Goal: Task Accomplishment & Management: Manage account settings

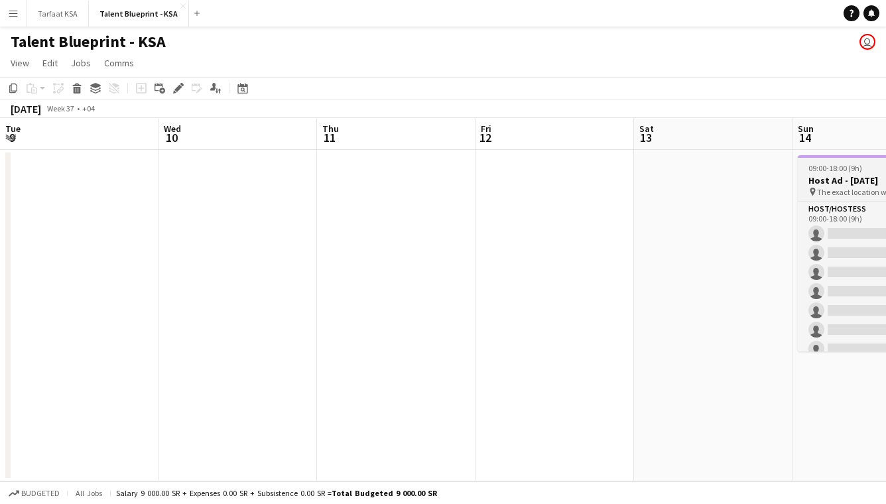
scroll to position [0, 373]
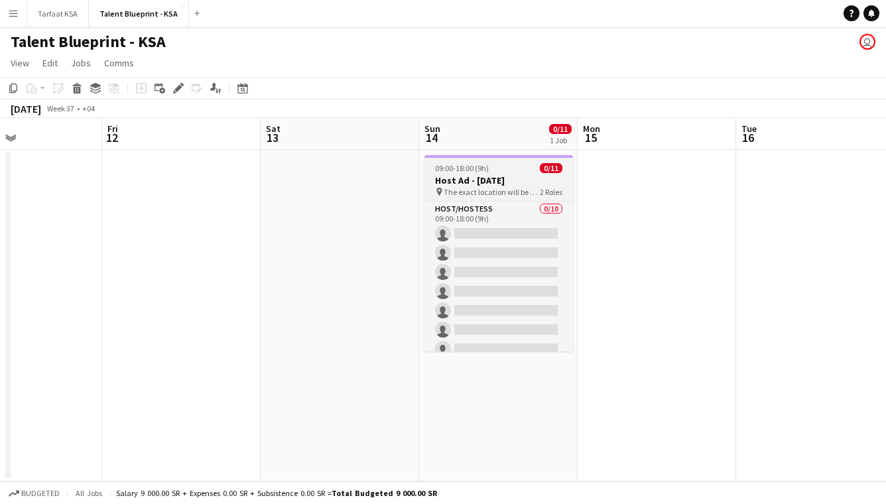
click at [517, 176] on h3 "Host Ad - [DATE]" at bounding box center [498, 180] width 149 height 12
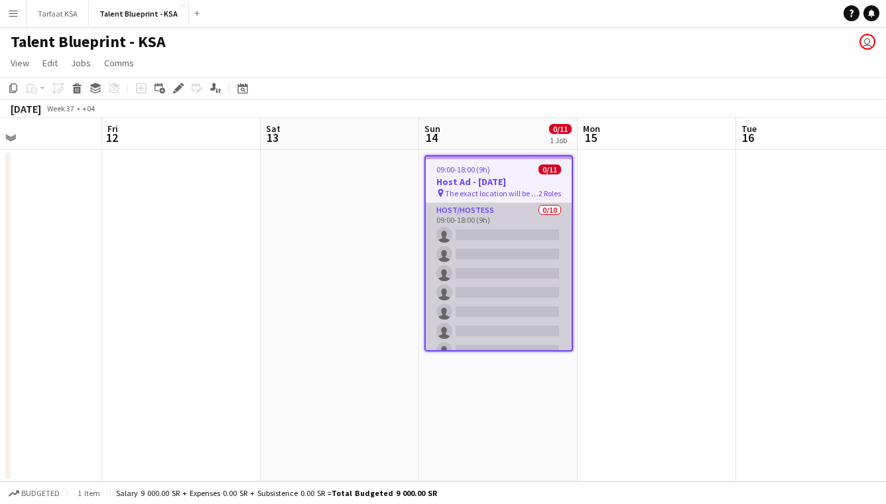
click at [534, 223] on app-card-role "Host/Hostess 0/10 09:00-18:00 (9h) single-neutral-actions single-neutral-action…" at bounding box center [499, 312] width 146 height 218
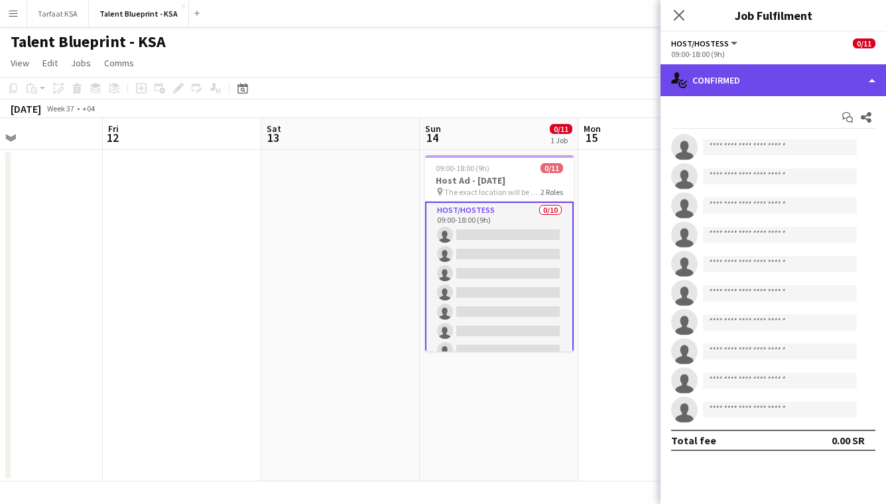
click at [773, 76] on div "single-neutral-actions-check-2 Confirmed" at bounding box center [772, 80] width 225 height 32
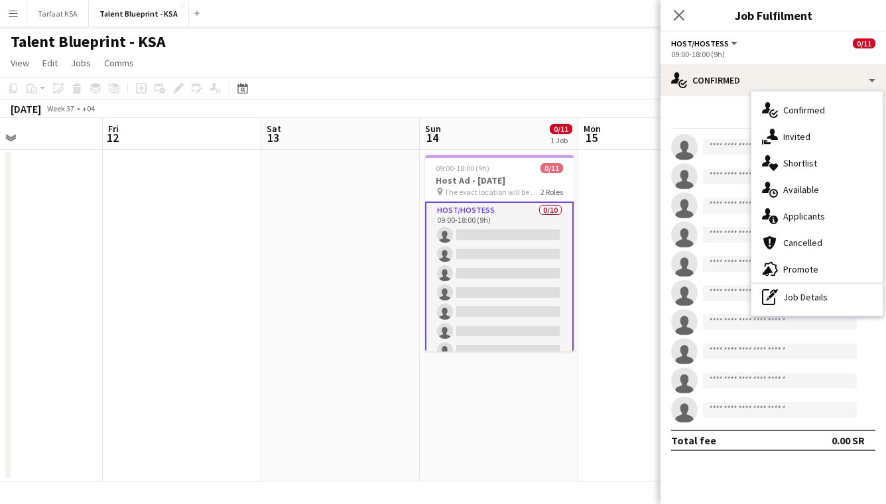
click at [608, 228] on app-date-cell at bounding box center [657, 315] width 158 height 331
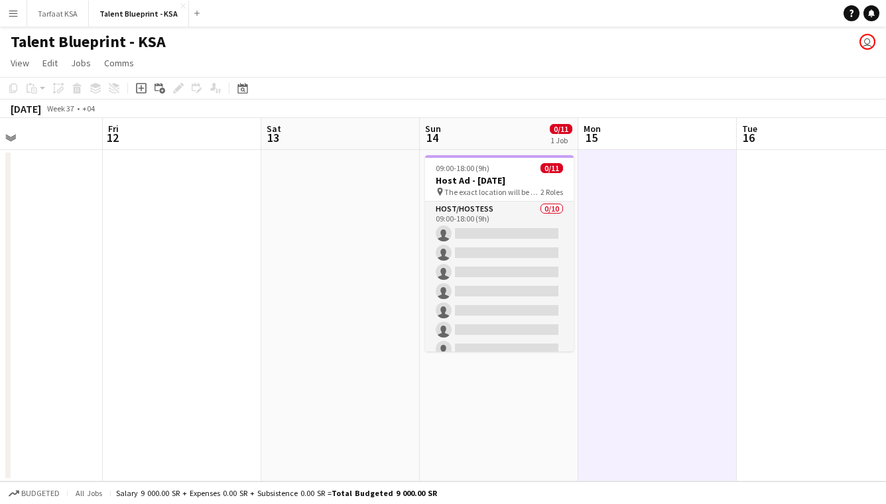
click at [19, 8] on button "Menu" at bounding box center [13, 13] width 27 height 27
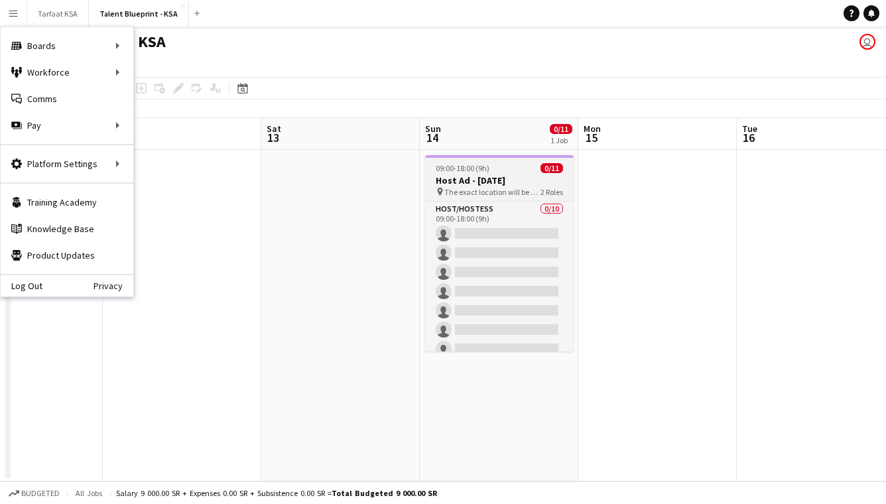
scroll to position [0, 372]
click at [479, 192] on span "The exact location will be shared later" at bounding box center [493, 192] width 96 height 10
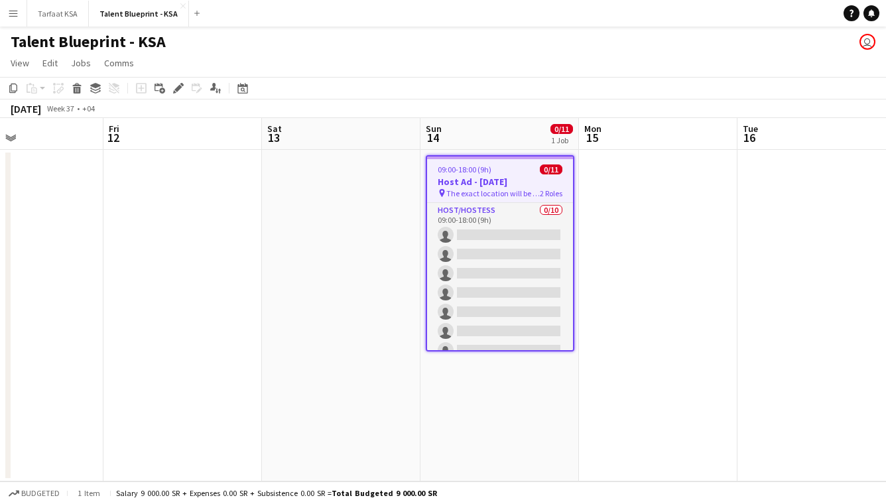
click at [481, 167] on span "09:00-18:00 (9h)" at bounding box center [465, 169] width 54 height 10
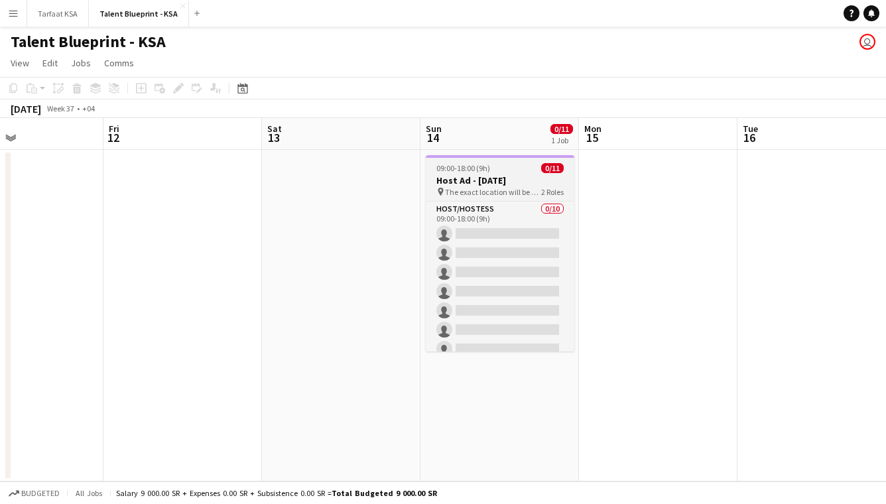
click at [481, 167] on span "09:00-18:00 (9h)" at bounding box center [463, 168] width 54 height 10
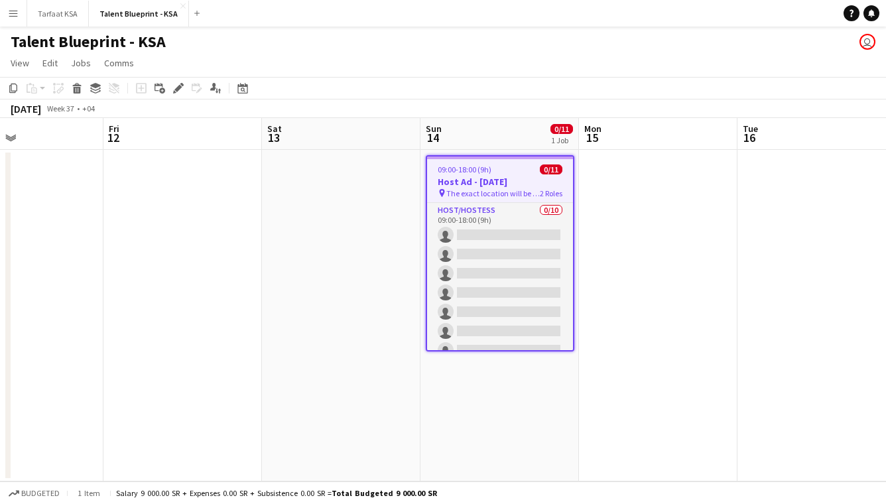
click at [479, 164] on span "09:00-18:00 (9h)" at bounding box center [465, 169] width 54 height 10
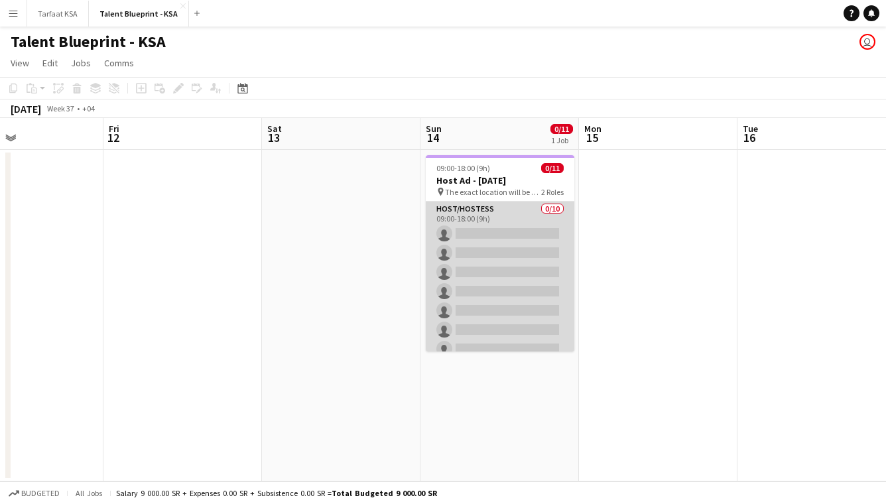
scroll to position [0, 371]
click at [461, 311] on app-card-role "Host/Hostess 0/10 09:00-18:00 (9h) single-neutral-actions single-neutral-action…" at bounding box center [500, 311] width 149 height 218
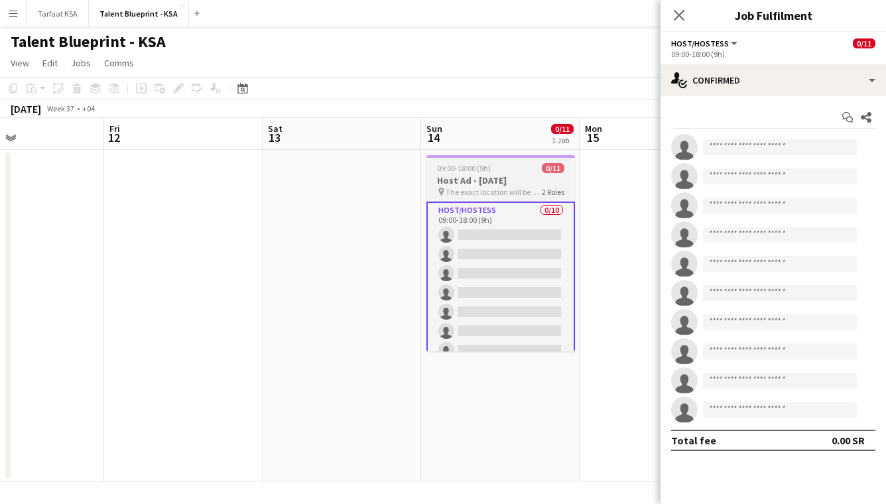
click at [497, 188] on span "The exact location will be shared later" at bounding box center [494, 192] width 96 height 10
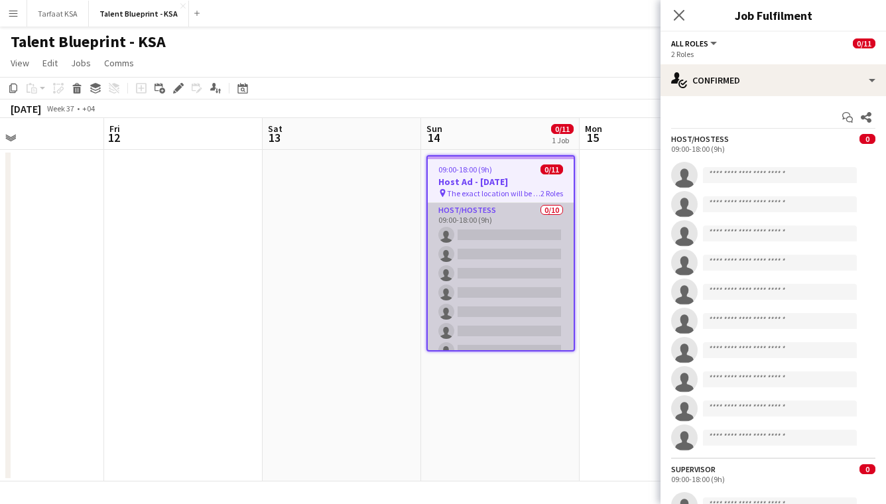
click at [502, 226] on app-card-role "Host/Hostess 0/10 09:00-18:00 (9h) single-neutral-actions single-neutral-action…" at bounding box center [501, 312] width 146 height 218
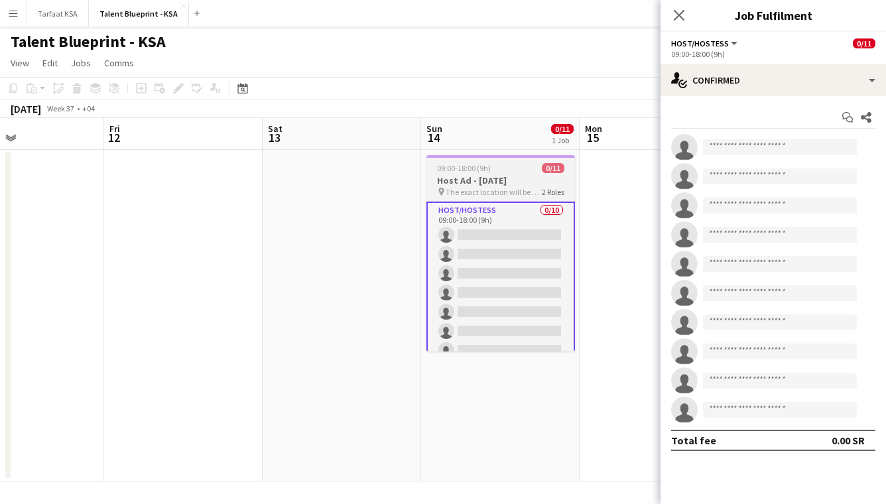
click at [493, 188] on span "The exact location will be shared later" at bounding box center [494, 192] width 96 height 10
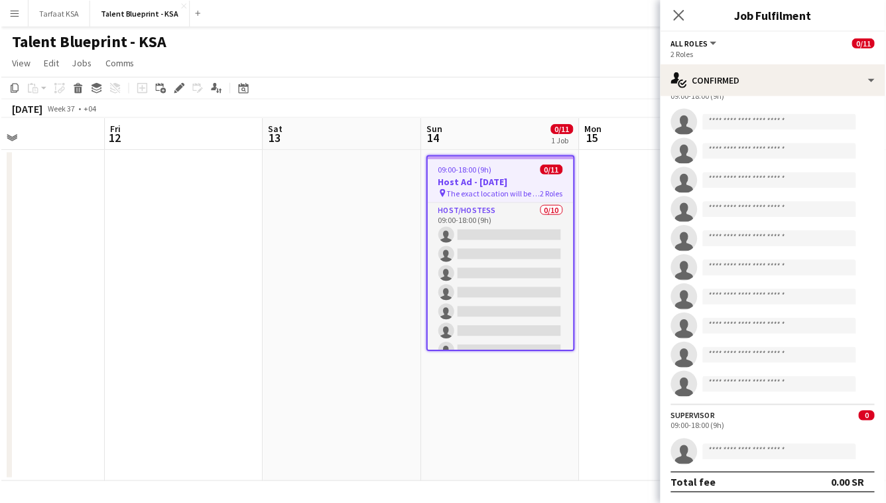
scroll to position [0, 0]
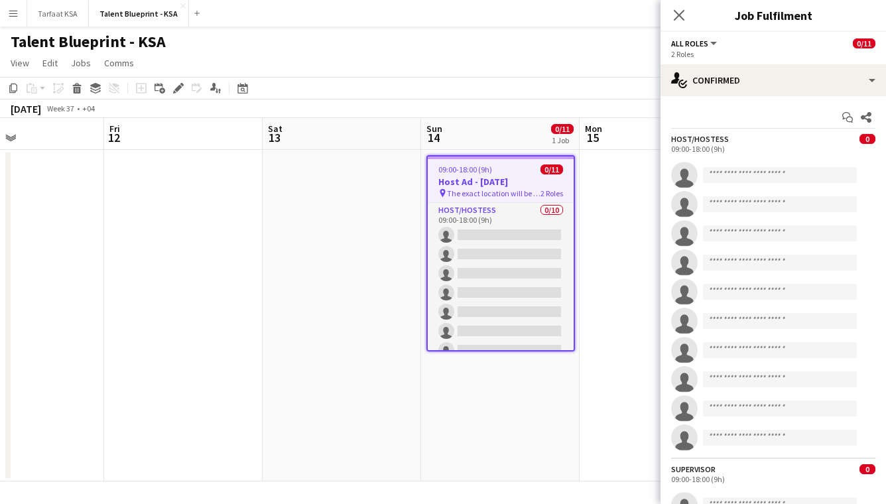
click at [20, 13] on button "Menu" at bounding box center [13, 13] width 27 height 27
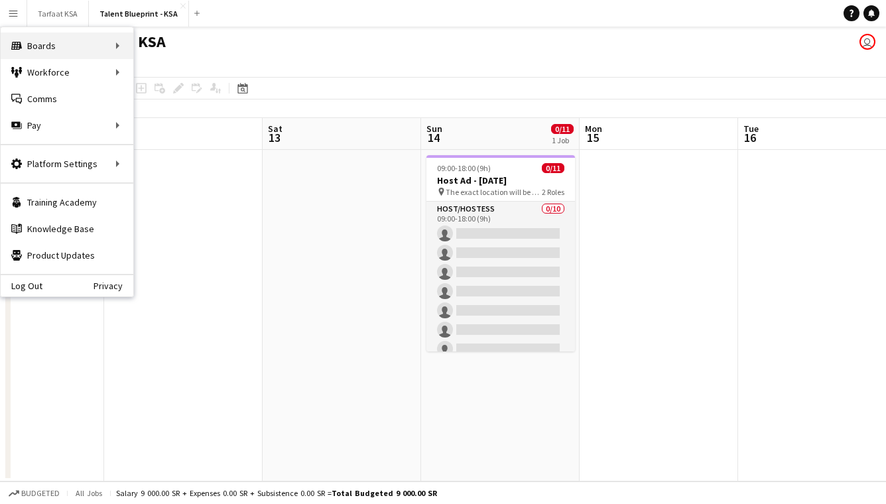
click at [70, 42] on div "Boards Boards" at bounding box center [67, 45] width 133 height 27
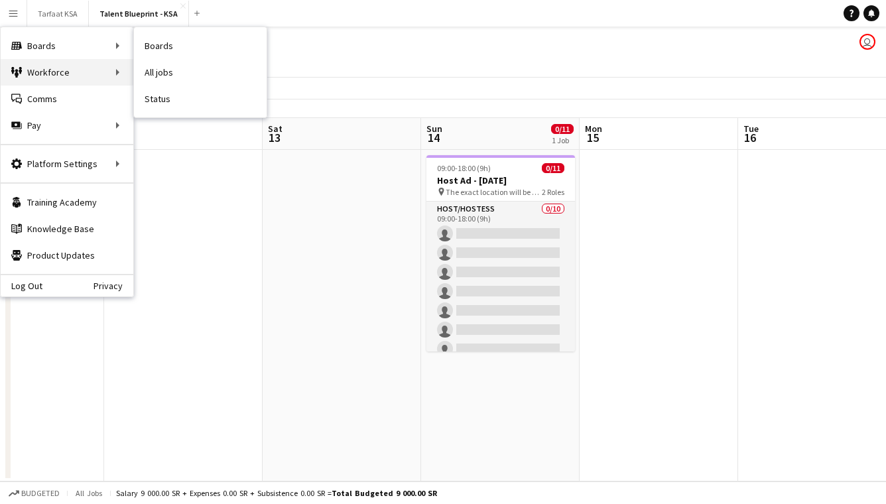
click at [83, 78] on div "Workforce Workforce" at bounding box center [67, 72] width 133 height 27
click at [181, 76] on link "My Workforce" at bounding box center [200, 72] width 133 height 27
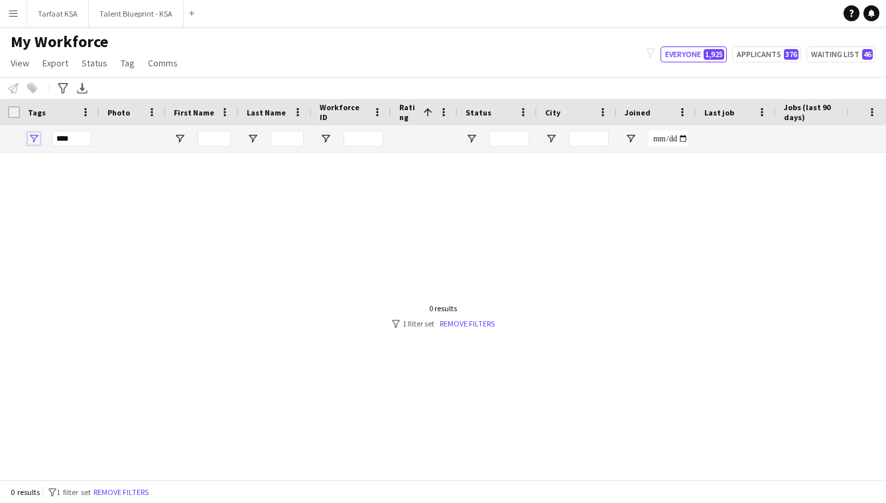
click at [30, 134] on span "Open Filter Menu" at bounding box center [34, 139] width 12 height 12
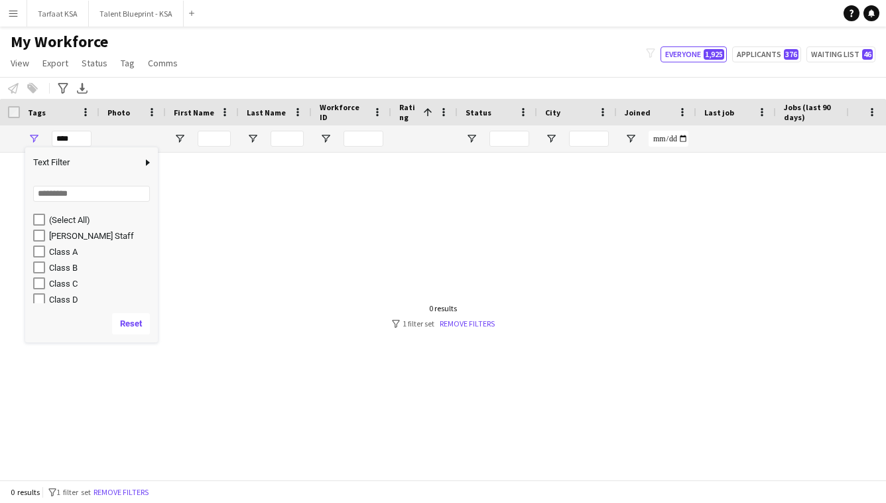
click at [104, 237] on div "[PERSON_NAME] Staff" at bounding box center [101, 236] width 105 height 10
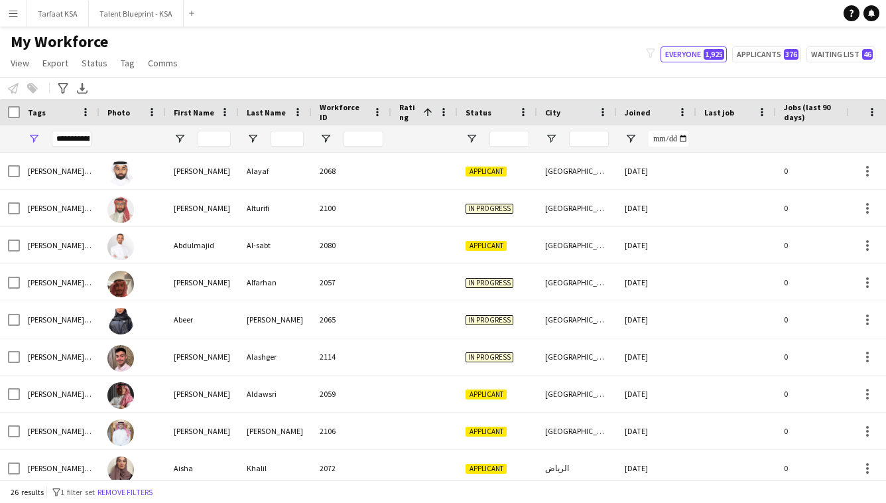
click at [234, 59] on div "My Workforce View Views Default view New view Update view Delete view Edit name…" at bounding box center [443, 54] width 886 height 45
click at [37, 139] on span "Open Filter Menu" at bounding box center [34, 139] width 12 height 12
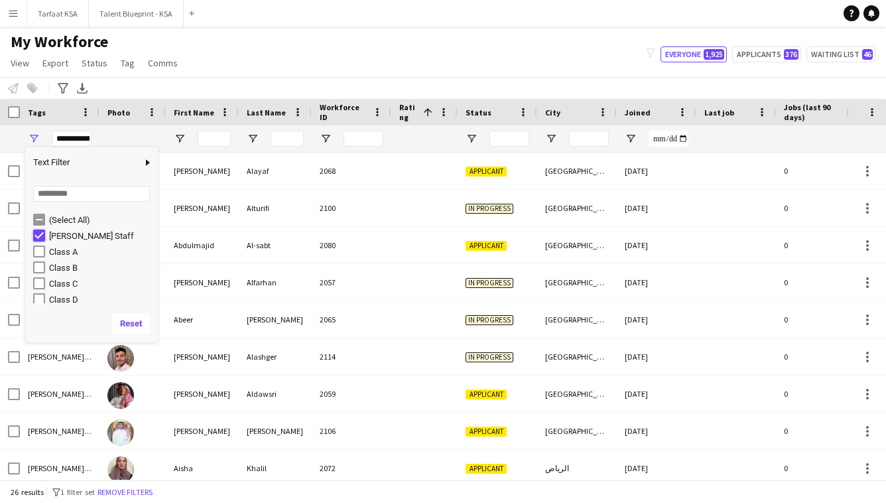
type input "***"
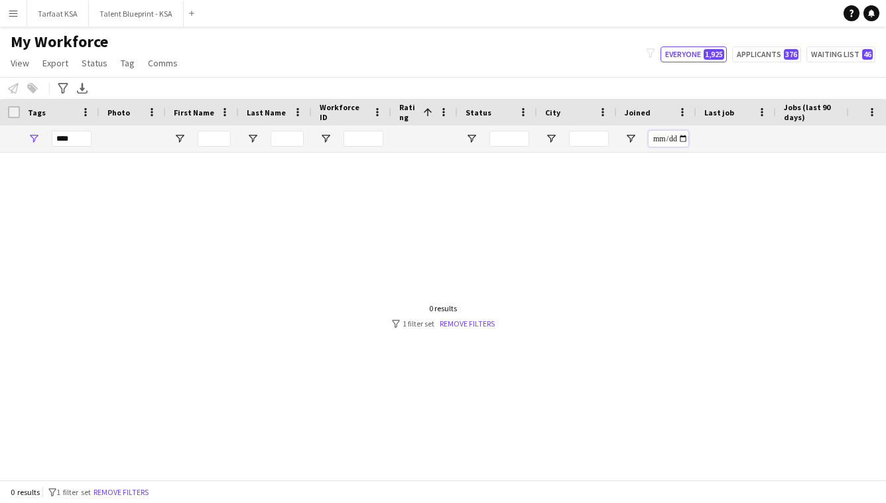
click at [658, 138] on input "Joined Filter Input" at bounding box center [668, 139] width 40 height 16
type input "**********"
click at [657, 178] on div at bounding box center [423, 315] width 846 height 327
click at [670, 135] on input "**********" at bounding box center [668, 139] width 40 height 16
click at [680, 140] on input "**********" at bounding box center [668, 139] width 40 height 16
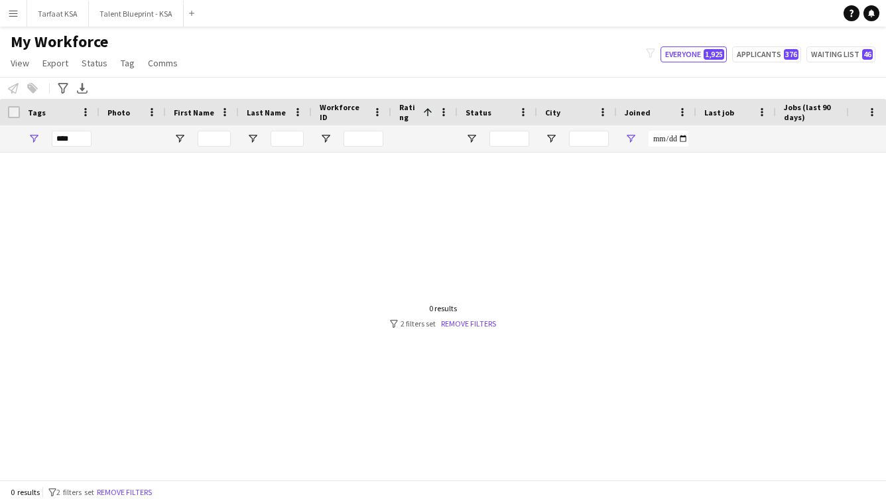
click at [84, 137] on div "***" at bounding box center [72, 139] width 40 height 16
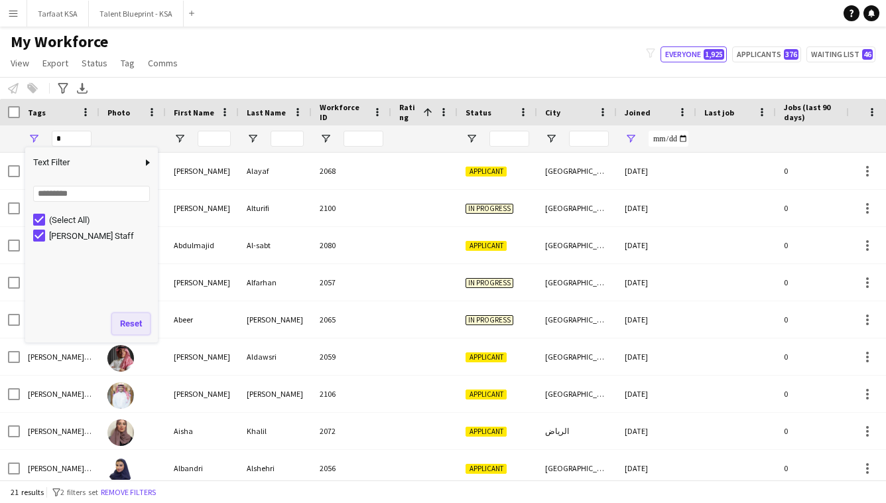
click at [131, 329] on button "Reset" at bounding box center [131, 323] width 38 height 21
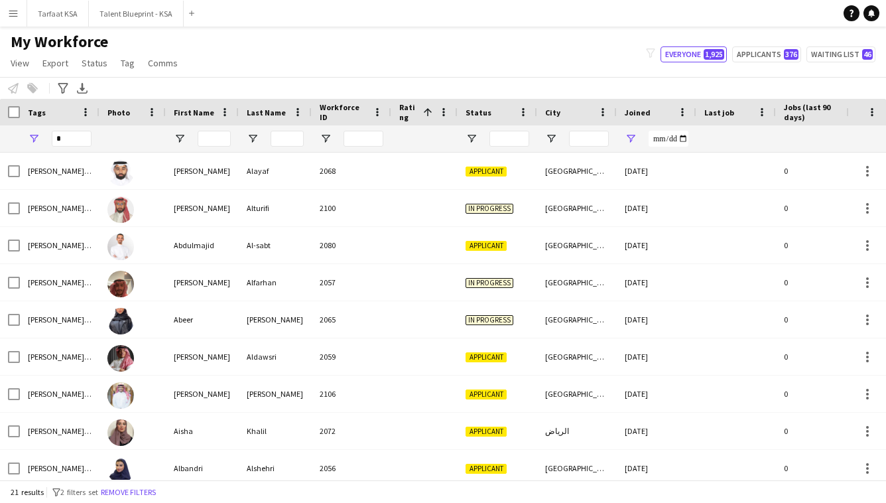
click at [176, 80] on div "Notify workforce Add to tag Select at least one crew to tag him or her. Advance…" at bounding box center [443, 88] width 886 height 22
click at [69, 139] on input "*" at bounding box center [72, 139] width 40 height 16
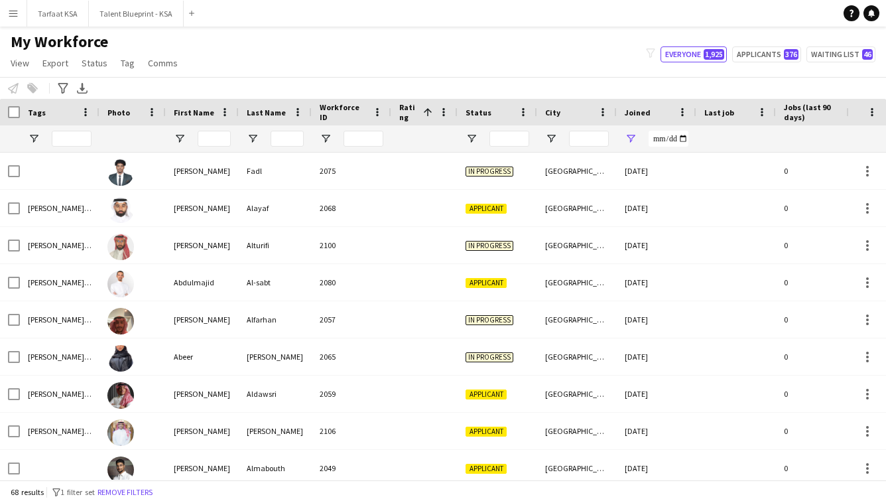
click at [268, 80] on div "Notify workforce Add to tag Select at least one crew to tag him or her. Advance…" at bounding box center [443, 88] width 886 height 22
click at [38, 137] on span "Open Filter Menu" at bounding box center [34, 139] width 12 height 12
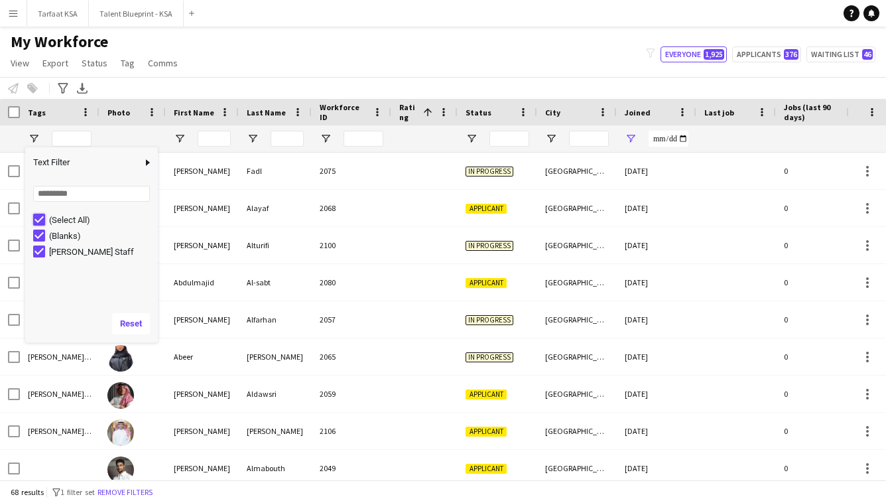
type input "***"
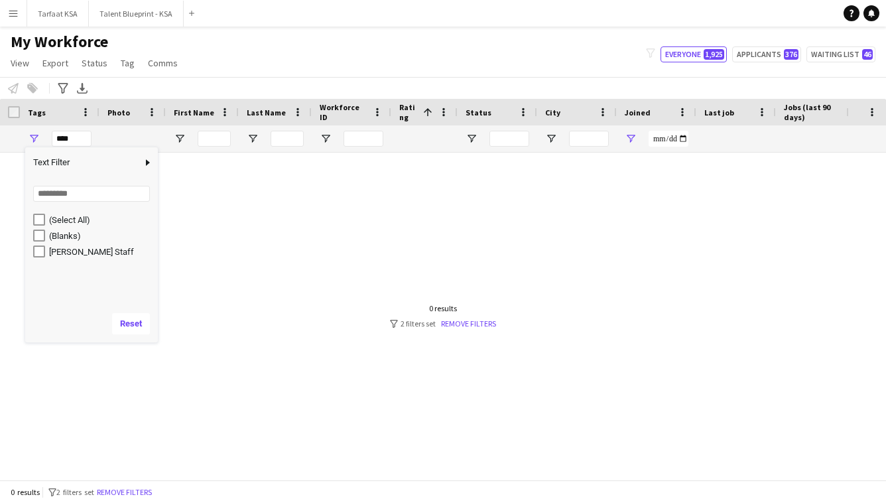
click at [257, 76] on div "My Workforce View Views Default view New view Update view Delete view Edit name…" at bounding box center [443, 54] width 886 height 45
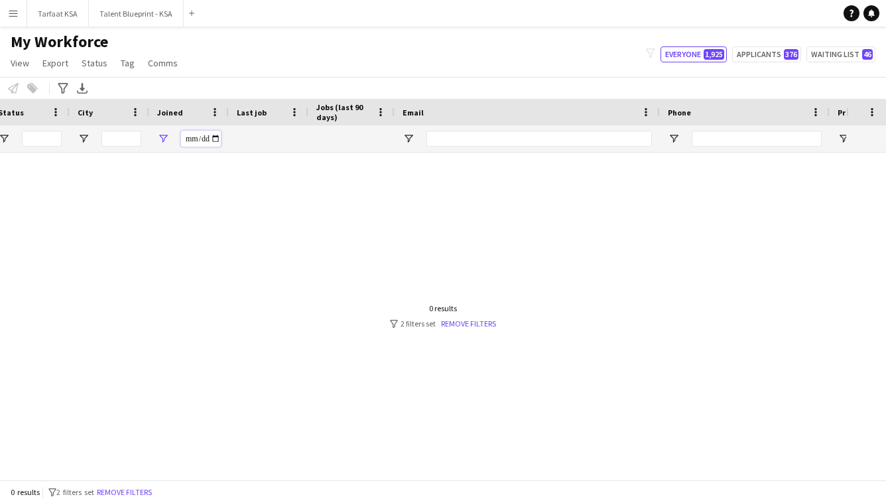
click at [214, 141] on input "**********" at bounding box center [201, 139] width 40 height 16
type input "**********"
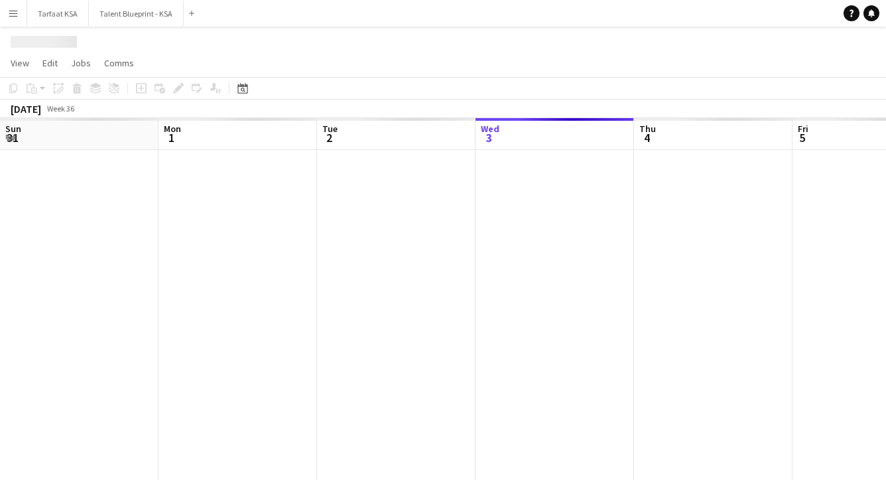
scroll to position [0, 317]
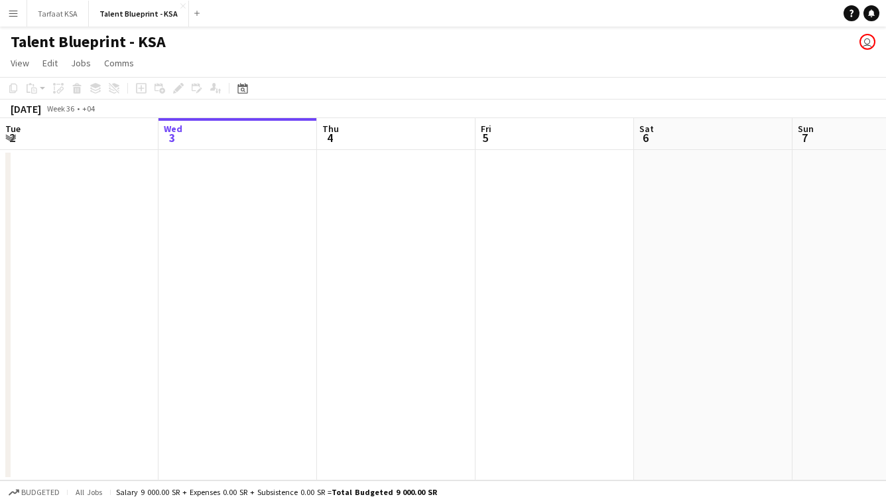
click at [10, 13] on app-icon "Menu" at bounding box center [13, 13] width 11 height 11
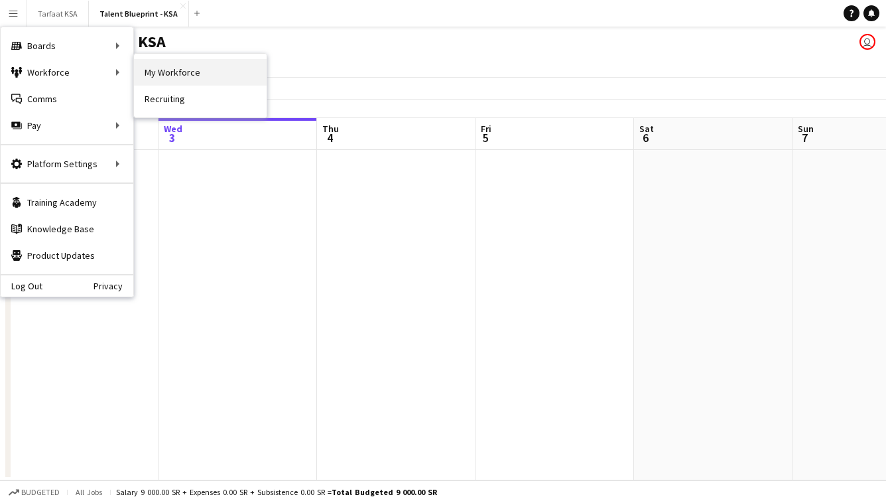
click at [167, 71] on link "My Workforce" at bounding box center [200, 72] width 133 height 27
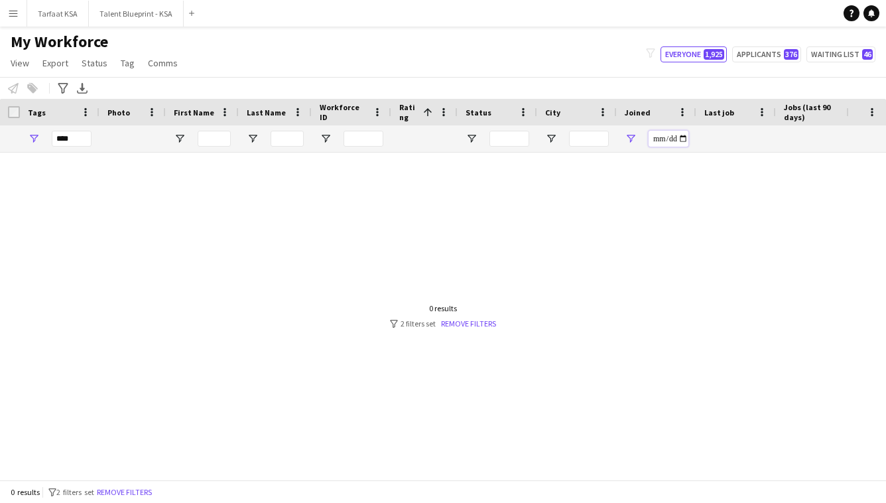
click at [664, 140] on input "**********" at bounding box center [668, 139] width 40 height 16
click at [656, 142] on input "Joined Filter Input" at bounding box center [668, 139] width 40 height 16
click at [678, 140] on input "Joined Filter Input" at bounding box center [668, 139] width 40 height 16
click at [673, 139] on input "Joined Filter Input" at bounding box center [668, 139] width 40 height 16
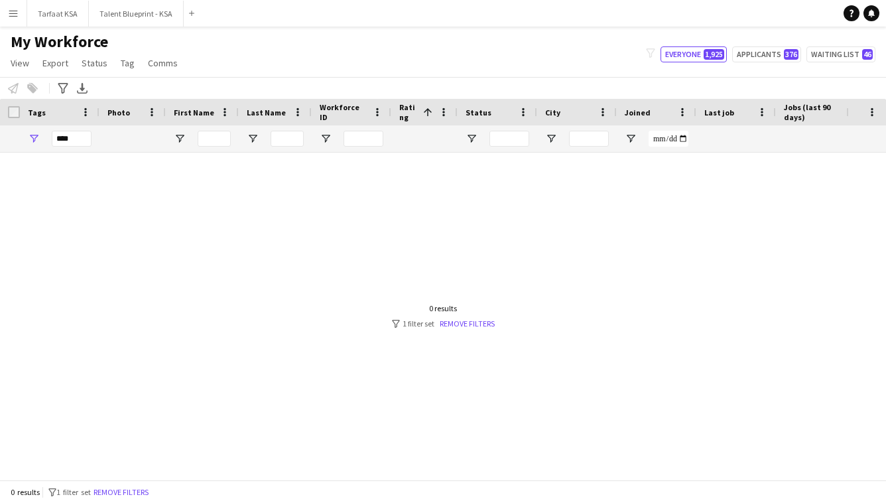
click at [650, 180] on div at bounding box center [423, 315] width 846 height 327
click at [768, 55] on button "Applicants 376" at bounding box center [766, 54] width 69 height 16
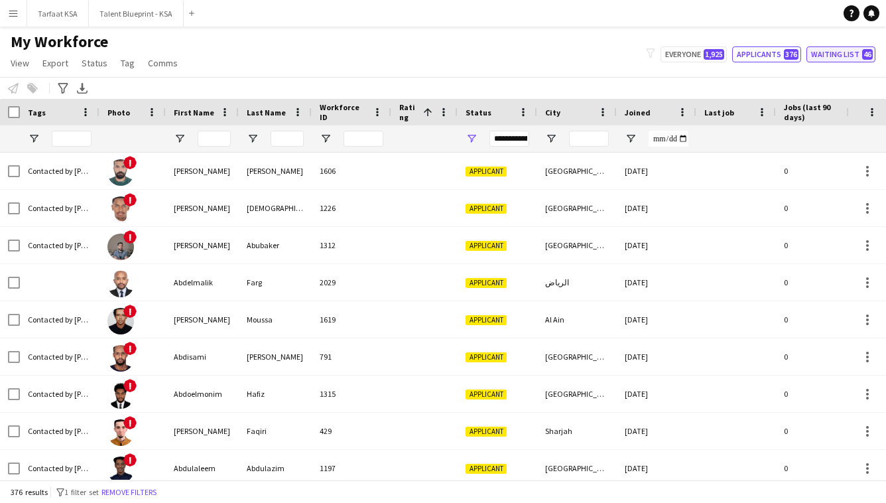
click at [847, 60] on button "Waiting list 46" at bounding box center [840, 54] width 69 height 16
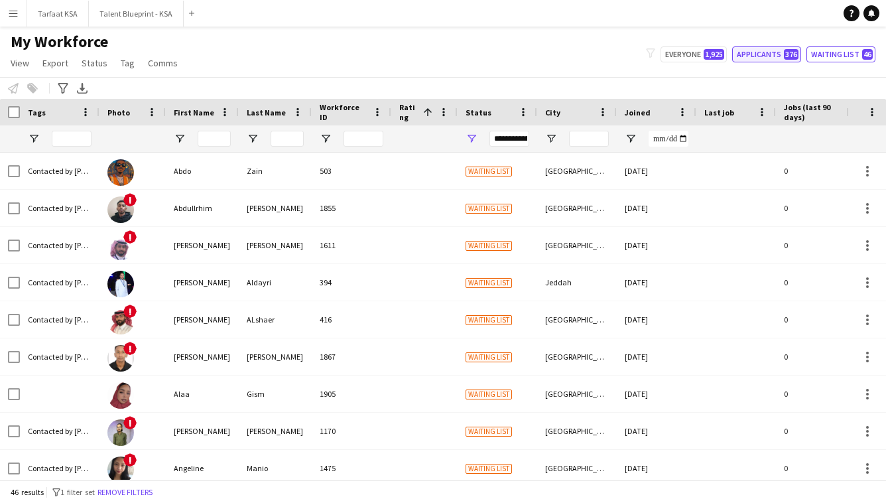
click at [767, 60] on button "Applicants 376" at bounding box center [766, 54] width 69 height 16
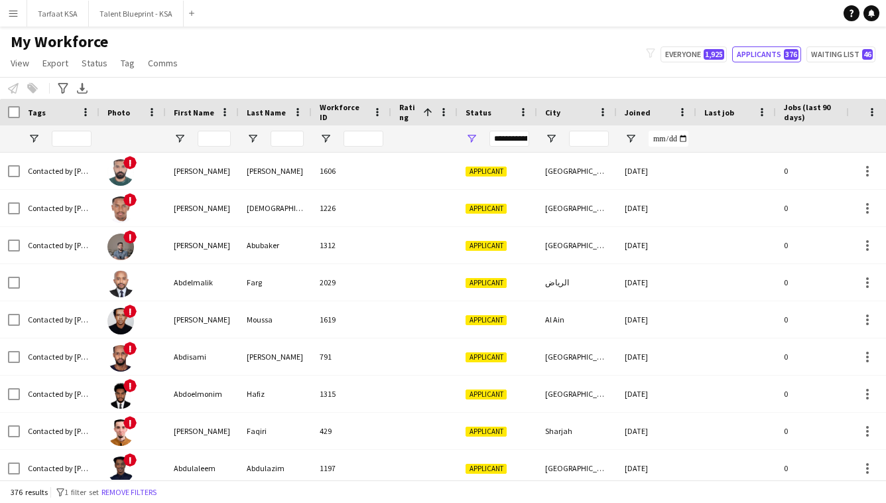
click at [701, 46] on div "My Workforce View Views Default view New view Update view Delete view Edit name…" at bounding box center [443, 54] width 886 height 45
click at [701, 49] on button "Everyone 1,925" at bounding box center [693, 54] width 66 height 16
type input "**********"
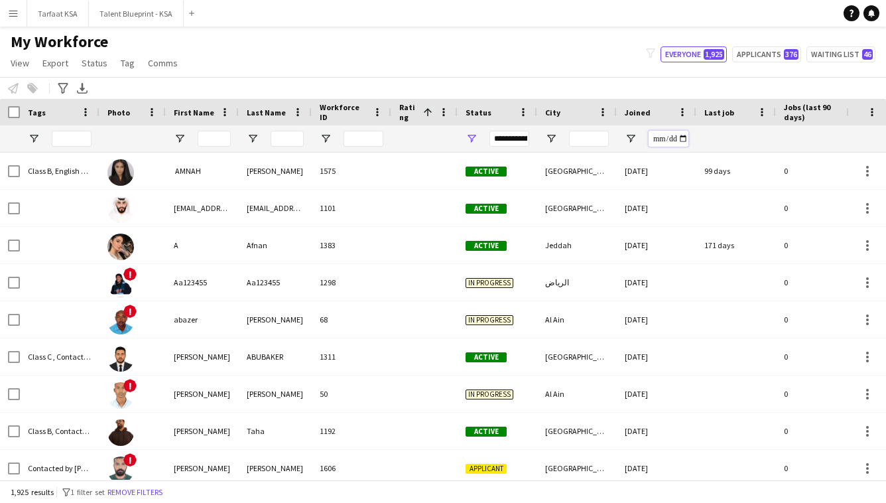
click at [654, 141] on input "Joined Filter Input" at bounding box center [668, 139] width 40 height 16
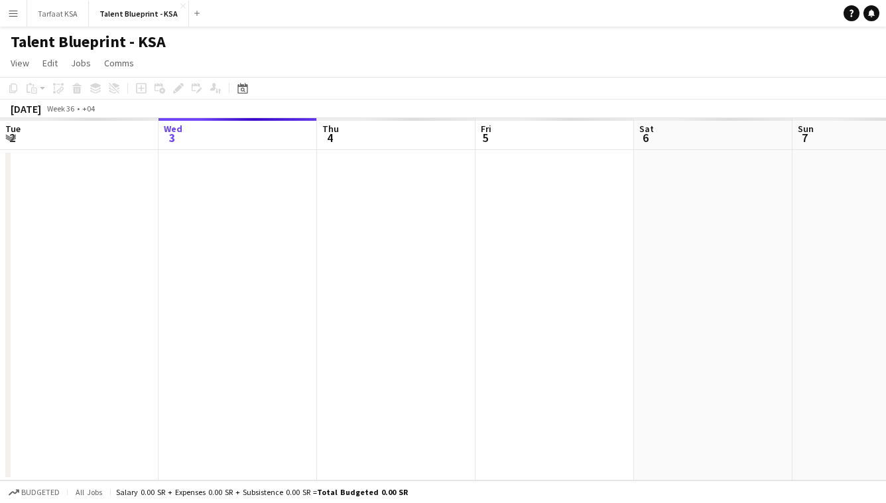
scroll to position [0, 318]
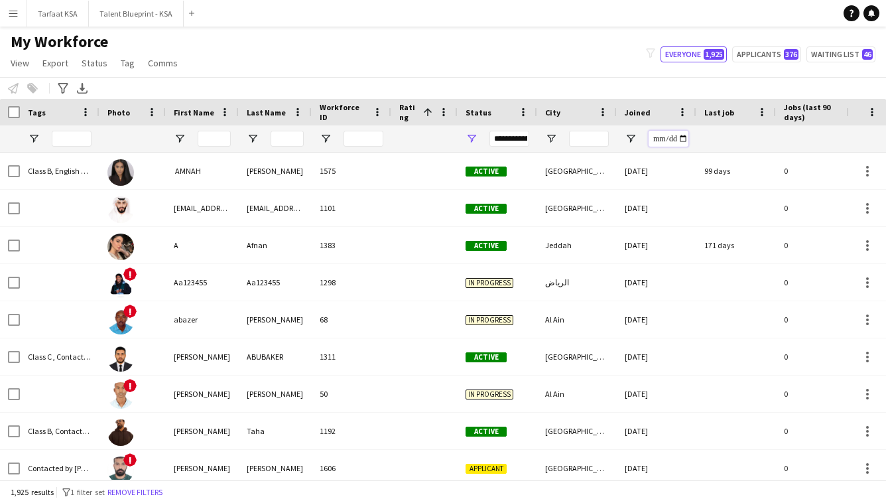
click at [659, 142] on input "Joined Filter Input" at bounding box center [668, 139] width 40 height 16
click at [684, 139] on input "**********" at bounding box center [668, 139] width 40 height 16
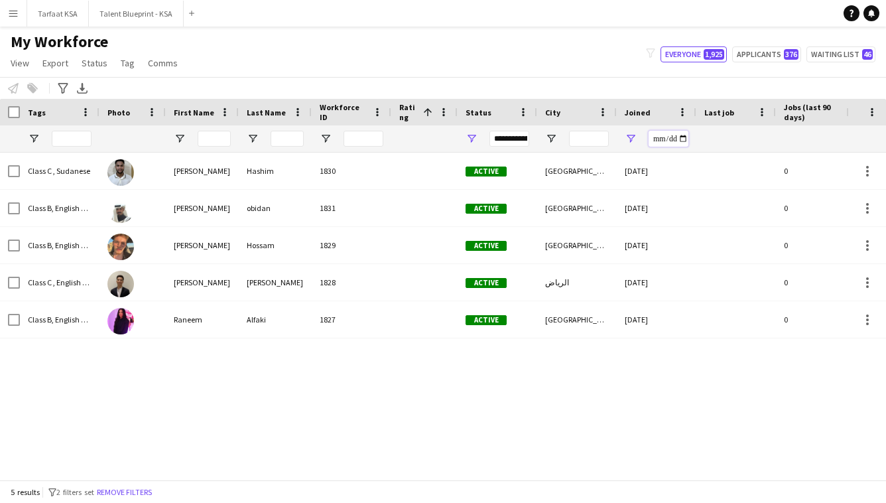
type input "**********"
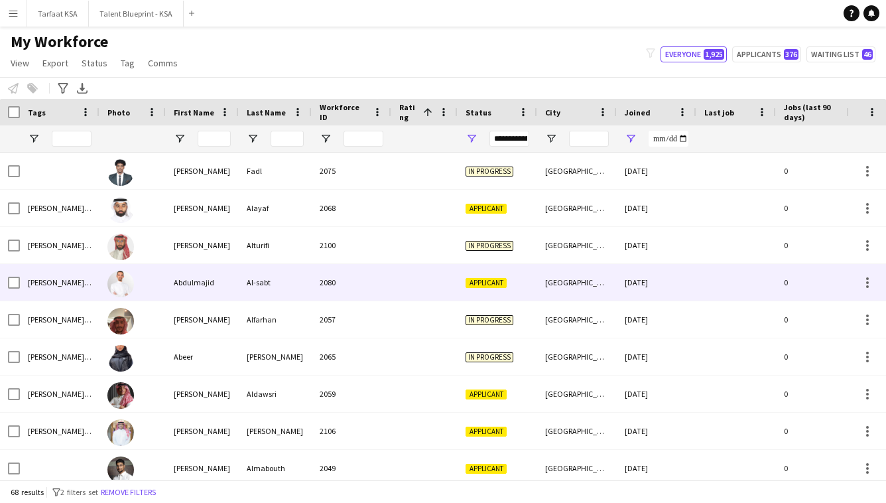
click at [384, 286] on div "2080" at bounding box center [352, 282] width 80 height 36
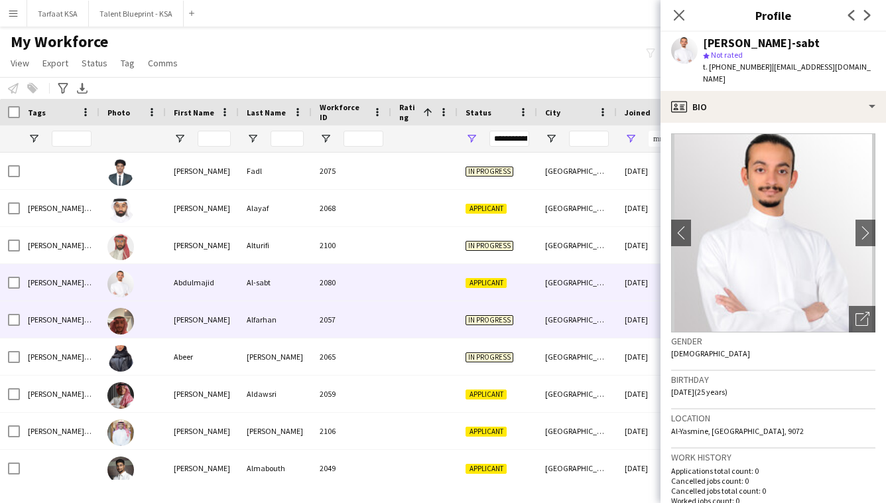
click at [393, 308] on div at bounding box center [424, 319] width 66 height 36
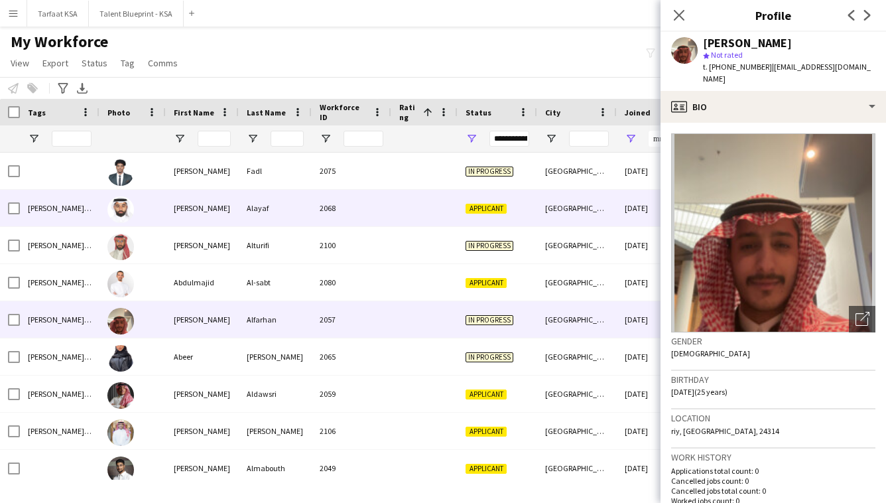
click at [352, 190] on div "2068" at bounding box center [352, 208] width 80 height 36
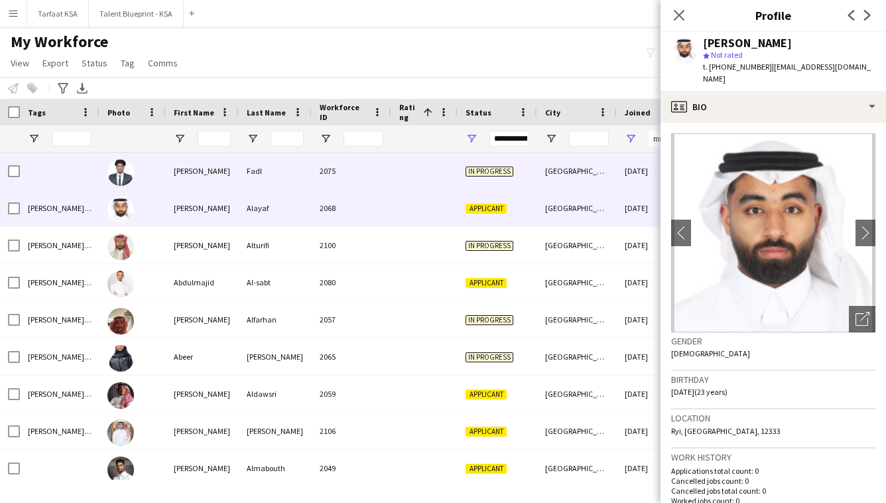
click at [371, 178] on div "2075" at bounding box center [352, 170] width 80 height 36
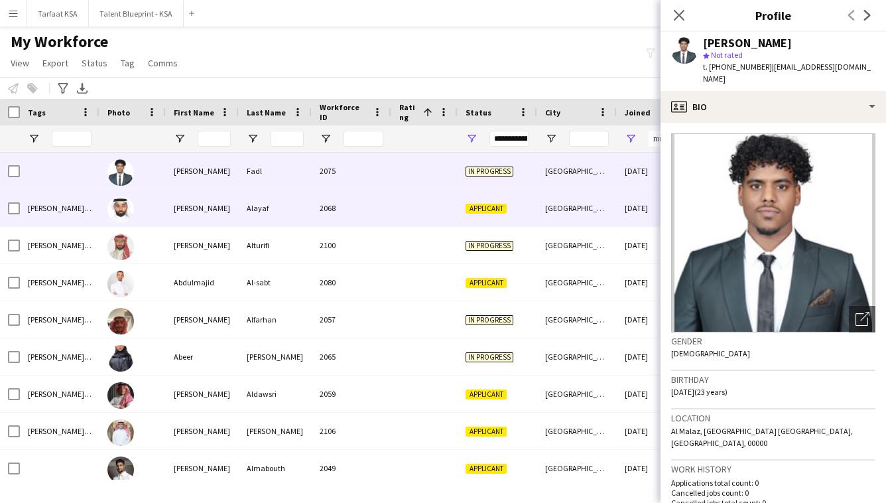
click at [575, 222] on div "[GEOGRAPHIC_DATA]" at bounding box center [577, 208] width 80 height 36
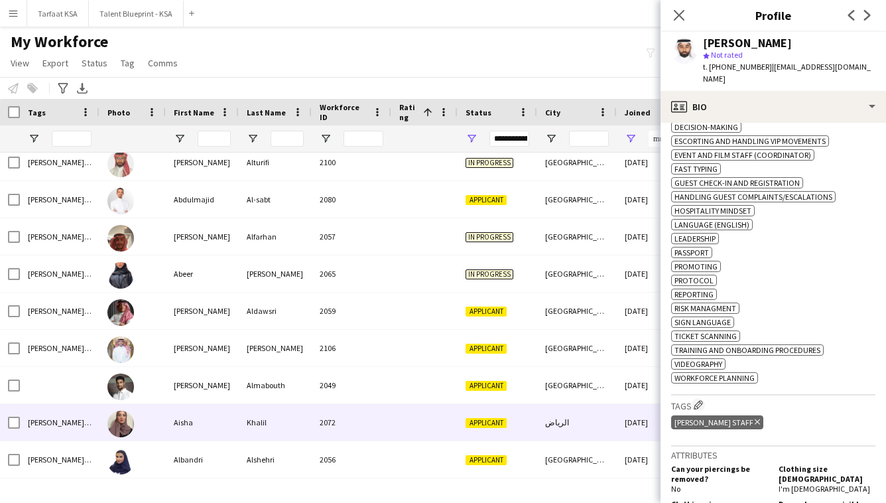
scroll to position [86, 0]
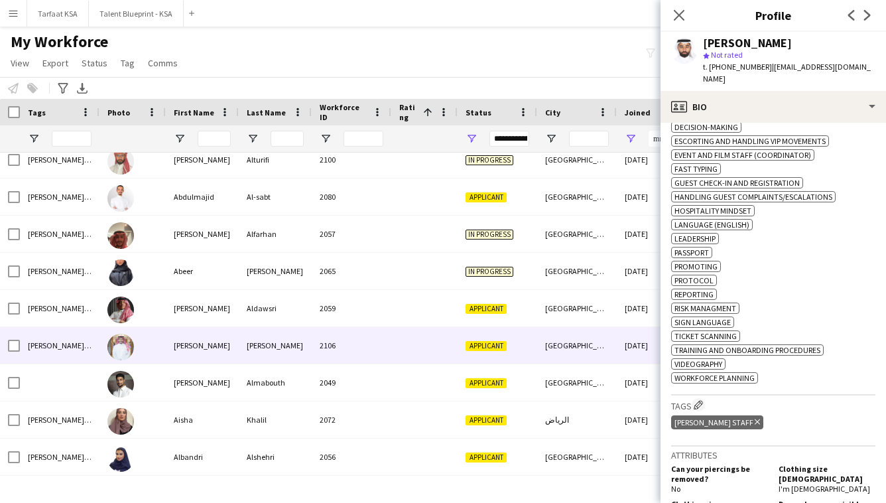
click at [534, 331] on div "Applicant" at bounding box center [497, 345] width 80 height 36
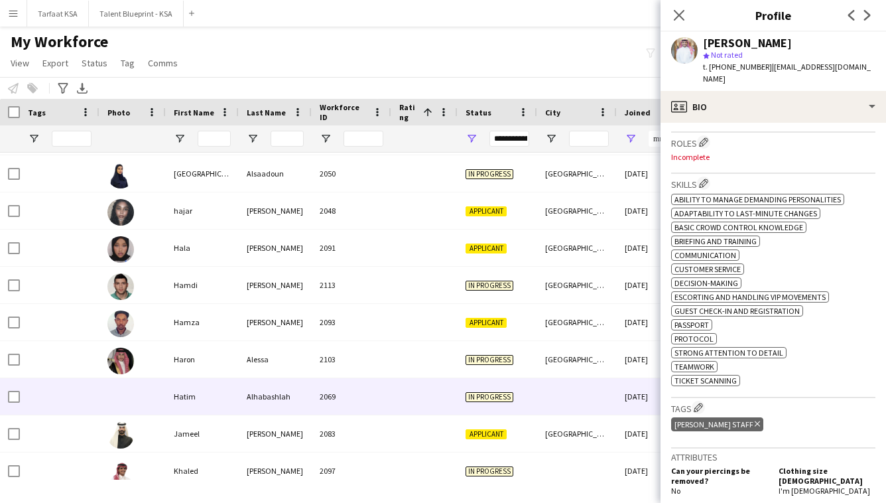
scroll to position [1012, 0]
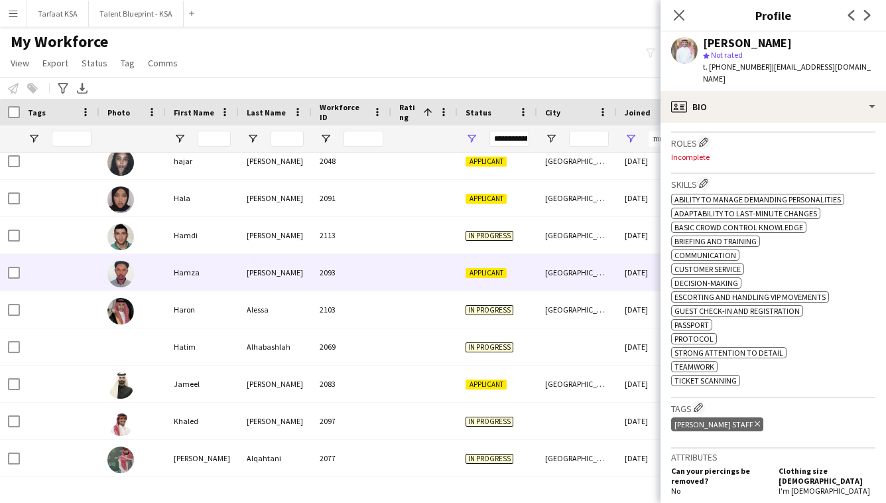
click at [548, 259] on div "[GEOGRAPHIC_DATA]" at bounding box center [577, 272] width 80 height 36
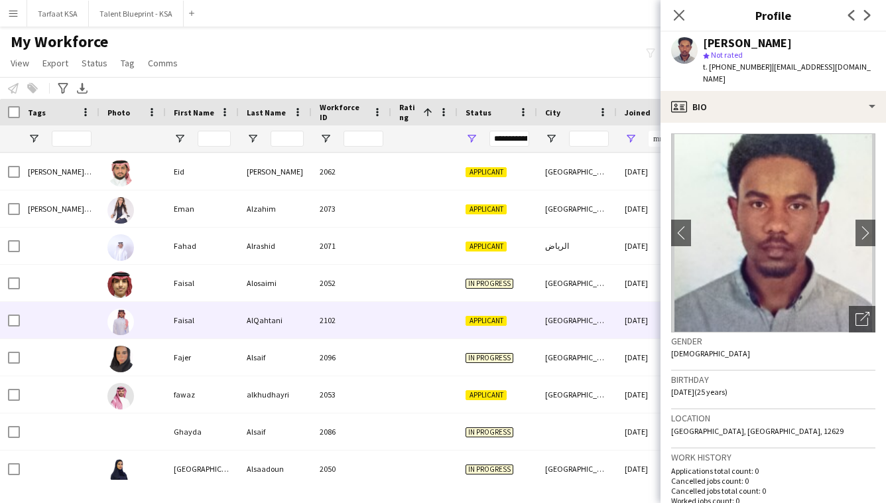
scroll to position [716, 0]
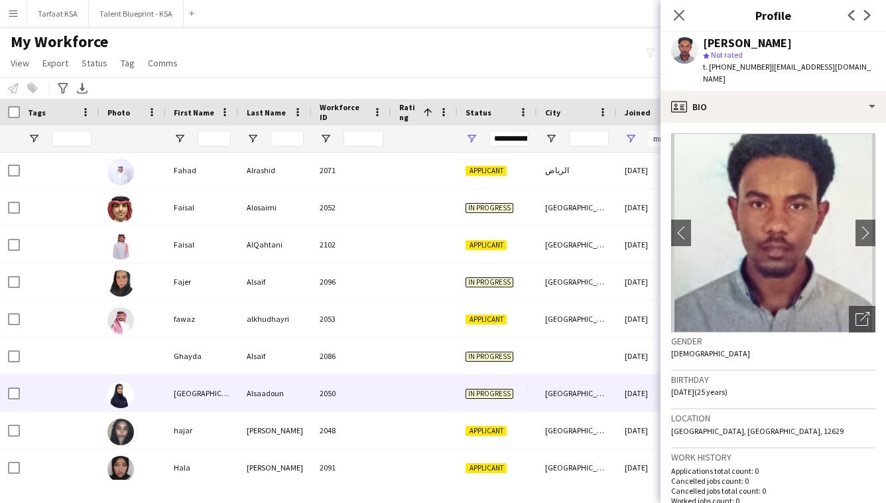
click at [503, 406] on div "In progress" at bounding box center [497, 393] width 80 height 36
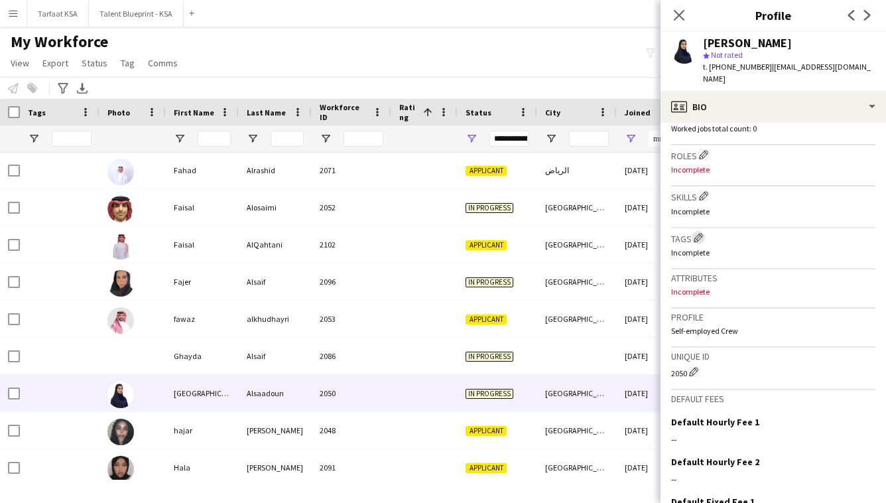
click at [701, 233] on app-icon "Edit crew company tags" at bounding box center [697, 237] width 9 height 9
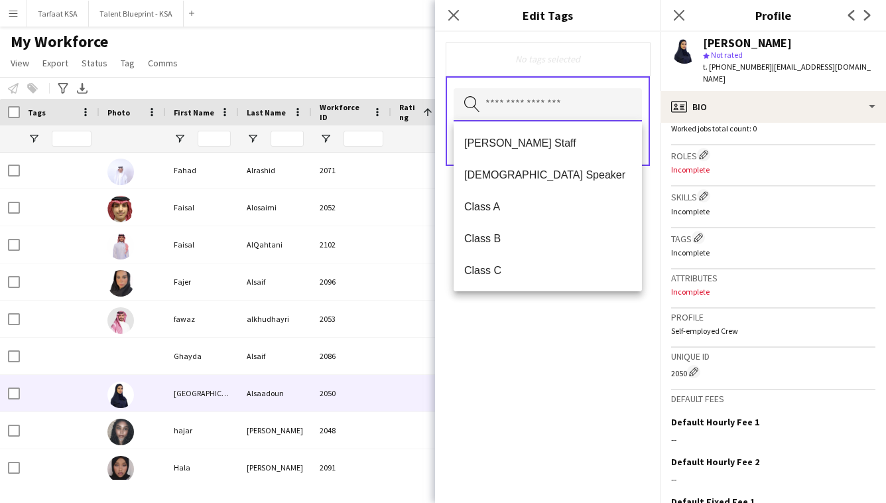
click at [607, 119] on input "text" at bounding box center [547, 104] width 188 height 33
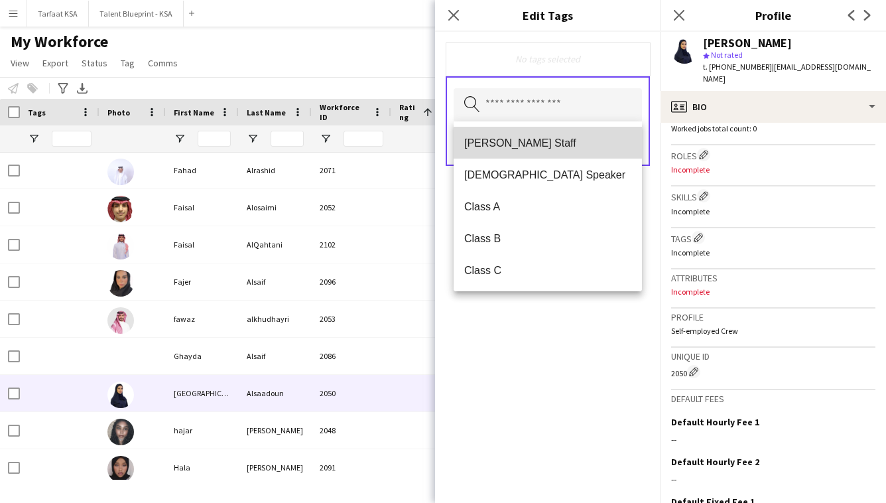
click at [610, 147] on span "[PERSON_NAME] Staff" at bounding box center [547, 143] width 167 height 13
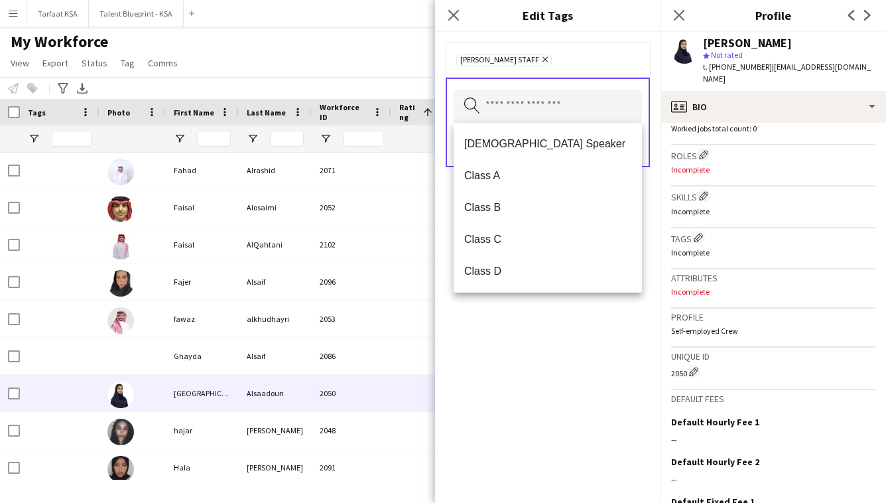
click at [651, 158] on form "[PERSON_NAME] Staff Remove Search by tag name Save" at bounding box center [547, 118] width 225 height 172
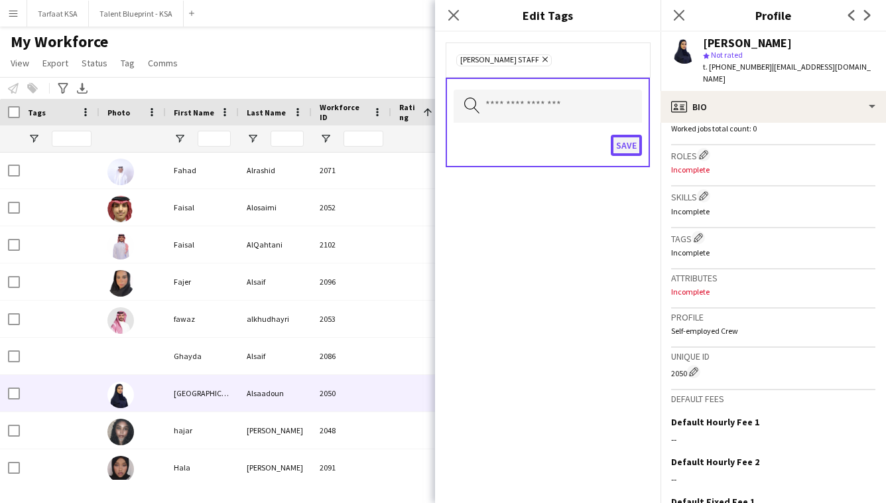
click at [634, 142] on button "Save" at bounding box center [626, 145] width 31 height 21
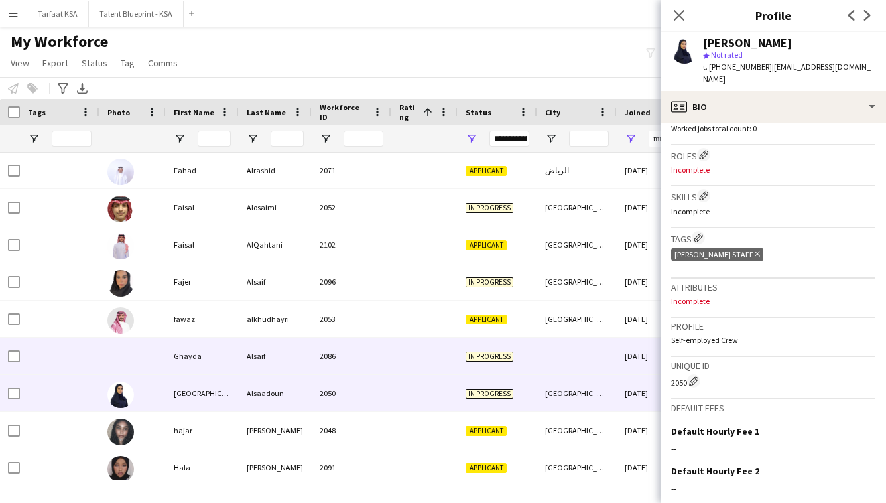
click at [432, 348] on div at bounding box center [424, 355] width 66 height 36
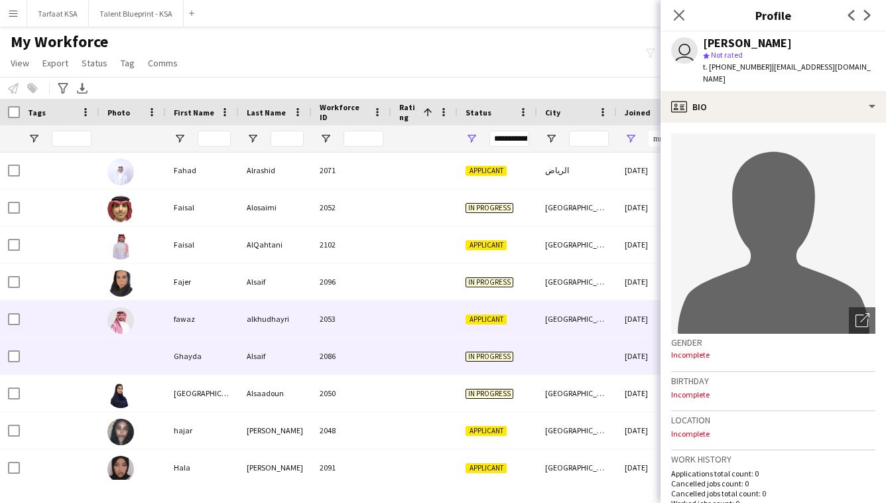
click at [440, 325] on div at bounding box center [424, 318] width 66 height 36
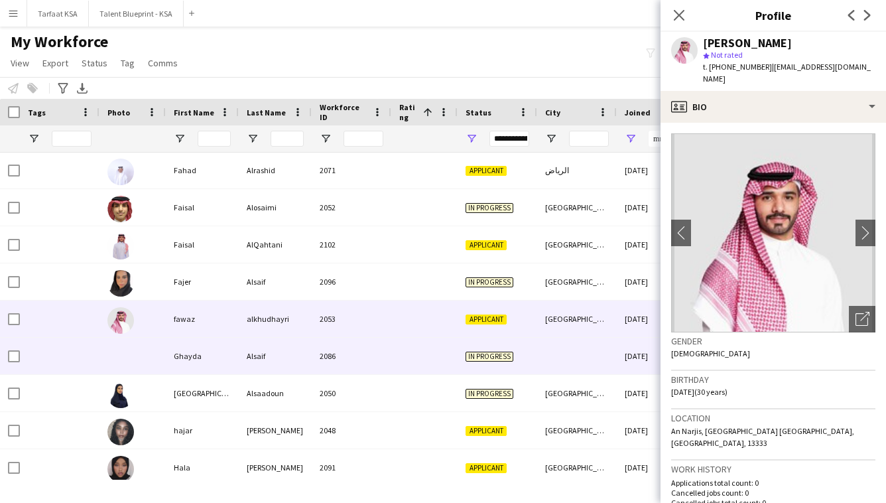
click at [428, 362] on div at bounding box center [424, 355] width 66 height 36
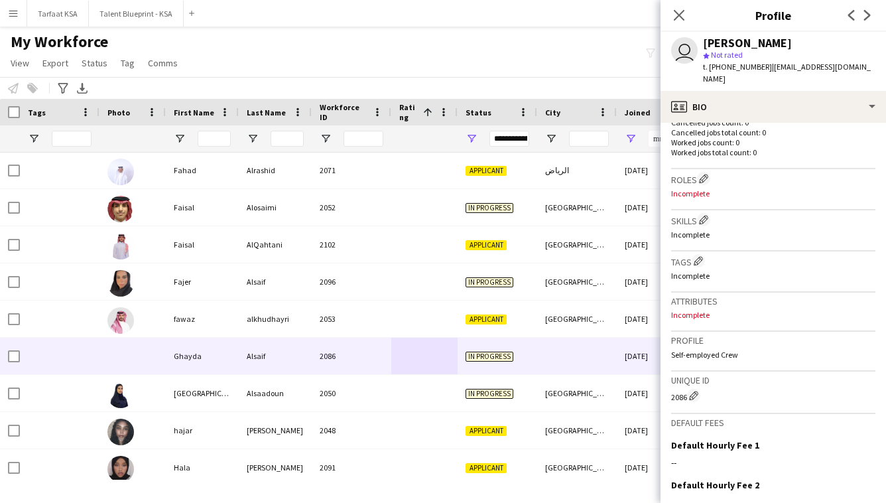
click at [705, 255] on h3 "Tags Edit crew company tags" at bounding box center [773, 261] width 204 height 14
click at [702, 256] on app-icon "Edit crew company tags" at bounding box center [697, 260] width 9 height 9
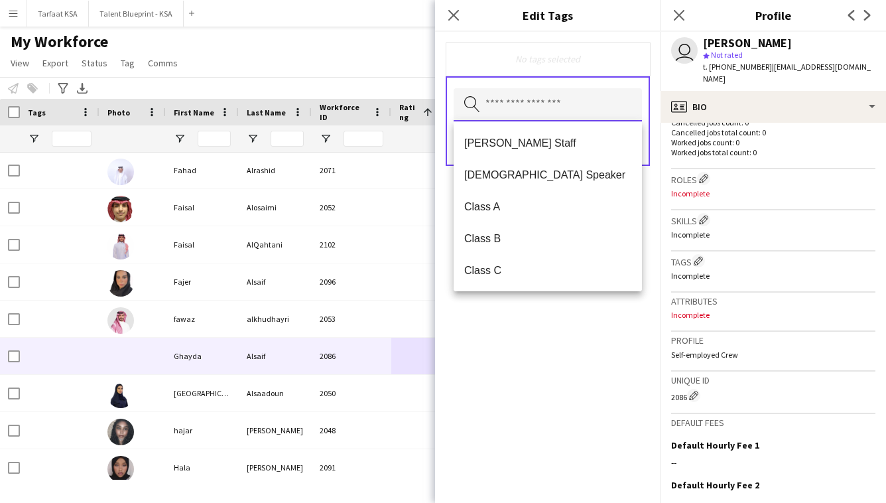
click at [623, 115] on input "text" at bounding box center [547, 104] width 188 height 33
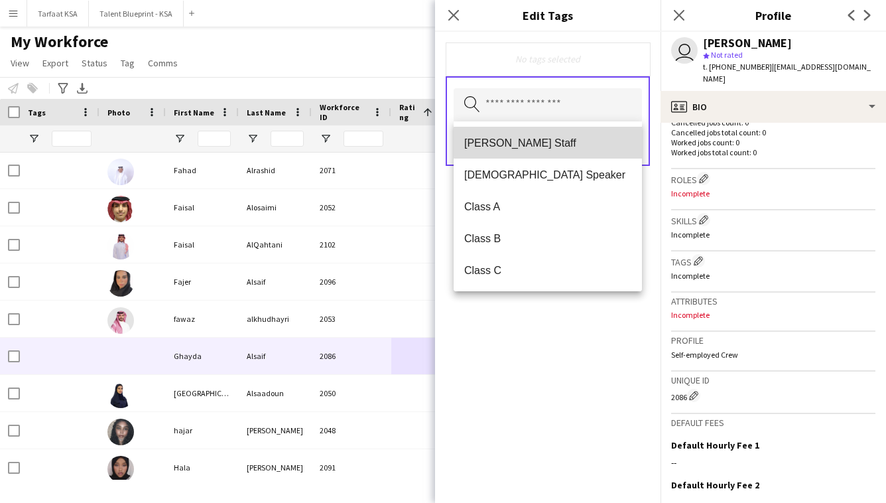
click at [619, 142] on span "[PERSON_NAME] Staff" at bounding box center [547, 143] width 167 height 13
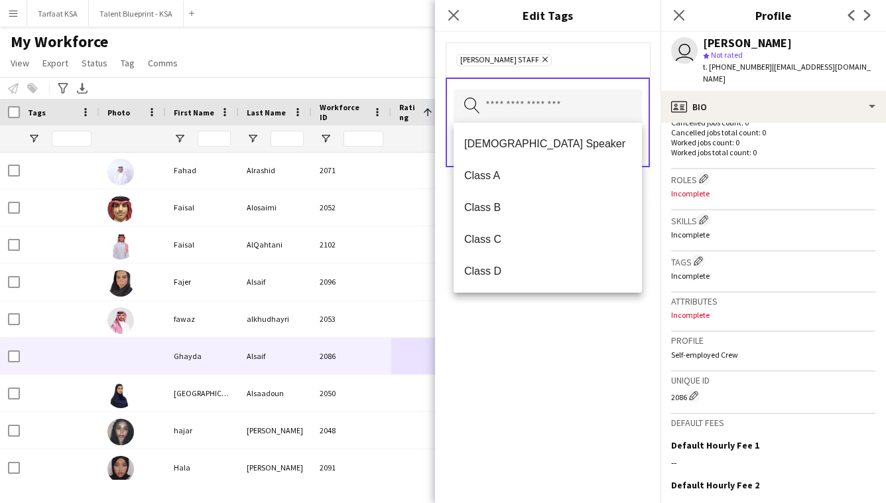
click at [652, 170] on form "[PERSON_NAME] Staff Remove Search by tag name Save" at bounding box center [547, 118] width 225 height 172
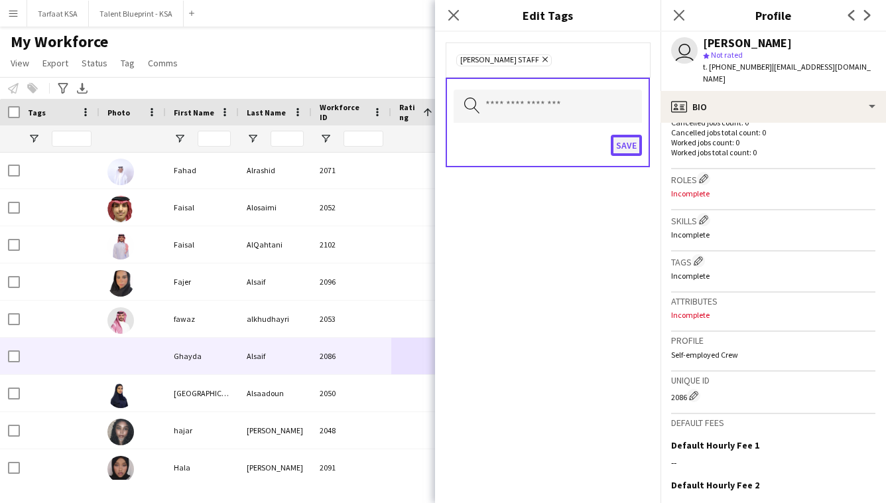
click at [630, 145] on button "Save" at bounding box center [626, 145] width 31 height 21
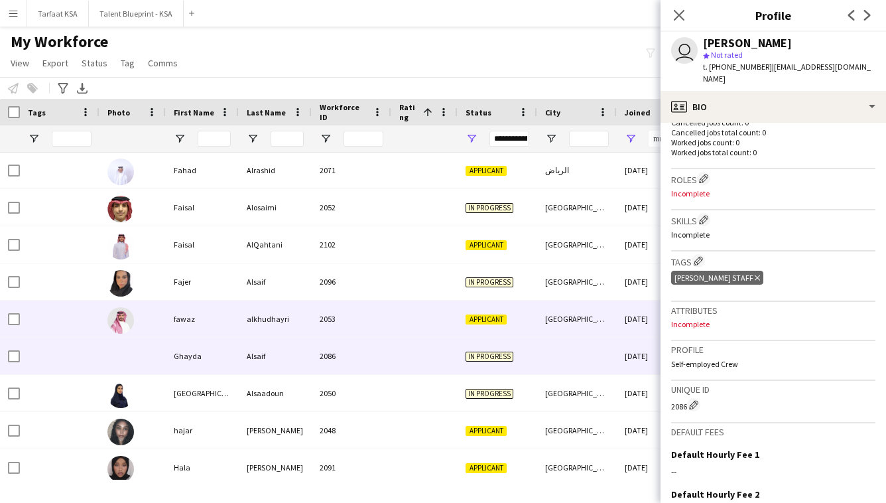
click at [447, 329] on div at bounding box center [424, 318] width 66 height 36
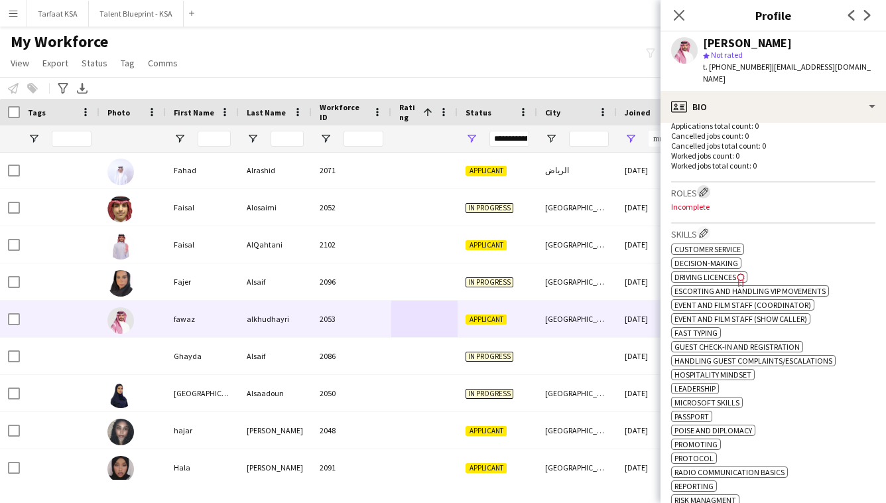
click at [706, 187] on app-icon "Edit crew company roles" at bounding box center [703, 191] width 9 height 9
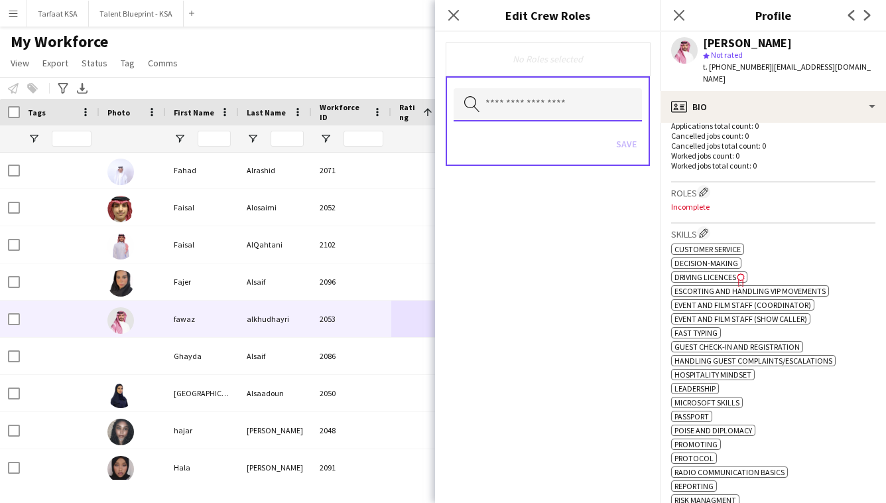
click at [577, 113] on input "text" at bounding box center [547, 104] width 188 height 33
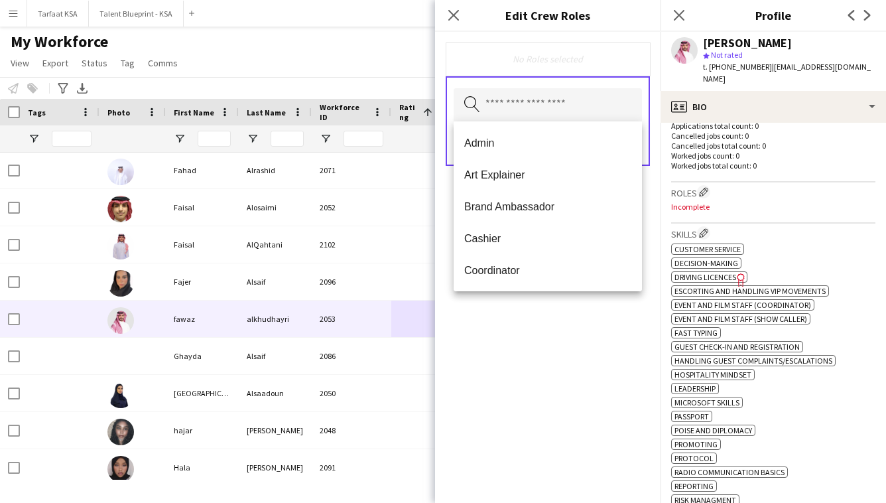
drag, startPoint x: 565, startPoint y: 146, endPoint x: 524, endPoint y: 319, distance: 177.8
click at [524, 319] on body "Menu Boards Boards Boards All jobs Status Workforce Workforce My Workforce Recr…" at bounding box center [443, 251] width 886 height 503
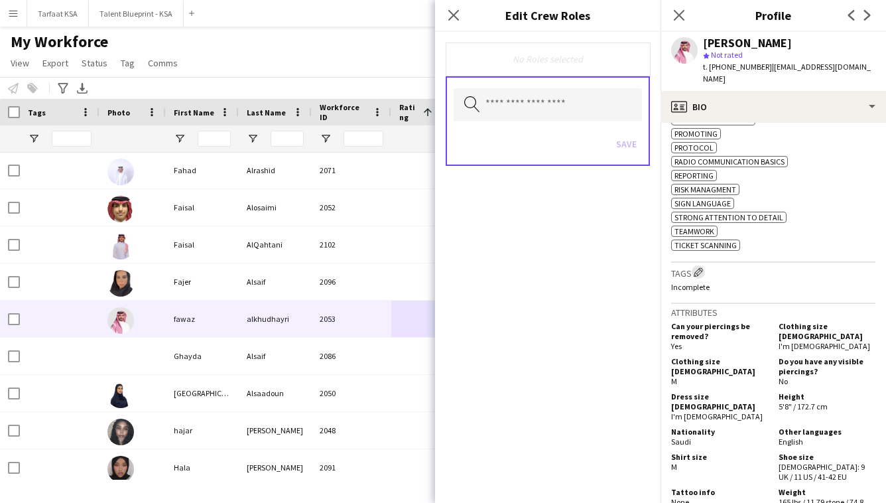
click at [703, 267] on app-icon "Edit crew company tags" at bounding box center [697, 271] width 9 height 9
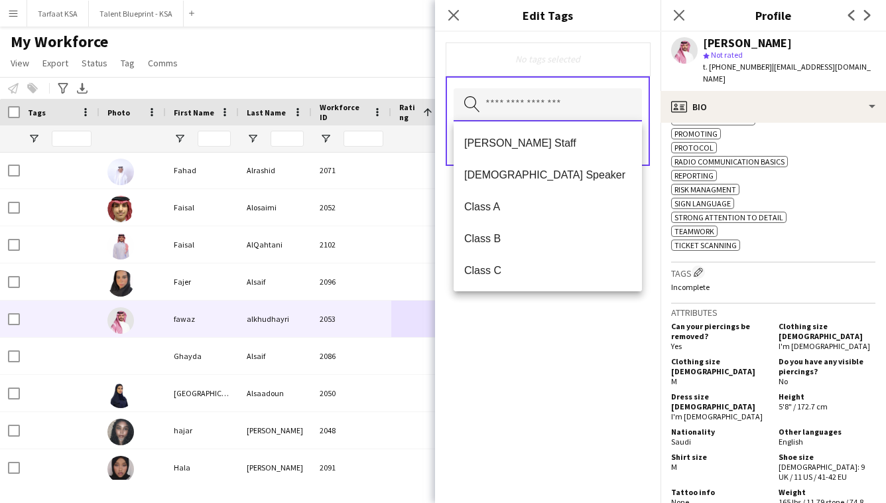
click at [603, 111] on input "text" at bounding box center [547, 104] width 188 height 33
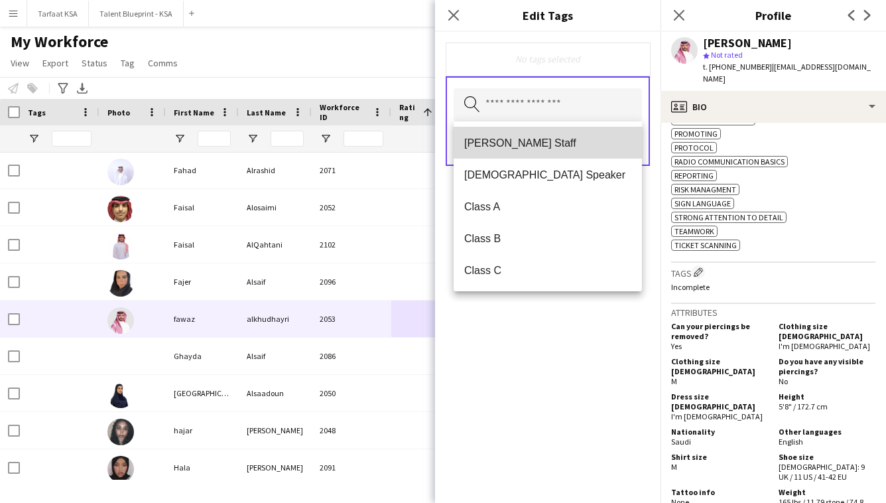
click at [597, 134] on mat-option "[PERSON_NAME] Staff" at bounding box center [547, 143] width 188 height 32
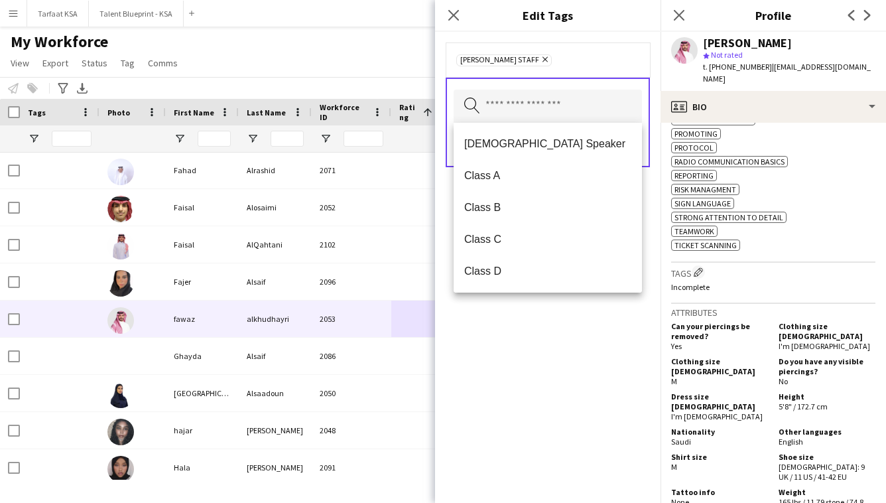
click at [609, 360] on div "[PERSON_NAME] Staff Remove Search by tag name Save" at bounding box center [547, 267] width 225 height 471
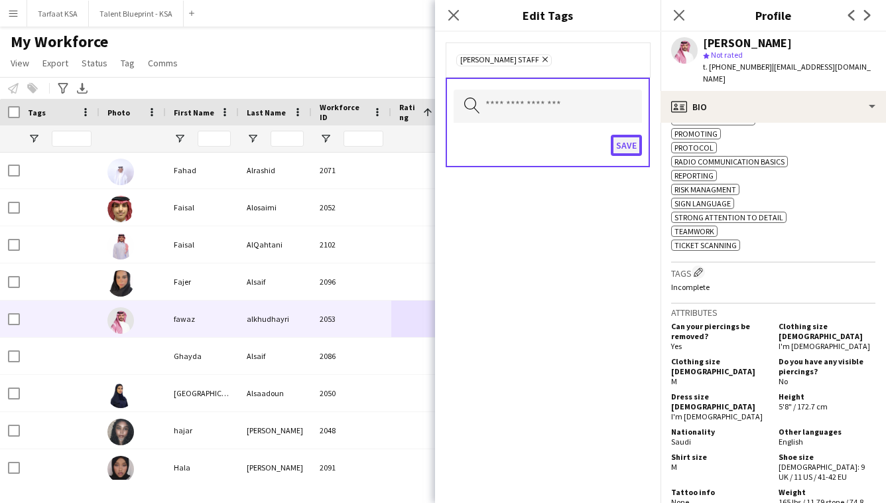
click at [628, 143] on button "Save" at bounding box center [626, 145] width 31 height 21
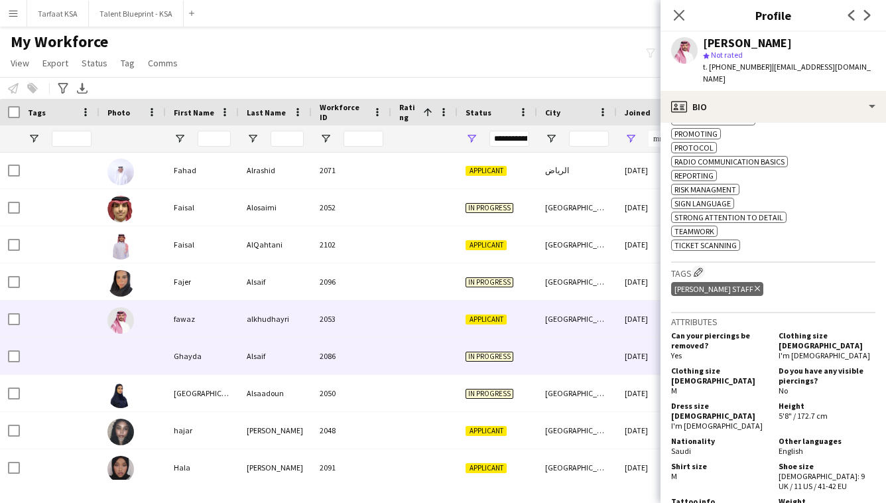
click at [554, 365] on div at bounding box center [577, 355] width 80 height 36
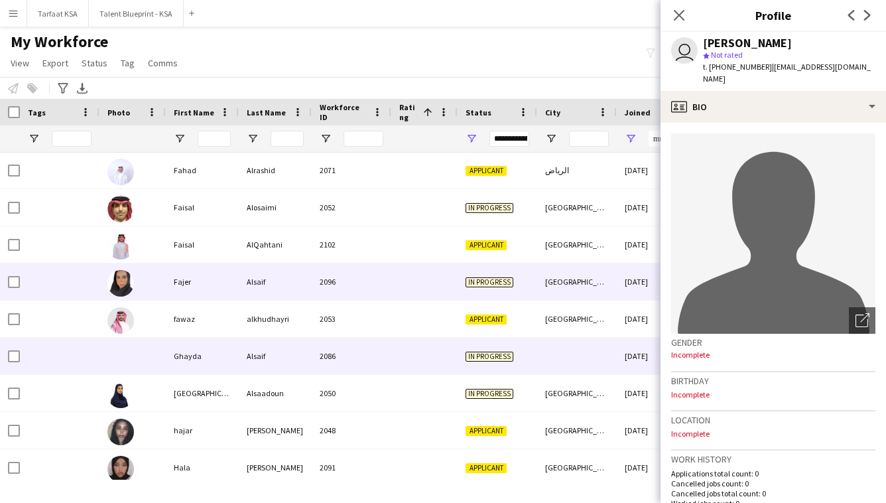
click at [571, 265] on div "[GEOGRAPHIC_DATA]" at bounding box center [577, 281] width 80 height 36
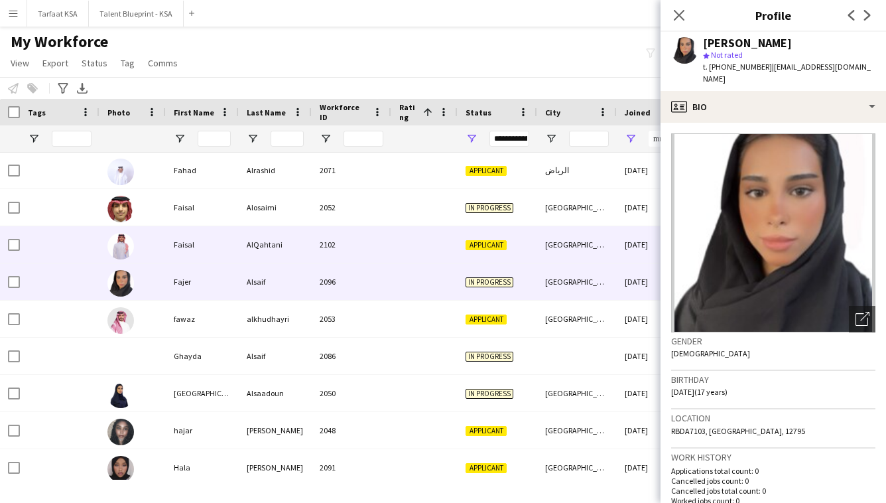
click at [571, 248] on div "[GEOGRAPHIC_DATA]" at bounding box center [577, 244] width 80 height 36
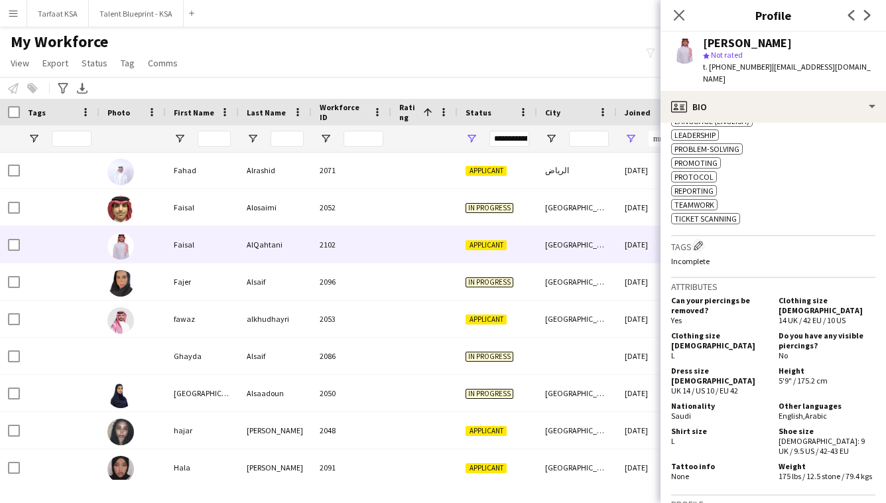
scroll to position [510, 0]
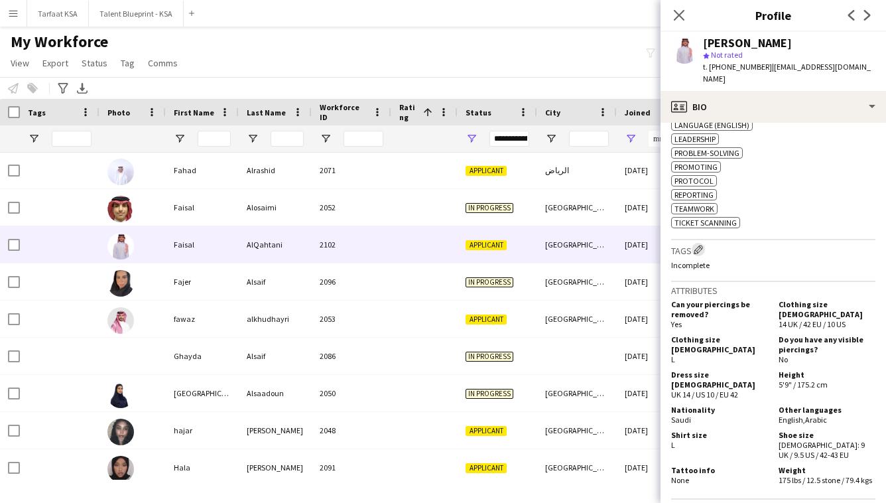
click at [703, 245] on app-icon "Edit crew company tags" at bounding box center [697, 249] width 9 height 9
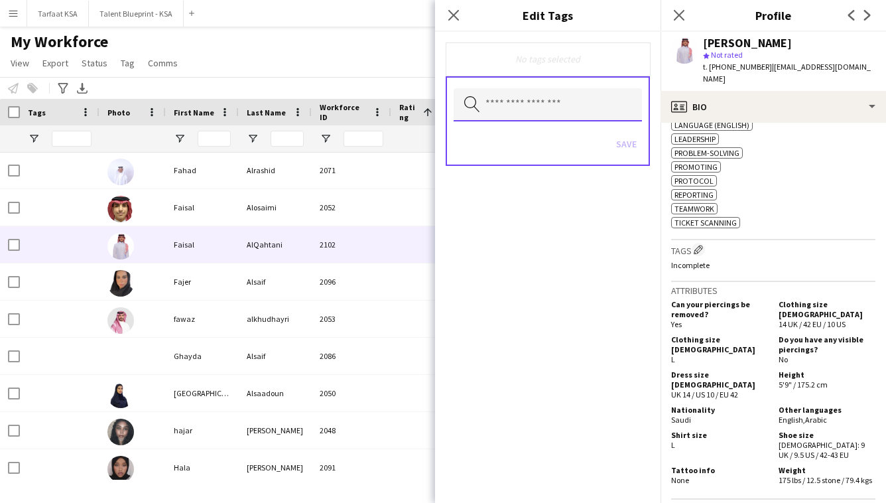
click at [600, 113] on input "text" at bounding box center [547, 104] width 188 height 33
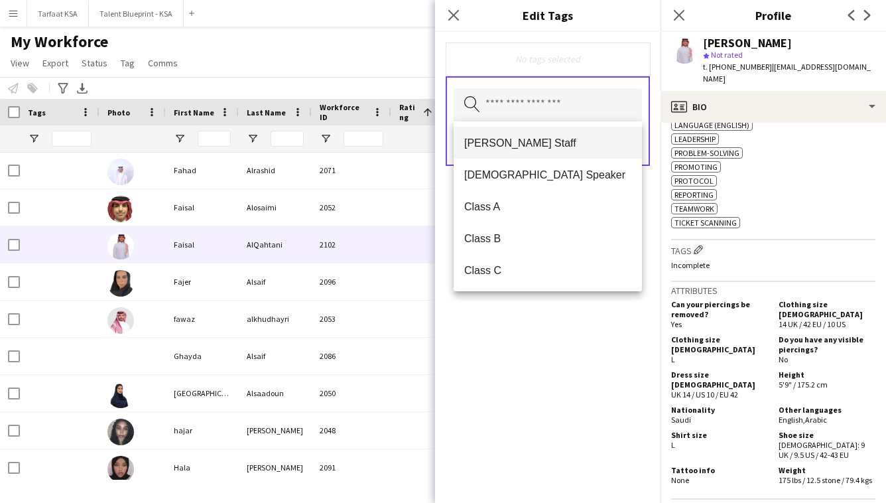
click at [597, 148] on span "[PERSON_NAME] Staff" at bounding box center [547, 143] width 167 height 13
click at [648, 160] on div "Search by tag name Save" at bounding box center [548, 122] width 204 height 89
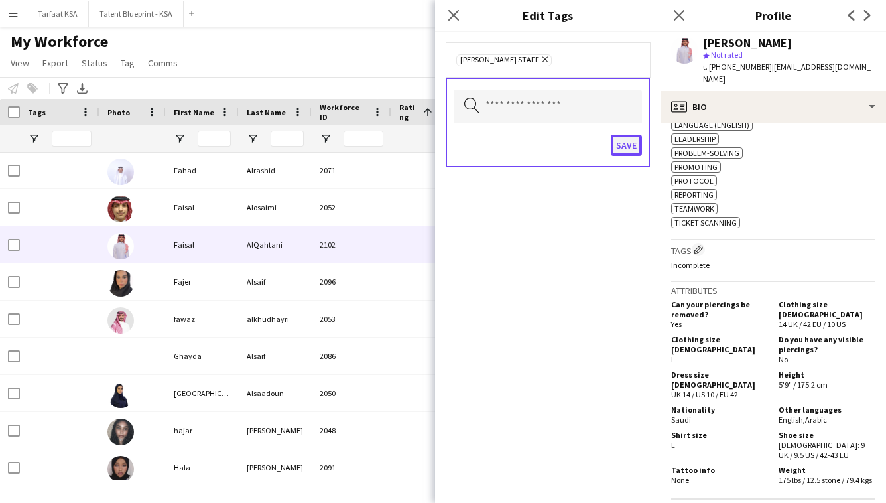
click at [635, 148] on button "Save" at bounding box center [626, 145] width 31 height 21
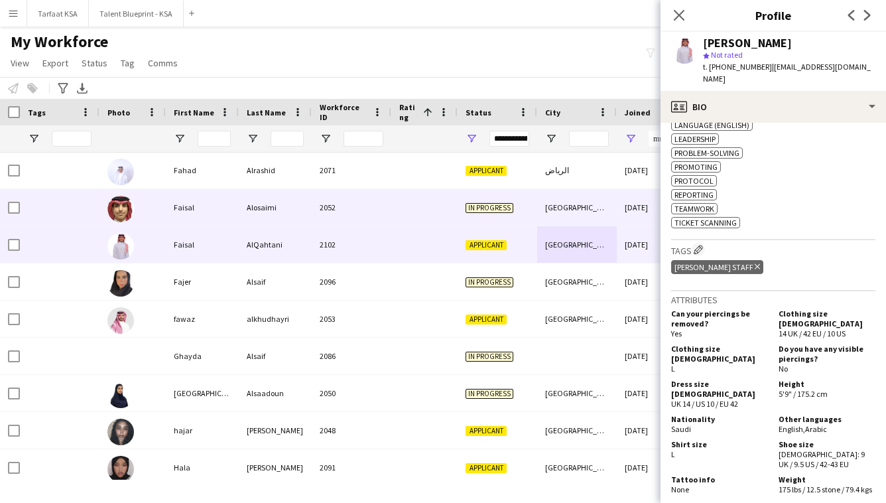
click at [391, 204] on div at bounding box center [424, 207] width 66 height 36
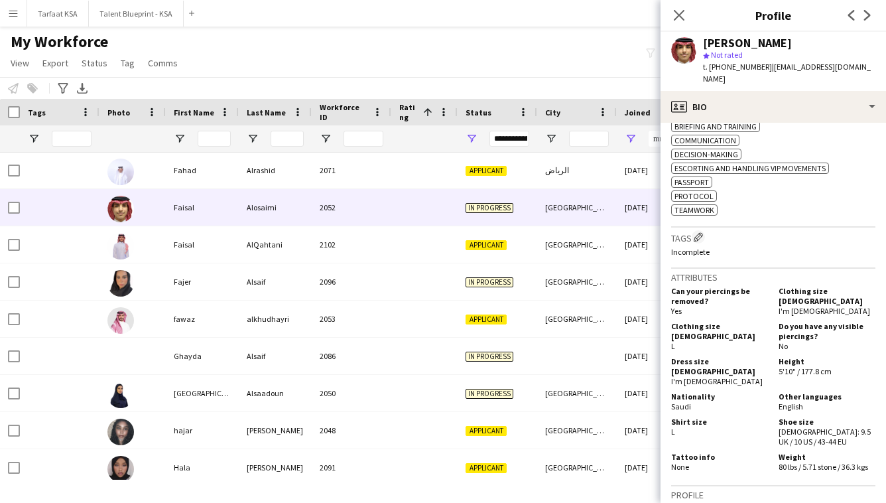
scroll to position [462, 0]
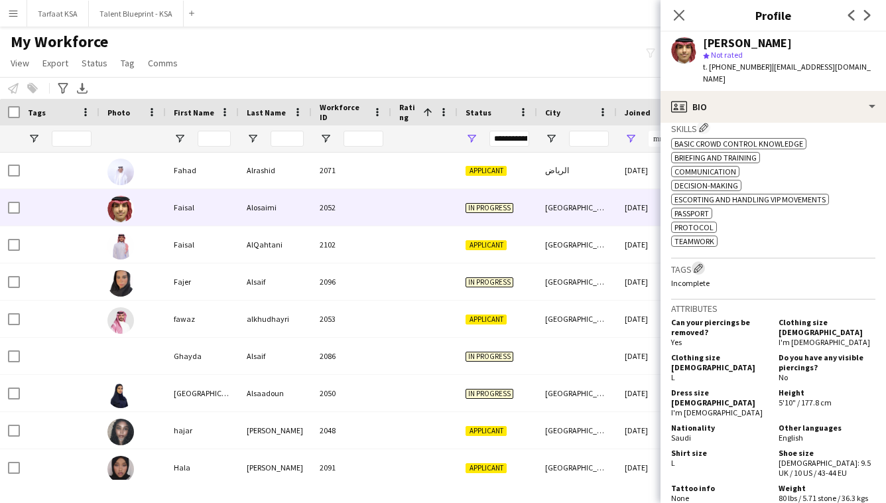
click at [697, 263] on app-icon "Edit crew company tags" at bounding box center [697, 267] width 9 height 9
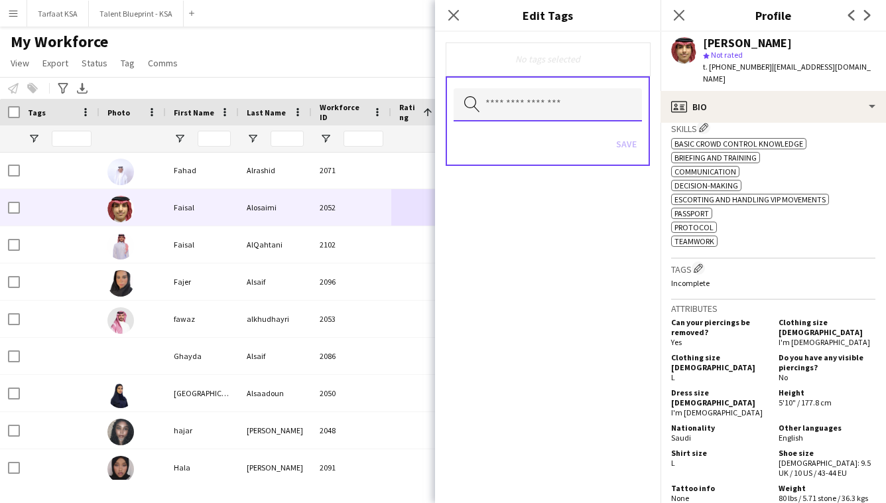
click at [607, 111] on input "text" at bounding box center [547, 104] width 188 height 33
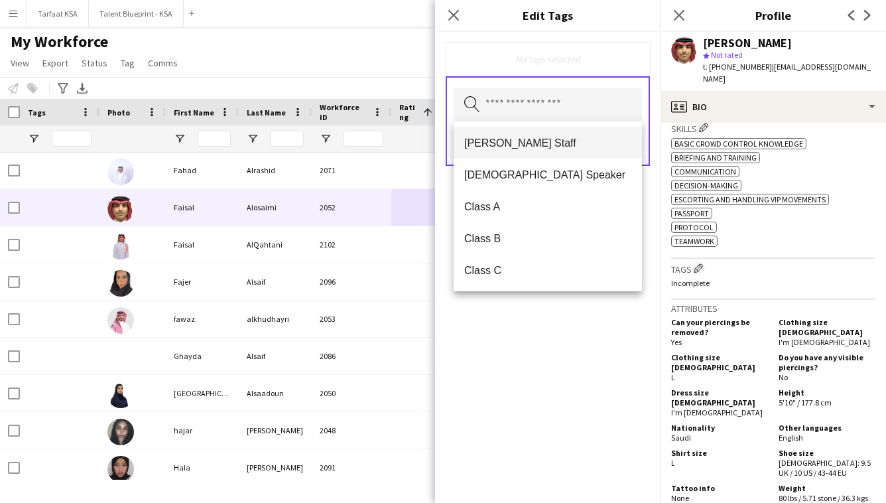
click at [605, 135] on mat-option "[PERSON_NAME] Staff" at bounding box center [547, 143] width 188 height 32
drag, startPoint x: 623, startPoint y: 369, endPoint x: 625, endPoint y: 244, distance: 124.7
click at [623, 368] on div "[PERSON_NAME] Staff Remove Search by tag name Save" at bounding box center [547, 267] width 225 height 471
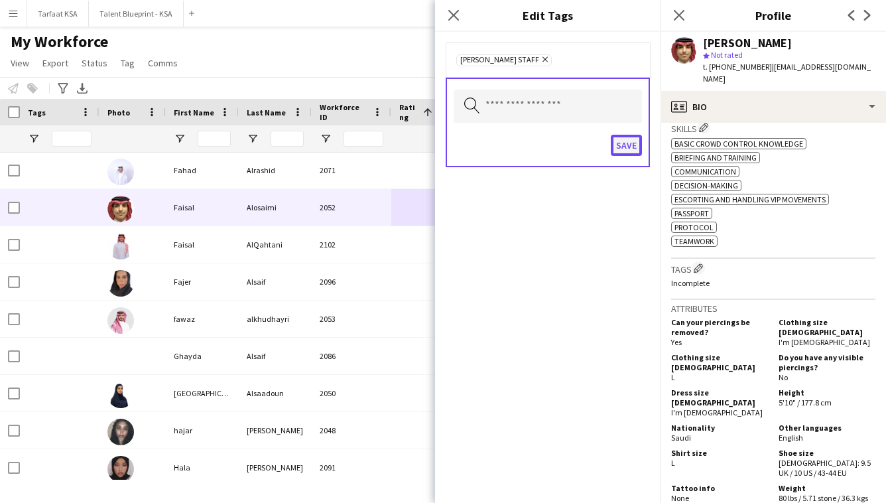
click at [630, 148] on button "Save" at bounding box center [626, 145] width 31 height 21
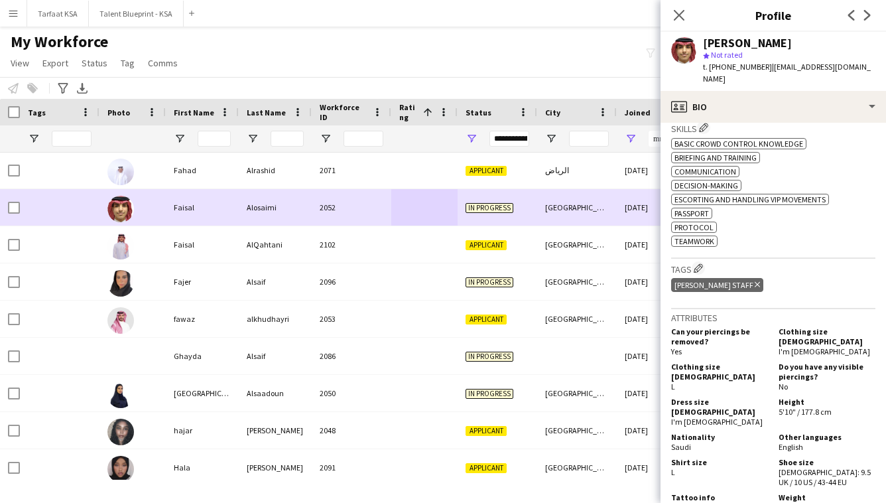
scroll to position [689, 0]
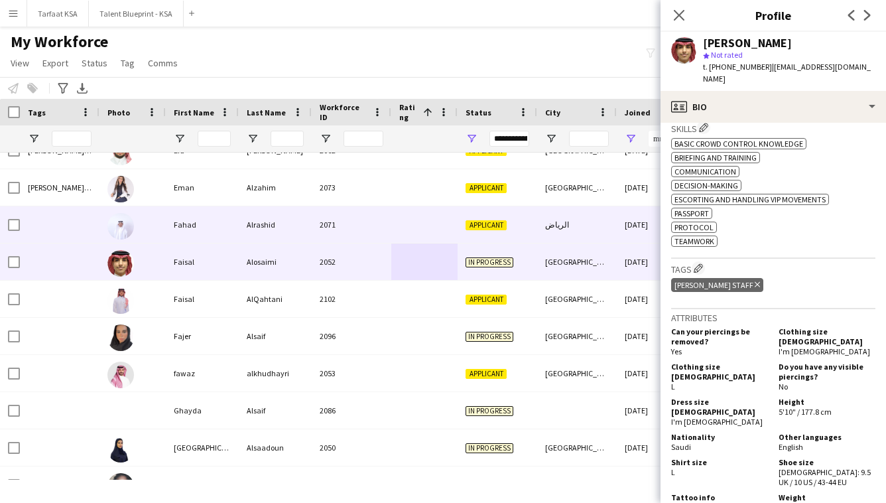
click at [420, 223] on div at bounding box center [424, 224] width 66 height 36
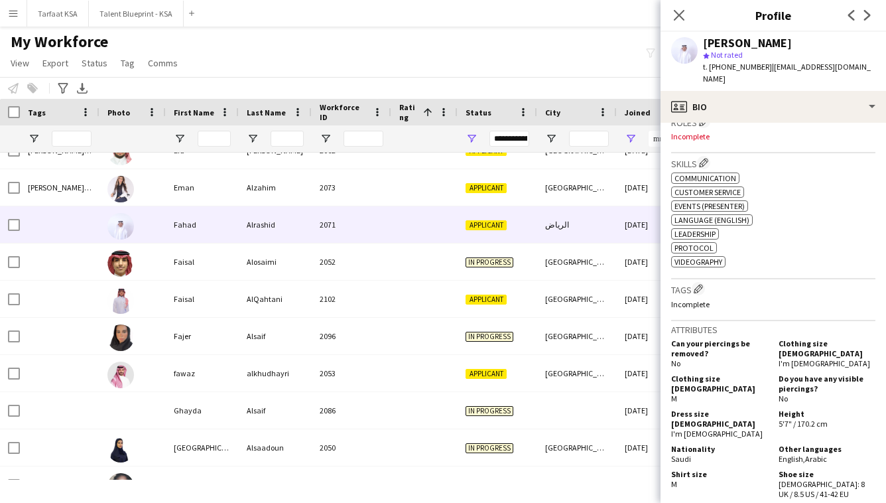
scroll to position [419, 0]
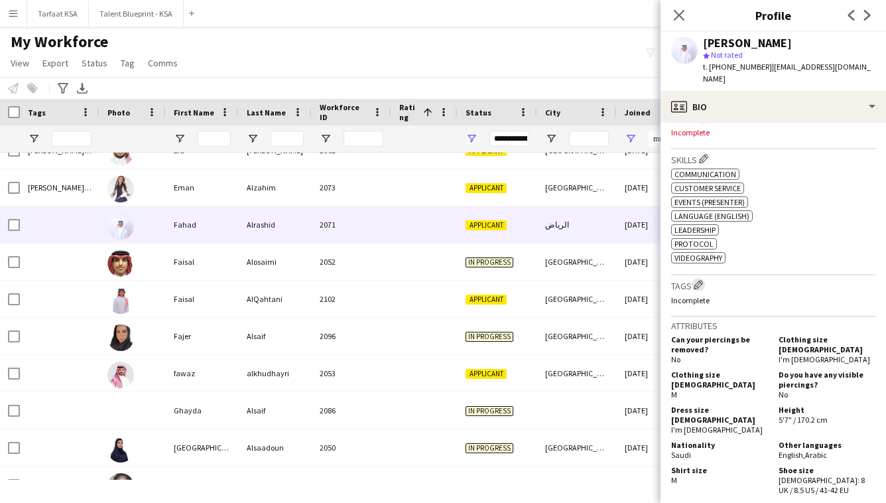
click at [703, 280] on app-icon "Edit crew company tags" at bounding box center [697, 284] width 9 height 9
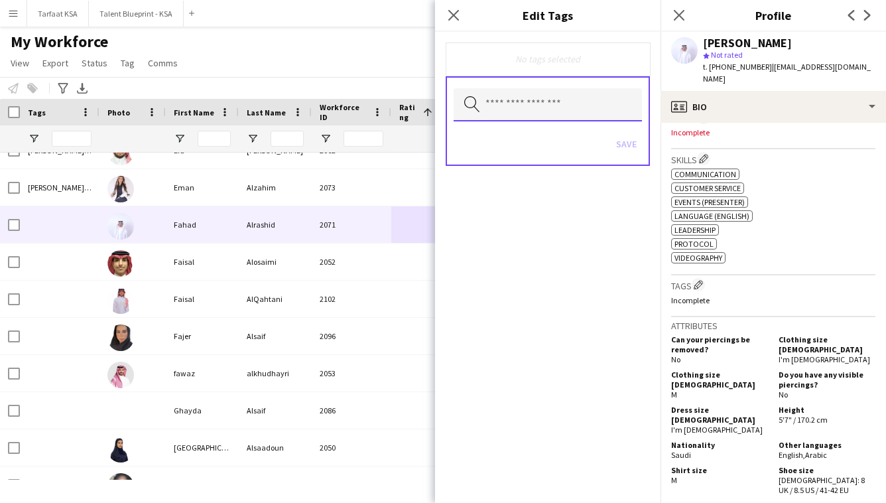
click at [568, 118] on input "text" at bounding box center [547, 104] width 188 height 33
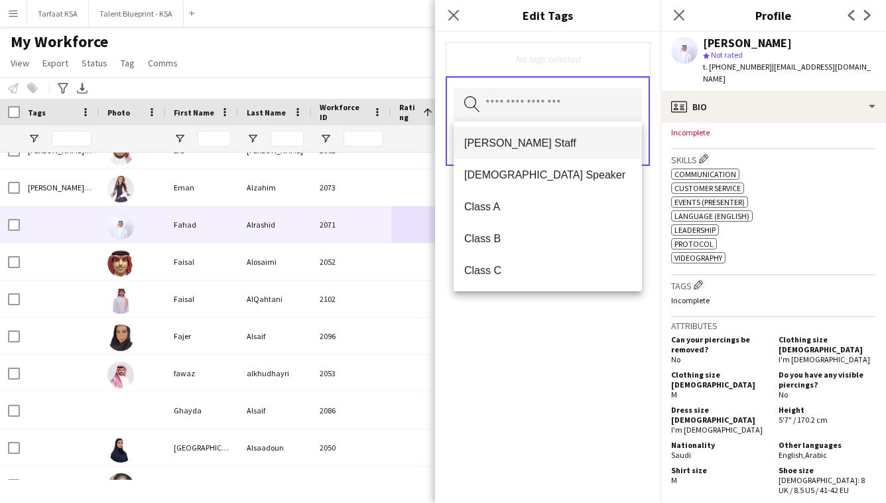
click at [574, 139] on span "[PERSON_NAME] Staff" at bounding box center [547, 143] width 167 height 13
click at [560, 367] on div "[PERSON_NAME] Staff Remove Search by tag name Save" at bounding box center [547, 267] width 225 height 471
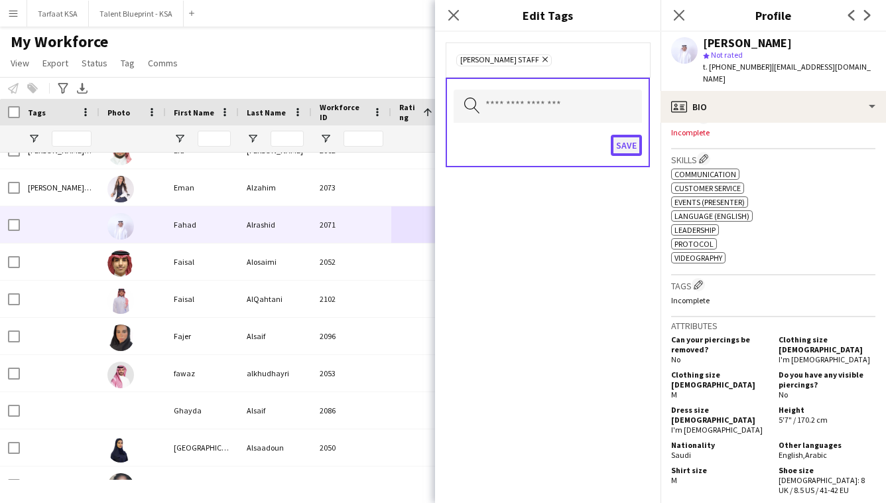
click at [637, 141] on button "Save" at bounding box center [626, 145] width 31 height 21
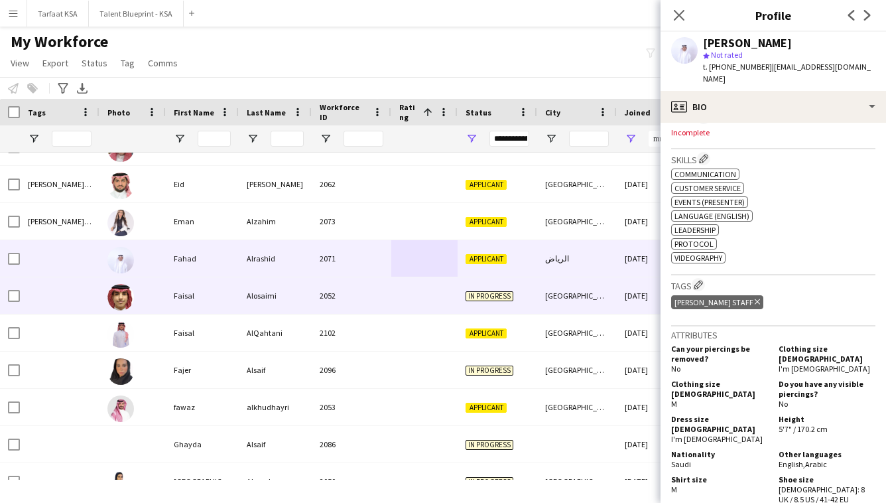
scroll to position [653, 0]
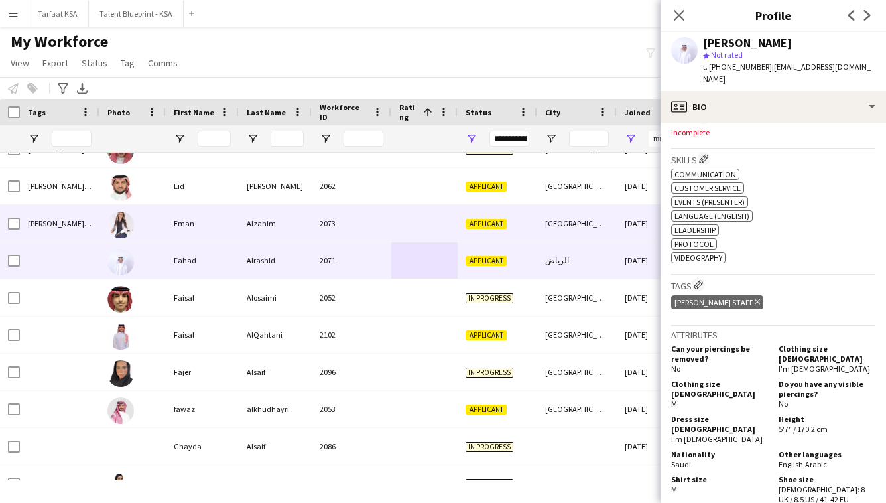
click at [442, 229] on div at bounding box center [424, 223] width 66 height 36
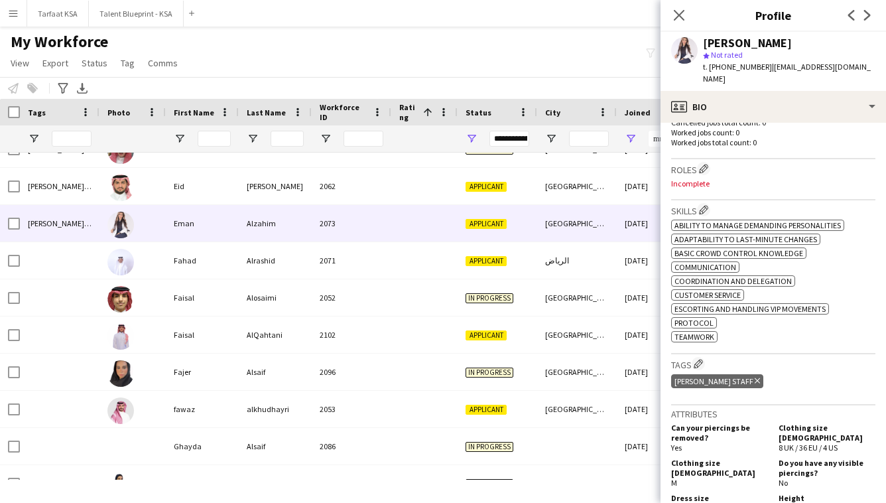
scroll to position [369, 0]
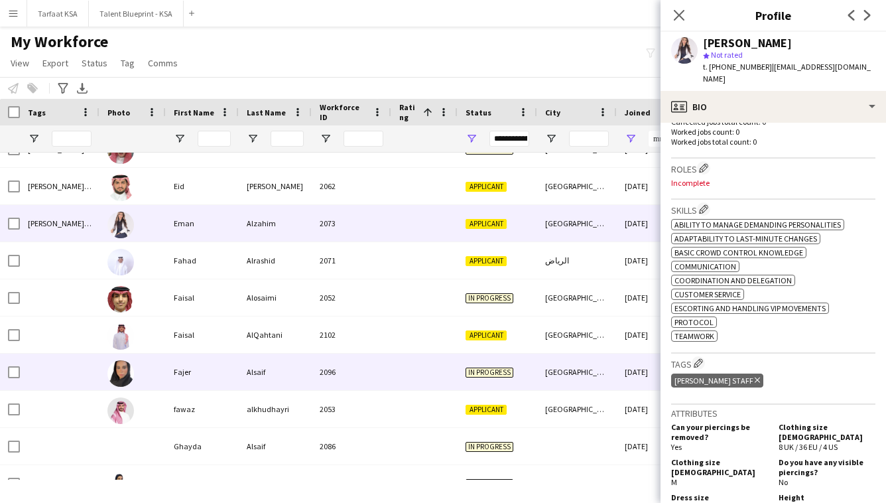
click at [445, 360] on div at bounding box center [424, 371] width 66 height 36
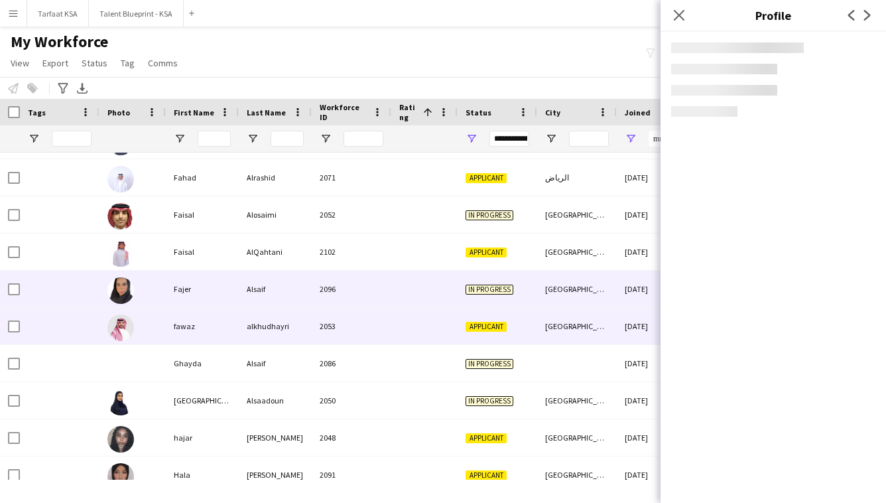
scroll to position [741, 0]
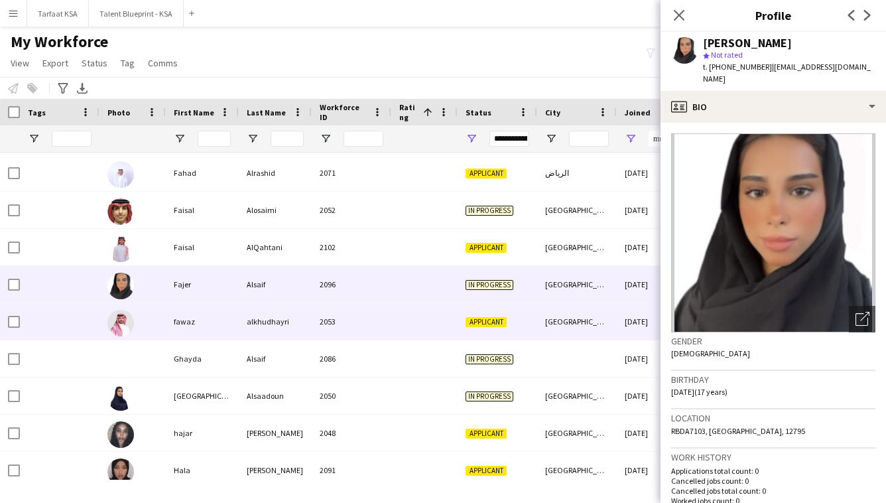
click at [449, 337] on div at bounding box center [424, 321] width 66 height 36
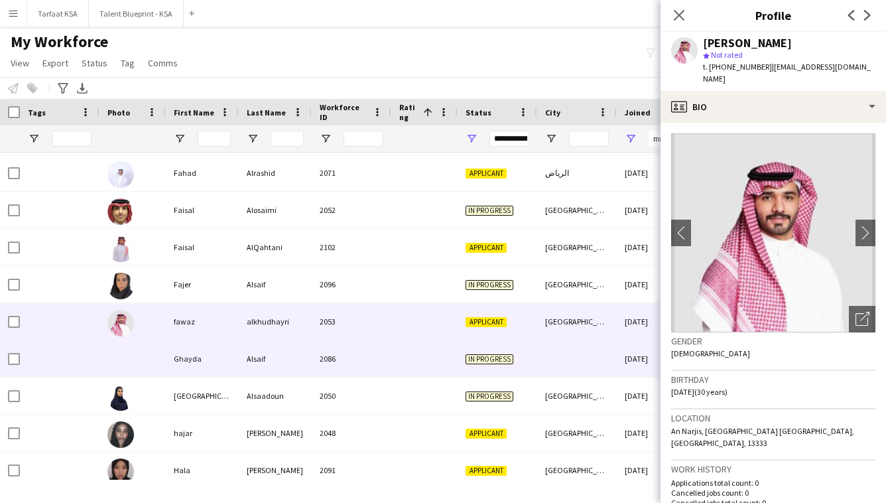
click at [450, 359] on div at bounding box center [424, 358] width 66 height 36
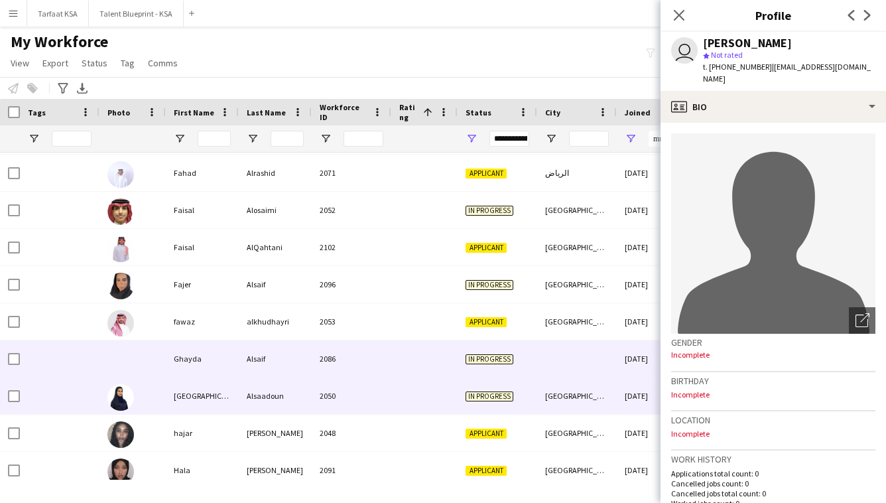
click at [444, 397] on div at bounding box center [424, 395] width 66 height 36
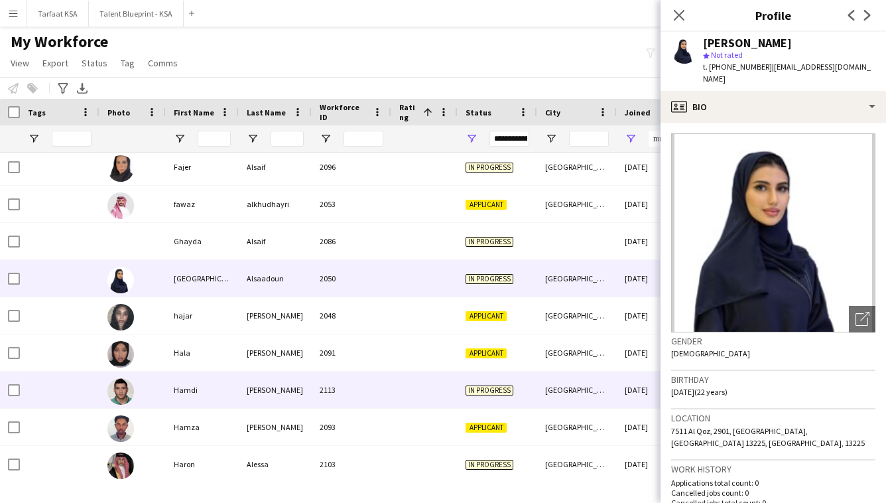
scroll to position [859, 0]
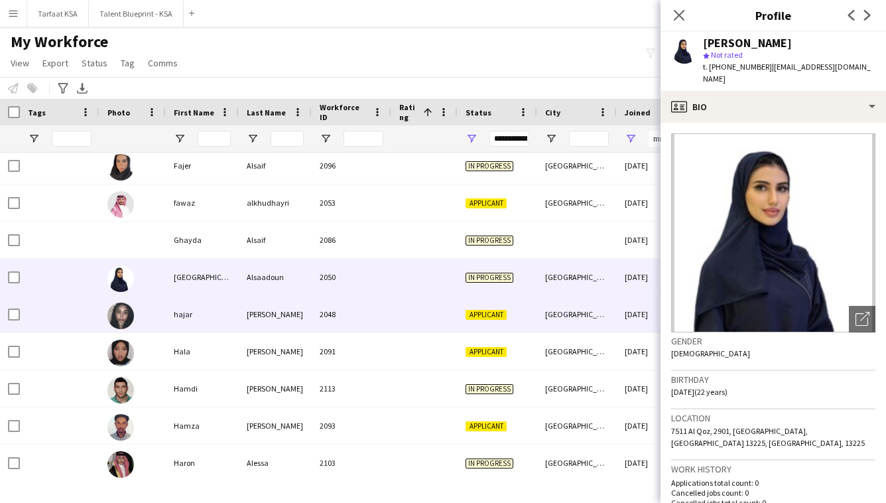
click at [452, 314] on div at bounding box center [424, 314] width 66 height 36
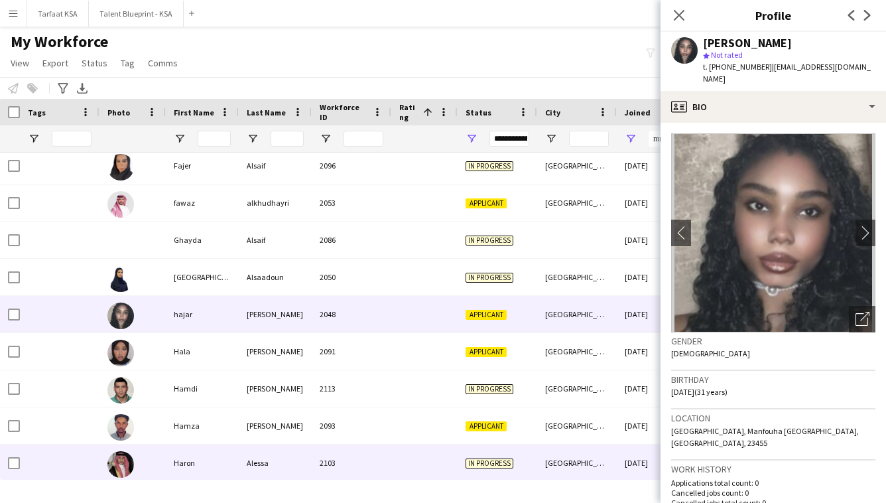
click at [439, 453] on div at bounding box center [424, 462] width 66 height 36
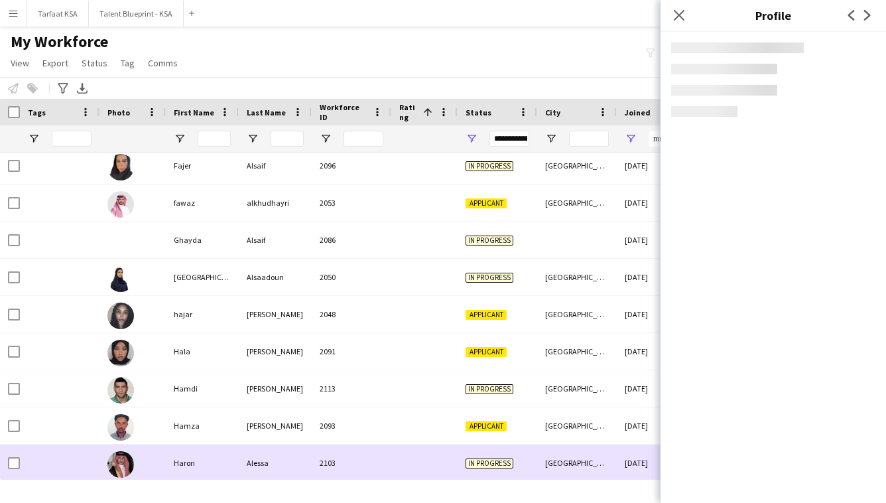
scroll to position [910, 0]
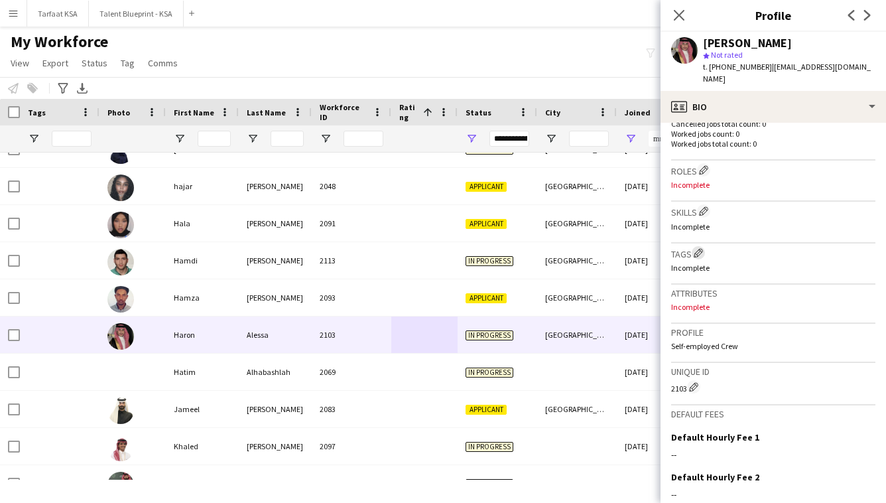
click at [701, 246] on button "Edit crew company tags" at bounding box center [697, 252] width 13 height 13
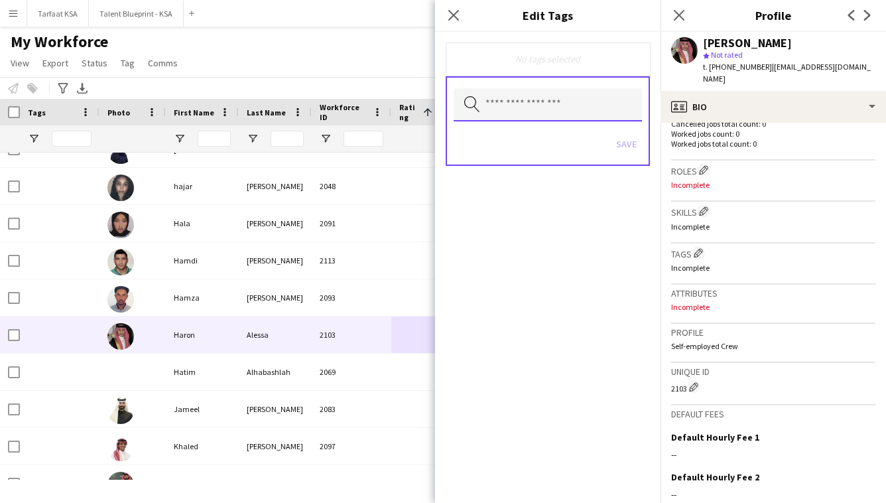
click at [626, 95] on input "text" at bounding box center [547, 104] width 188 height 33
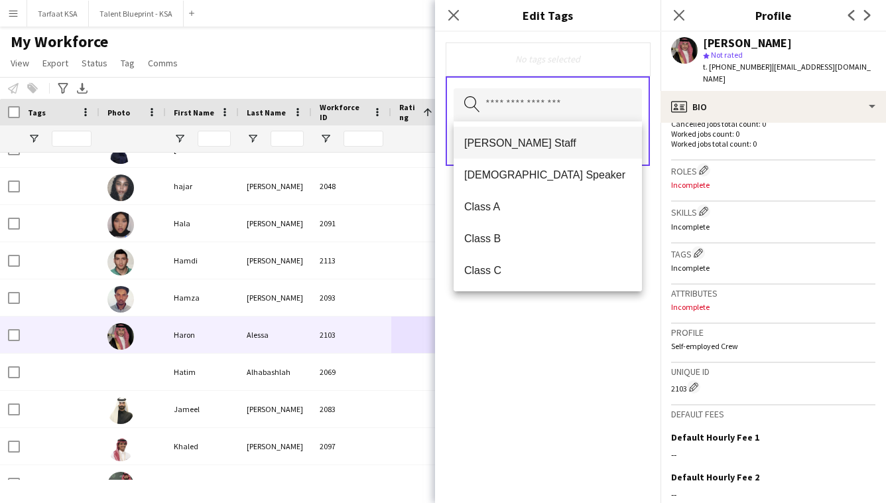
click at [611, 141] on span "[PERSON_NAME] Staff" at bounding box center [547, 143] width 167 height 13
click at [597, 366] on div "[PERSON_NAME] Staff Remove Search by tag name Save" at bounding box center [547, 267] width 225 height 471
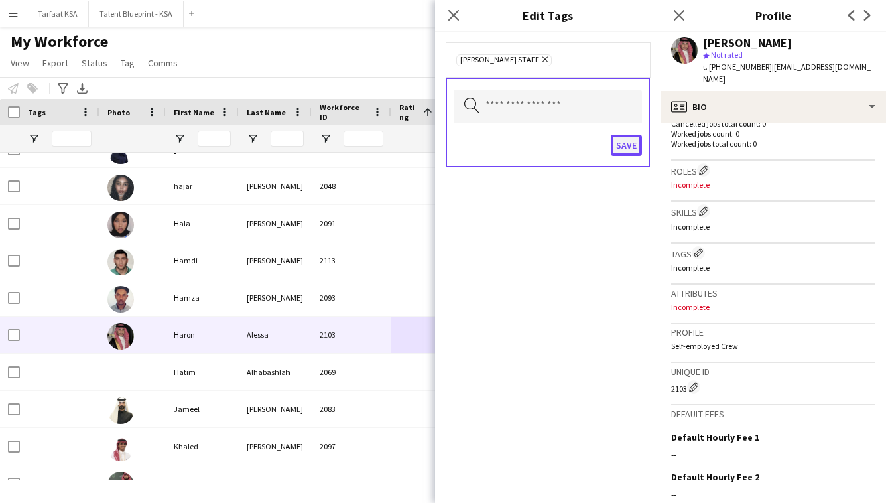
click at [623, 148] on button "Save" at bounding box center [626, 145] width 31 height 21
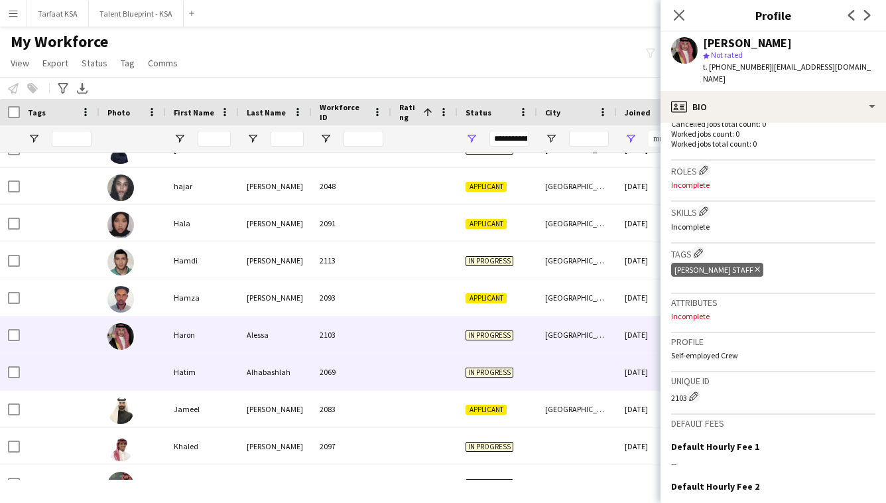
click at [438, 370] on div at bounding box center [424, 371] width 66 height 36
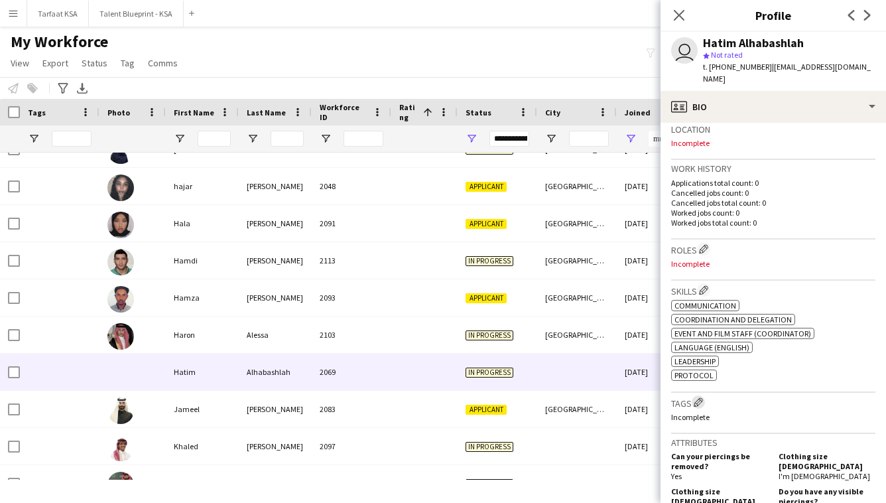
click at [701, 397] on app-icon "Edit crew company tags" at bounding box center [697, 401] width 9 height 9
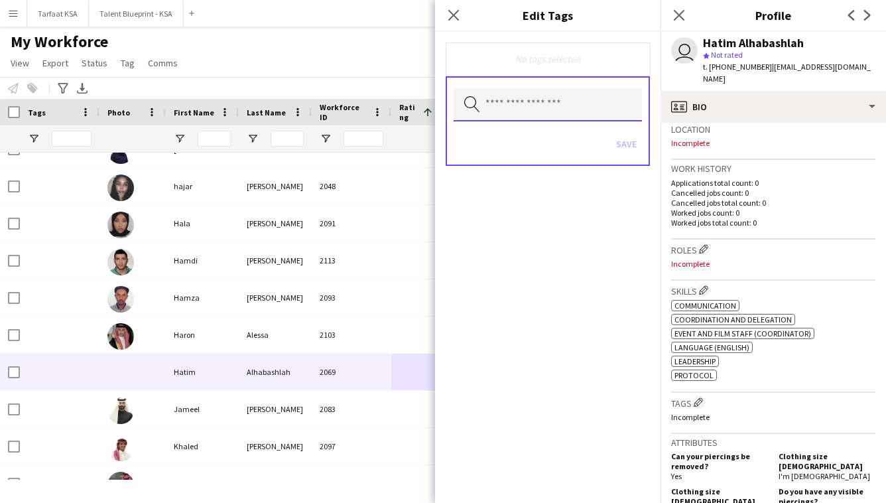
click at [597, 112] on input "text" at bounding box center [547, 104] width 188 height 33
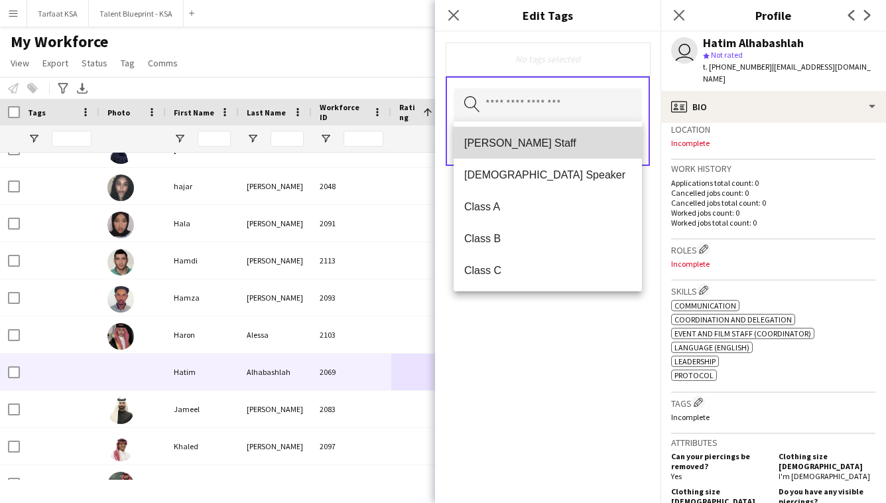
click at [589, 150] on mat-option "[PERSON_NAME] Staff" at bounding box center [547, 143] width 188 height 32
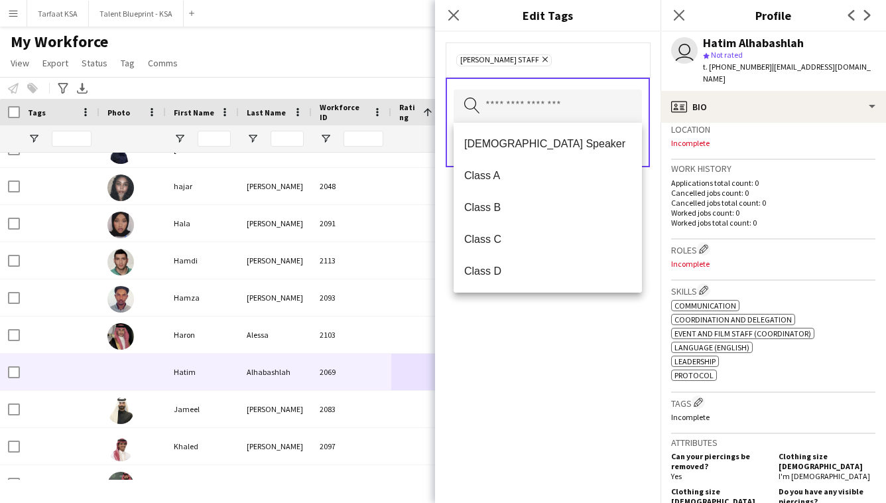
click at [607, 322] on div "[PERSON_NAME] Staff Remove Search by tag name Save" at bounding box center [547, 267] width 225 height 471
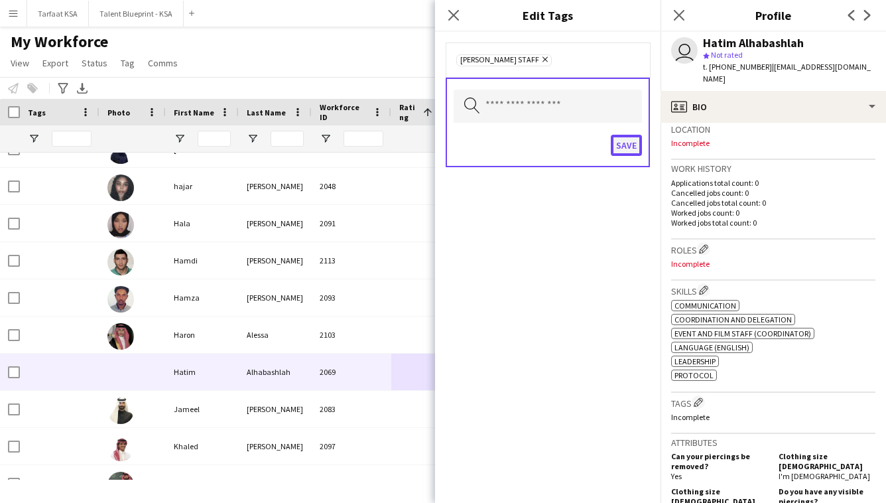
click at [628, 136] on button "Save" at bounding box center [626, 145] width 31 height 21
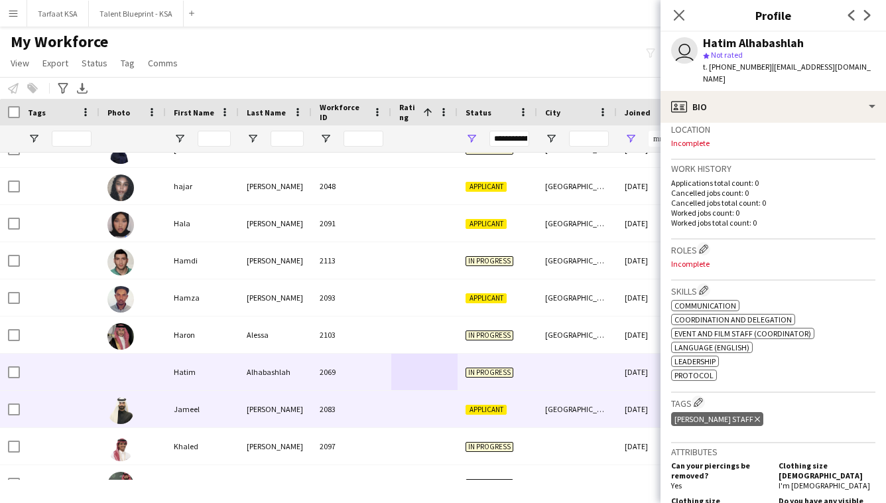
click at [340, 413] on div "2083" at bounding box center [352, 408] width 80 height 36
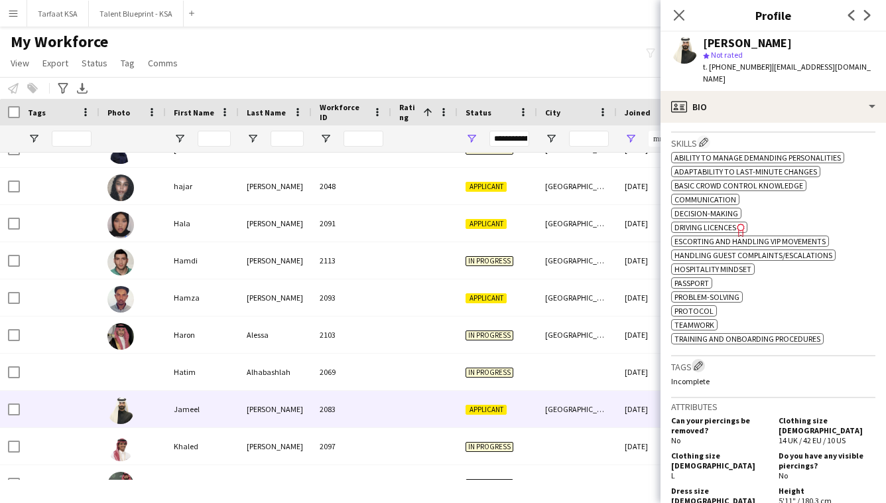
click at [699, 361] on app-icon "Edit crew company tags" at bounding box center [697, 365] width 9 height 9
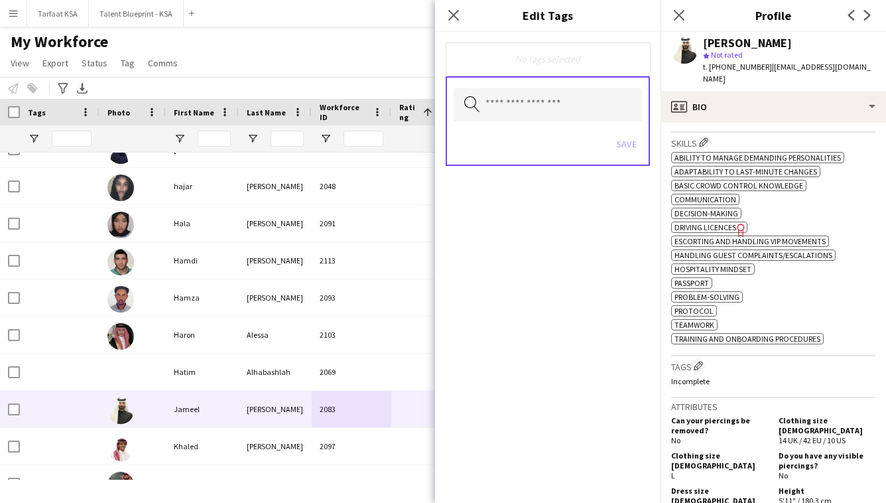
click at [610, 123] on div "Search by tag name Save" at bounding box center [548, 120] width 204 height 89
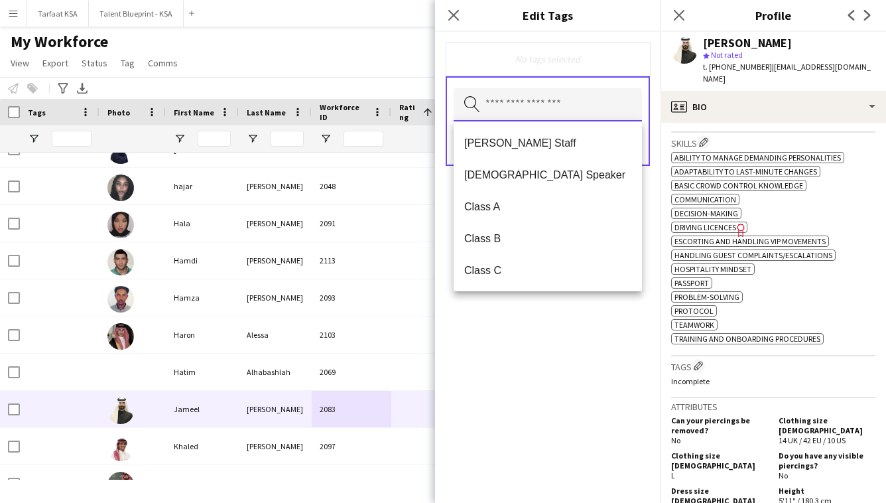
click at [614, 110] on input "text" at bounding box center [547, 104] width 188 height 33
click at [594, 146] on span "[PERSON_NAME] Staff" at bounding box center [547, 143] width 167 height 13
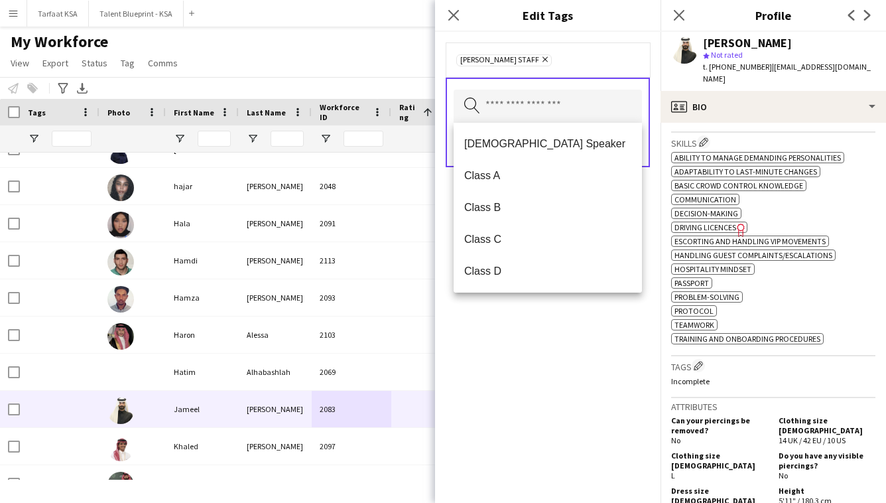
click at [544, 385] on div "[PERSON_NAME] Staff Remove Search by tag name Save" at bounding box center [547, 267] width 225 height 471
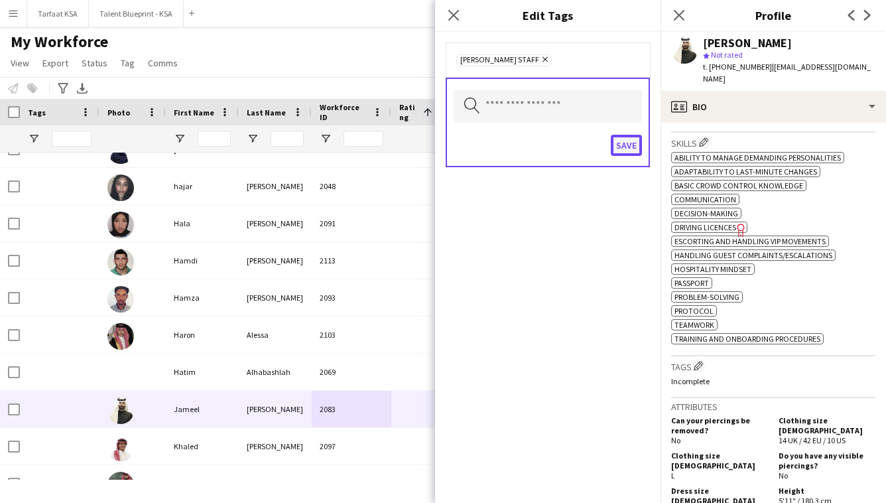
click at [636, 150] on button "Save" at bounding box center [626, 145] width 31 height 21
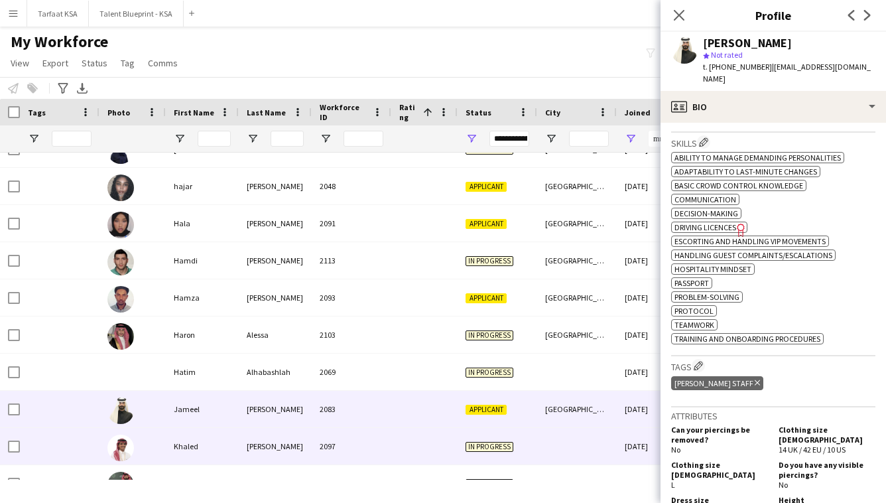
click at [386, 436] on div "2097" at bounding box center [352, 446] width 80 height 36
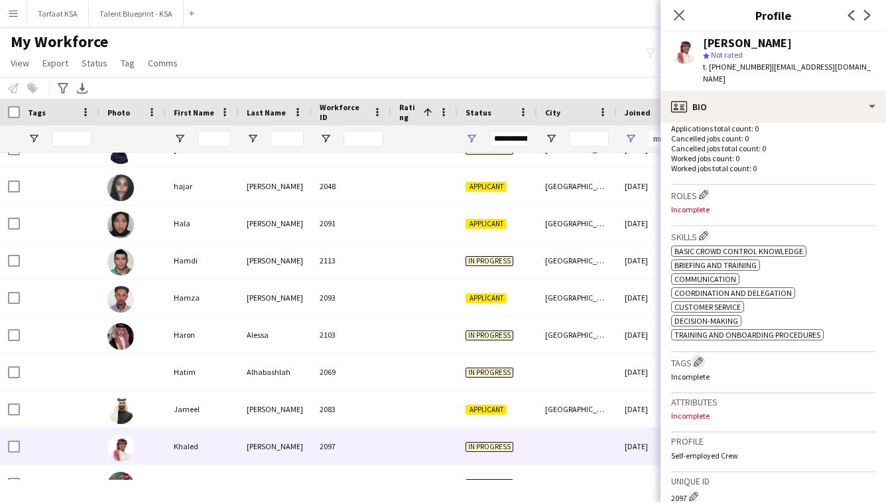
click at [701, 357] on app-icon "Edit crew company tags" at bounding box center [697, 361] width 9 height 9
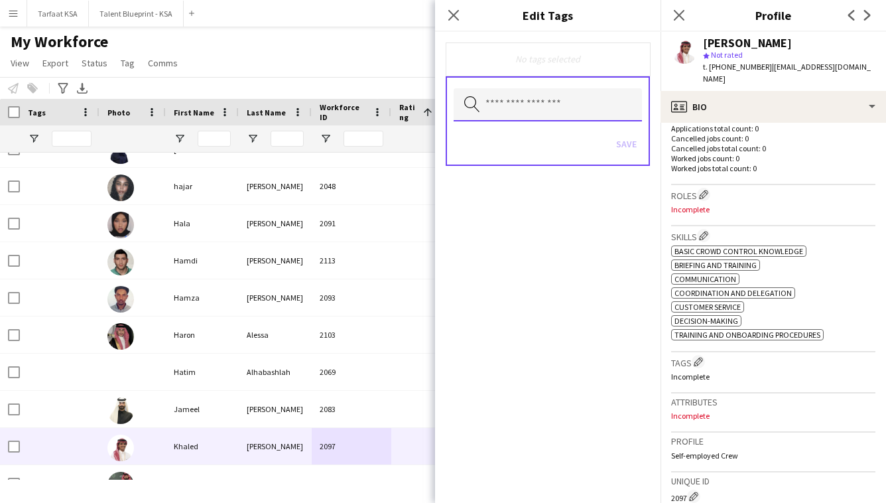
click at [603, 103] on input "text" at bounding box center [547, 104] width 188 height 33
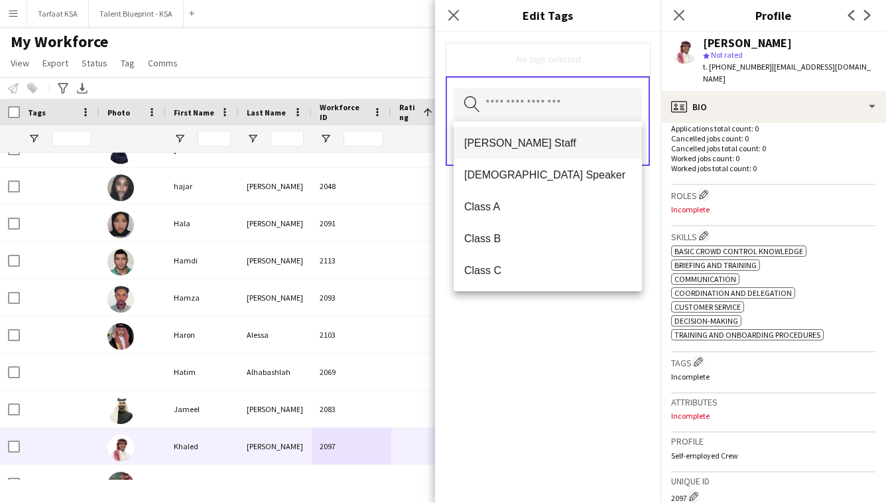
click at [589, 149] on span "[PERSON_NAME] Staff" at bounding box center [547, 143] width 167 height 13
drag, startPoint x: 583, startPoint y: 329, endPoint x: 593, endPoint y: 239, distance: 90.0
click at [583, 327] on div "[PERSON_NAME] Staff Remove Search by tag name Save" at bounding box center [547, 267] width 225 height 471
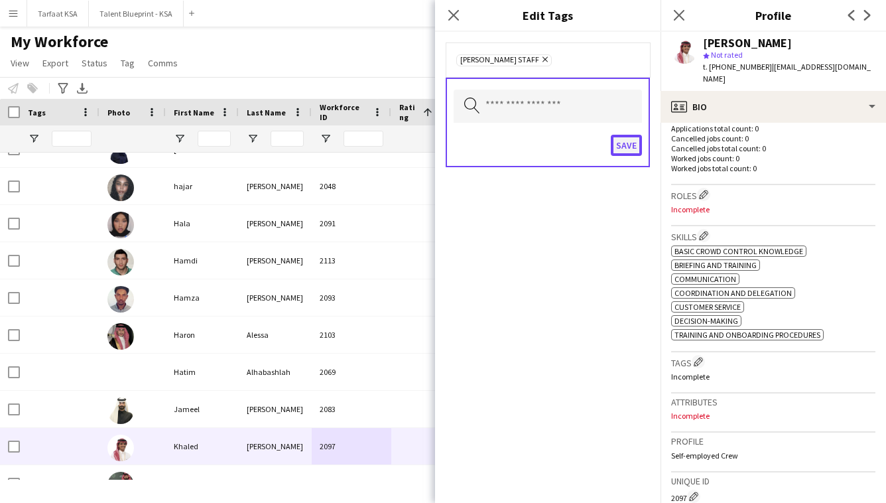
click at [628, 139] on button "Save" at bounding box center [626, 145] width 31 height 21
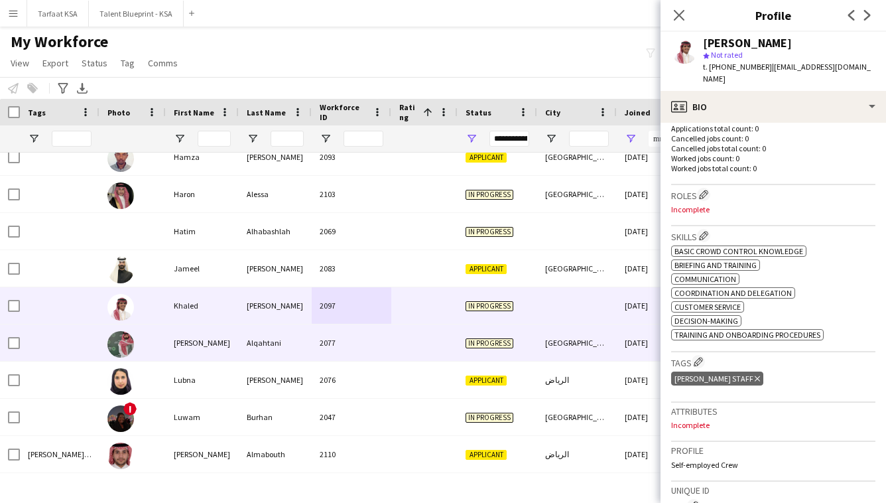
click at [363, 345] on div "2077" at bounding box center [352, 342] width 80 height 36
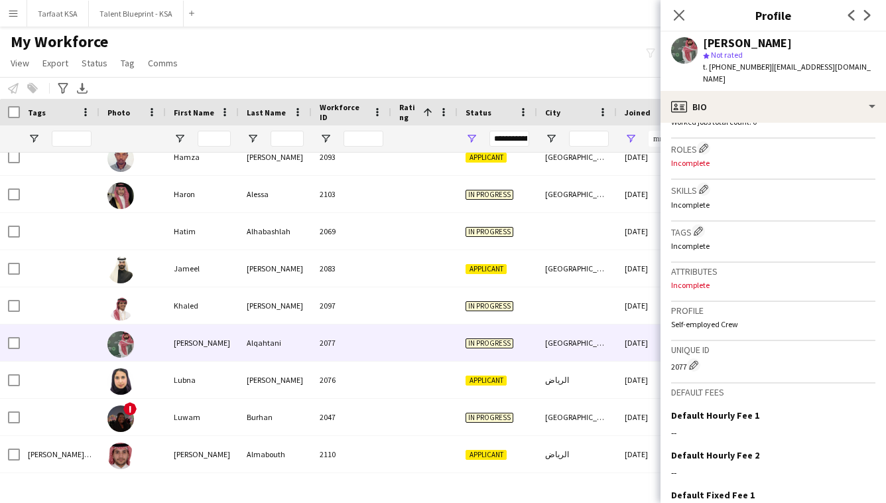
scroll to position [345, 0]
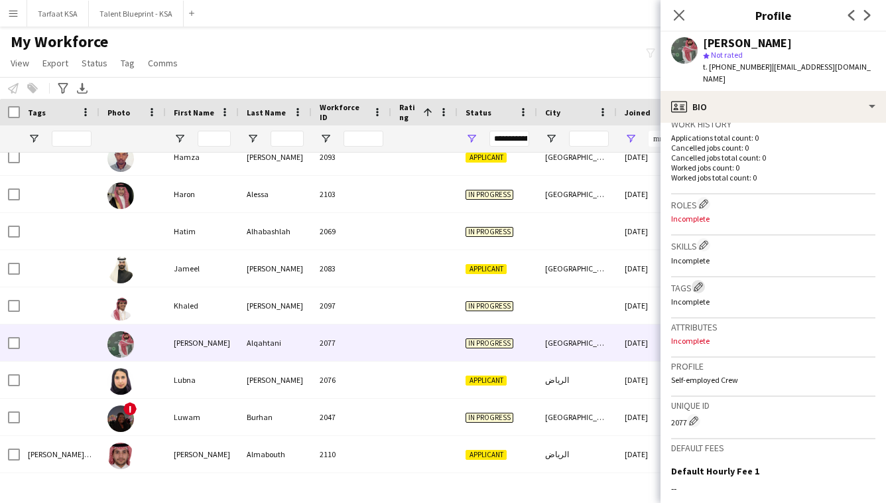
click at [697, 282] on app-icon "Edit crew company tags" at bounding box center [697, 286] width 9 height 9
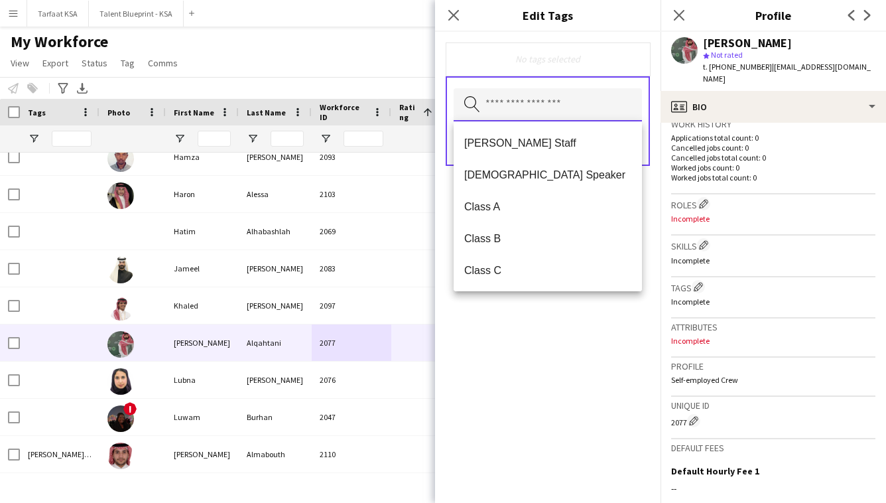
click at [581, 106] on input "text" at bounding box center [547, 104] width 188 height 33
click at [573, 144] on span "[PERSON_NAME] Staff" at bounding box center [547, 143] width 167 height 13
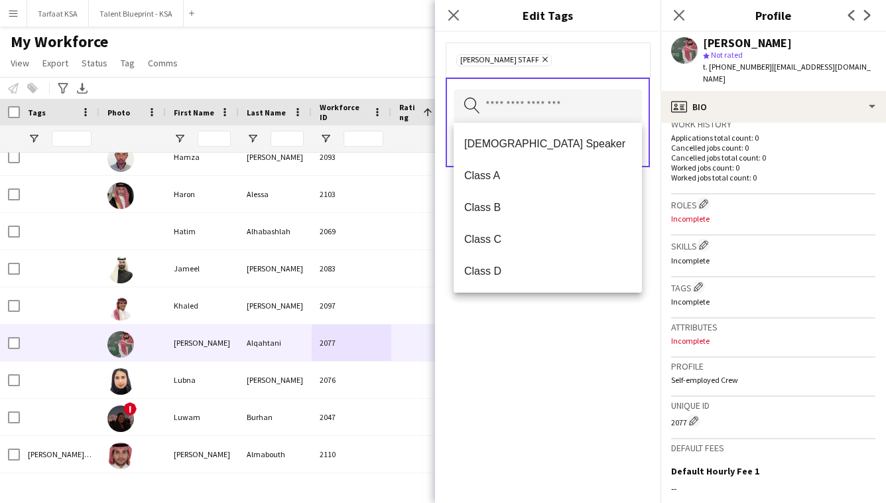
click at [567, 339] on div "[PERSON_NAME] Staff Remove Search by tag name Save" at bounding box center [547, 267] width 225 height 471
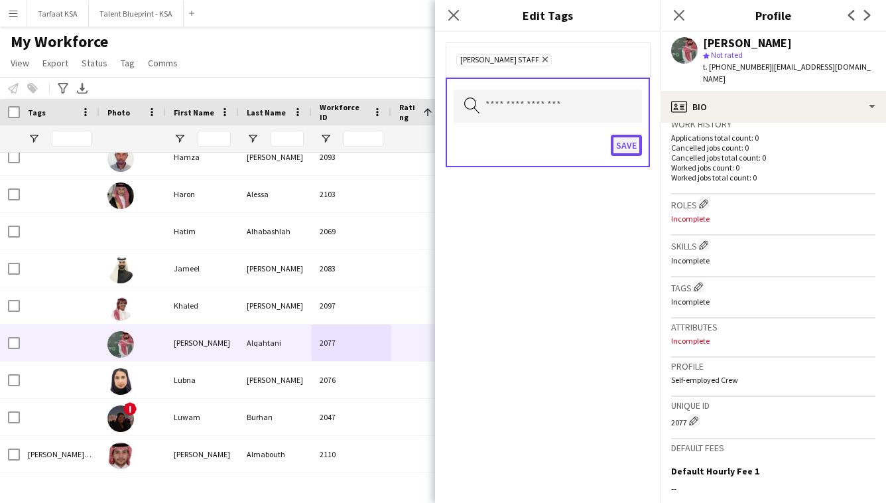
click at [636, 148] on button "Save" at bounding box center [626, 145] width 31 height 21
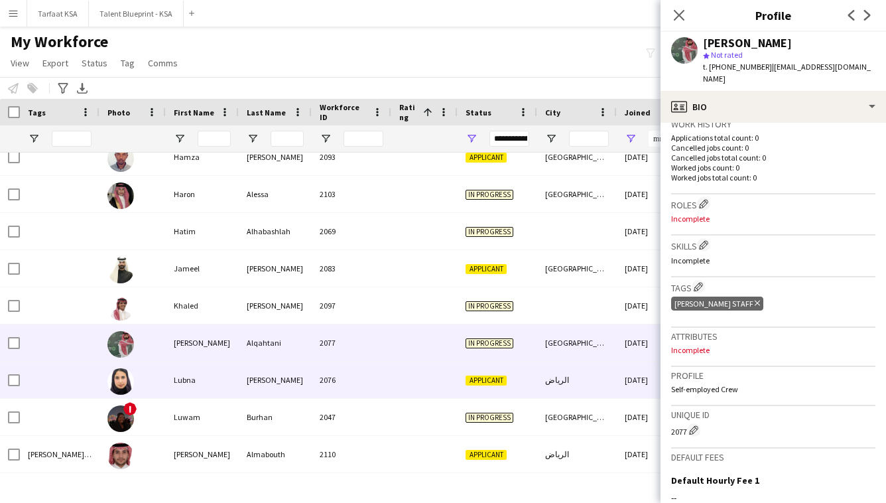
click at [430, 375] on div at bounding box center [424, 379] width 66 height 36
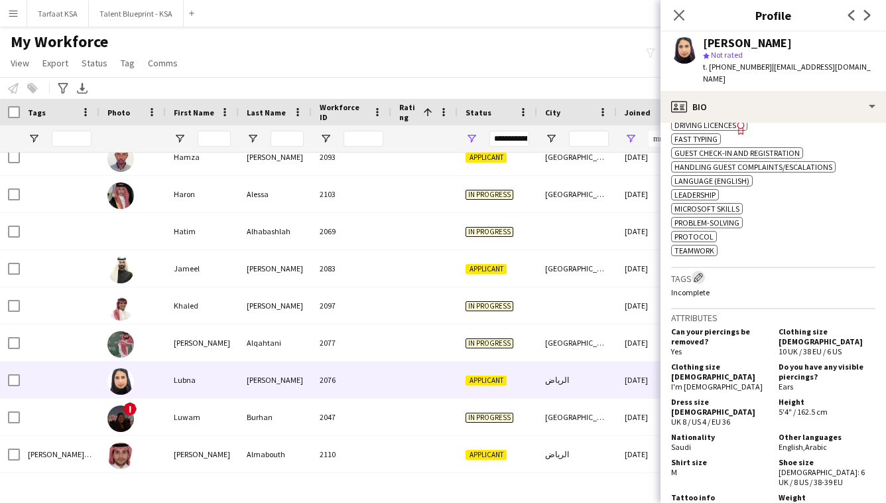
scroll to position [570, 0]
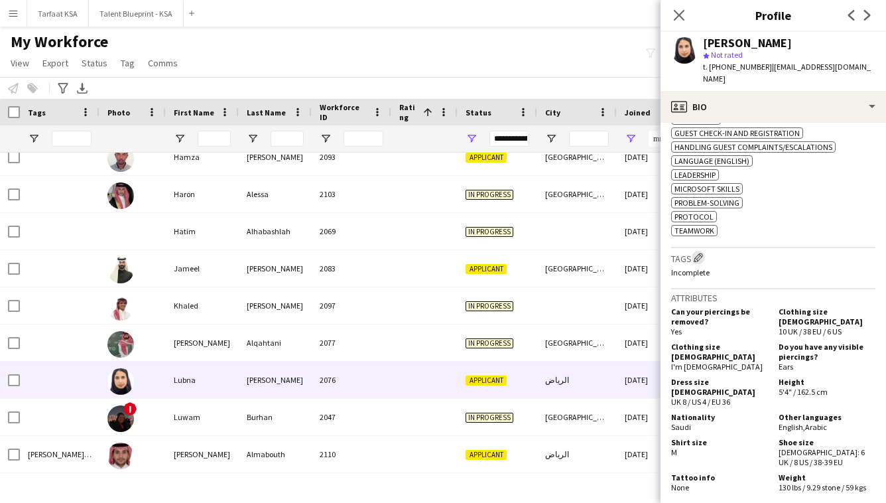
click at [700, 253] on app-icon "Edit crew company tags" at bounding box center [697, 257] width 9 height 9
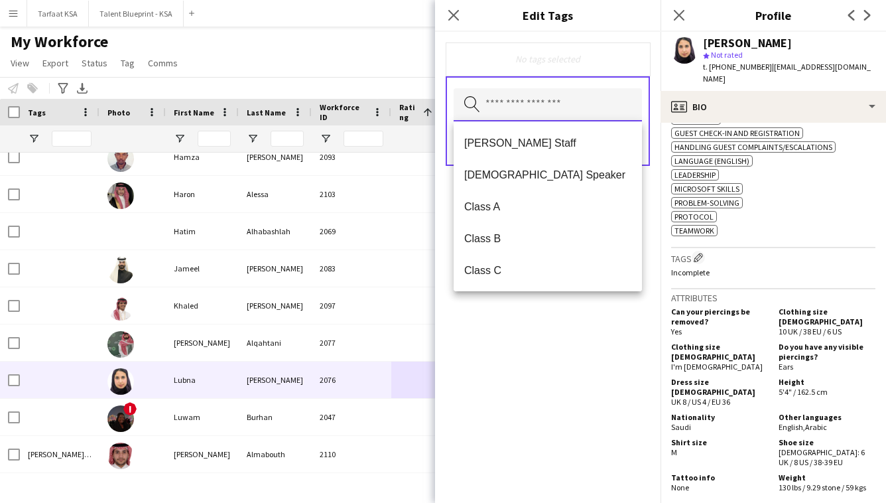
click at [574, 100] on input "text" at bounding box center [547, 104] width 188 height 33
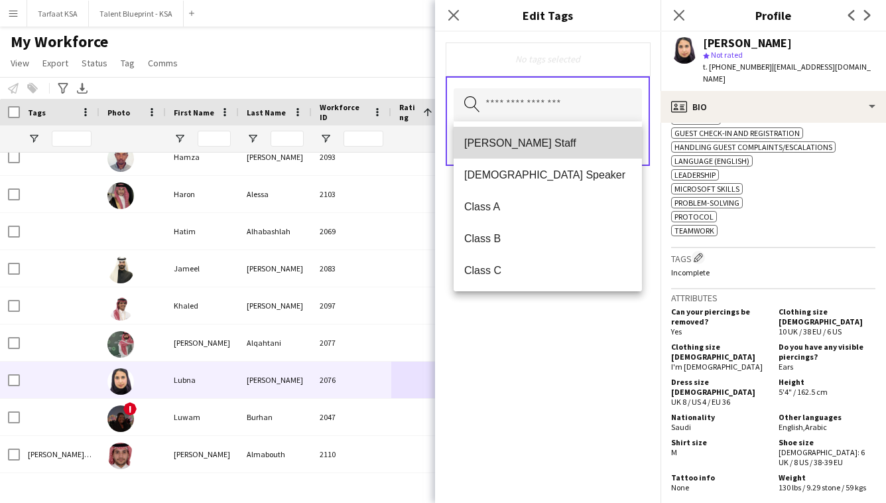
click at [575, 133] on mat-option "[PERSON_NAME] Staff" at bounding box center [547, 143] width 188 height 32
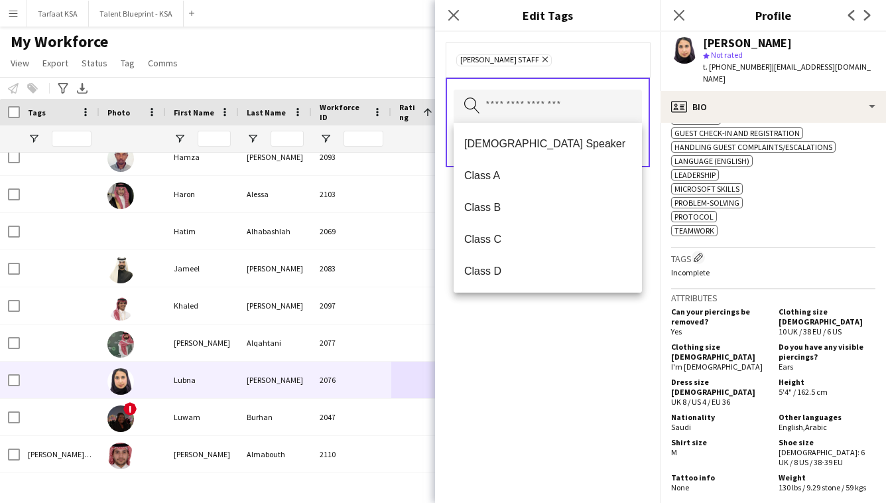
drag, startPoint x: 576, startPoint y: 375, endPoint x: 576, endPoint y: 358, distance: 16.6
click at [576, 375] on div "[PERSON_NAME] Staff Remove Search by tag name Save" at bounding box center [547, 267] width 225 height 471
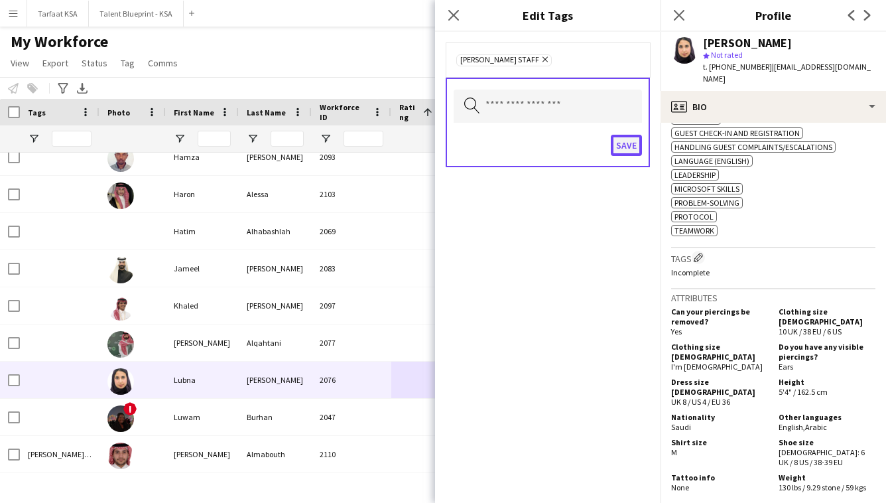
click at [629, 150] on button "Save" at bounding box center [626, 145] width 31 height 21
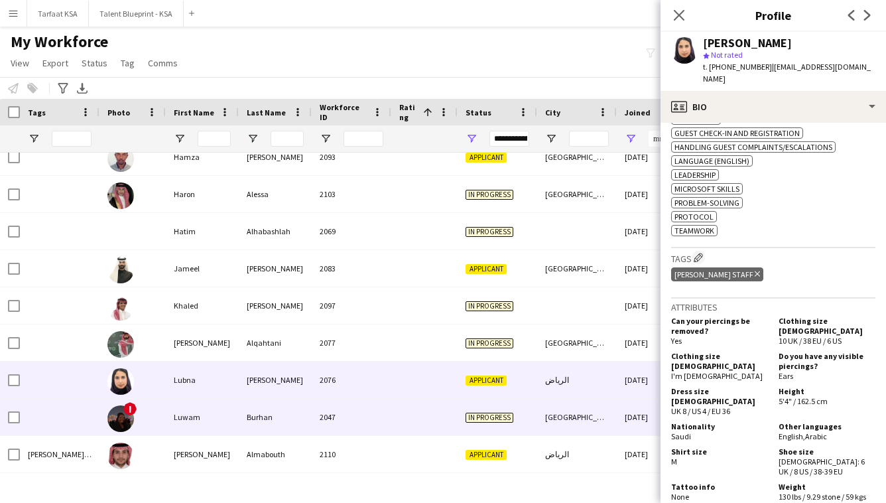
click at [396, 413] on div at bounding box center [424, 416] width 66 height 36
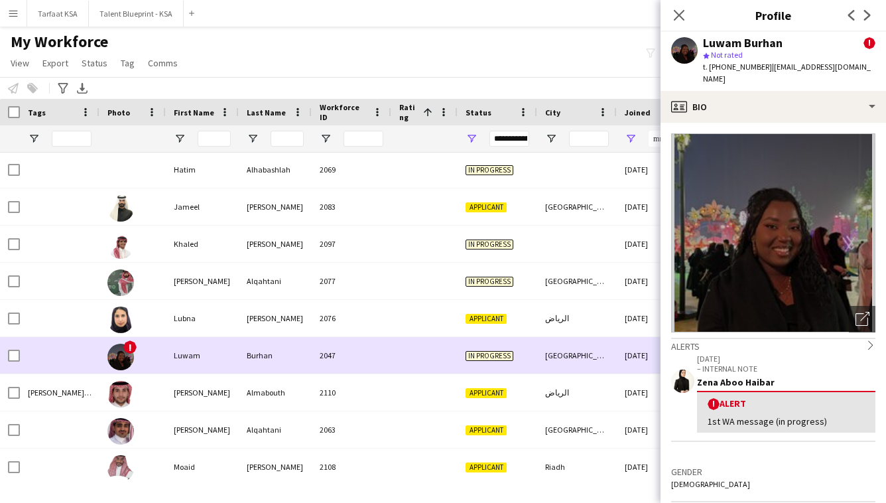
scroll to position [1193, 0]
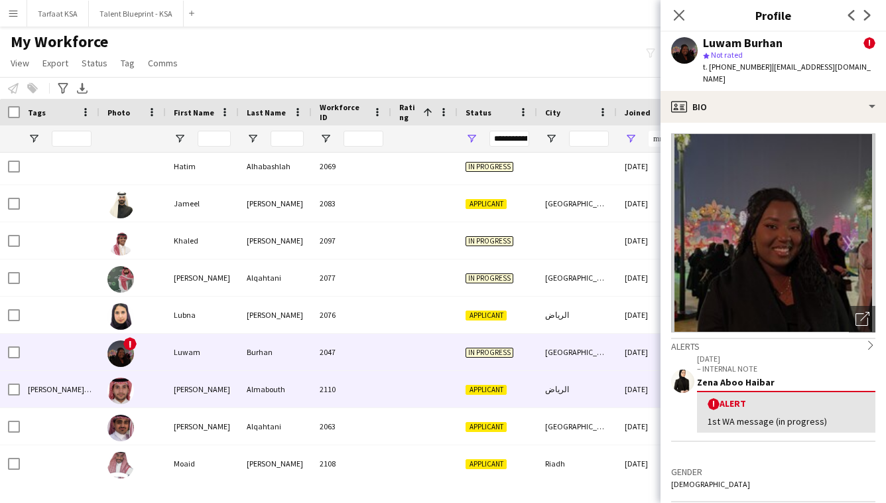
click at [418, 377] on div at bounding box center [424, 389] width 66 height 36
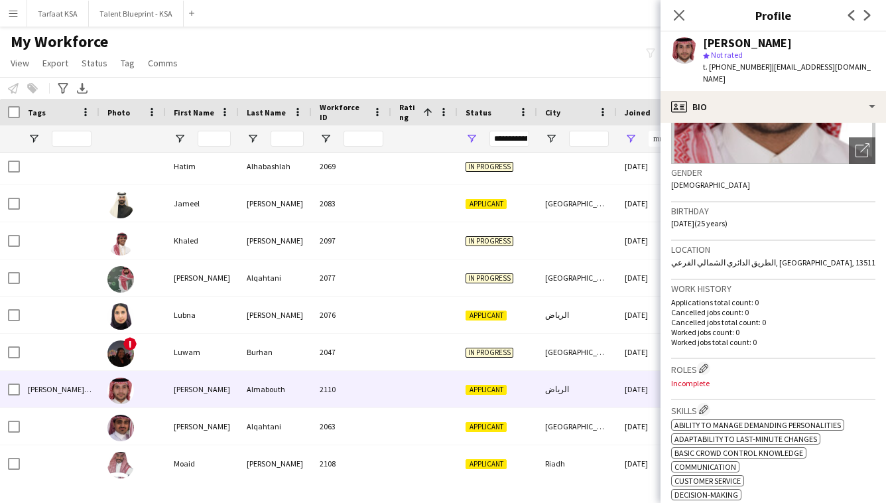
scroll to position [193, 0]
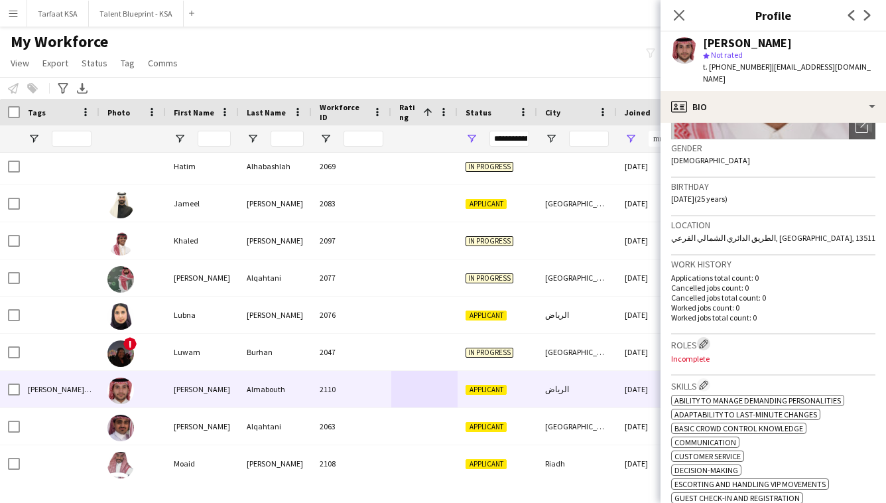
click at [706, 339] on app-icon "Edit crew company roles" at bounding box center [703, 343] width 9 height 9
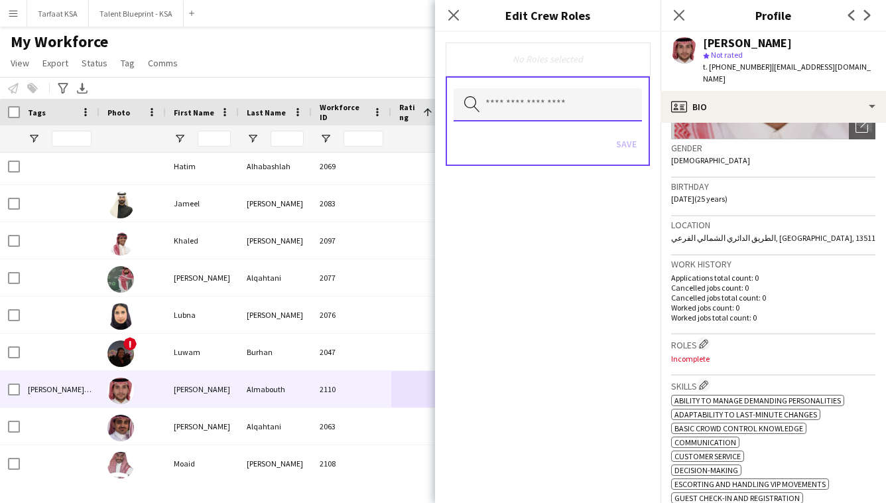
click at [628, 114] on input "text" at bounding box center [547, 104] width 188 height 33
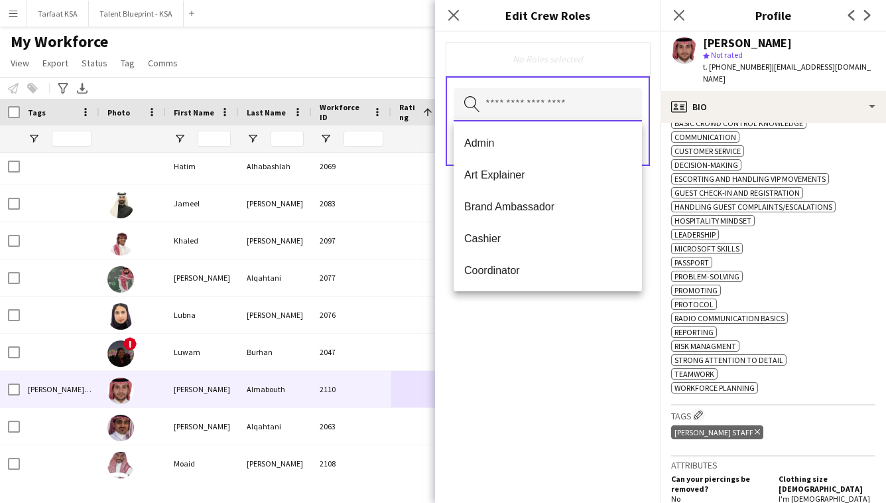
scroll to position [499, 0]
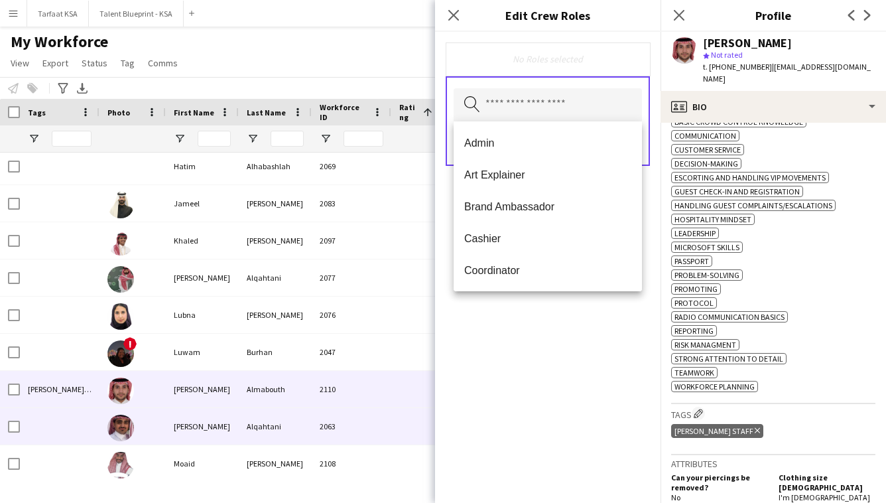
click at [367, 431] on div "2063" at bounding box center [352, 426] width 80 height 36
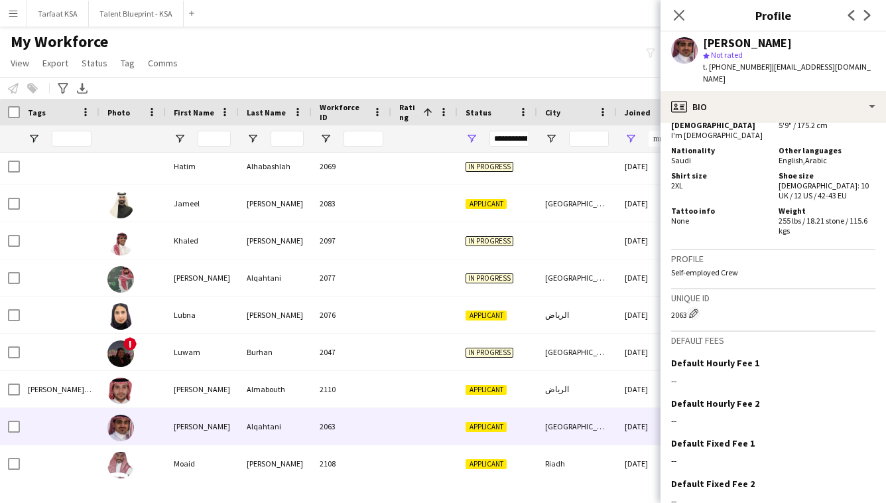
scroll to position [827, 0]
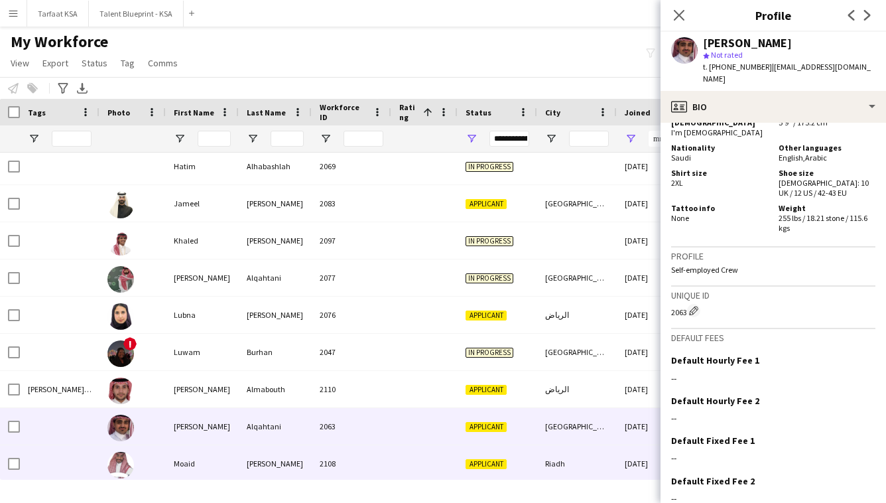
click at [504, 455] on div "Applicant" at bounding box center [497, 463] width 80 height 36
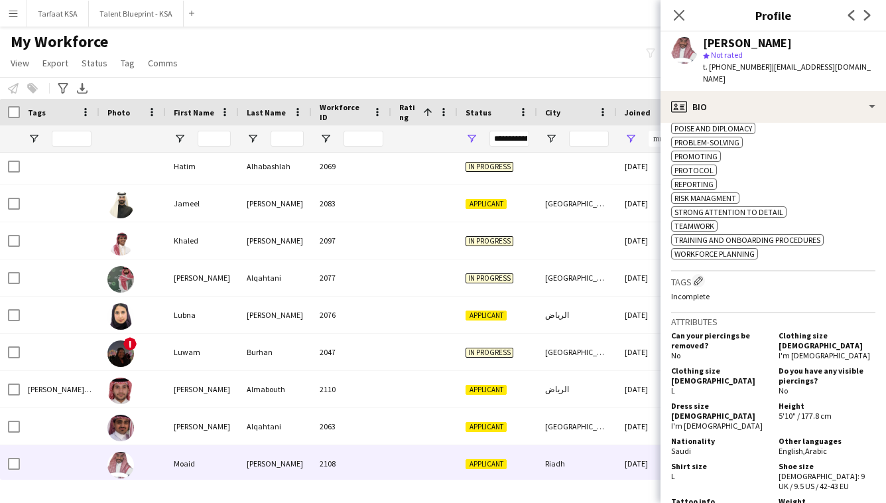
scroll to position [678, 0]
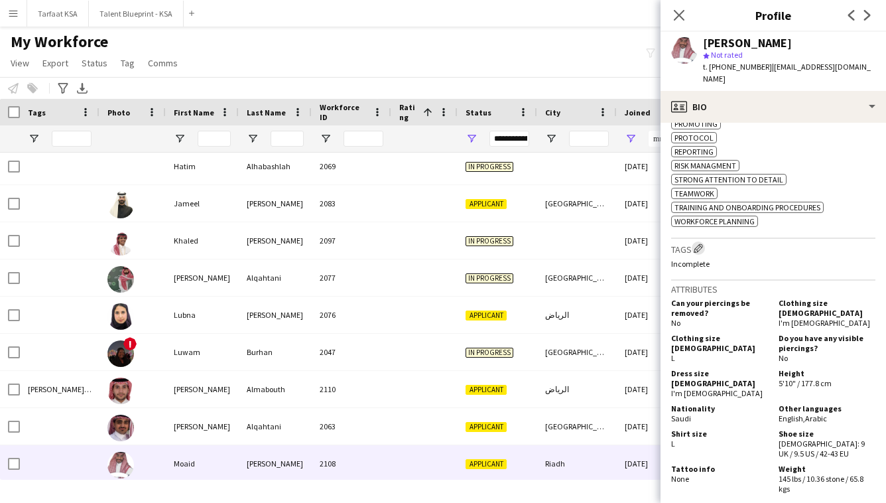
click at [698, 253] on app-icon "Edit crew company tags" at bounding box center [697, 247] width 9 height 9
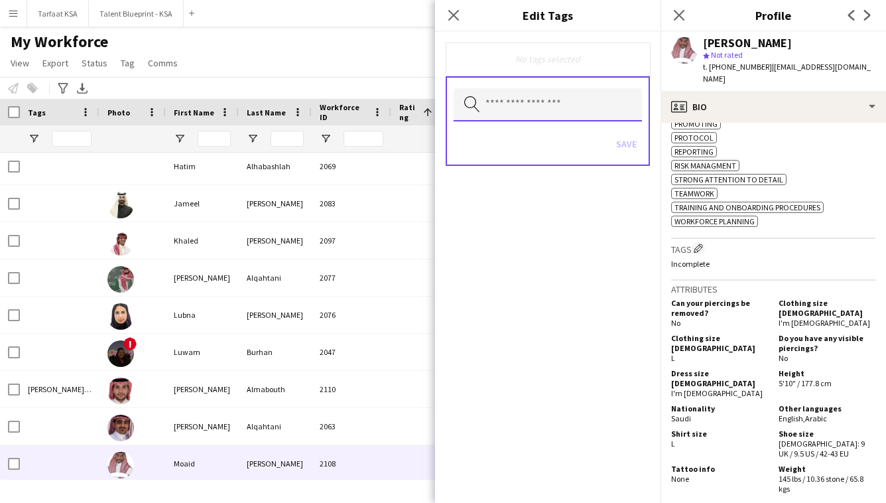
click at [619, 111] on input "text" at bounding box center [547, 104] width 188 height 33
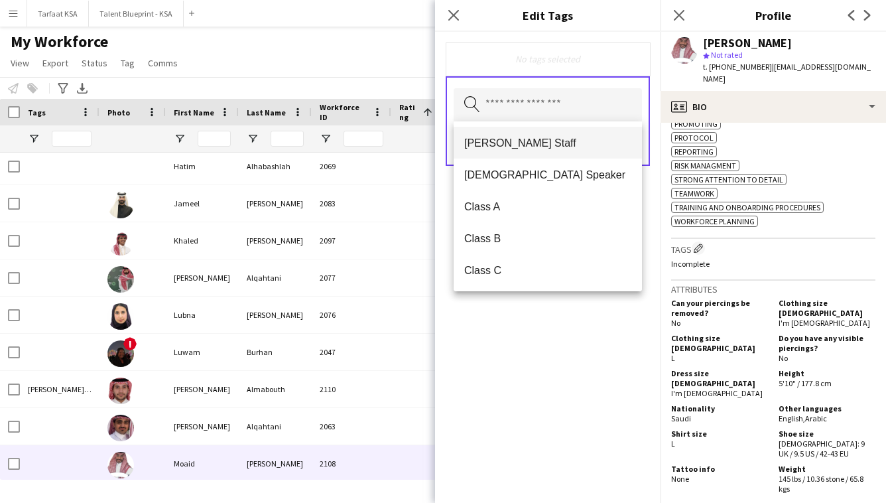
click at [605, 141] on span "[PERSON_NAME] Staff" at bounding box center [547, 143] width 167 height 13
click at [594, 309] on div "[PERSON_NAME] Staff Remove Search by tag name Save" at bounding box center [547, 267] width 225 height 471
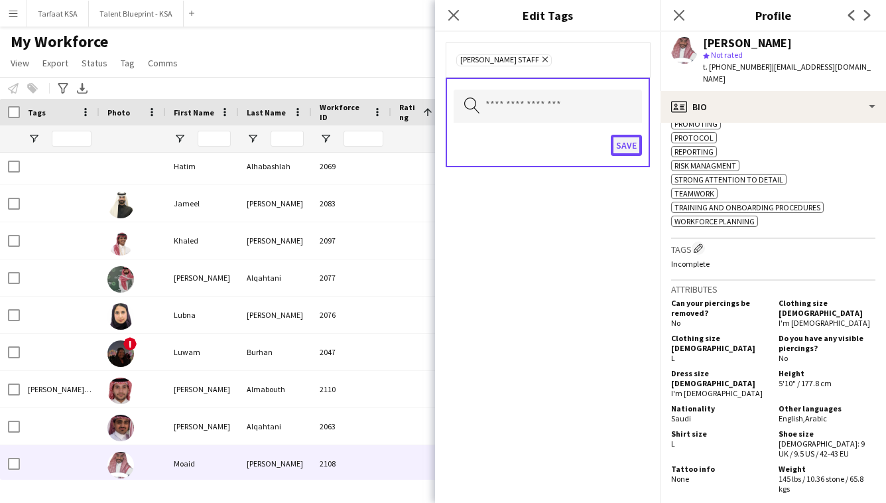
click at [634, 154] on button "Save" at bounding box center [626, 145] width 31 height 21
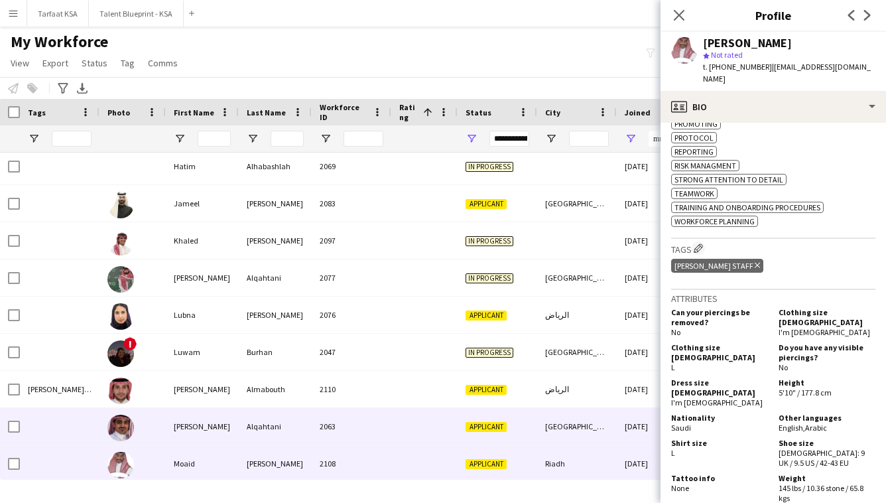
click at [330, 432] on div "2063" at bounding box center [352, 426] width 80 height 36
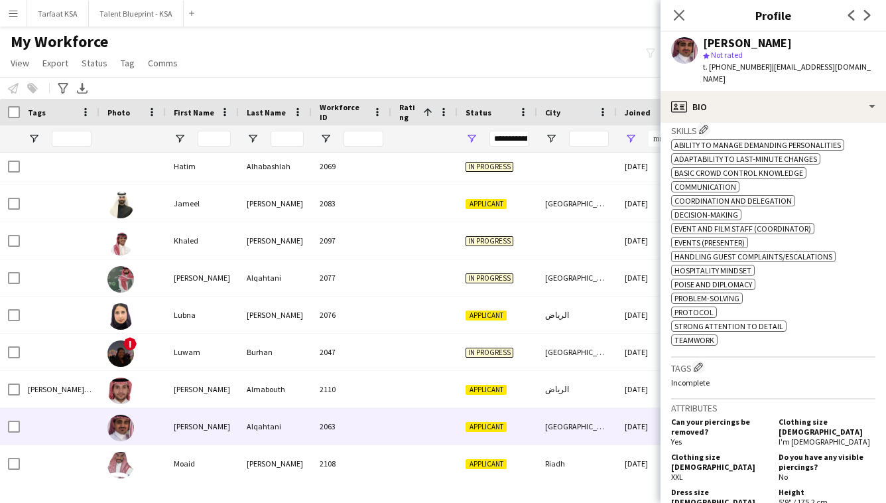
scroll to position [451, 0]
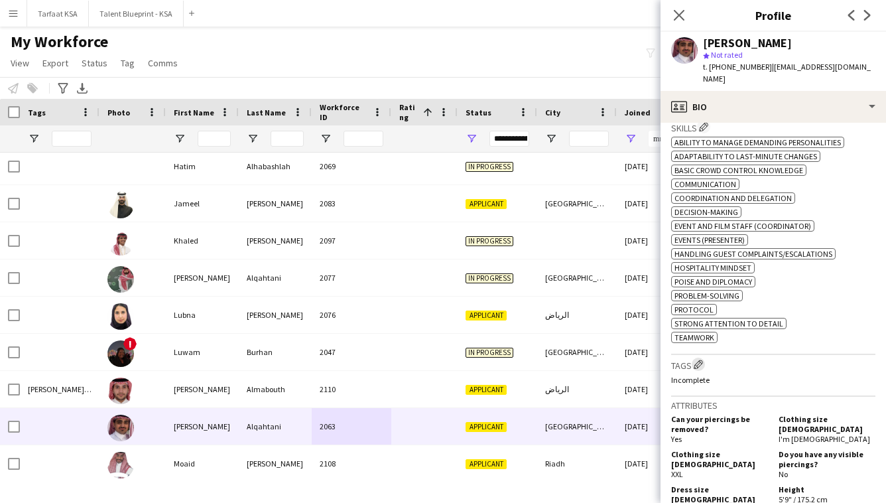
click at [698, 361] on app-icon "Edit crew company tags" at bounding box center [697, 363] width 9 height 9
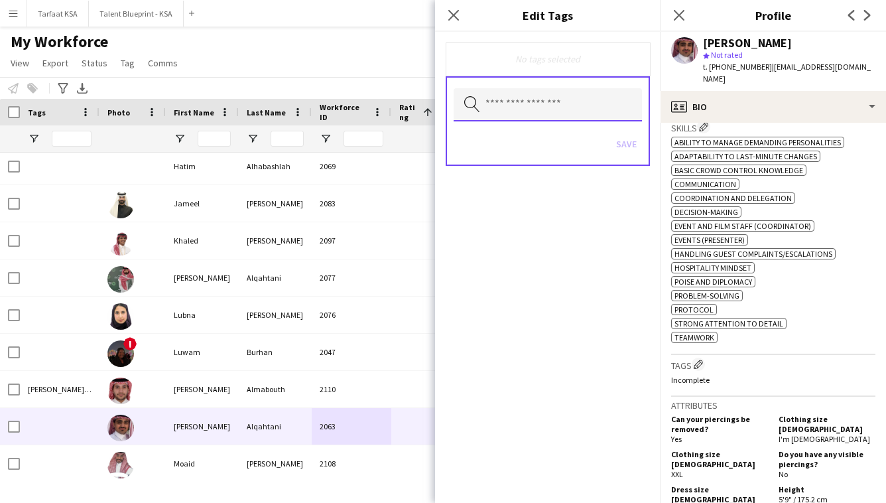
click at [595, 115] on input "text" at bounding box center [547, 104] width 188 height 33
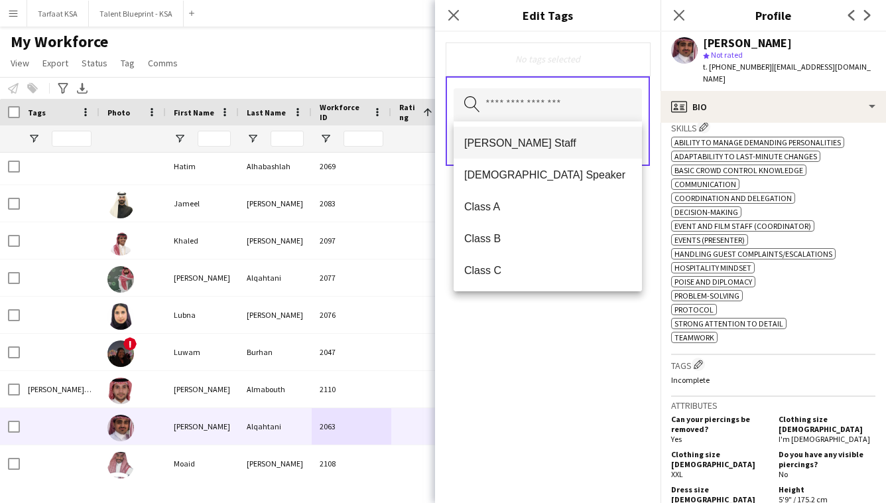
click at [597, 141] on span "[PERSON_NAME] Staff" at bounding box center [547, 143] width 167 height 13
click at [582, 352] on div "[PERSON_NAME] Staff Remove Search by tag name Save" at bounding box center [547, 267] width 225 height 471
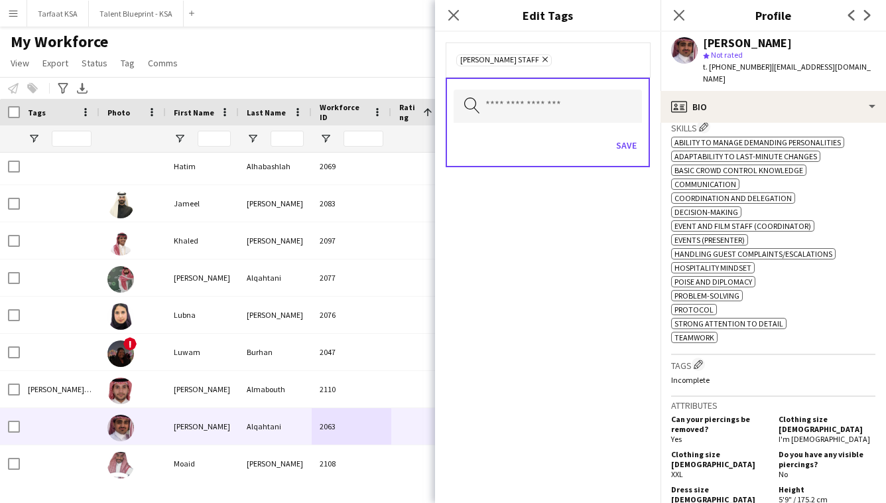
click at [624, 157] on div "Save" at bounding box center [547, 147] width 188 height 38
click at [625, 145] on button "Save" at bounding box center [626, 145] width 31 height 21
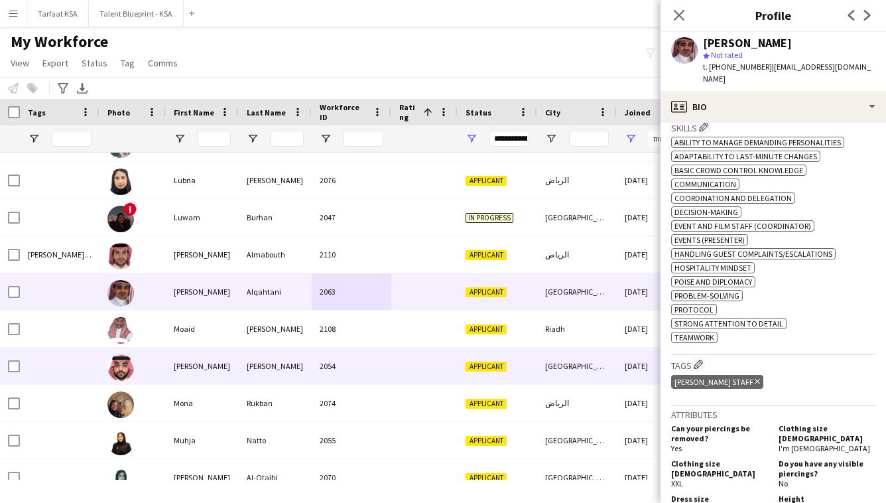
scroll to position [1327, 0]
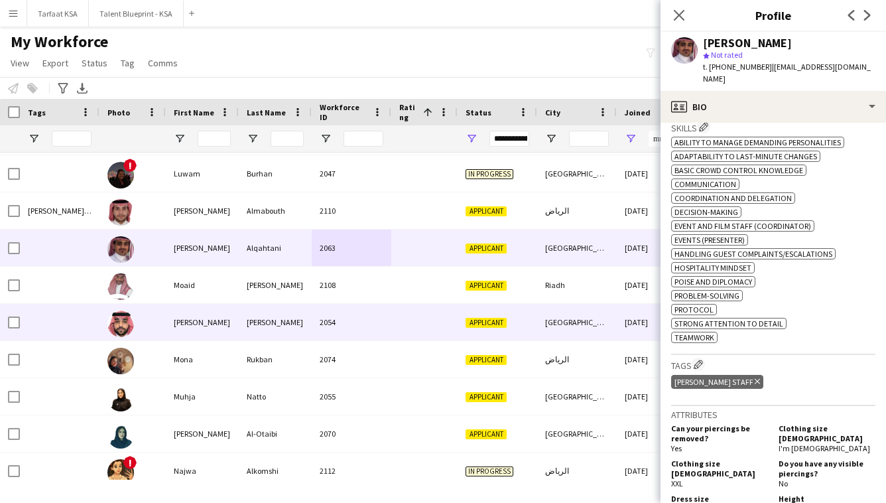
click at [439, 324] on div at bounding box center [424, 322] width 66 height 36
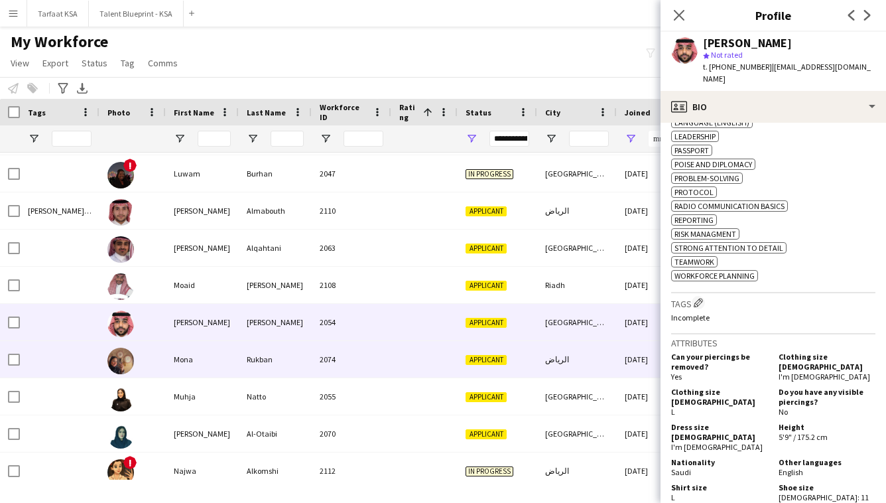
click at [513, 352] on div "Applicant" at bounding box center [497, 359] width 80 height 36
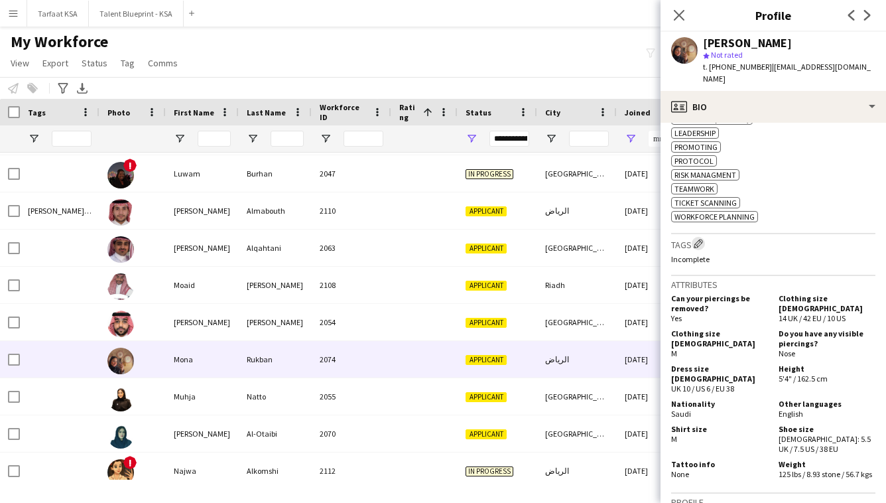
click at [701, 241] on app-icon "Edit crew company tags" at bounding box center [697, 243] width 9 height 9
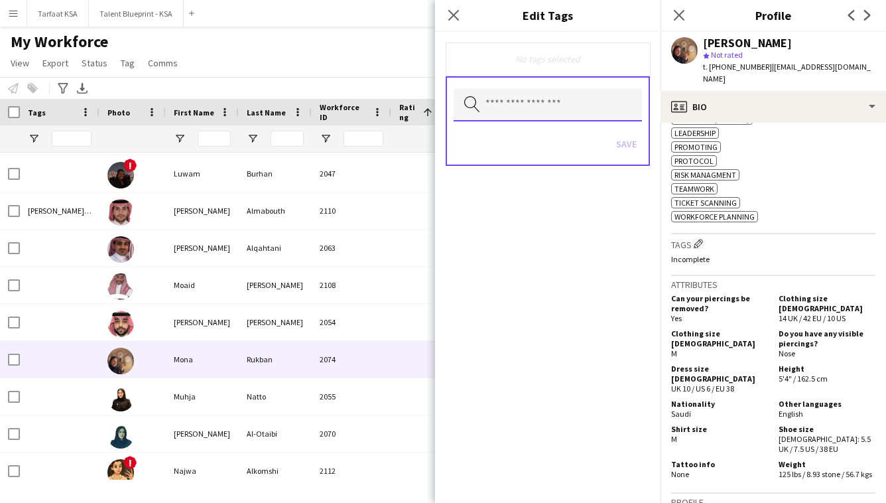
click at [613, 110] on input "text" at bounding box center [547, 104] width 188 height 33
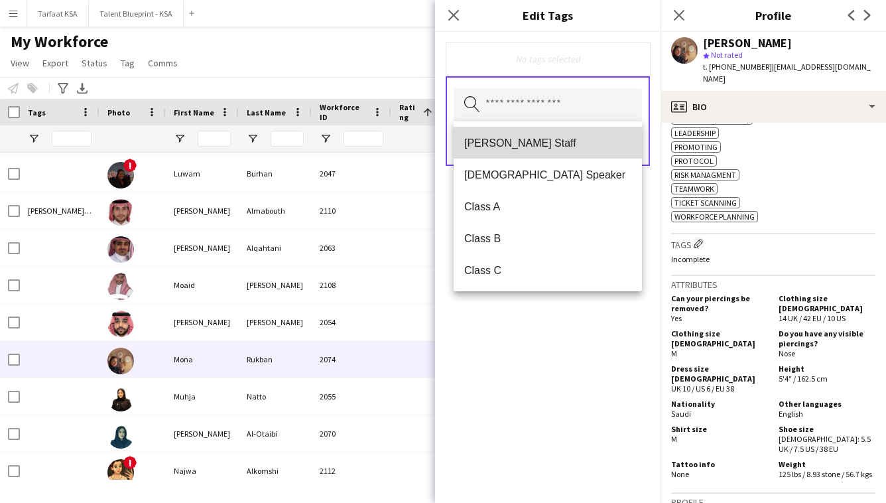
click at [575, 150] on mat-option "[PERSON_NAME] Staff" at bounding box center [547, 143] width 188 height 32
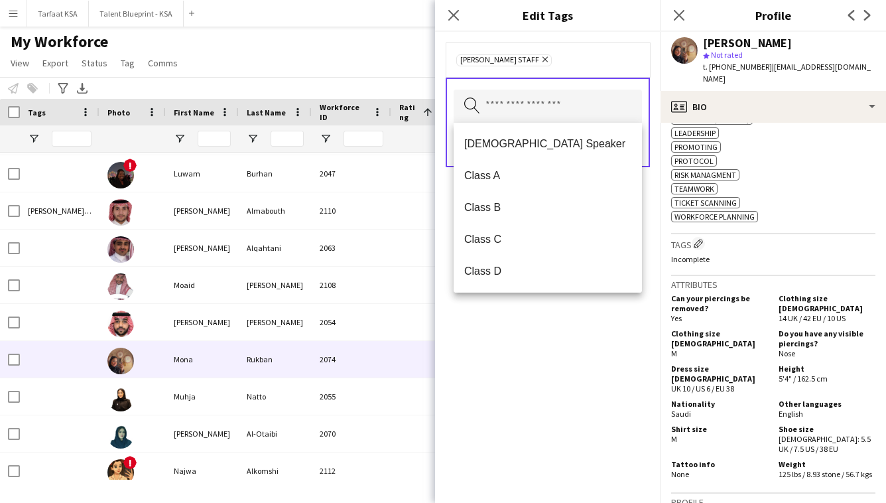
click at [577, 318] on div "[PERSON_NAME] Staff Remove Search by tag name Save" at bounding box center [547, 267] width 225 height 471
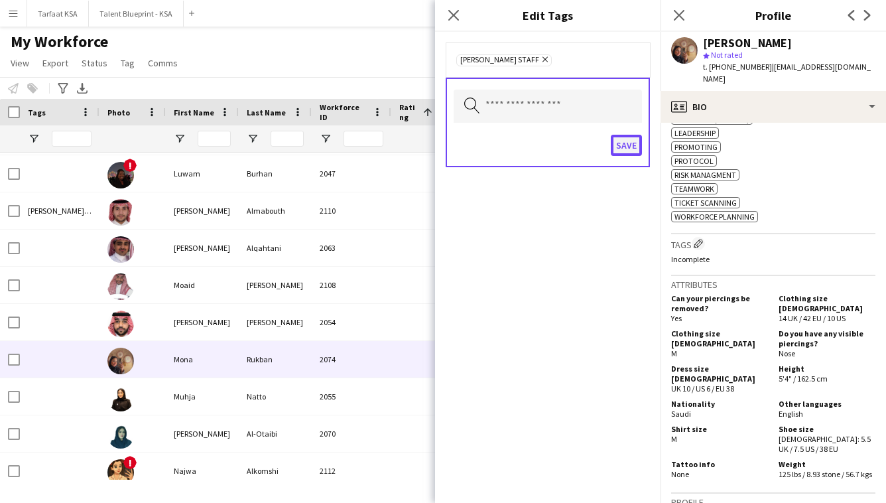
click at [622, 142] on button "Save" at bounding box center [626, 145] width 31 height 21
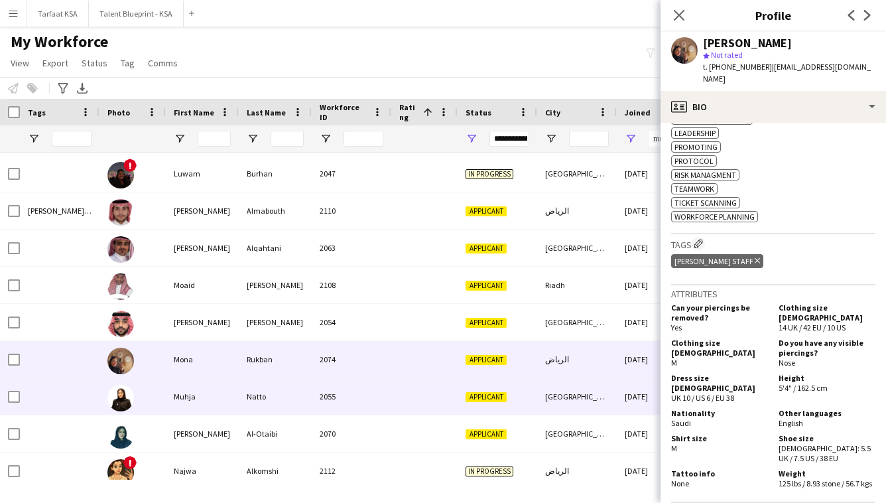
click at [359, 383] on div "2055" at bounding box center [352, 396] width 80 height 36
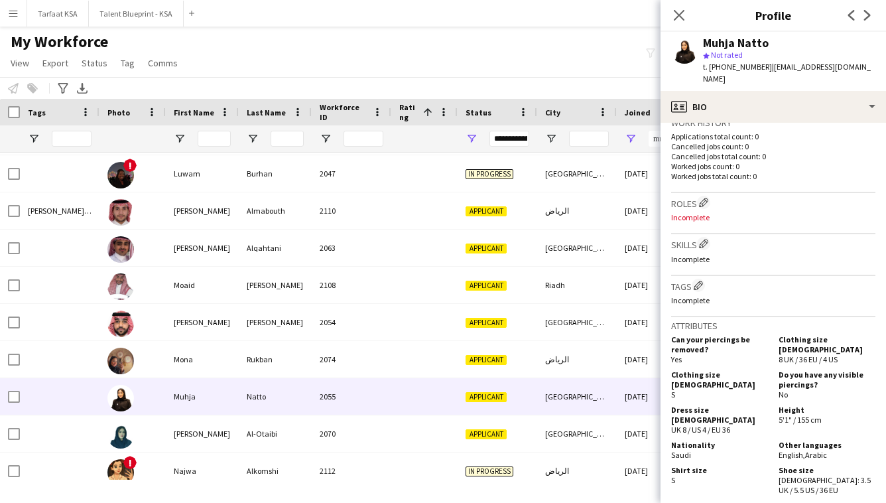
scroll to position [352, 0]
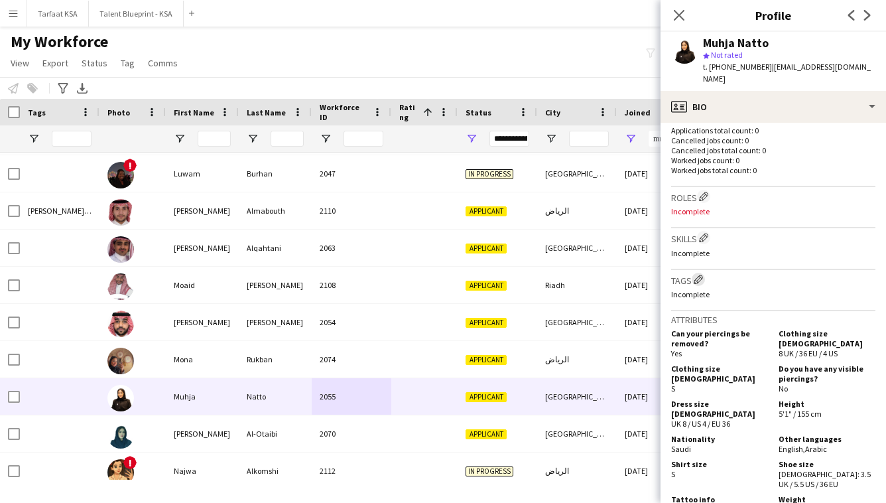
click at [702, 274] on app-icon "Edit crew company tags" at bounding box center [697, 278] width 9 height 9
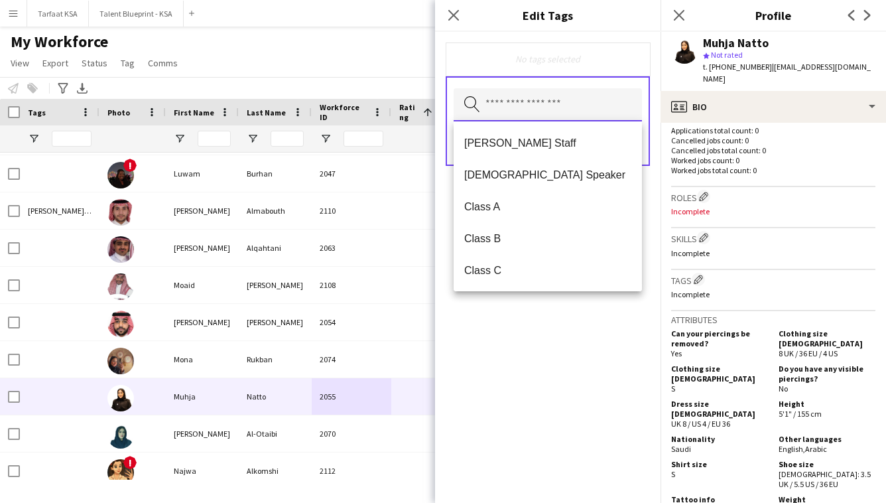
click at [613, 96] on input "text" at bounding box center [547, 104] width 188 height 33
click at [607, 143] on span "[PERSON_NAME] Staff" at bounding box center [547, 143] width 167 height 13
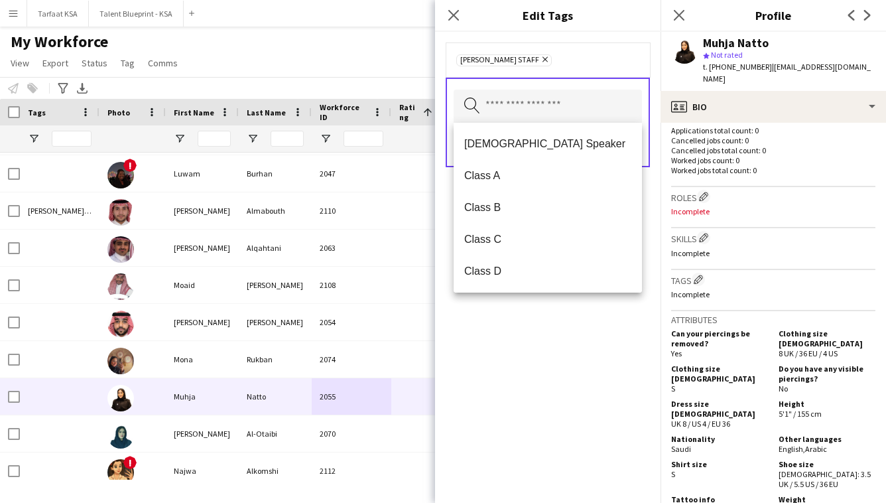
drag, startPoint x: 611, startPoint y: 320, endPoint x: 611, endPoint y: 284, distance: 36.5
click at [611, 320] on div "[PERSON_NAME] Staff Remove Search by tag name Save" at bounding box center [547, 267] width 225 height 471
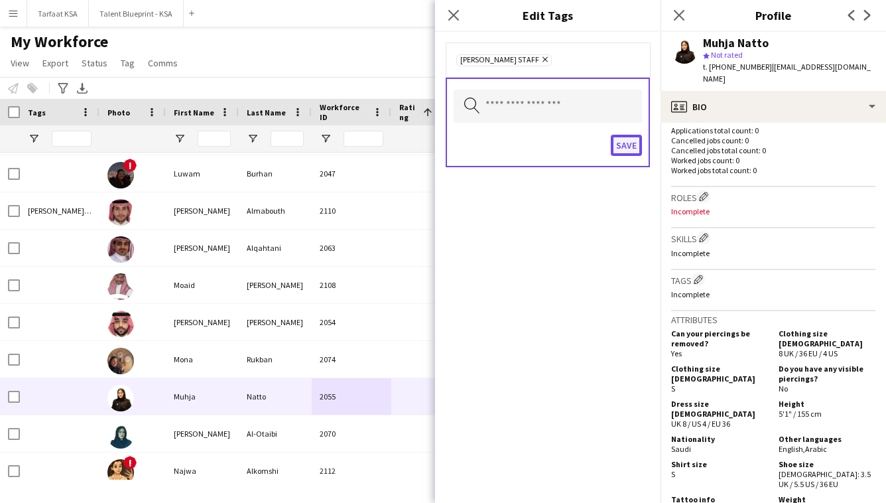
click at [628, 143] on button "Save" at bounding box center [626, 145] width 31 height 21
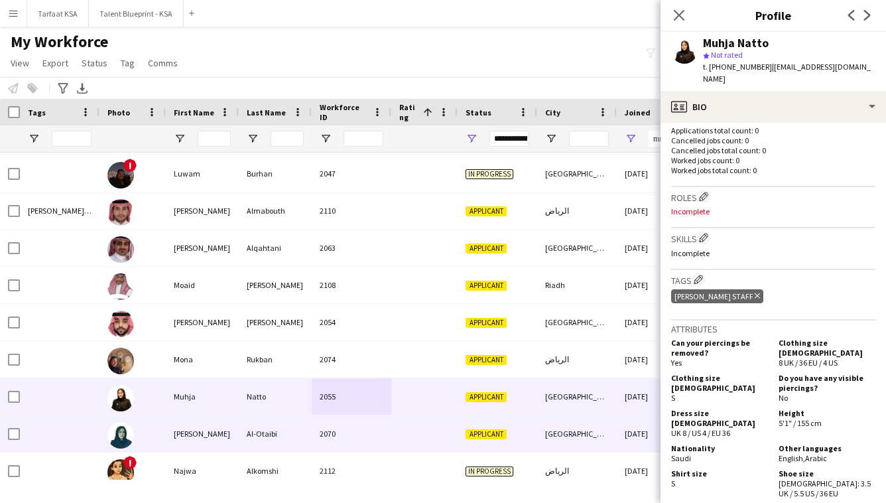
click at [382, 438] on div "2070" at bounding box center [352, 433] width 80 height 36
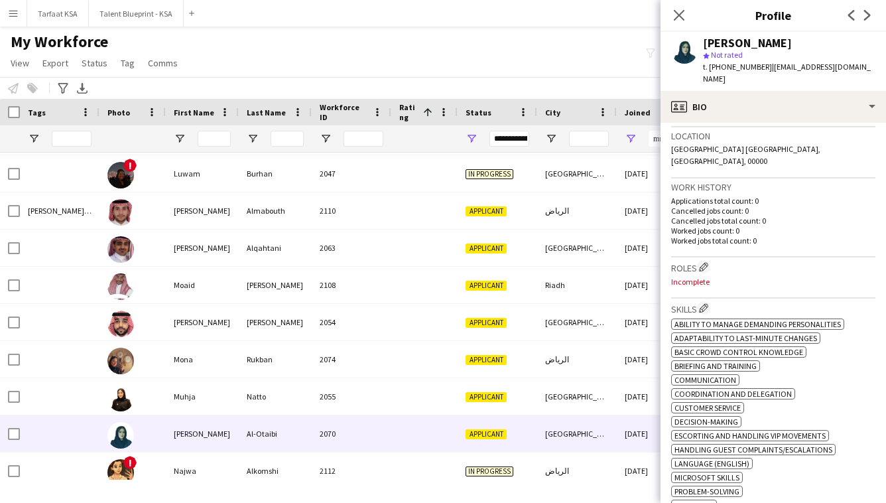
scroll to position [573, 0]
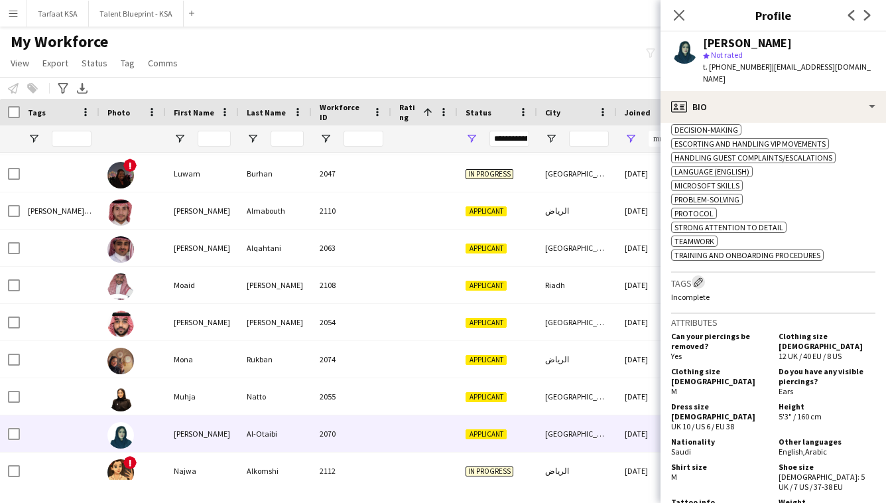
click at [697, 281] on app-icon "Edit crew company tags" at bounding box center [697, 281] width 9 height 9
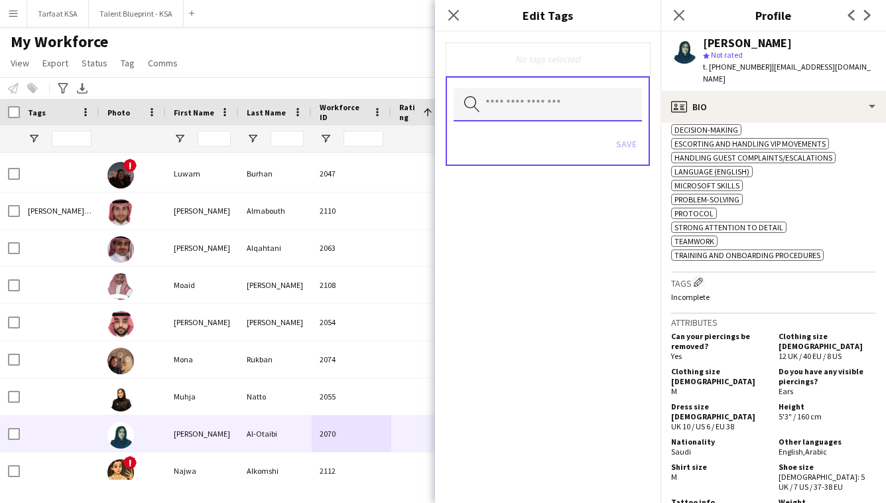
click at [579, 115] on input "text" at bounding box center [547, 104] width 188 height 33
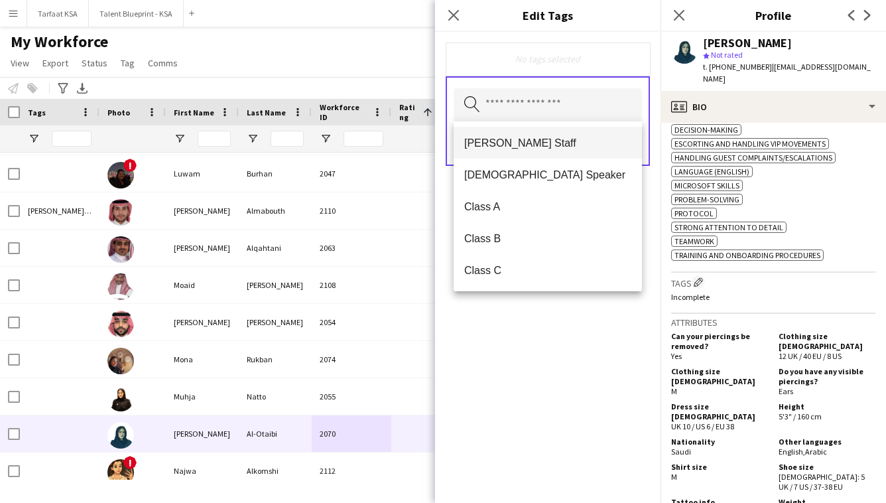
click at [579, 149] on span "[PERSON_NAME] Staff" at bounding box center [547, 143] width 167 height 13
drag, startPoint x: 566, startPoint y: 362, endPoint x: 575, endPoint y: 326, distance: 36.8
click at [566, 362] on div "[PERSON_NAME] Staff Remove Search by tag name Save" at bounding box center [547, 267] width 225 height 471
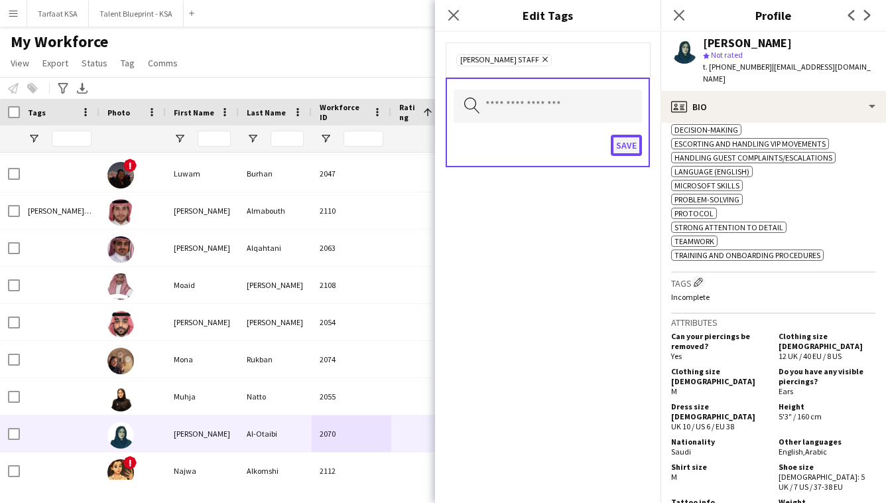
click at [626, 146] on button "Save" at bounding box center [626, 145] width 31 height 21
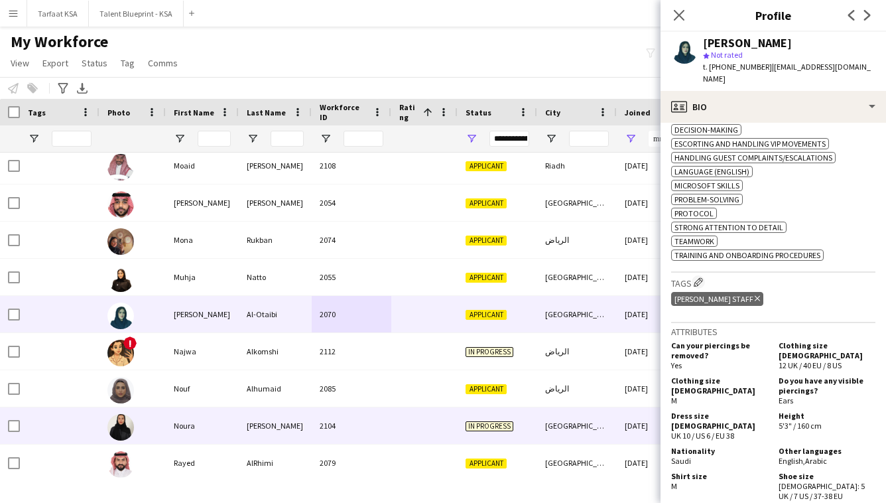
scroll to position [1494, 0]
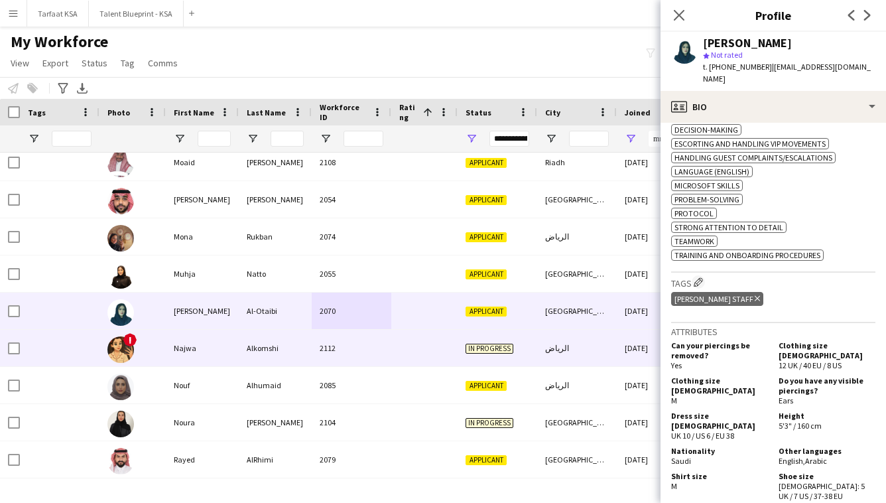
click at [357, 336] on div "2112" at bounding box center [352, 347] width 80 height 36
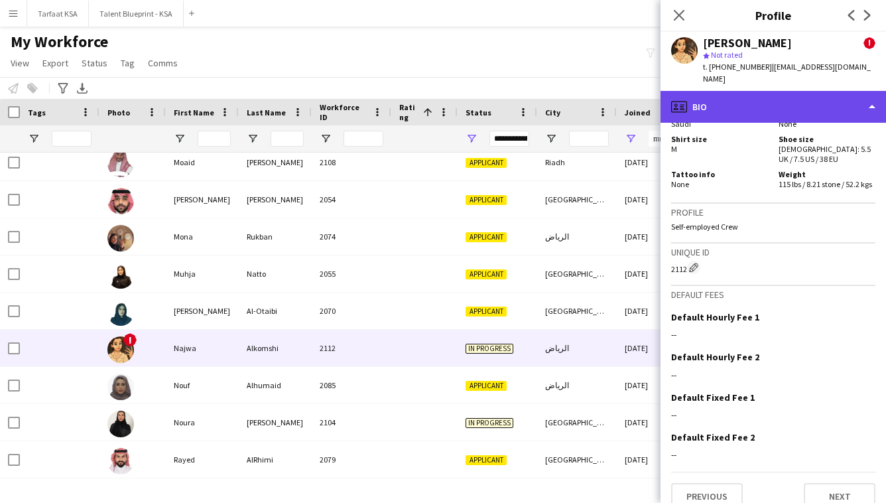
click at [817, 91] on div "profile Bio" at bounding box center [772, 107] width 225 height 32
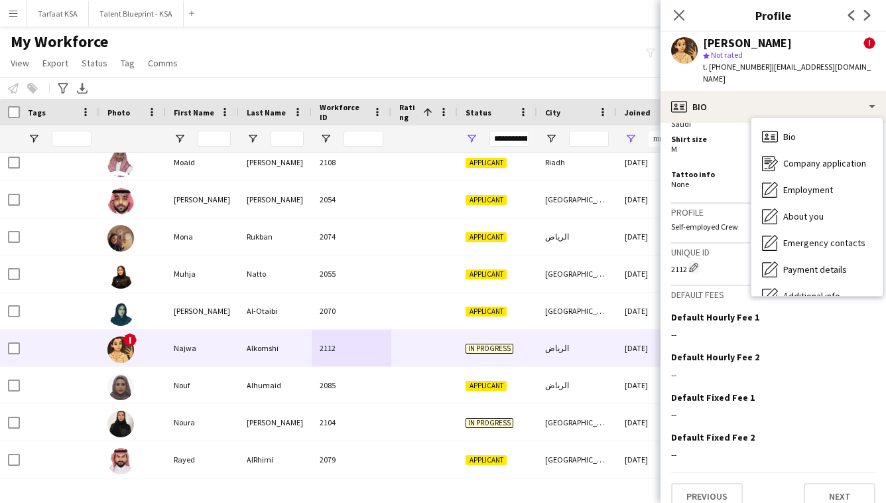
click at [716, 169] on h5 "Tattoo info" at bounding box center [719, 174] width 97 height 10
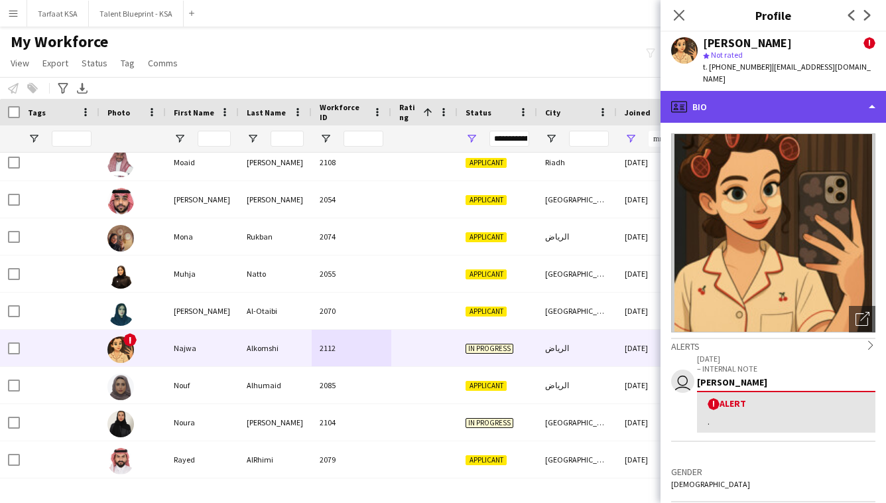
click at [784, 107] on div "profile Bio" at bounding box center [772, 107] width 225 height 32
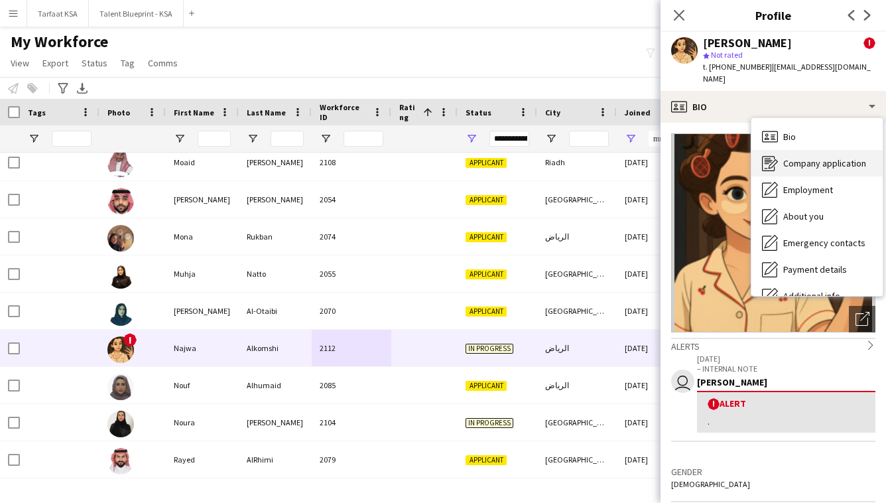
click at [830, 157] on span "Company application" at bounding box center [824, 163] width 83 height 12
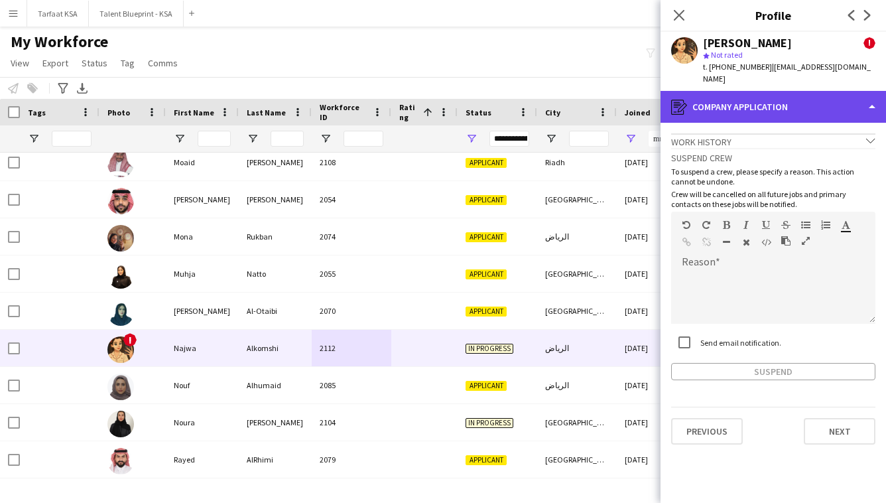
click at [824, 97] on div "register Company application" at bounding box center [772, 107] width 225 height 32
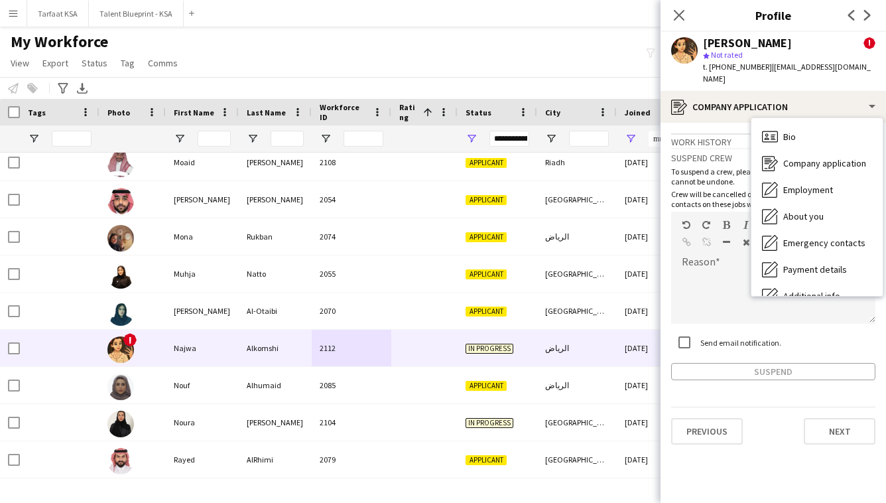
click at [754, 413] on div "Previous Next" at bounding box center [773, 425] width 204 height 38
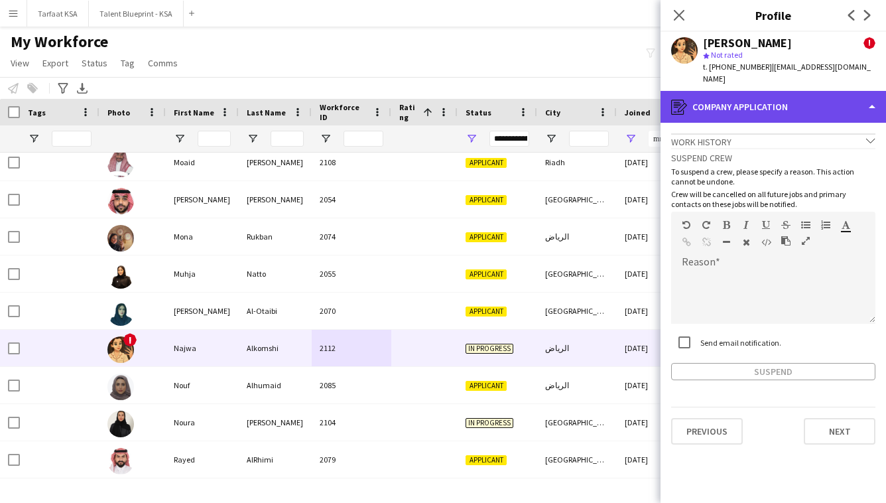
click at [836, 103] on div "register Company application" at bounding box center [772, 107] width 225 height 32
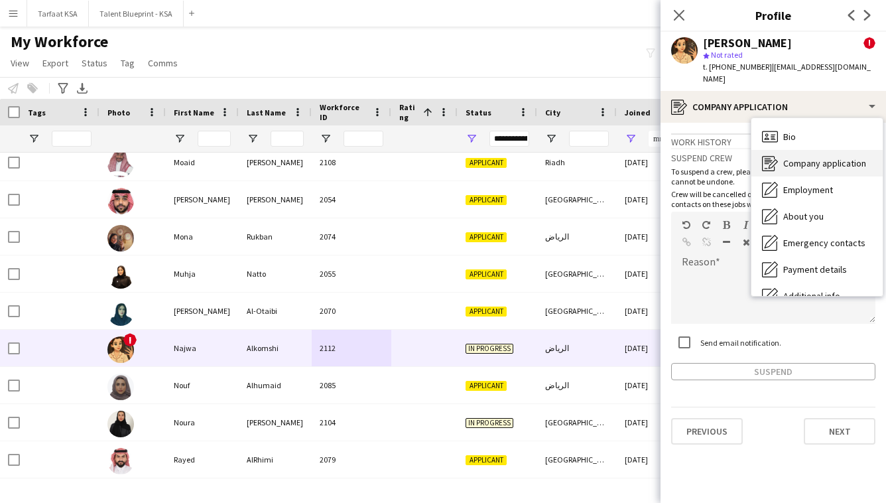
click at [837, 157] on span "Company application" at bounding box center [824, 163] width 83 height 12
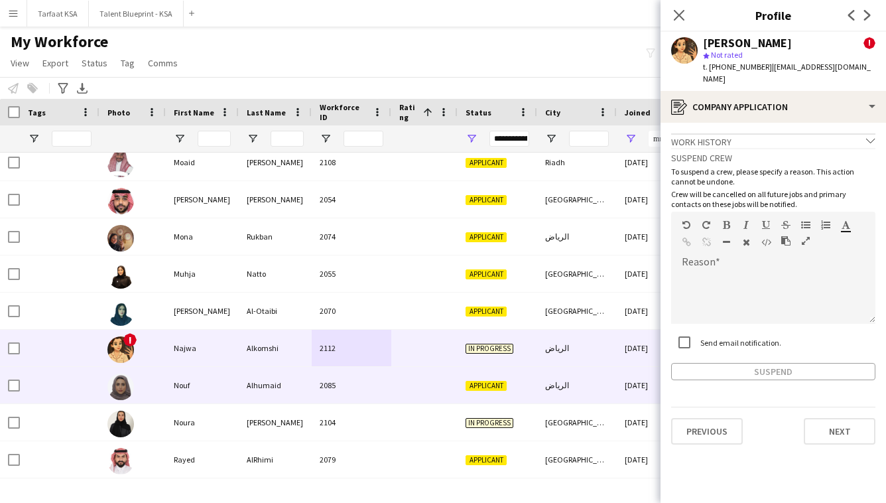
click at [439, 375] on div at bounding box center [424, 385] width 66 height 36
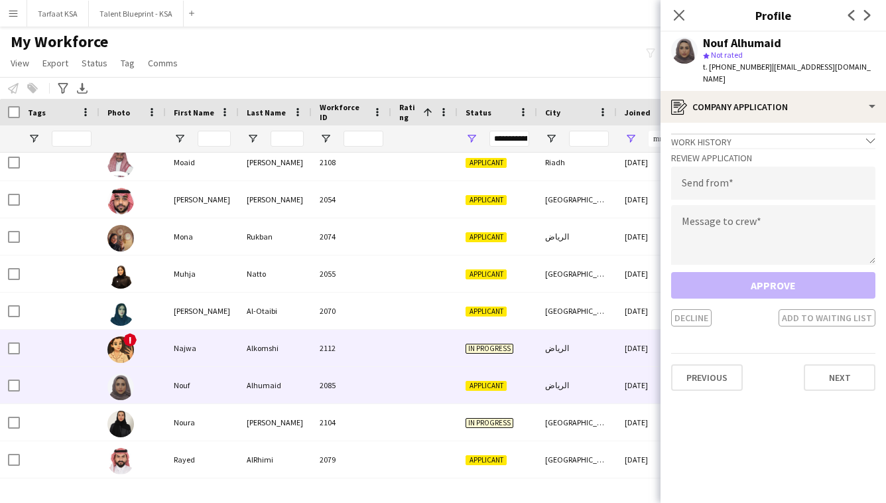
click at [457, 354] on div "In progress" at bounding box center [497, 347] width 80 height 36
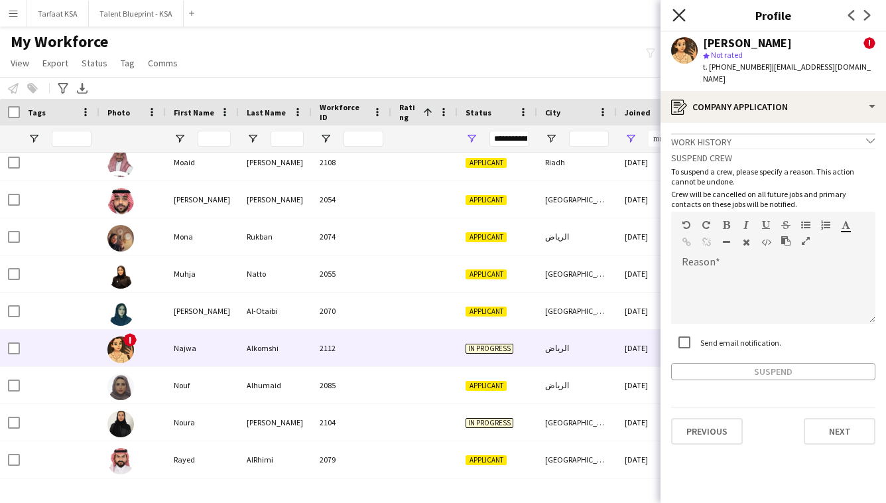
click at [680, 18] on icon "Close pop-in" at bounding box center [678, 15] width 13 height 13
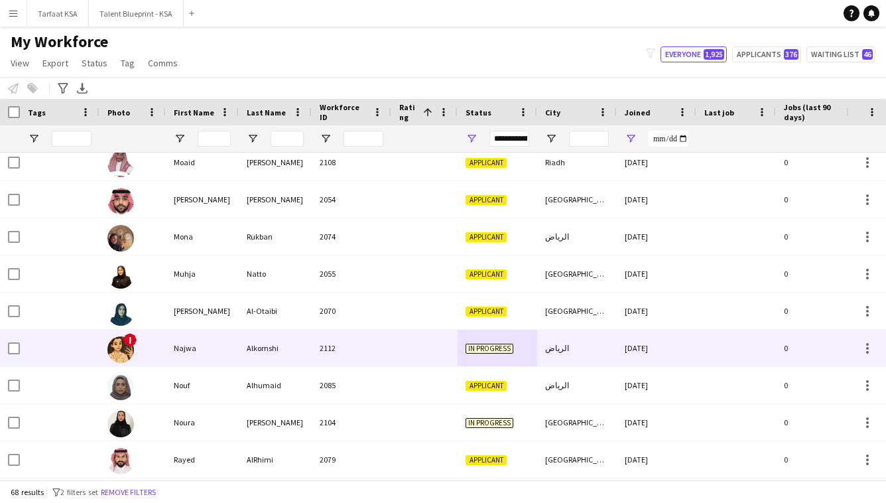
click at [370, 346] on div "2112" at bounding box center [352, 347] width 80 height 36
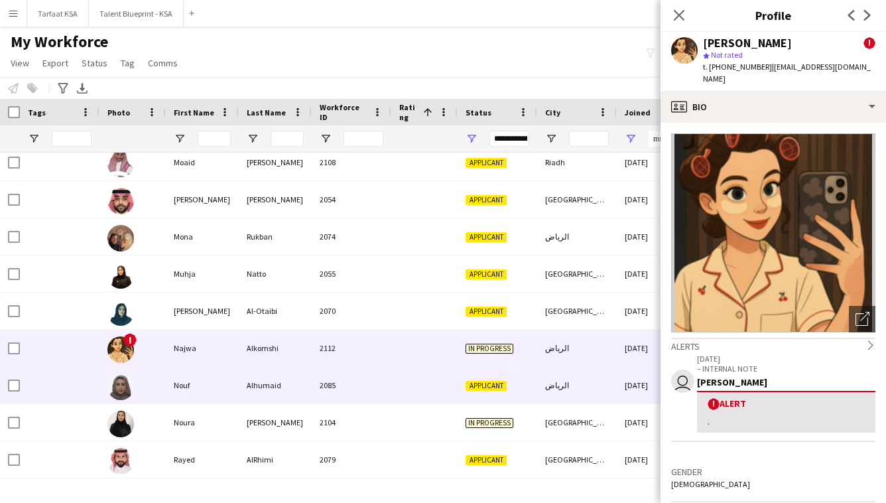
click at [483, 397] on div "Applicant" at bounding box center [497, 385] width 80 height 36
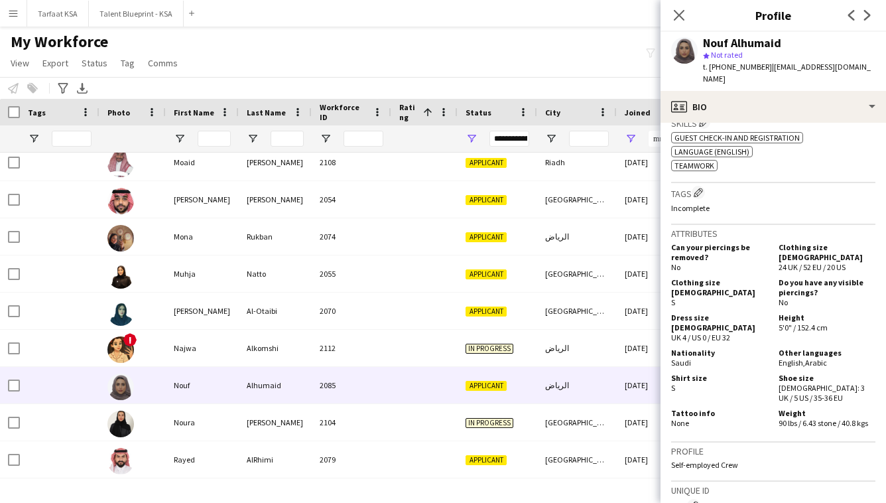
scroll to position [418, 0]
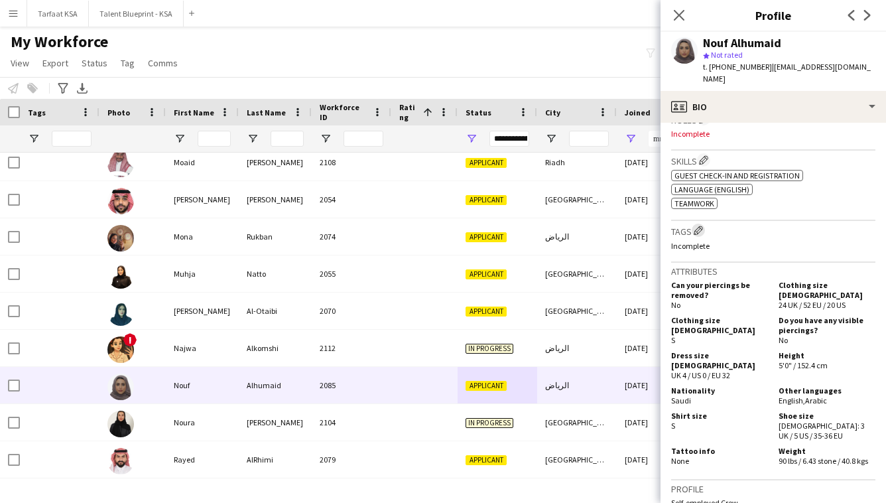
click at [703, 225] on app-icon "Edit crew company tags" at bounding box center [697, 229] width 9 height 9
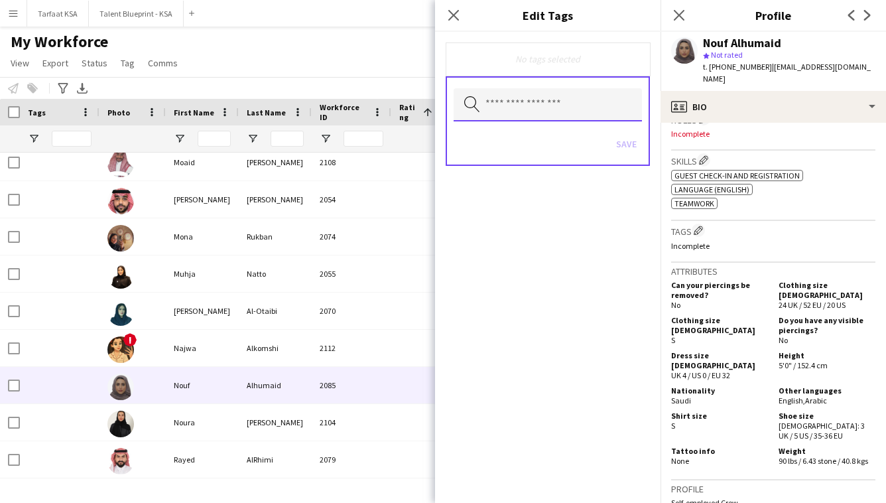
click at [613, 103] on input "text" at bounding box center [547, 104] width 188 height 33
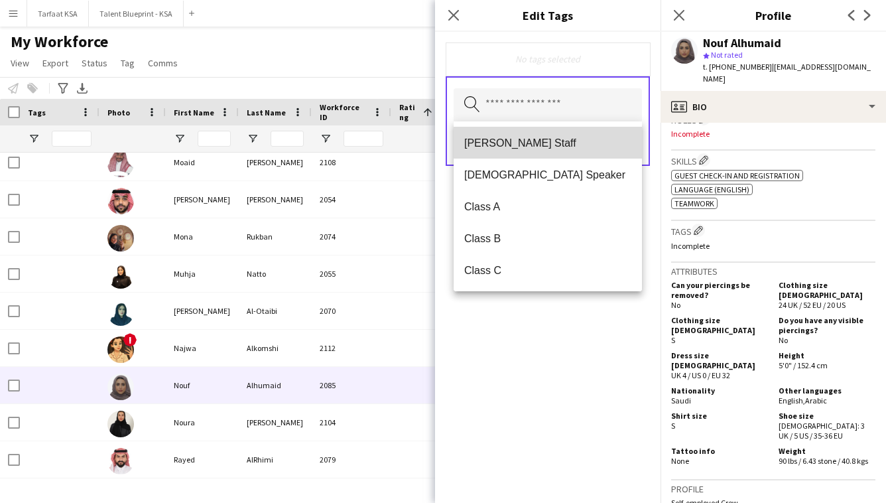
click at [591, 130] on mat-option "[PERSON_NAME] Staff" at bounding box center [547, 143] width 188 height 32
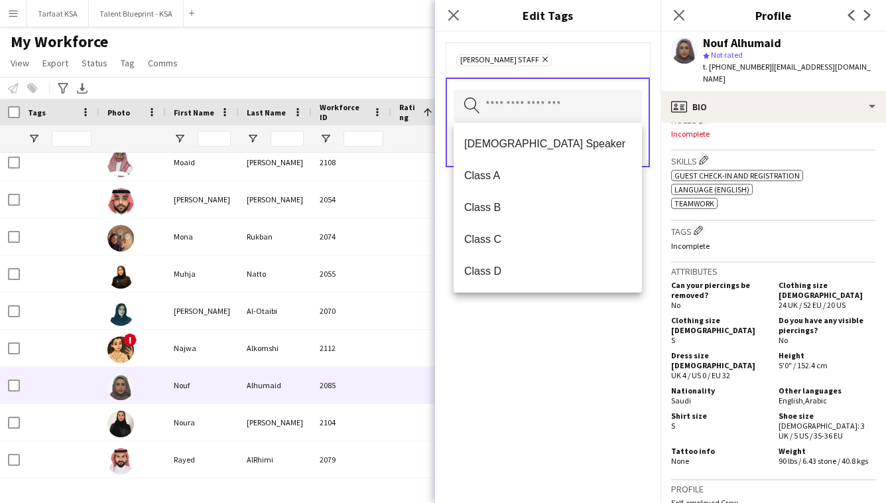
click at [585, 354] on div "[PERSON_NAME] Staff Remove Search by tag name Save" at bounding box center [547, 267] width 225 height 471
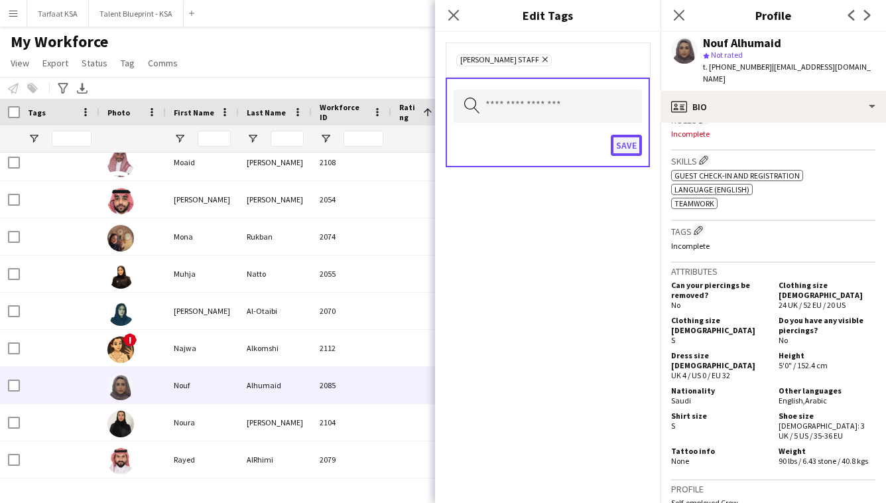
click at [626, 146] on button "Save" at bounding box center [626, 145] width 31 height 21
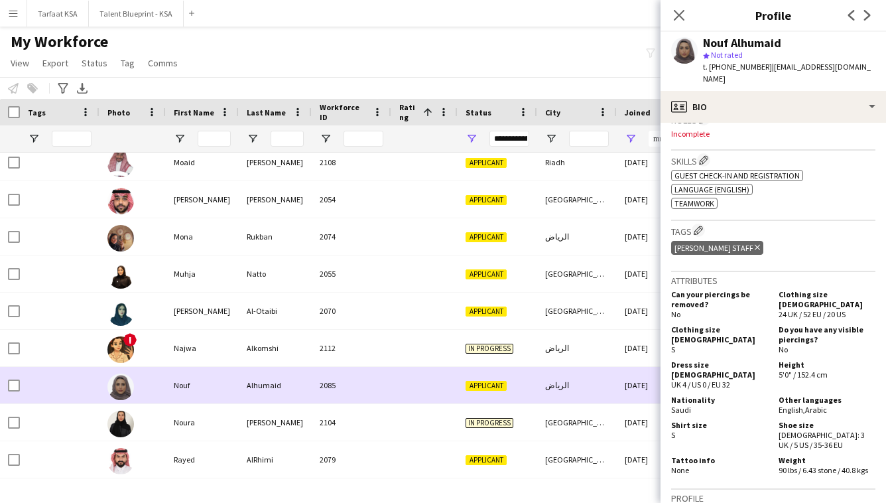
click at [478, 394] on div "Applicant" at bounding box center [497, 385] width 80 height 36
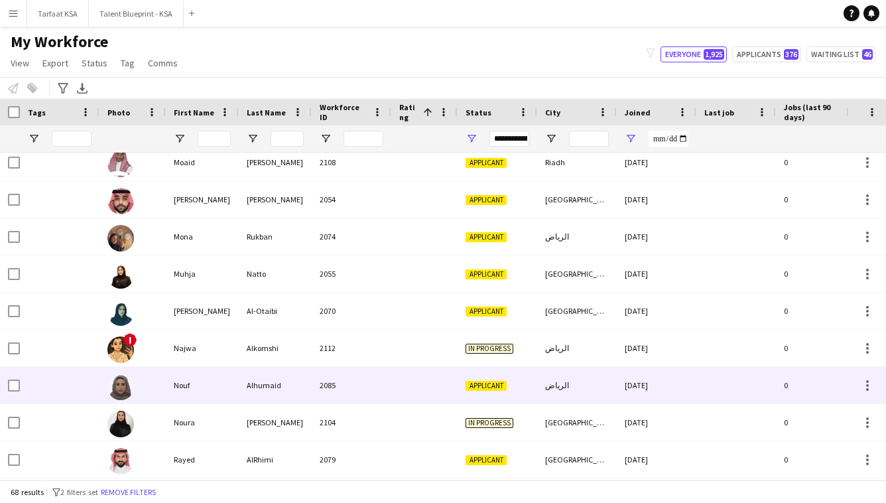
click at [479, 394] on div "Applicant" at bounding box center [497, 385] width 80 height 36
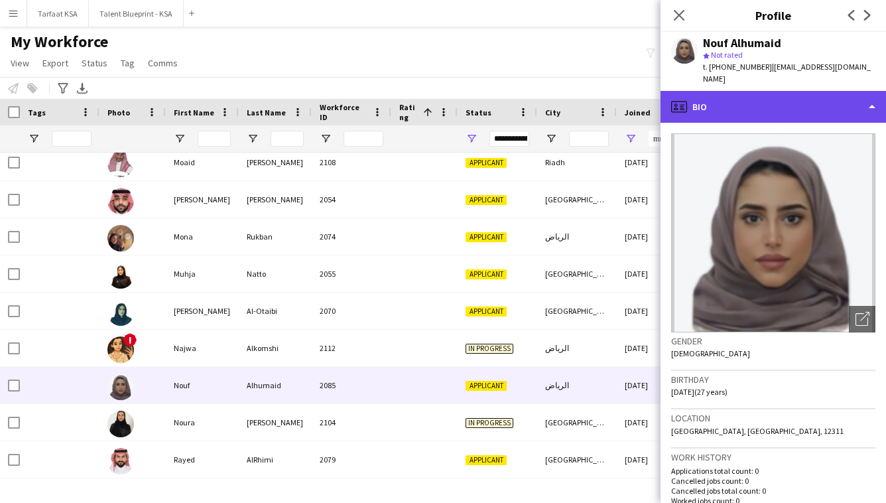
click at [841, 103] on div "profile Bio" at bounding box center [772, 107] width 225 height 32
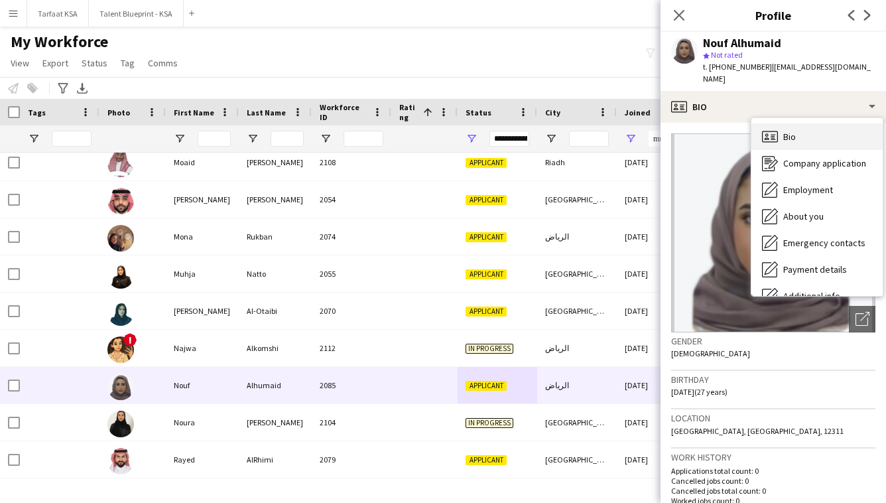
click at [839, 123] on div "Bio Bio" at bounding box center [816, 136] width 131 height 27
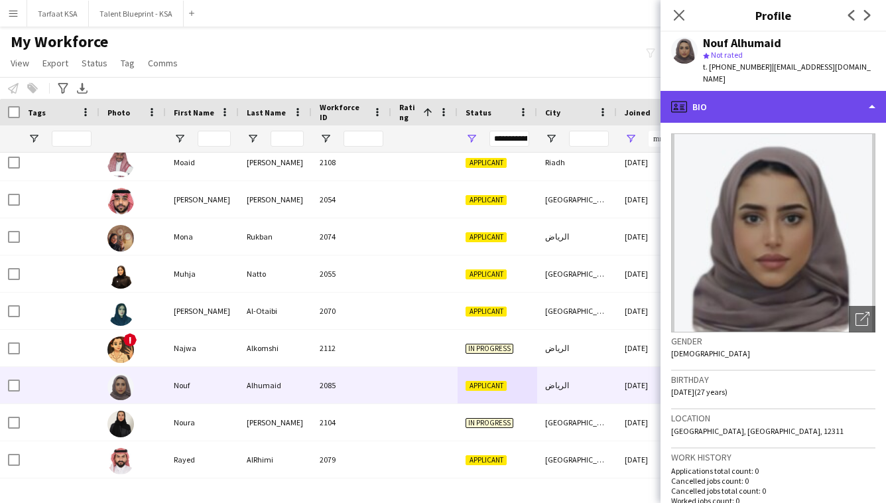
click at [838, 99] on div "profile Bio" at bounding box center [772, 107] width 225 height 32
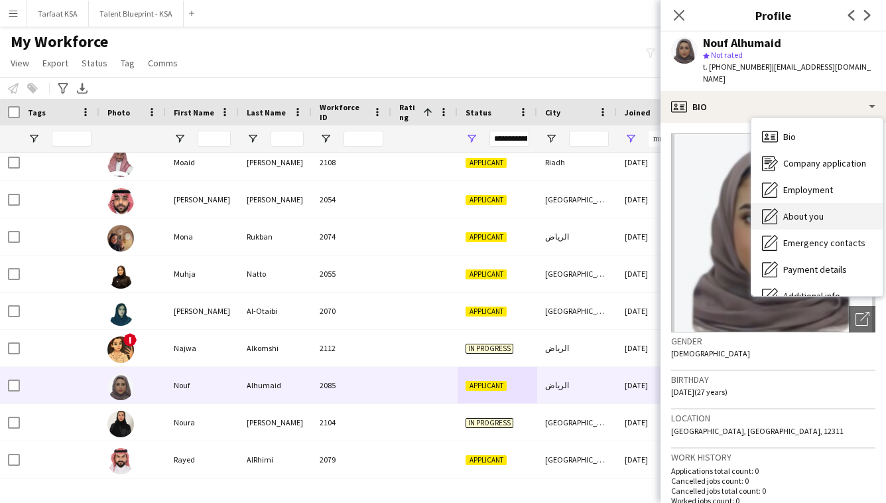
click at [817, 210] on span "About you" at bounding box center [803, 216] width 40 height 12
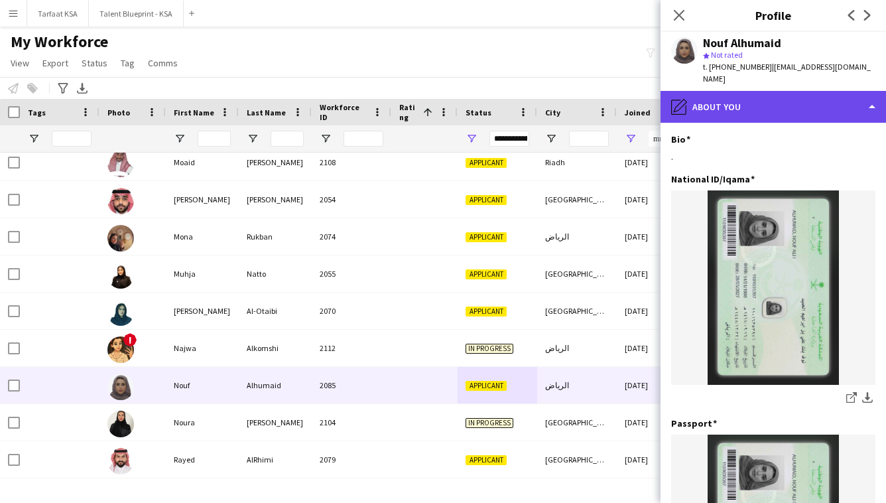
click at [841, 91] on div "pencil4 About you" at bounding box center [772, 107] width 225 height 32
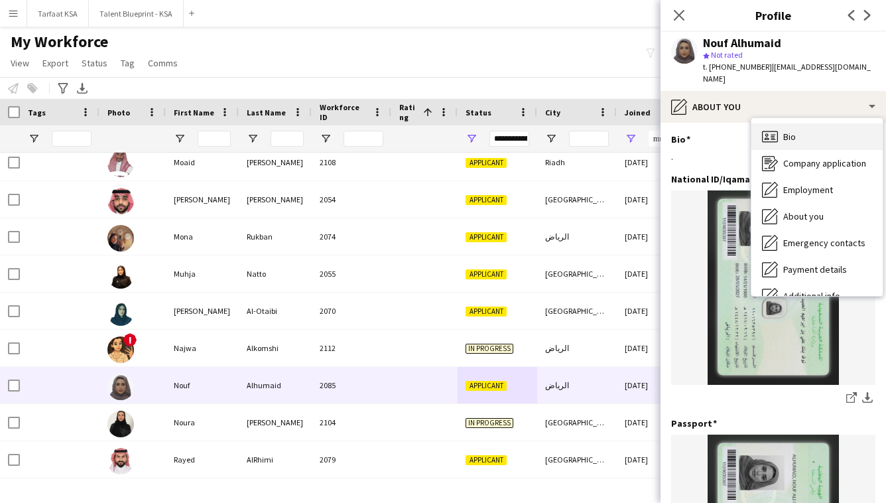
click at [821, 129] on div "Bio Bio" at bounding box center [816, 136] width 131 height 27
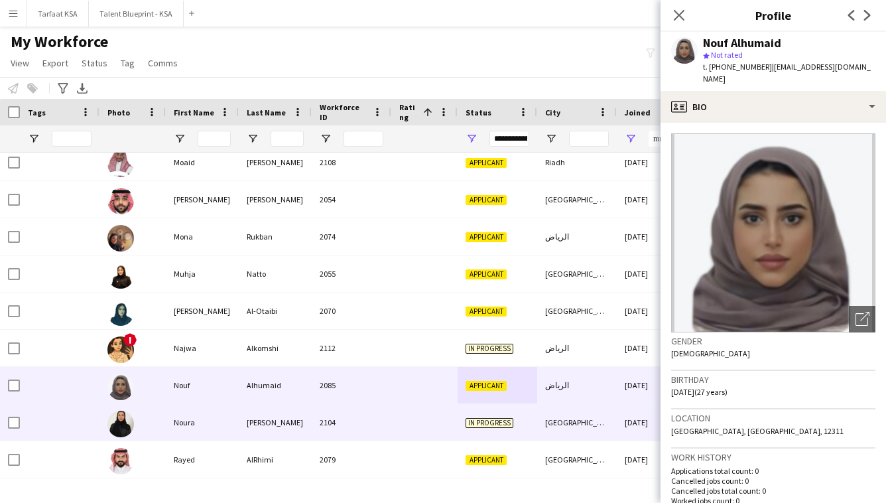
click at [447, 408] on div at bounding box center [424, 422] width 66 height 36
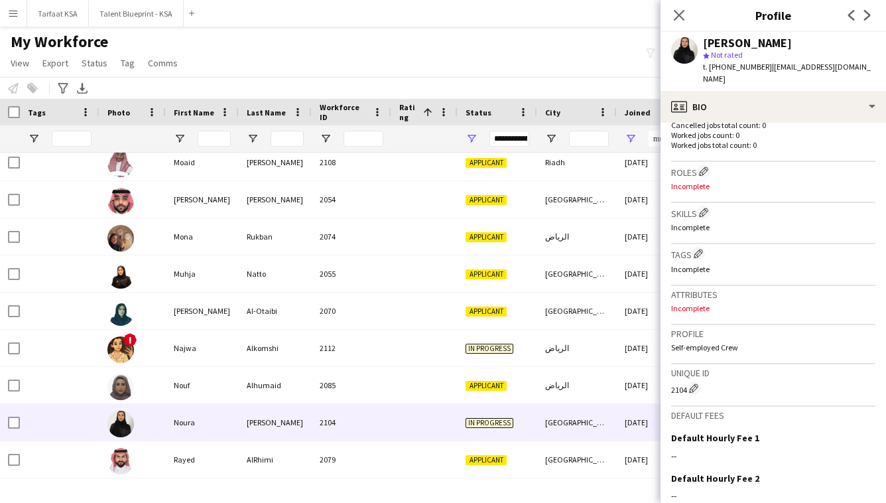
scroll to position [364, 0]
click at [701, 250] on app-icon "Edit crew company tags" at bounding box center [697, 254] width 9 height 9
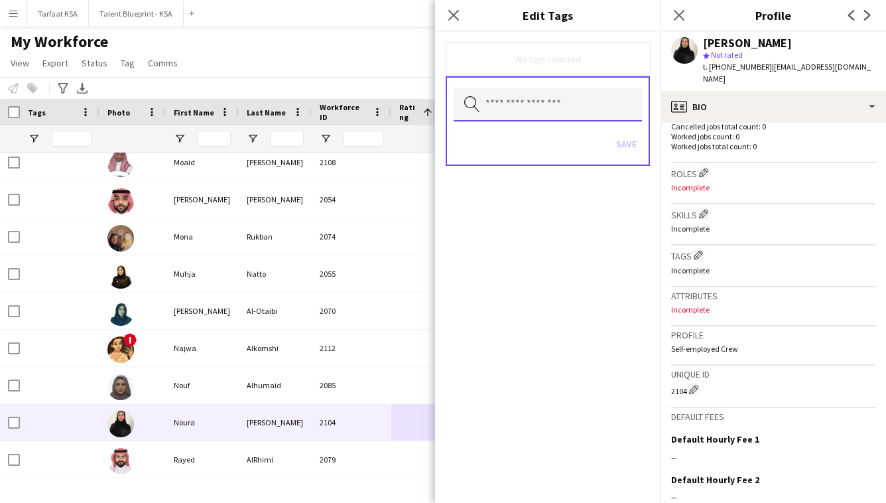
click at [617, 113] on input "text" at bounding box center [547, 104] width 188 height 33
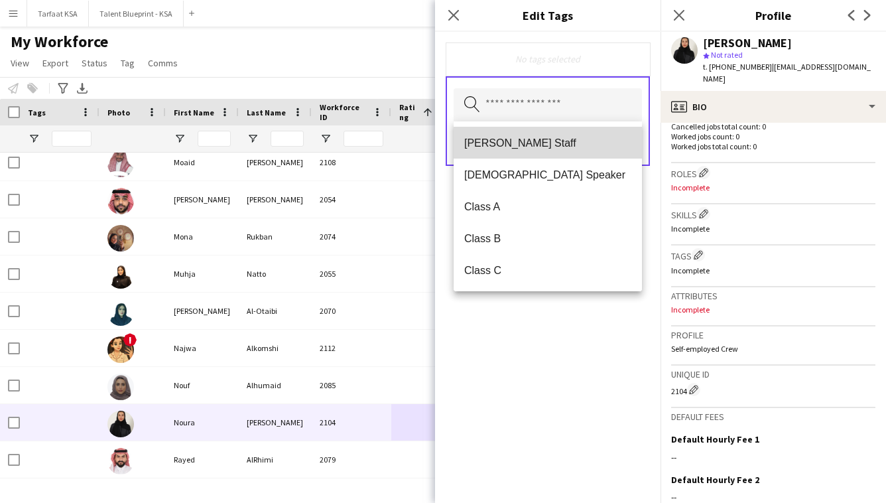
click at [599, 151] on mat-option "[PERSON_NAME] Staff" at bounding box center [547, 143] width 188 height 32
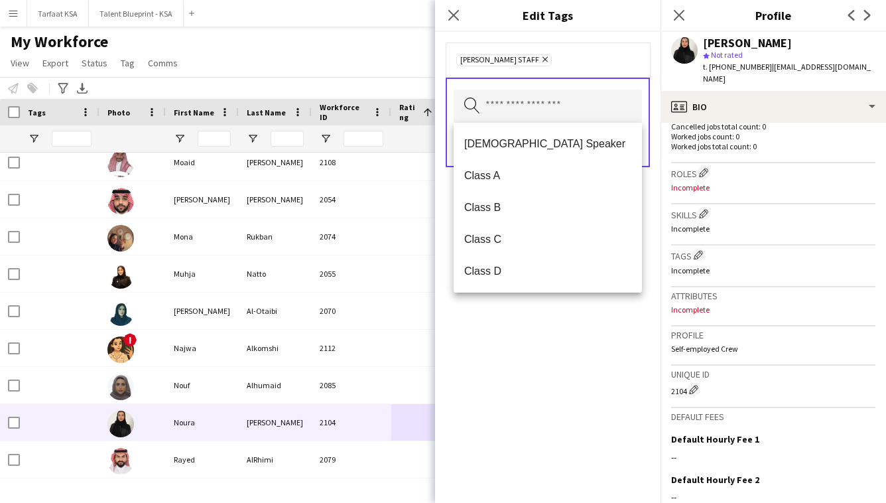
click at [579, 308] on div "[PERSON_NAME] Staff Remove Search by tag name Save" at bounding box center [547, 267] width 225 height 471
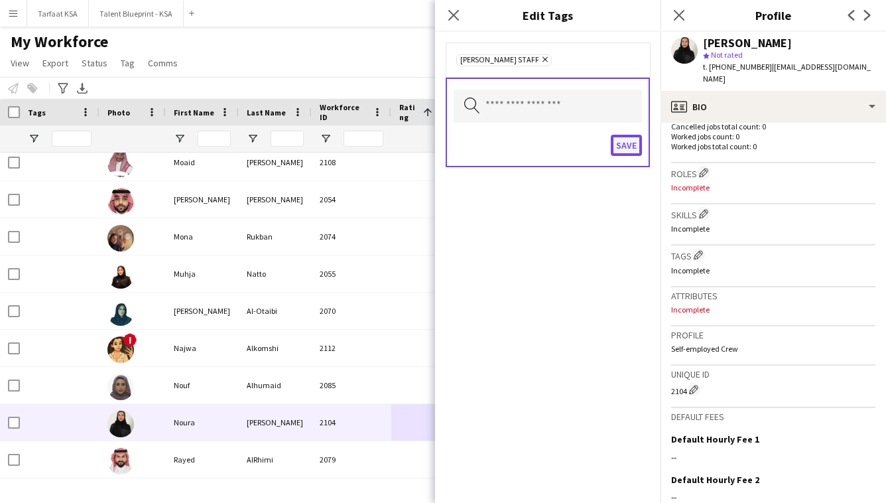
click at [625, 147] on button "Save" at bounding box center [626, 145] width 31 height 21
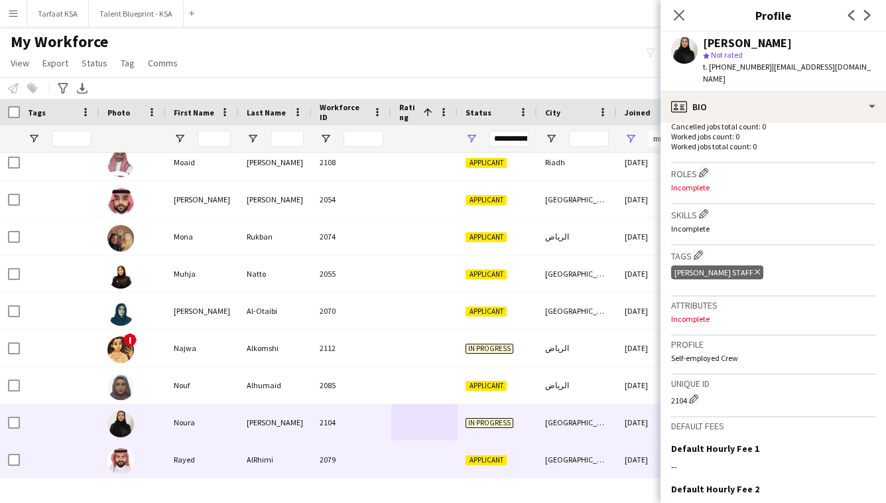
click at [337, 455] on div "2079" at bounding box center [352, 459] width 80 height 36
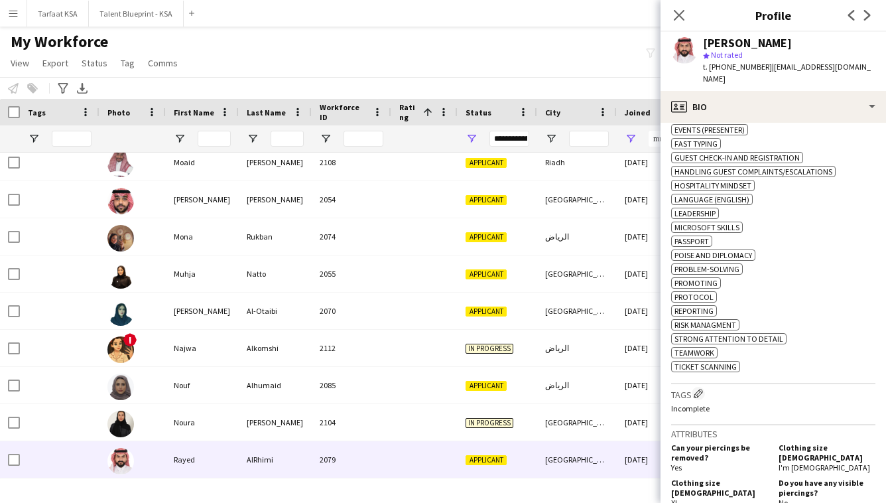
scroll to position [661, 0]
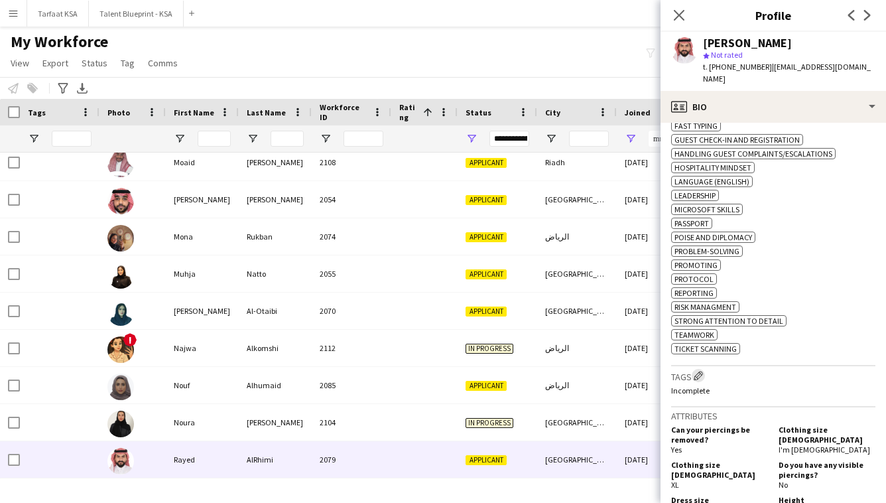
click at [699, 373] on app-icon "Edit crew company tags" at bounding box center [697, 375] width 9 height 9
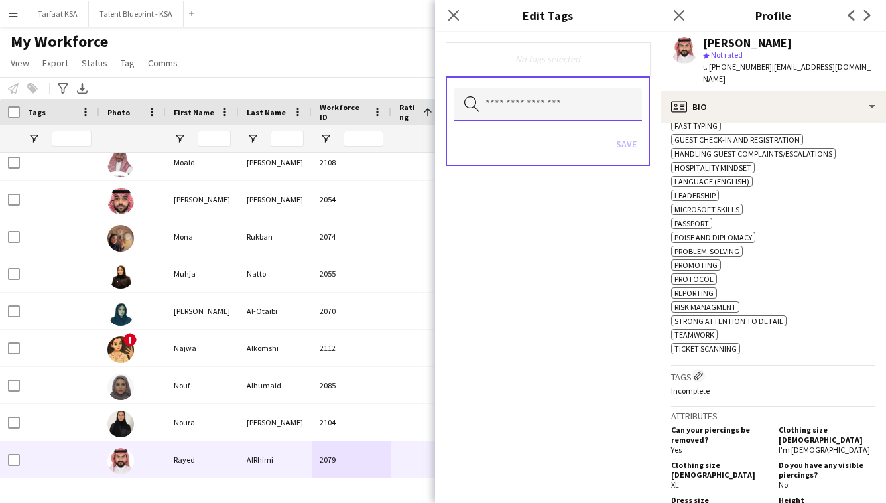
click at [622, 97] on input "text" at bounding box center [547, 104] width 188 height 33
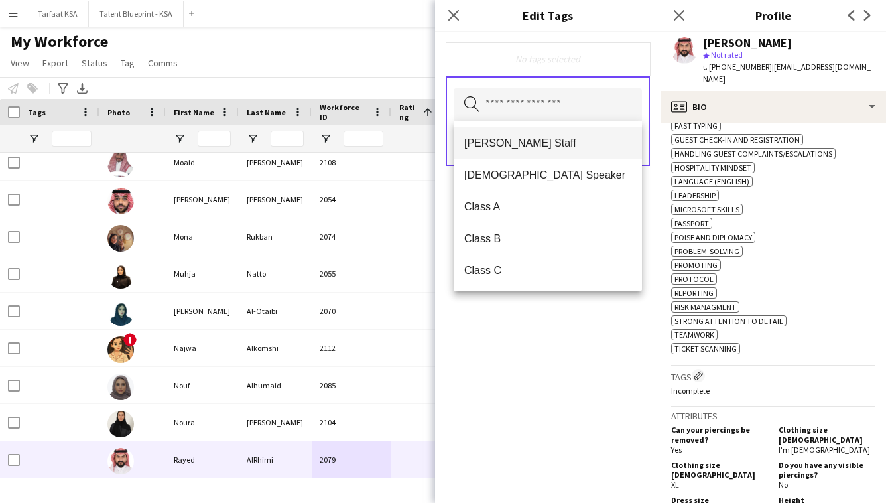
click at [600, 143] on span "[PERSON_NAME] Staff" at bounding box center [547, 143] width 167 height 13
click at [605, 323] on div "[PERSON_NAME] Staff Remove Search by tag name Save" at bounding box center [547, 267] width 225 height 471
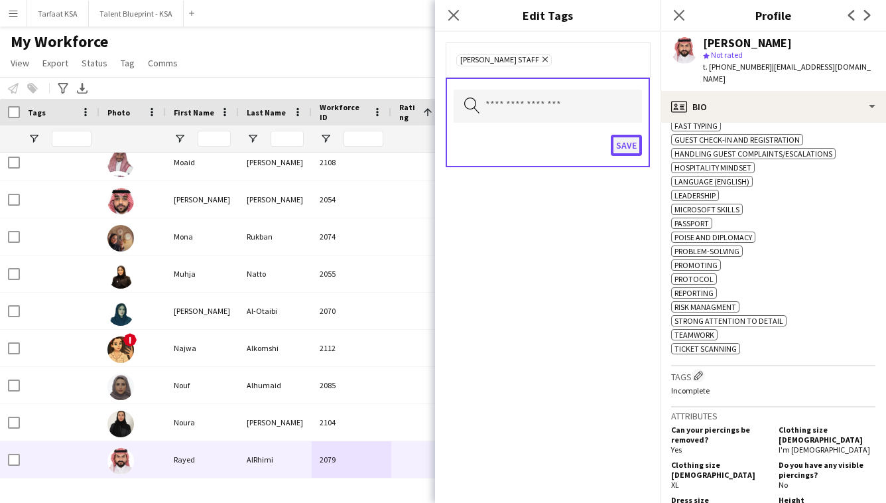
click at [623, 155] on button "Save" at bounding box center [626, 145] width 31 height 21
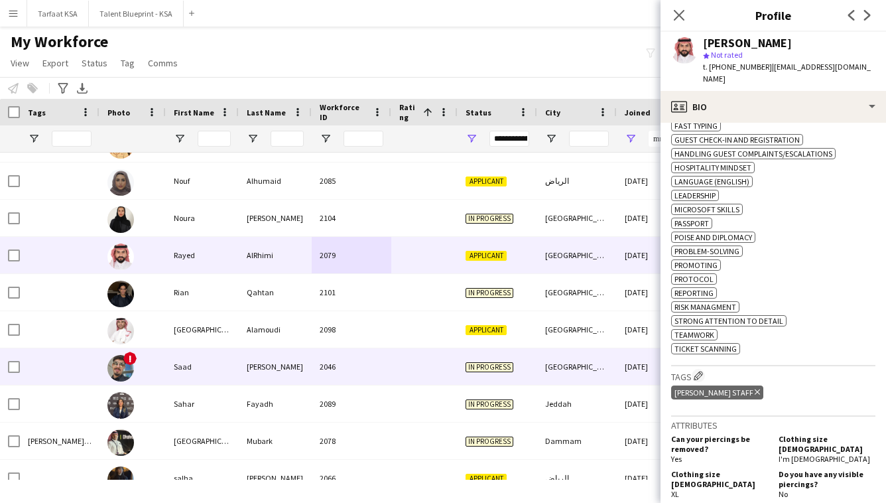
scroll to position [1709, 0]
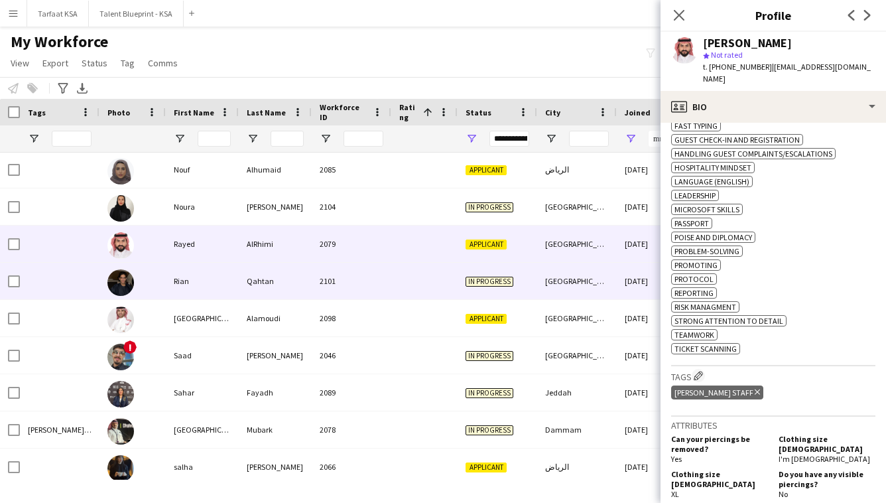
click at [453, 294] on div at bounding box center [424, 281] width 66 height 36
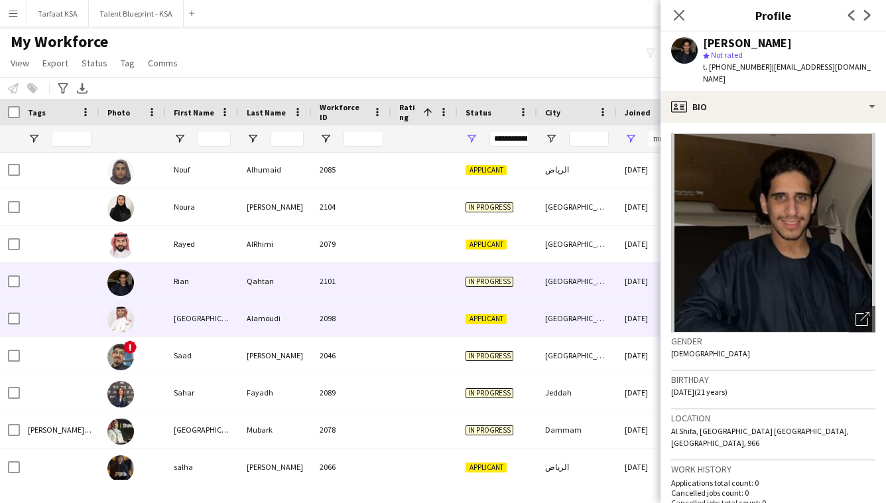
click at [432, 333] on div at bounding box center [424, 318] width 66 height 36
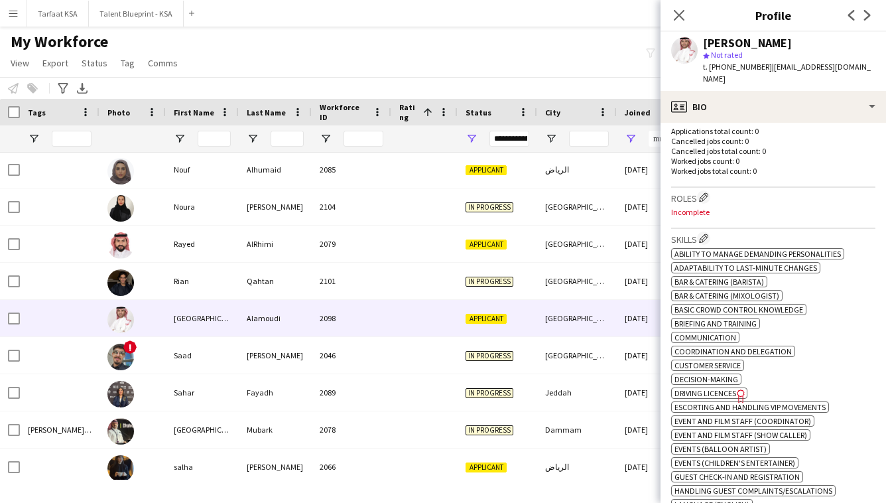
scroll to position [173, 0]
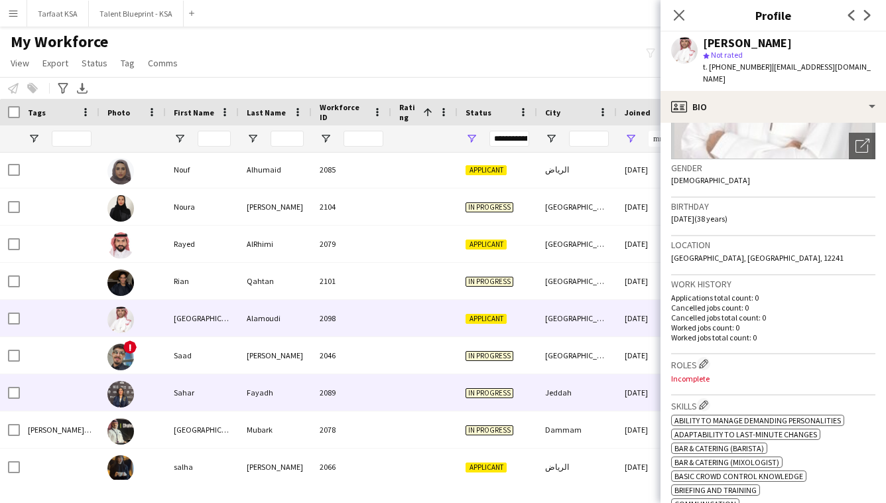
click at [475, 381] on div "In progress" at bounding box center [497, 392] width 80 height 36
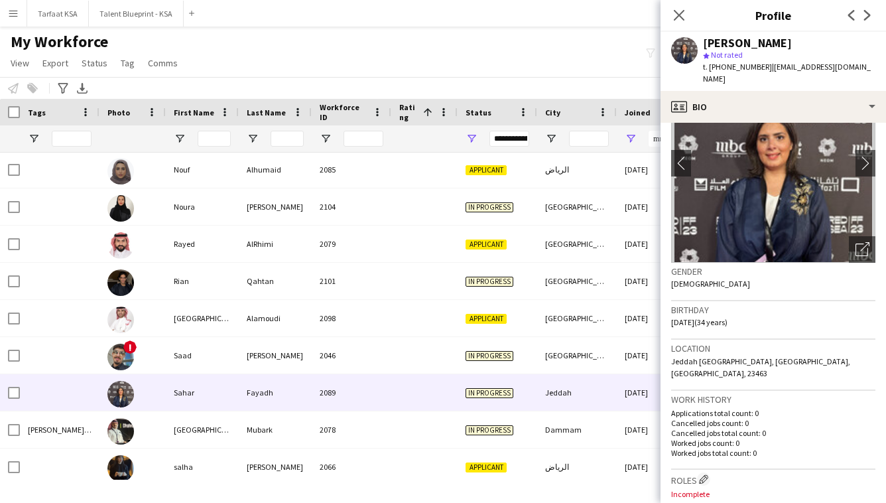
scroll to position [67, 0]
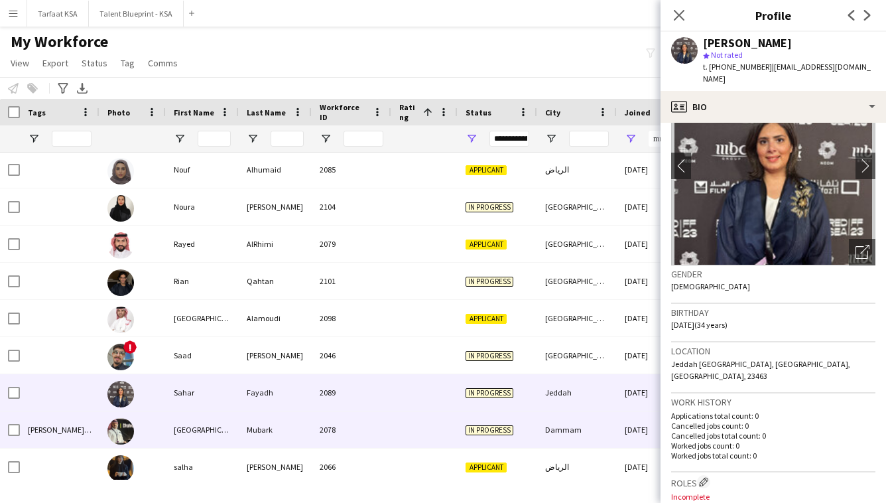
click at [461, 422] on div "In progress" at bounding box center [497, 429] width 80 height 36
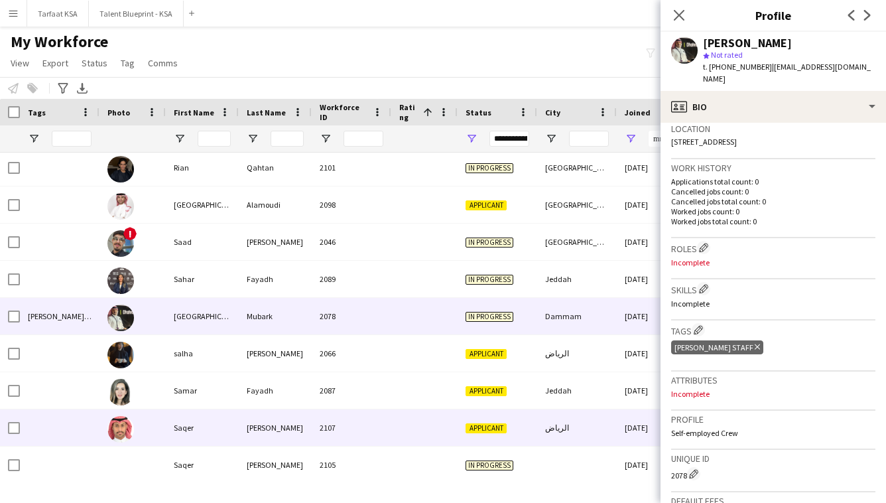
scroll to position [1829, 0]
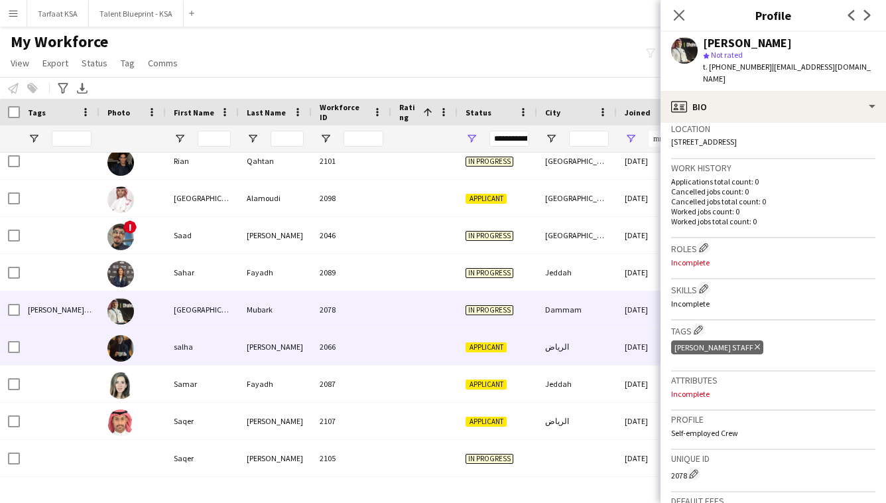
click at [433, 347] on div at bounding box center [424, 346] width 66 height 36
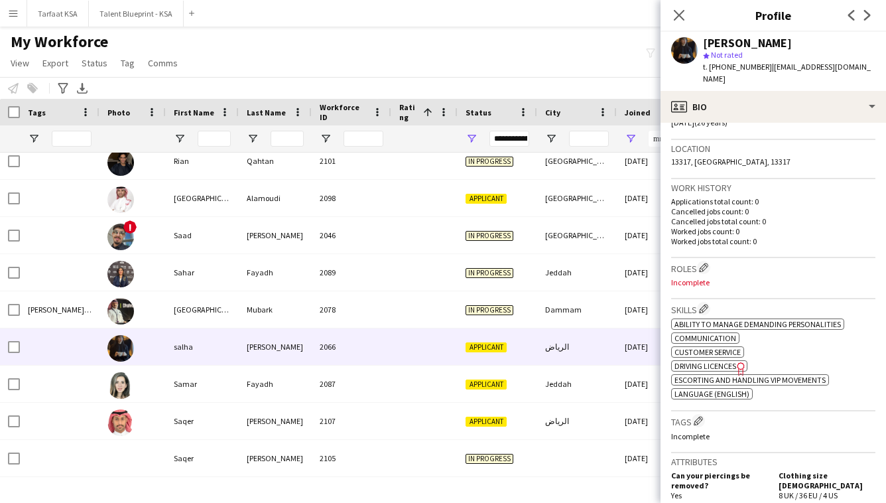
scroll to position [363, 0]
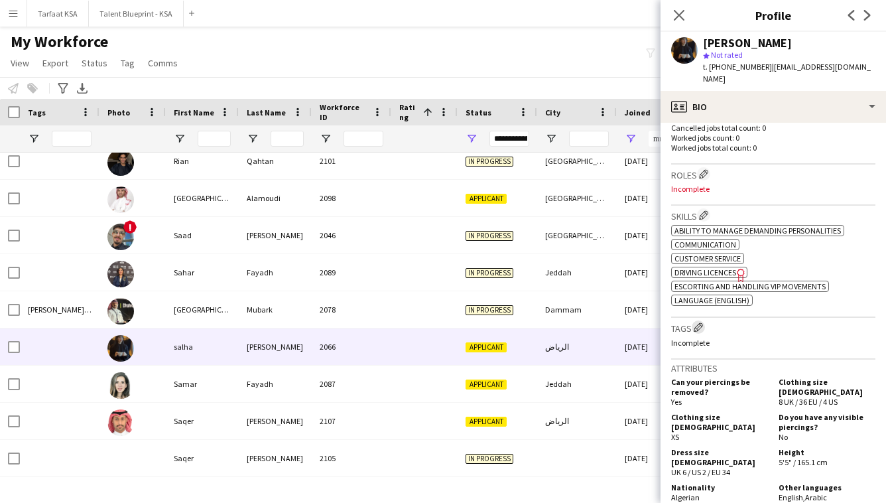
click at [697, 322] on app-icon "Edit crew company tags" at bounding box center [697, 326] width 9 height 9
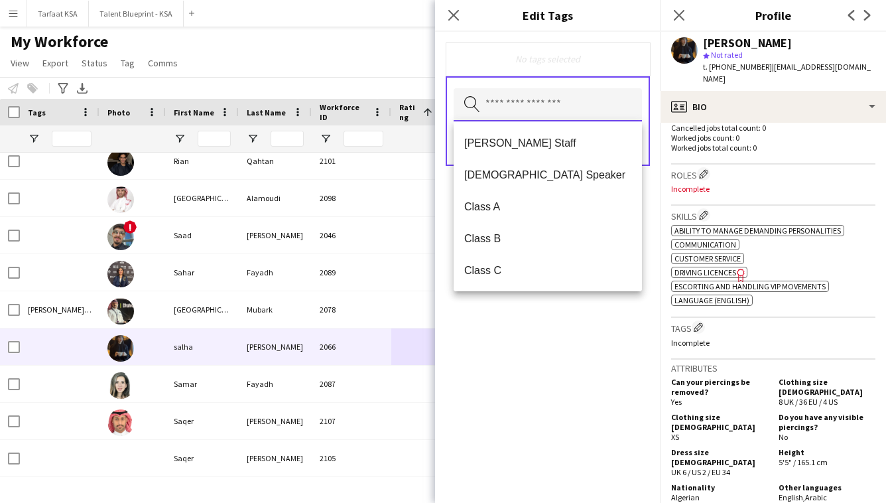
click at [610, 113] on input "text" at bounding box center [547, 104] width 188 height 33
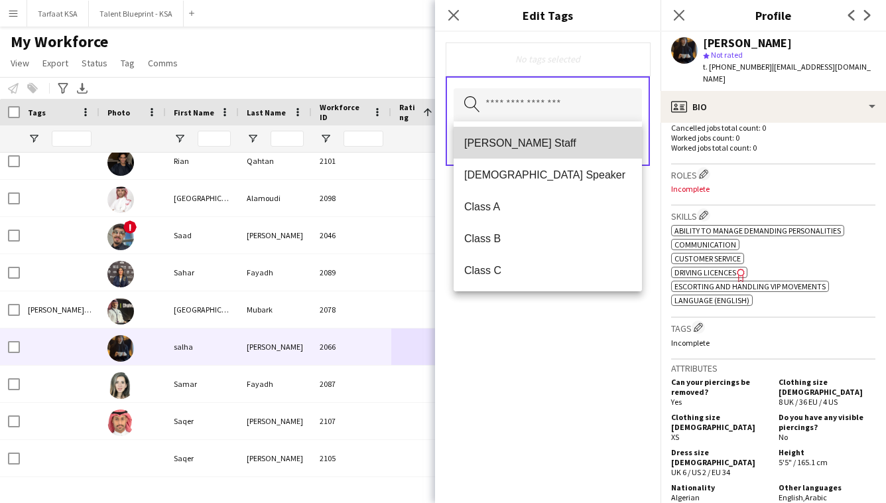
click at [587, 150] on mat-option "[PERSON_NAME] Staff" at bounding box center [547, 143] width 188 height 32
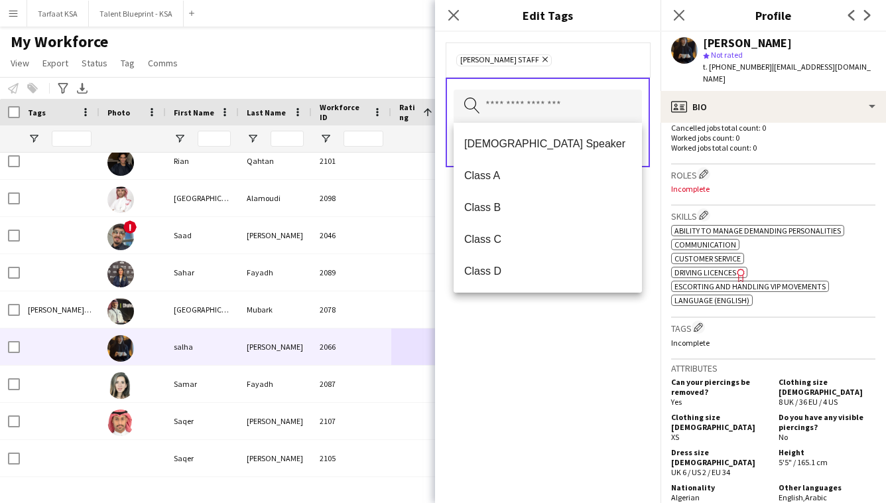
click at [538, 349] on div "[PERSON_NAME] Staff Remove Search by tag name Save" at bounding box center [547, 267] width 225 height 471
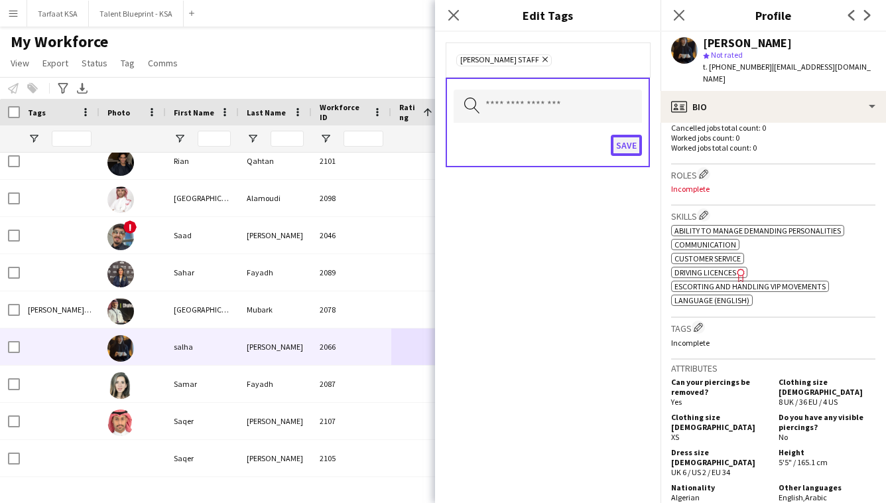
click at [634, 143] on button "Save" at bounding box center [626, 145] width 31 height 21
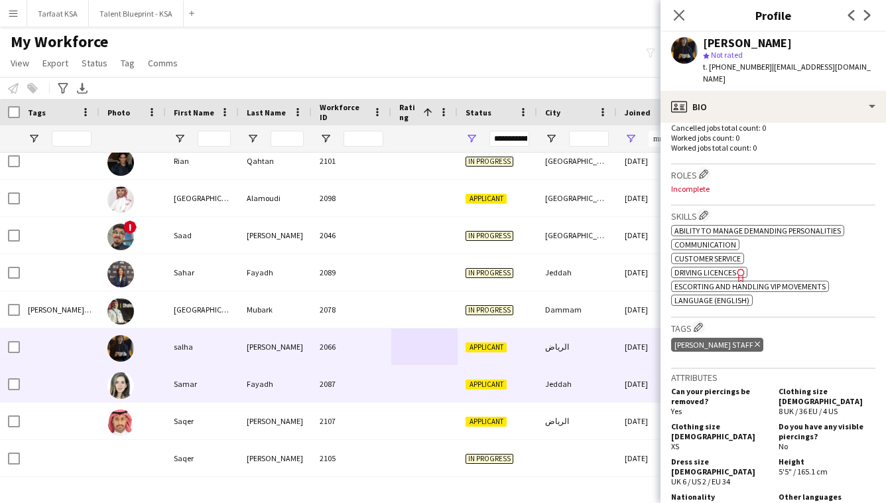
click at [337, 386] on div "2087" at bounding box center [352, 383] width 80 height 36
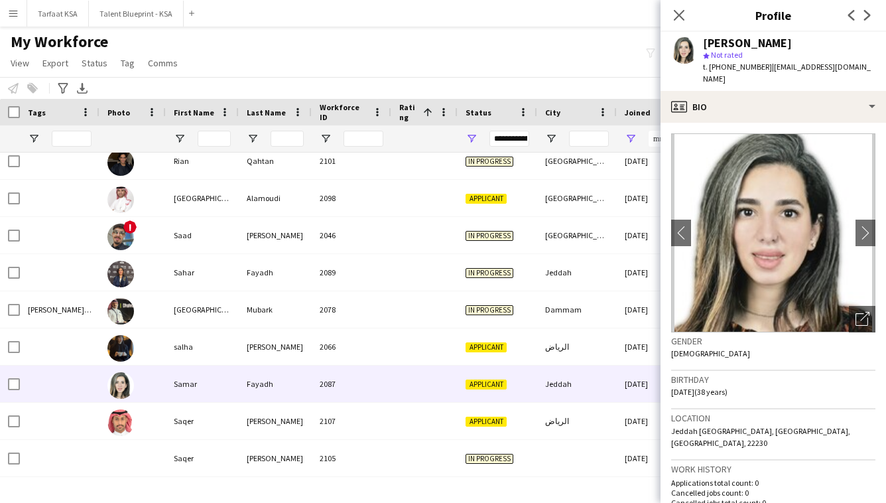
scroll to position [15, 0]
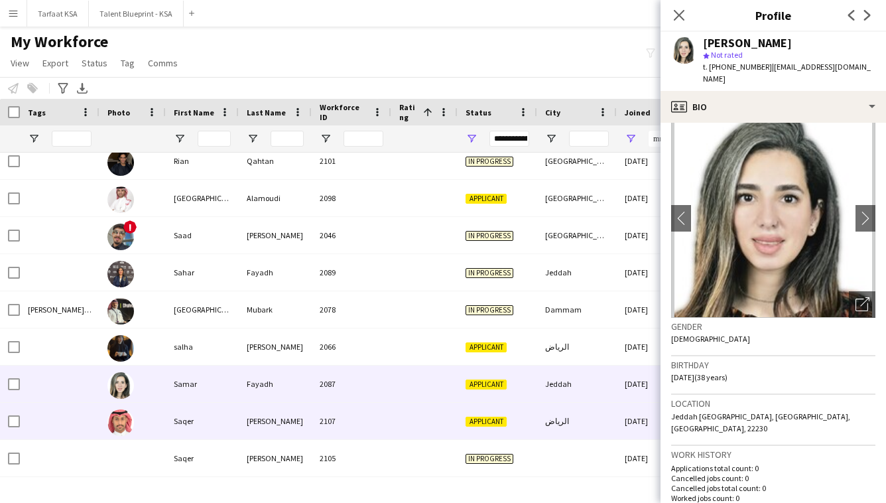
click at [440, 414] on div at bounding box center [424, 420] width 66 height 36
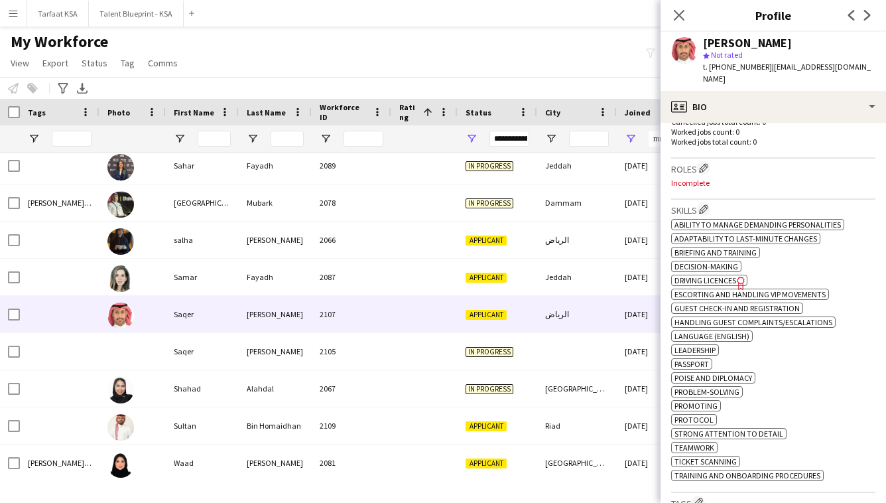
scroll to position [374, 0]
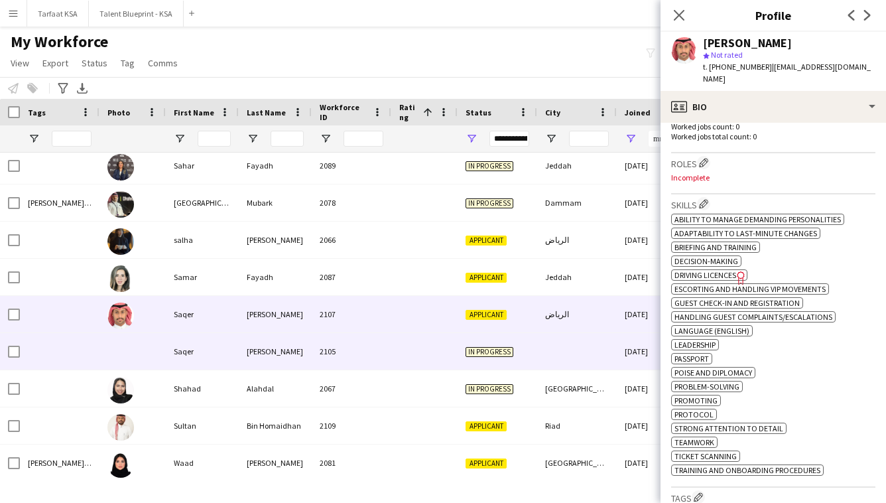
click at [461, 341] on div "In progress" at bounding box center [497, 351] width 80 height 36
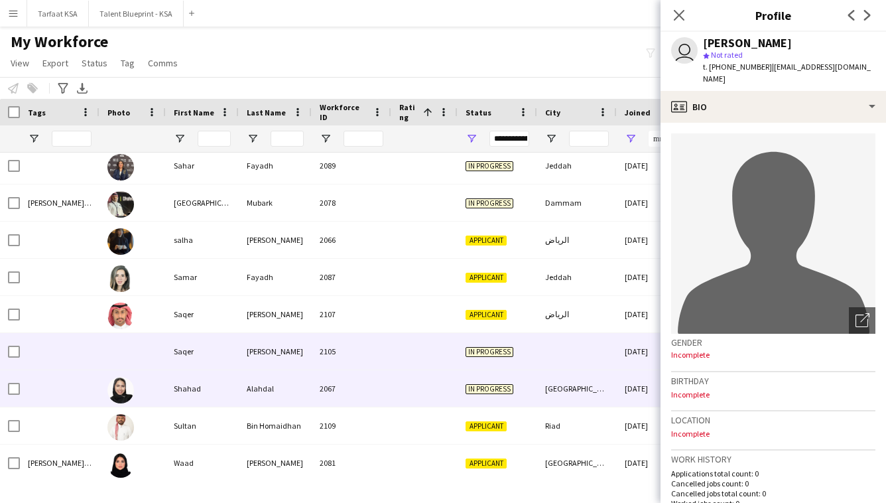
click at [438, 377] on div at bounding box center [424, 388] width 66 height 36
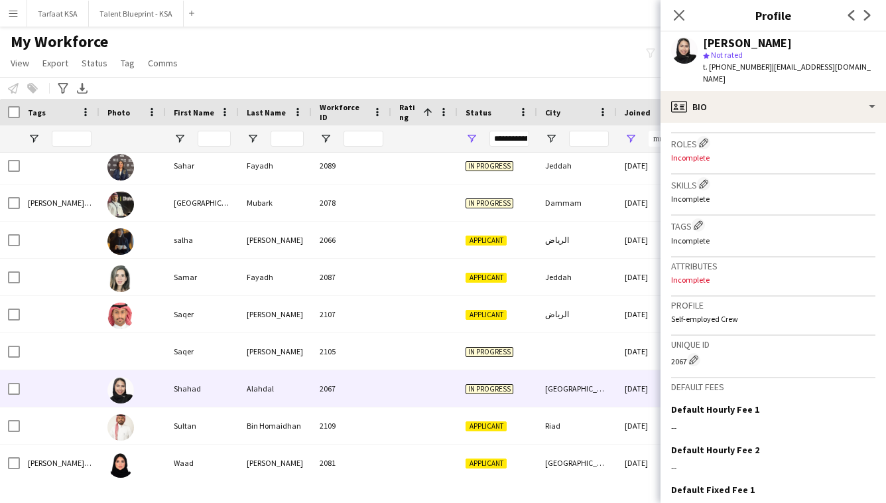
scroll to position [399, 0]
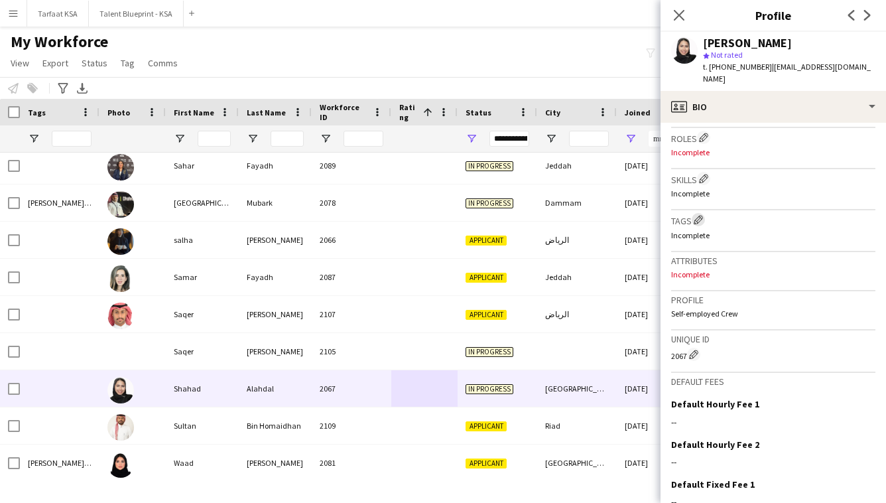
click at [696, 215] on app-icon "Edit crew company tags" at bounding box center [697, 219] width 9 height 9
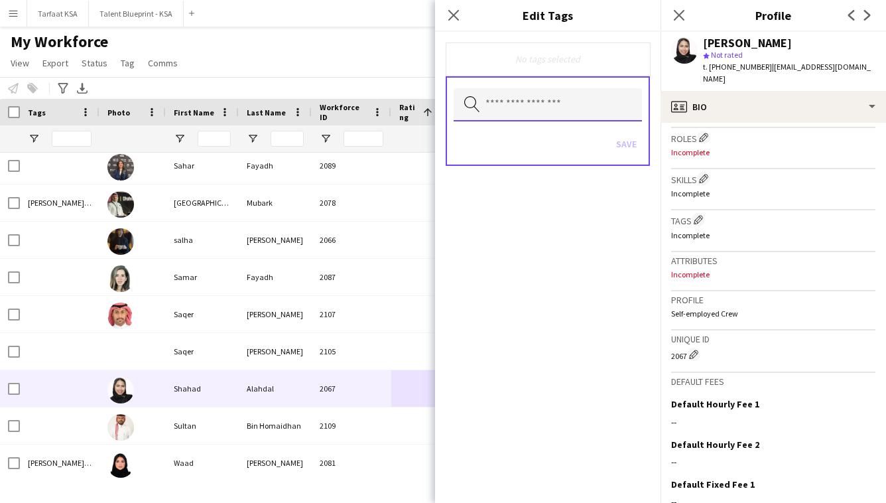
click at [611, 103] on input "text" at bounding box center [547, 104] width 188 height 33
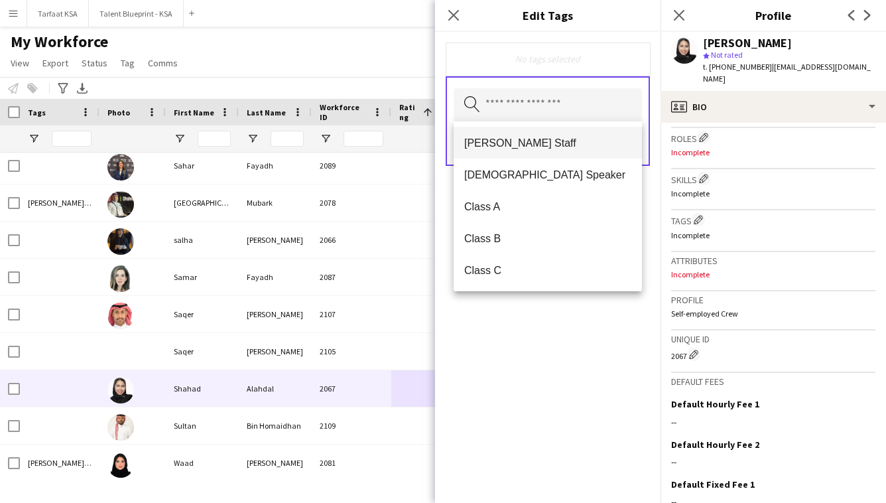
click at [598, 147] on span "[PERSON_NAME] Staff" at bounding box center [547, 143] width 167 height 13
drag, startPoint x: 585, startPoint y: 363, endPoint x: 585, endPoint y: 345, distance: 17.9
click at [585, 363] on div "[PERSON_NAME] Staff Remove Search by tag name Save" at bounding box center [547, 267] width 225 height 471
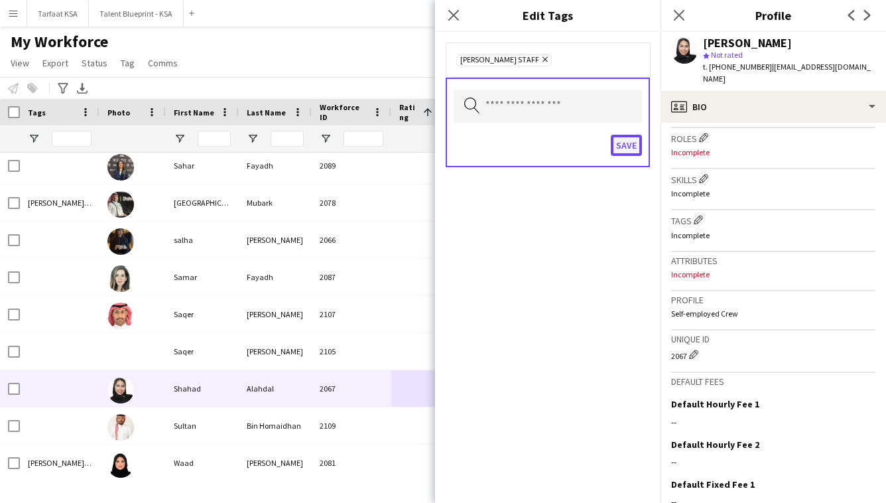
click at [628, 138] on button "Save" at bounding box center [626, 145] width 31 height 21
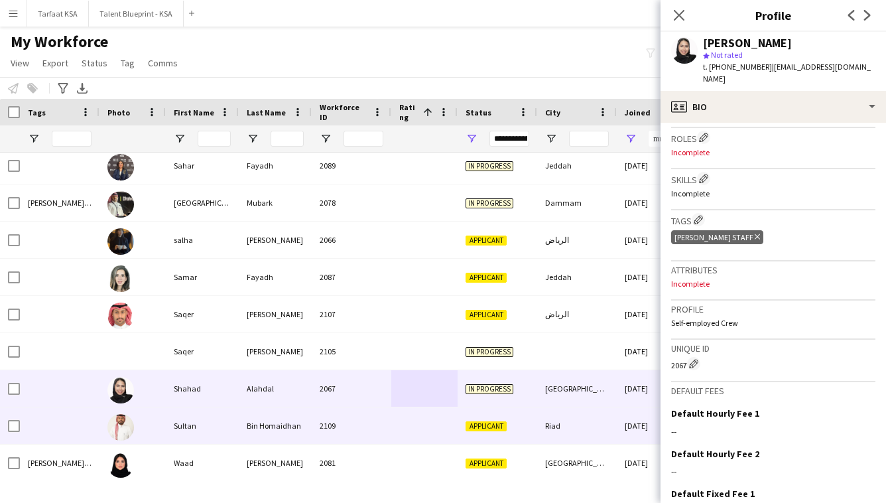
click at [406, 420] on div at bounding box center [424, 425] width 66 height 36
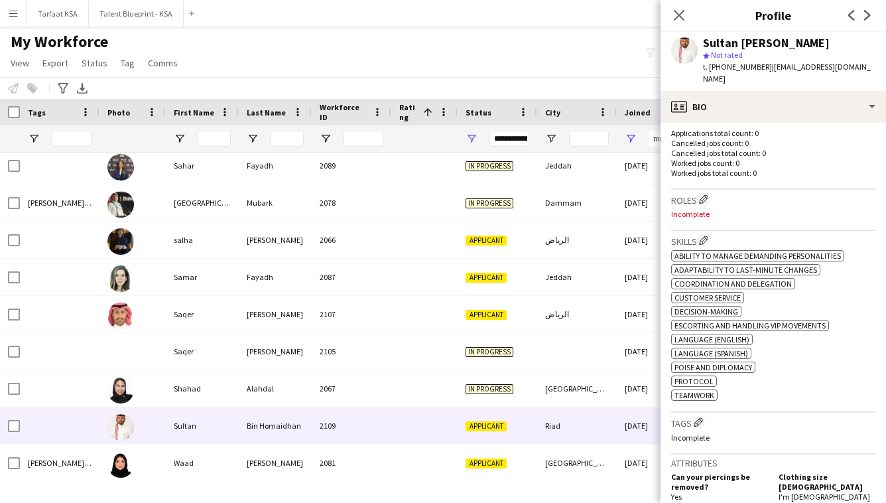
scroll to position [341, 0]
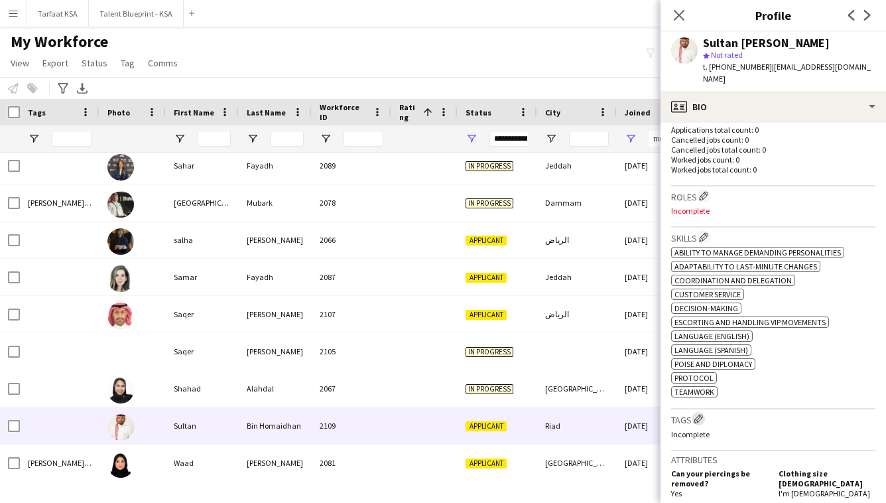
click at [700, 418] on app-icon "Edit crew company tags" at bounding box center [697, 418] width 9 height 9
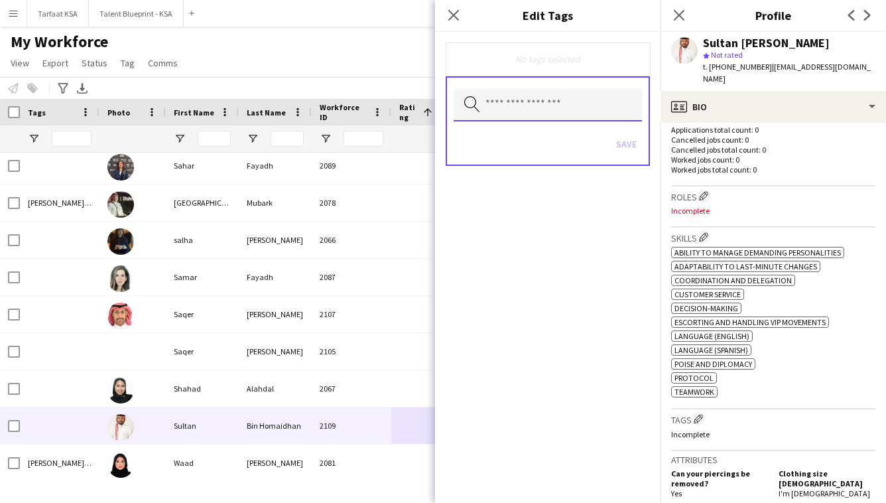
click at [614, 110] on input "text" at bounding box center [547, 104] width 188 height 33
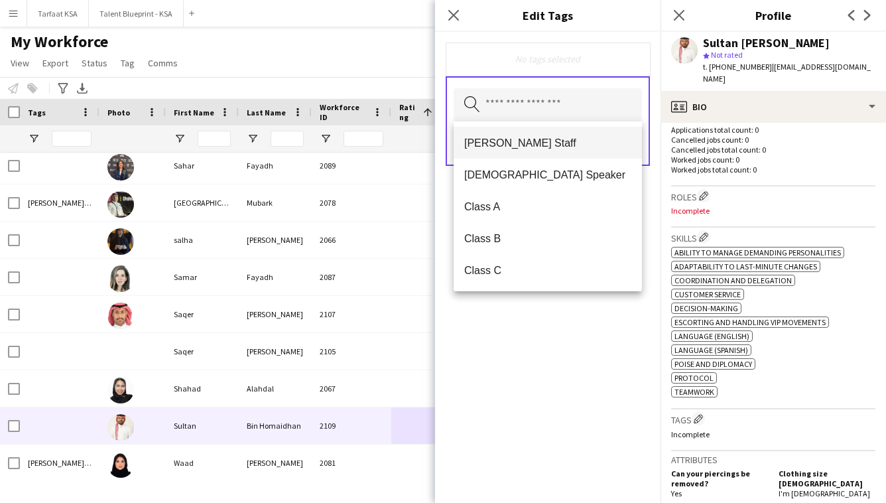
click at [583, 144] on span "[PERSON_NAME] Staff" at bounding box center [547, 143] width 167 height 13
click at [544, 383] on div "[PERSON_NAME] Staff Remove Search by tag name Save" at bounding box center [547, 267] width 225 height 471
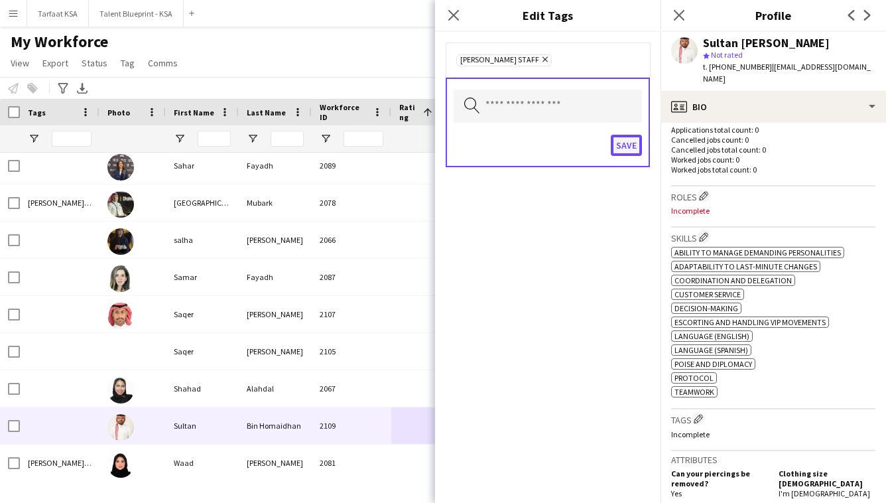
click at [621, 150] on button "Save" at bounding box center [626, 145] width 31 height 21
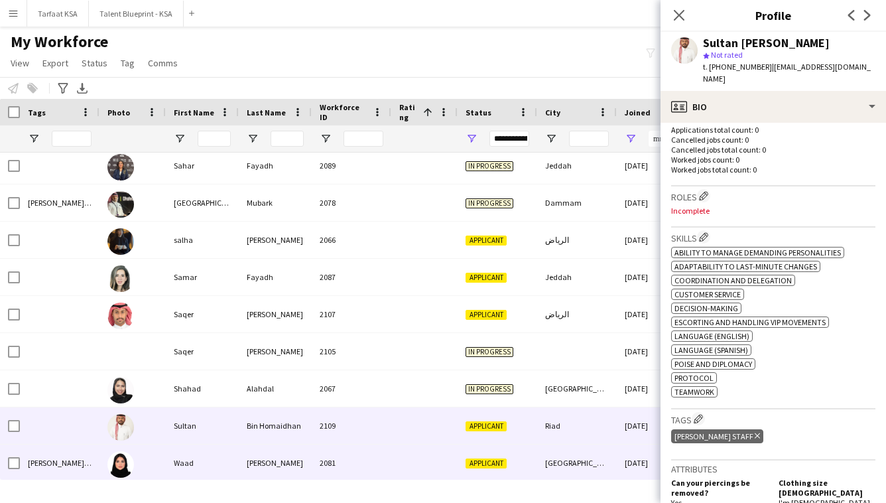
click at [338, 461] on div "2081" at bounding box center [352, 462] width 80 height 36
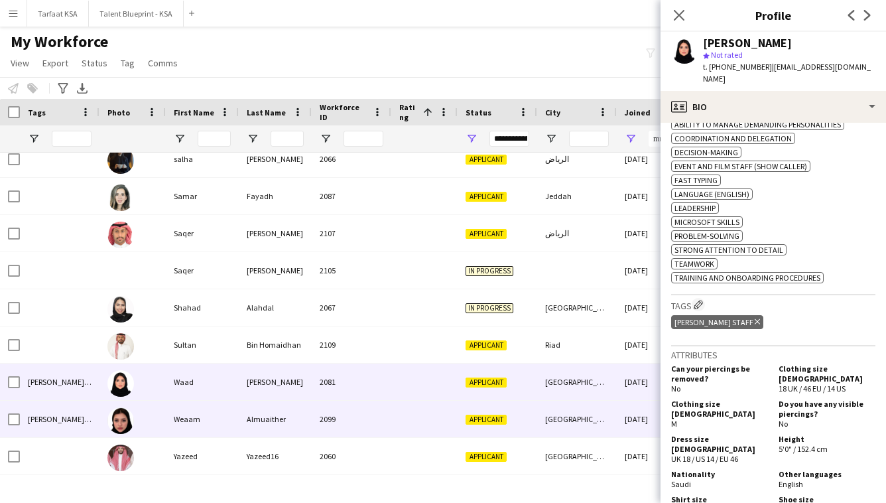
scroll to position [2024, 0]
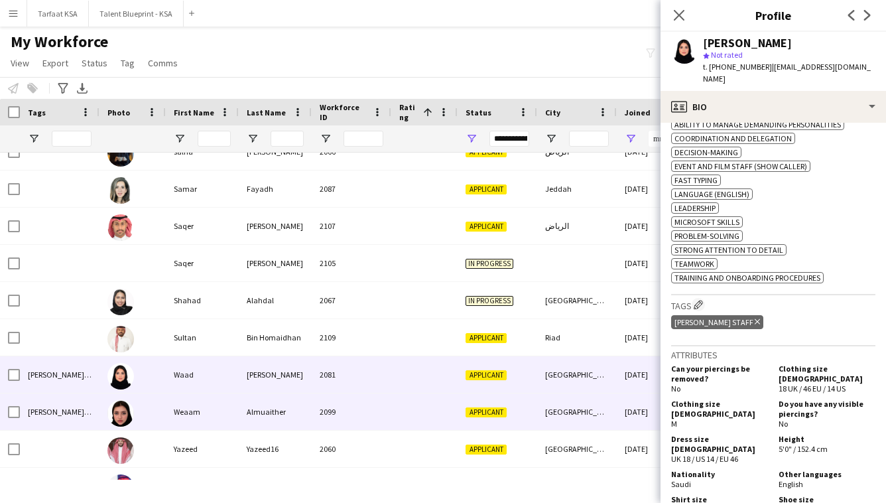
click at [424, 405] on div at bounding box center [424, 411] width 66 height 36
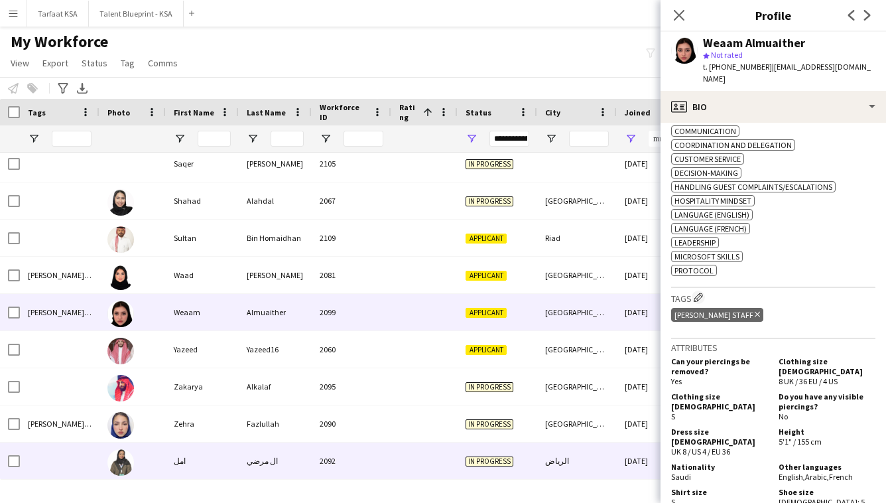
scroll to position [2167, 0]
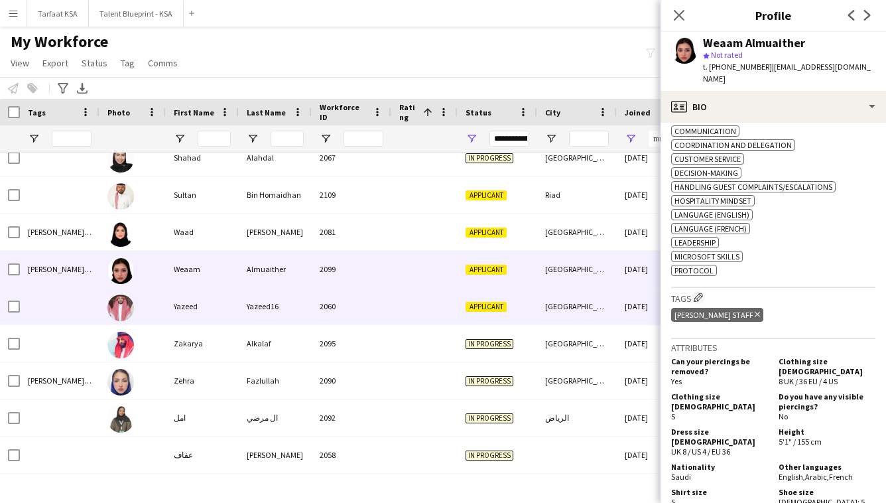
click at [430, 322] on div at bounding box center [424, 306] width 66 height 36
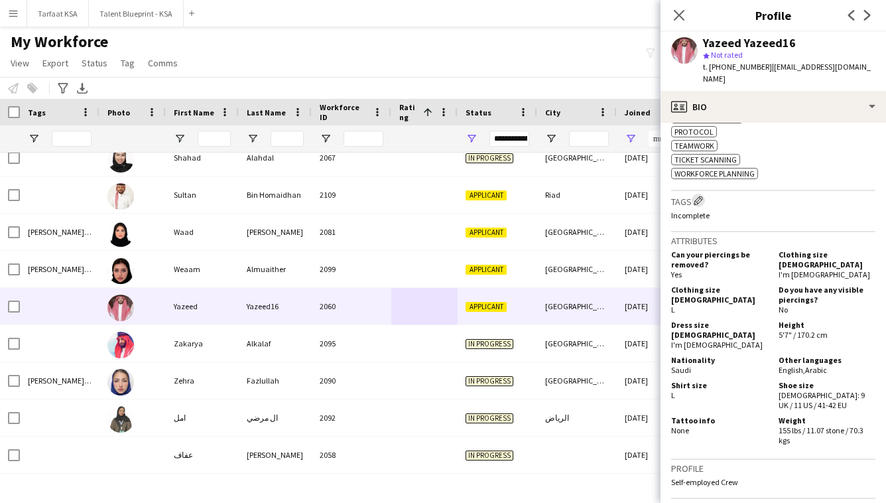
click at [705, 194] on button "Edit crew company tags" at bounding box center [697, 200] width 13 height 13
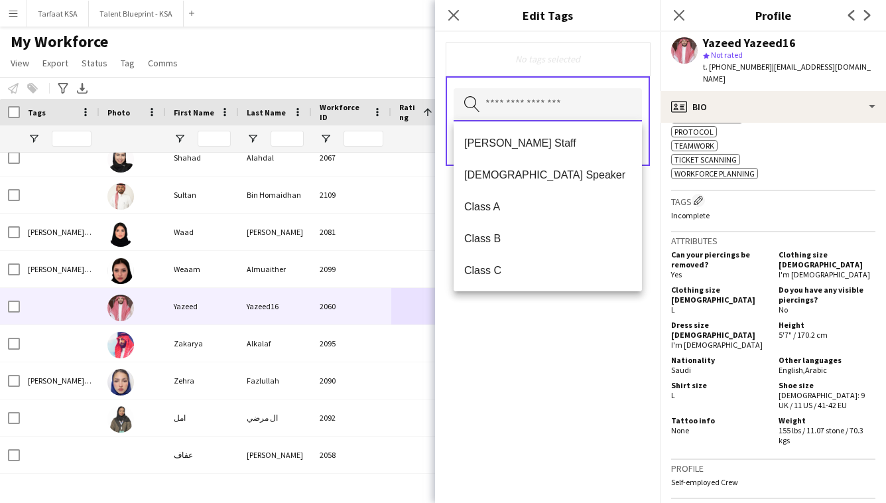
click at [605, 104] on input "text" at bounding box center [547, 104] width 188 height 33
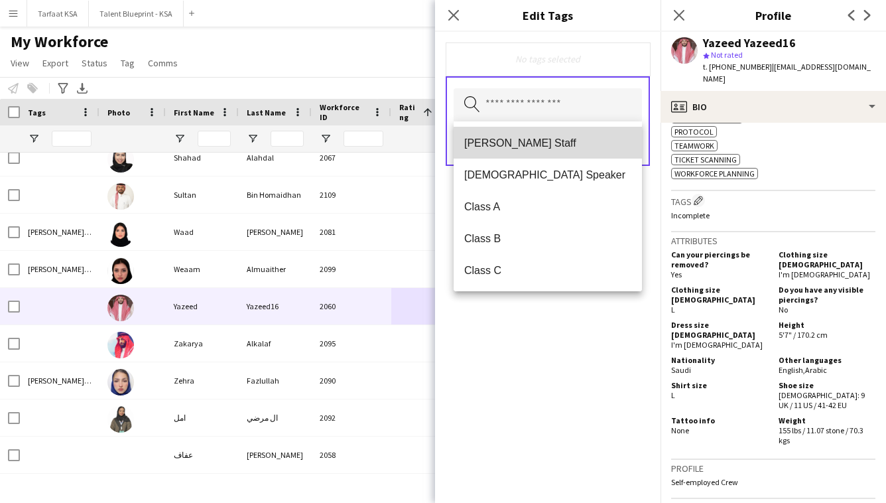
click at [592, 140] on span "[PERSON_NAME] Staff" at bounding box center [547, 143] width 167 height 13
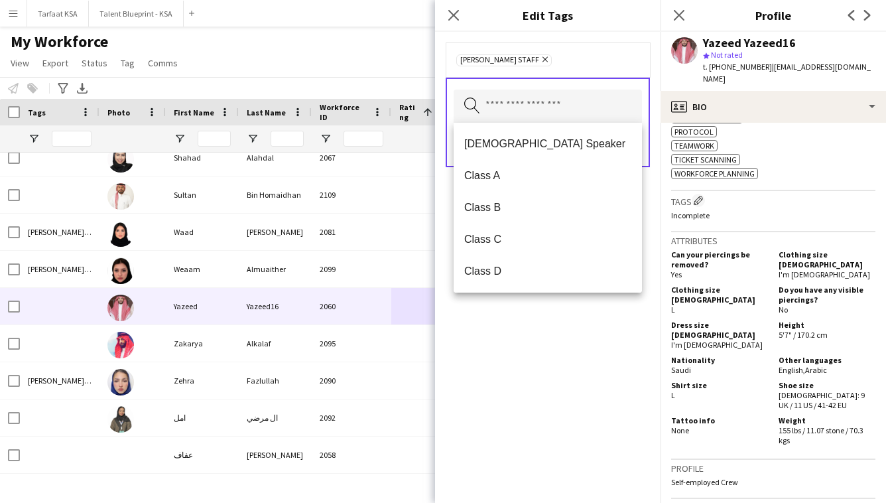
click at [581, 335] on div "[PERSON_NAME] Staff Remove Search by tag name Save" at bounding box center [547, 267] width 225 height 471
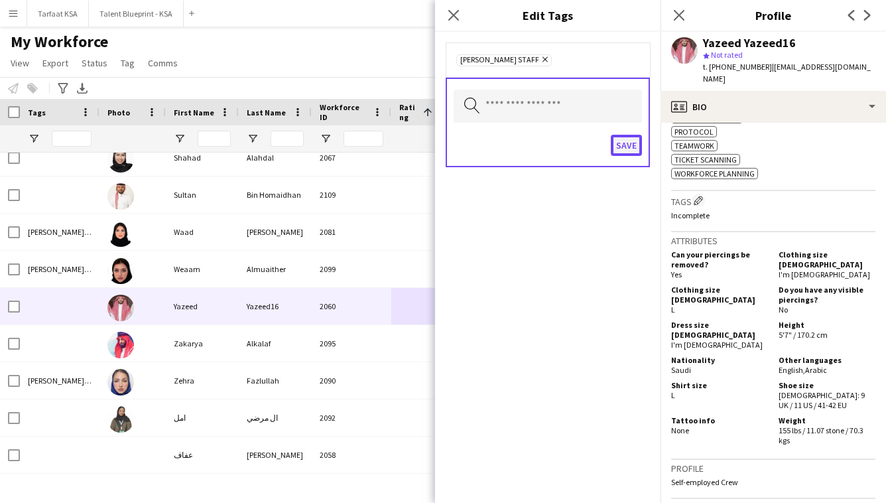
click at [633, 148] on button "Save" at bounding box center [626, 145] width 31 height 21
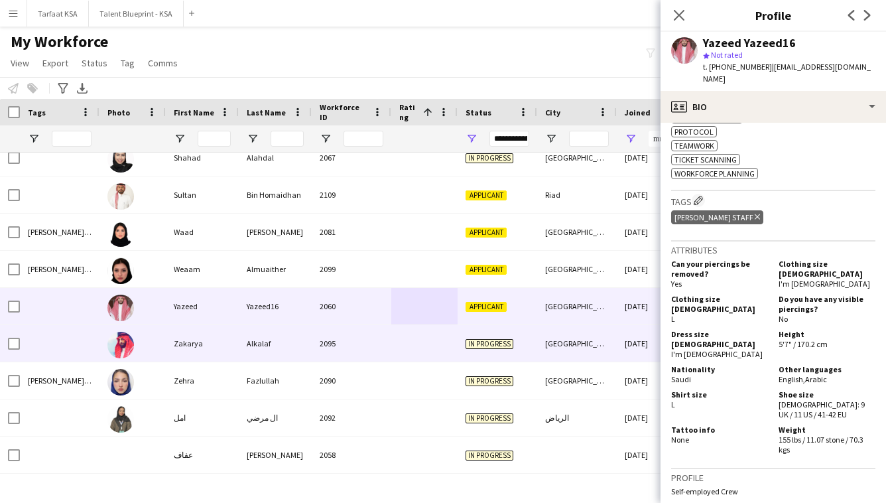
click at [348, 357] on div "2095" at bounding box center [352, 343] width 80 height 36
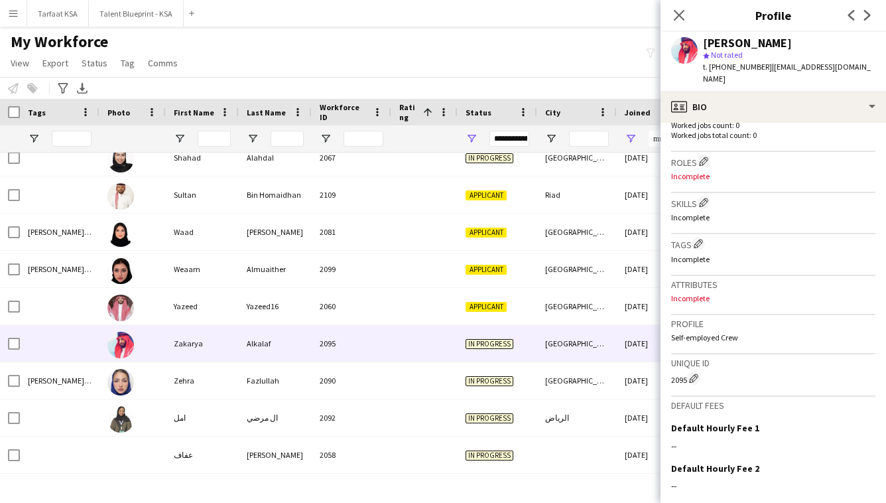
scroll to position [379, 0]
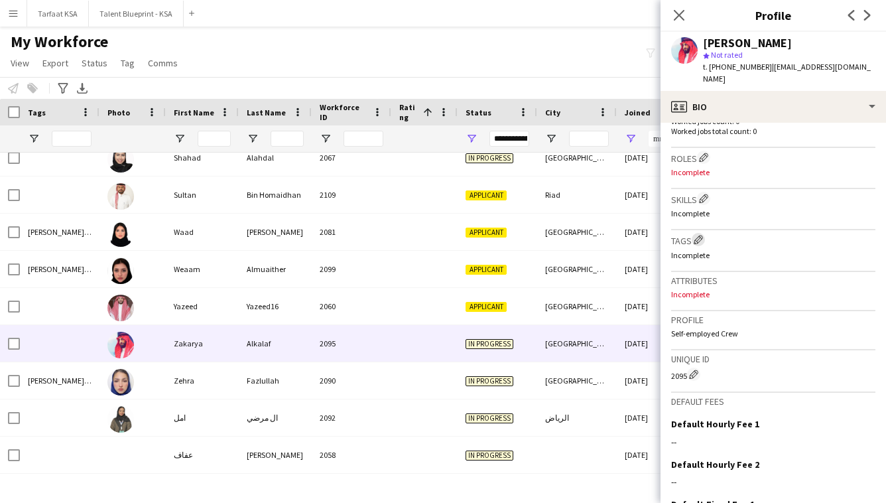
click at [703, 235] on app-icon "Edit crew company tags" at bounding box center [697, 239] width 9 height 9
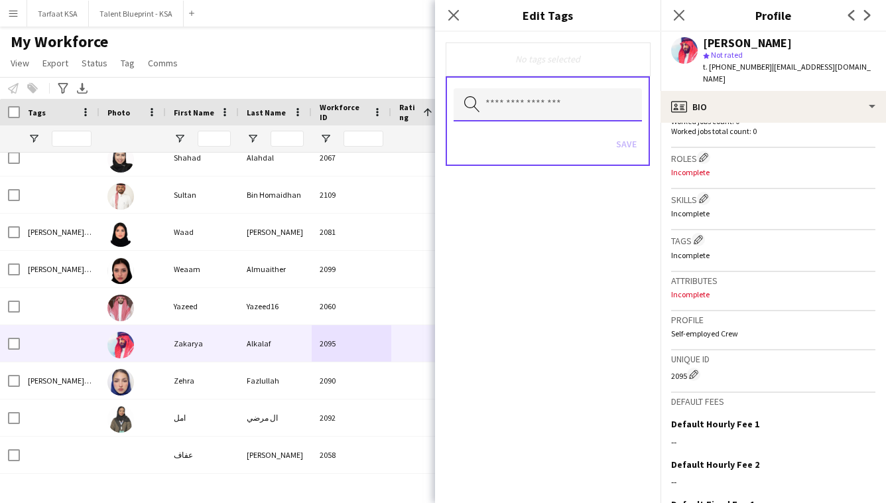
click at [597, 105] on input "text" at bounding box center [547, 104] width 188 height 33
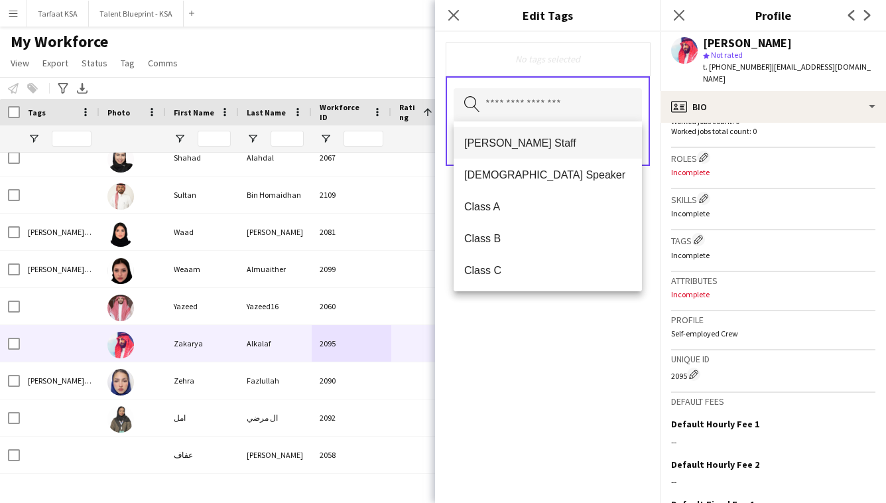
click at [599, 141] on span "[PERSON_NAME] Staff" at bounding box center [547, 143] width 167 height 13
click at [585, 327] on div "[PERSON_NAME] Staff Remove Search by tag name Save" at bounding box center [547, 267] width 225 height 471
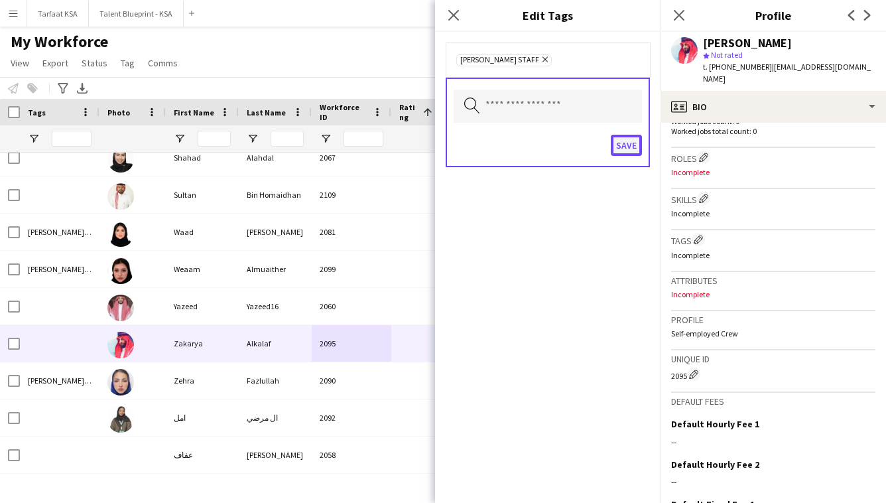
click at [630, 149] on button "Save" at bounding box center [626, 145] width 31 height 21
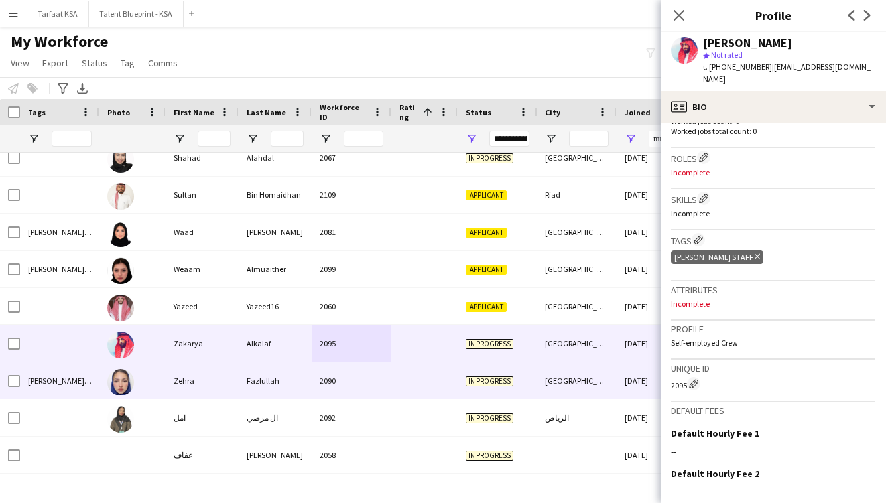
click at [418, 391] on div at bounding box center [424, 380] width 66 height 36
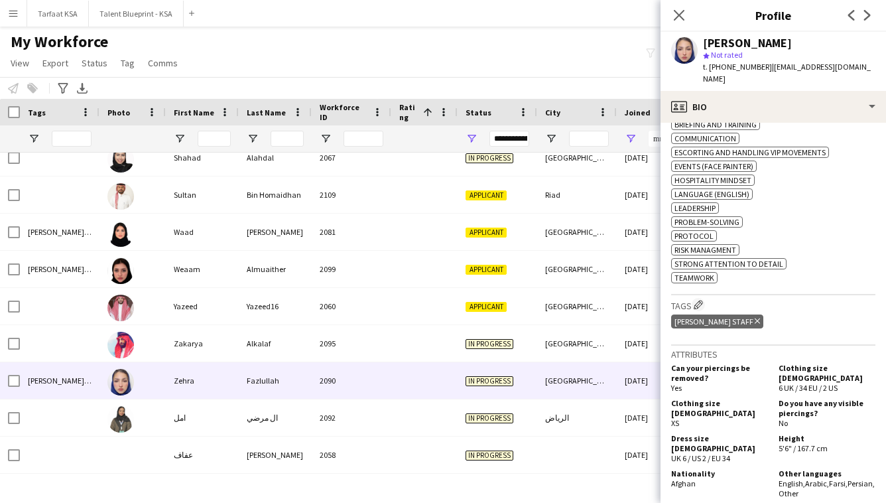
scroll to position [554, 0]
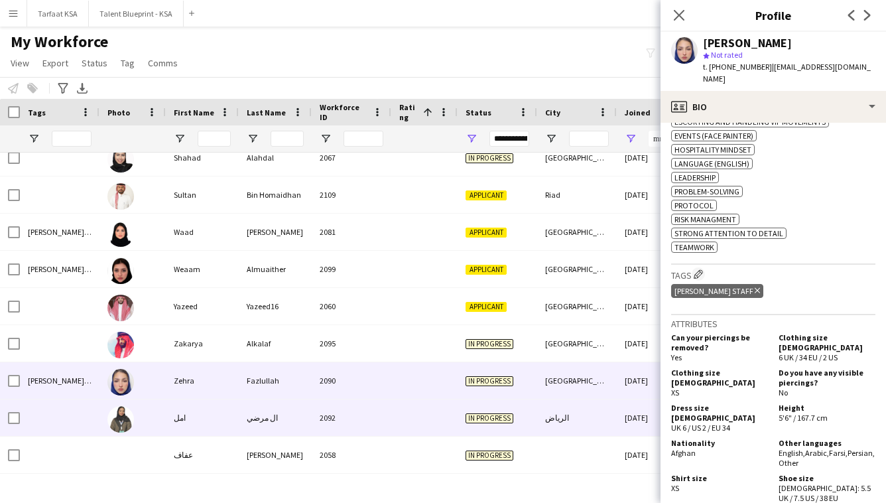
click at [416, 410] on div at bounding box center [424, 417] width 66 height 36
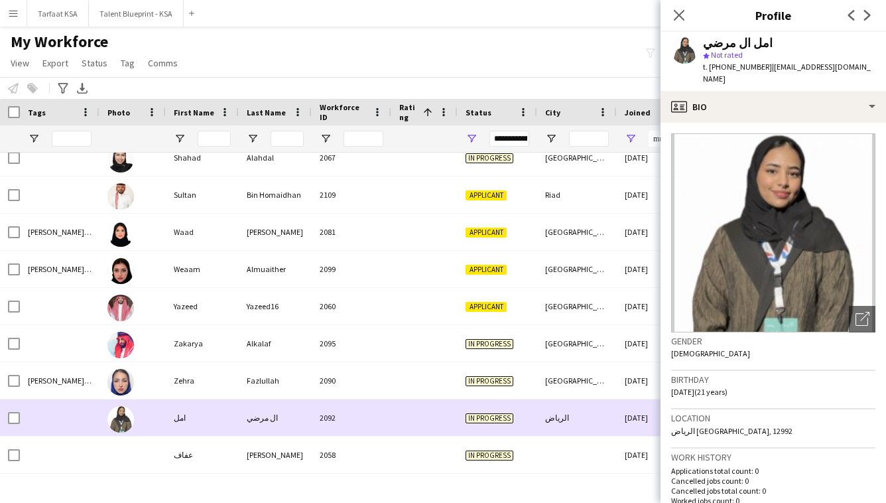
scroll to position [2198, 0]
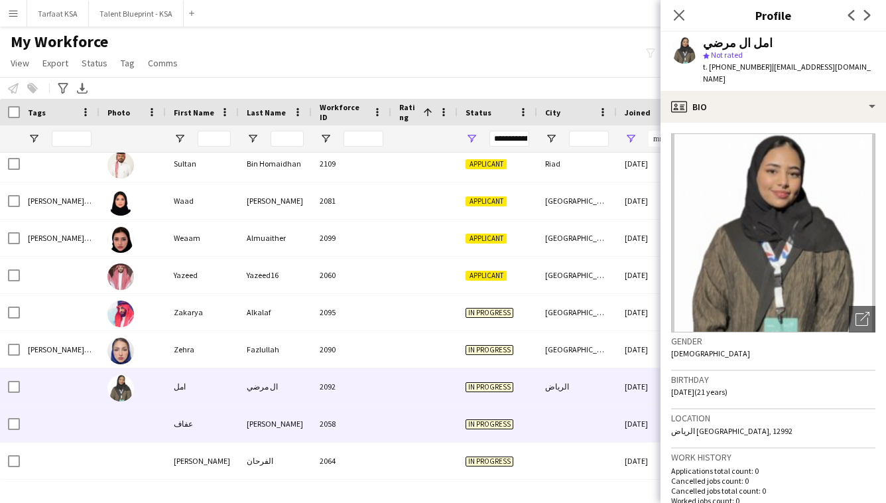
click at [392, 426] on div at bounding box center [424, 423] width 66 height 36
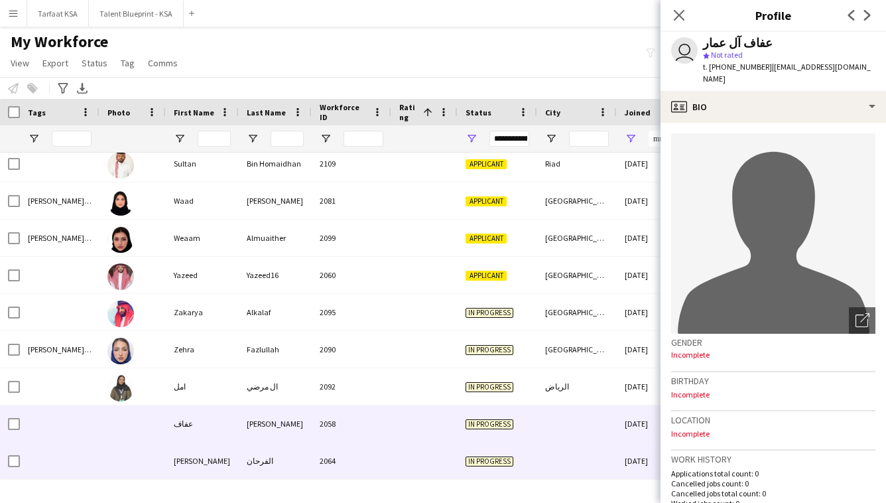
click at [403, 457] on div at bounding box center [424, 460] width 66 height 36
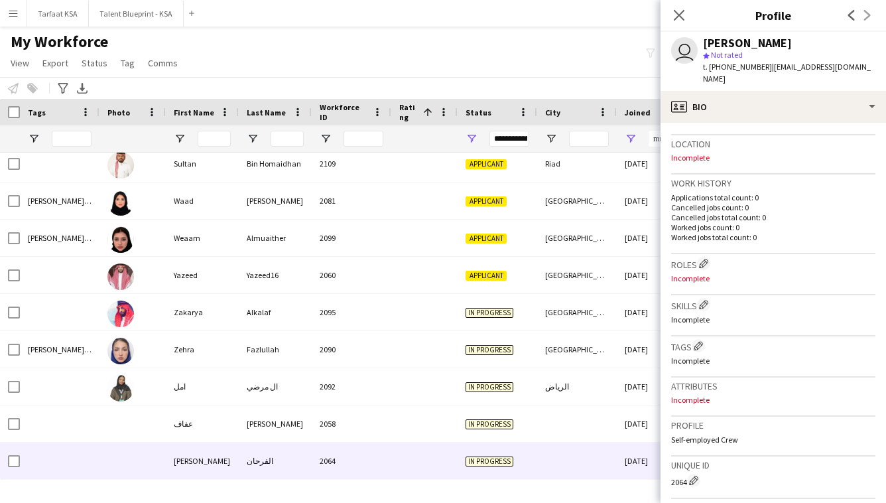
scroll to position [278, 0]
click at [699, 339] on app-icon "Edit crew company tags" at bounding box center [697, 343] width 9 height 9
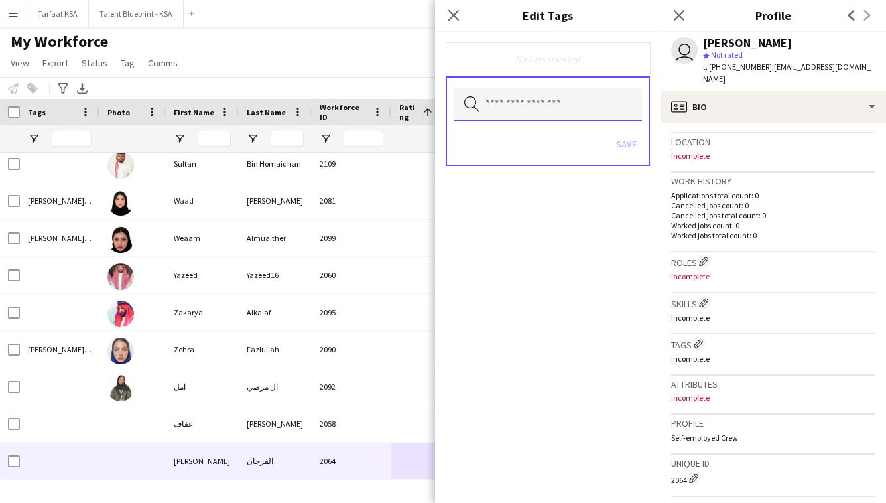
click at [591, 105] on input "text" at bounding box center [547, 104] width 188 height 33
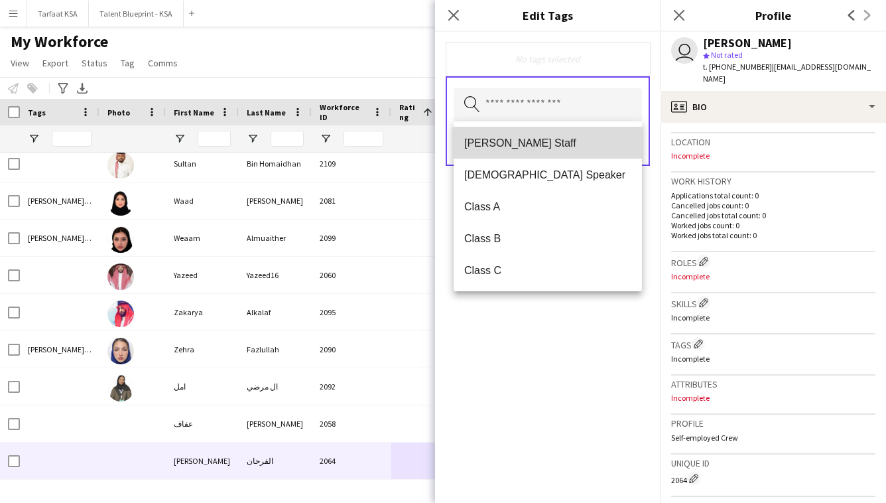
click at [590, 137] on span "[PERSON_NAME] Staff" at bounding box center [547, 143] width 167 height 13
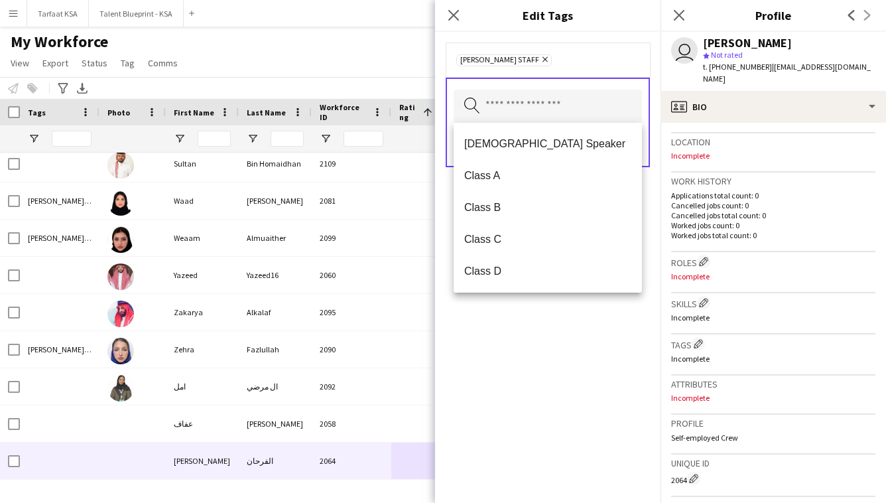
click at [585, 341] on div "[PERSON_NAME] Staff Remove Search by tag name Save" at bounding box center [547, 267] width 225 height 471
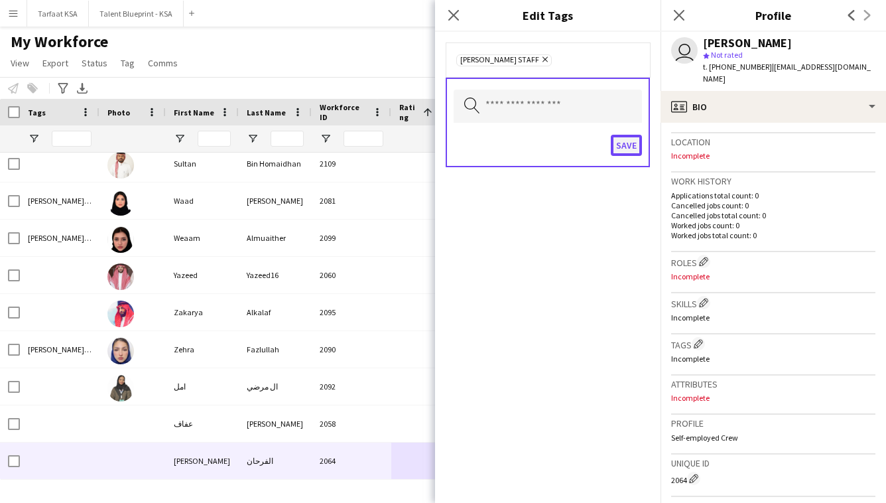
click at [635, 137] on button "Save" at bounding box center [626, 145] width 31 height 21
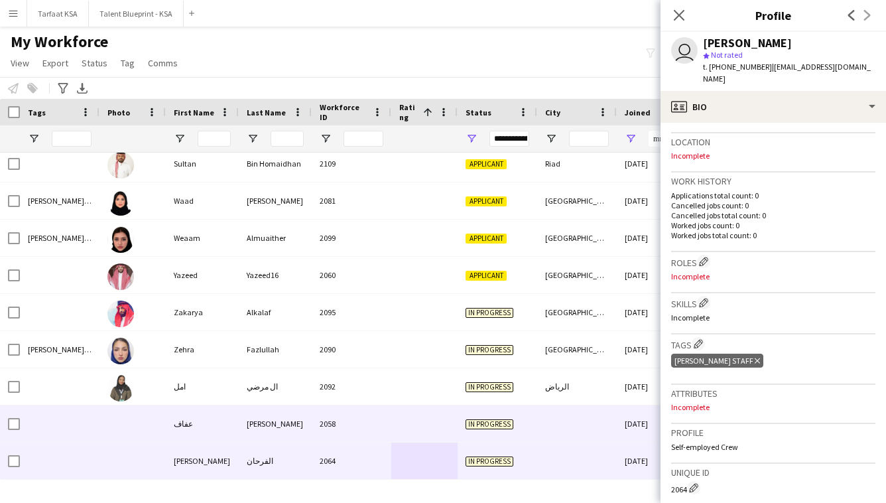
click at [302, 433] on div "[PERSON_NAME]" at bounding box center [275, 423] width 73 height 36
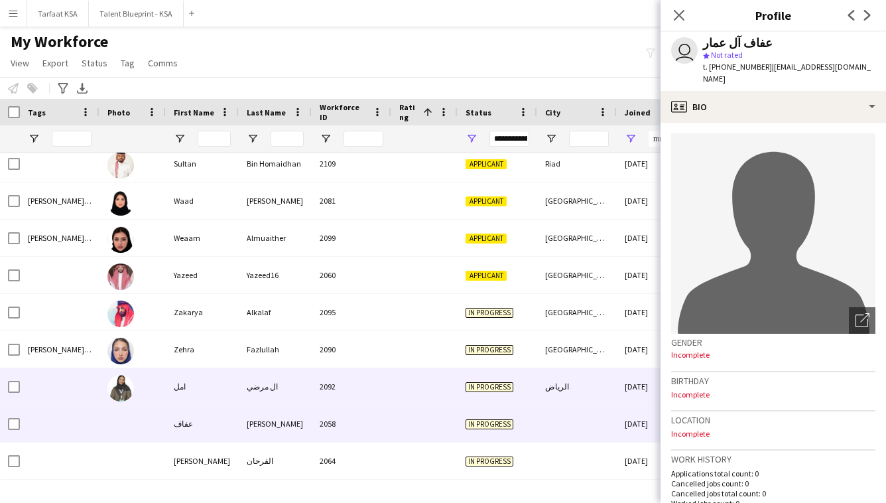
click at [442, 389] on div at bounding box center [424, 386] width 66 height 36
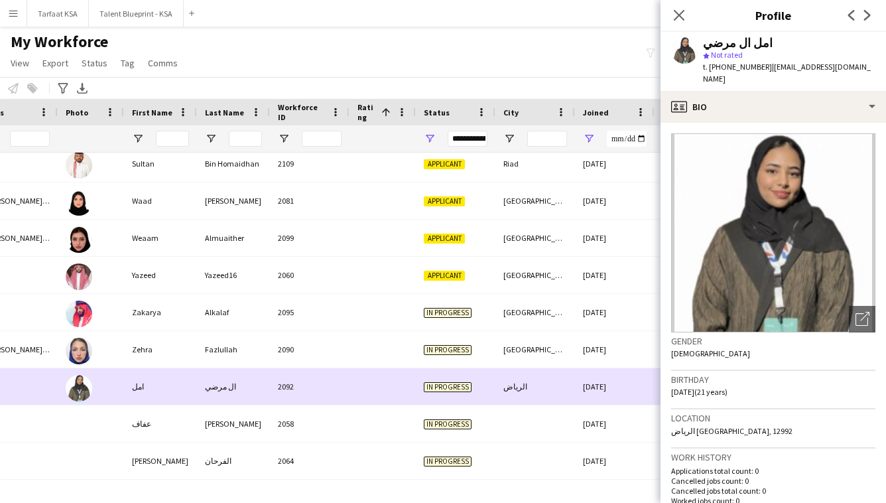
scroll to position [0, 0]
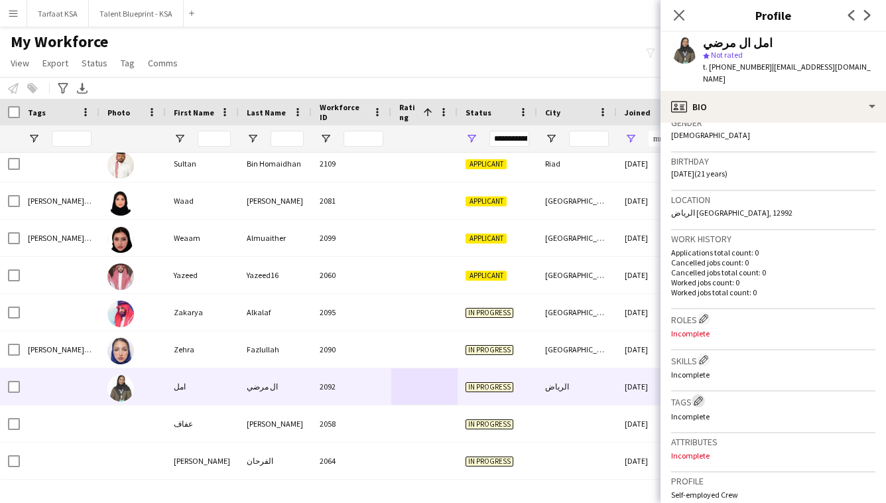
click at [703, 396] on app-icon "Edit crew company tags" at bounding box center [697, 400] width 9 height 9
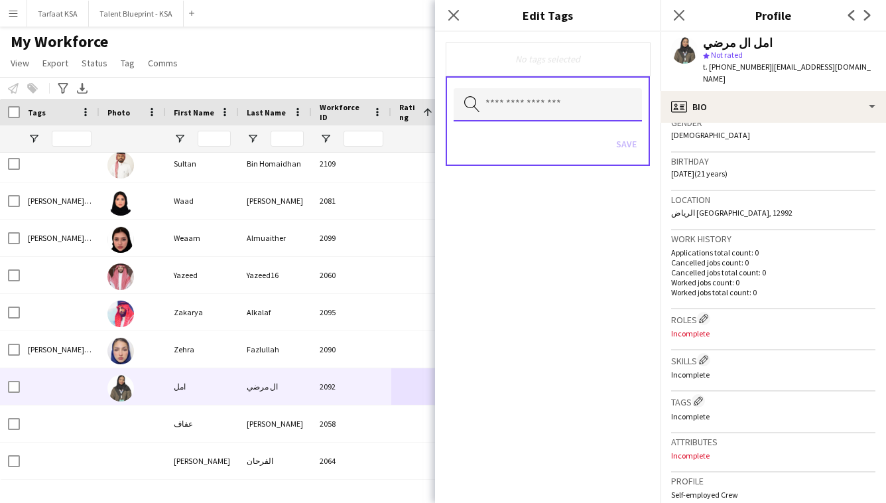
click at [591, 107] on input "text" at bounding box center [547, 104] width 188 height 33
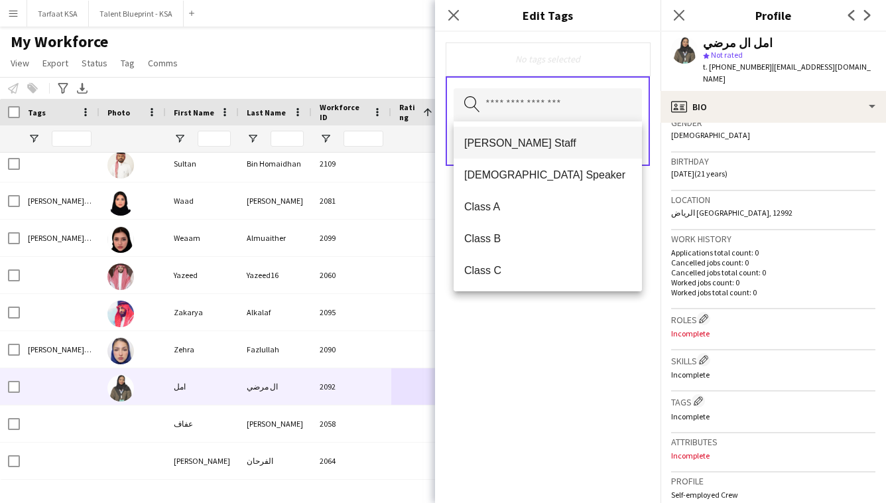
click at [587, 150] on mat-option "[PERSON_NAME] Staff" at bounding box center [547, 143] width 188 height 32
click at [595, 322] on div "[PERSON_NAME] Staff Remove Search by tag name Save" at bounding box center [547, 267] width 225 height 471
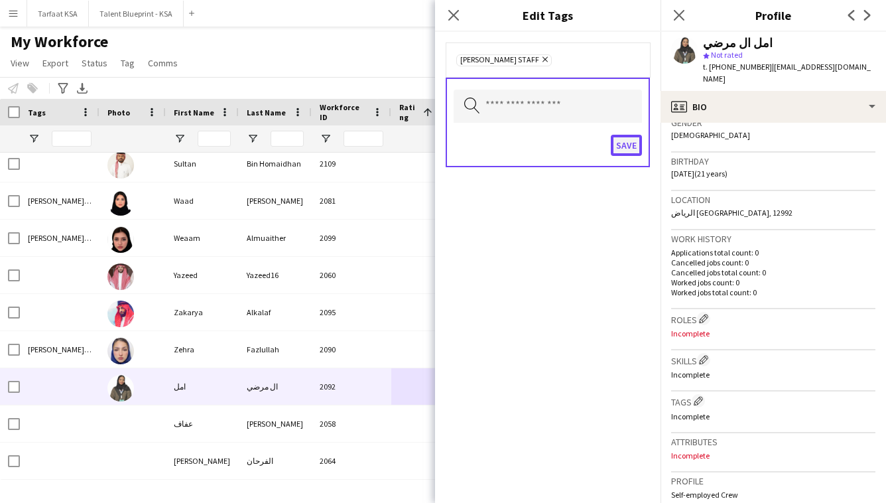
click at [625, 153] on button "Save" at bounding box center [626, 145] width 31 height 21
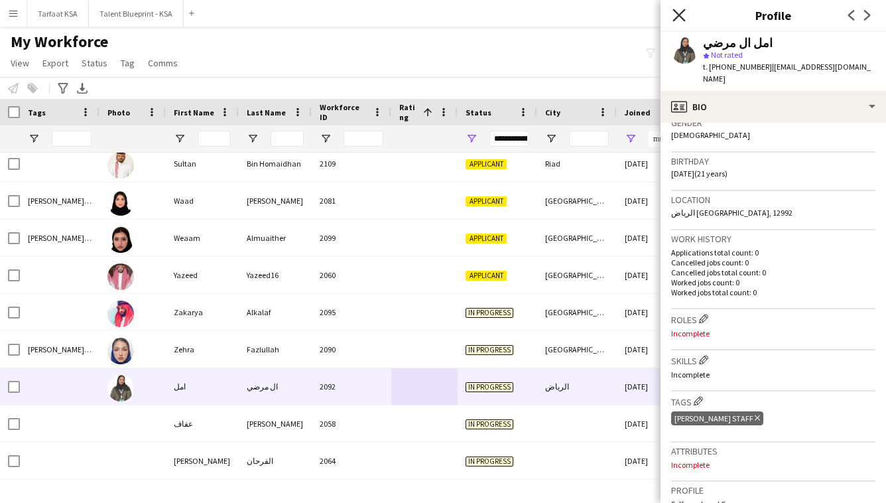
click at [683, 19] on icon at bounding box center [678, 15] width 13 height 13
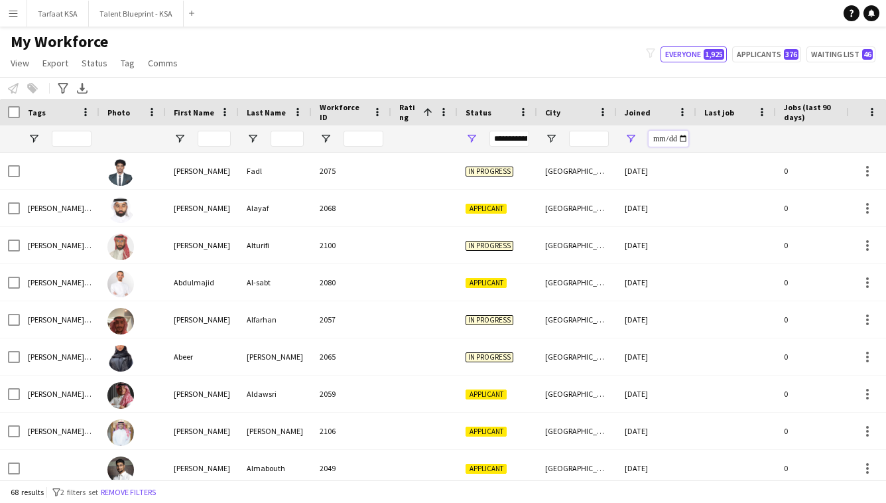
click at [658, 141] on input "**********" at bounding box center [668, 139] width 40 height 16
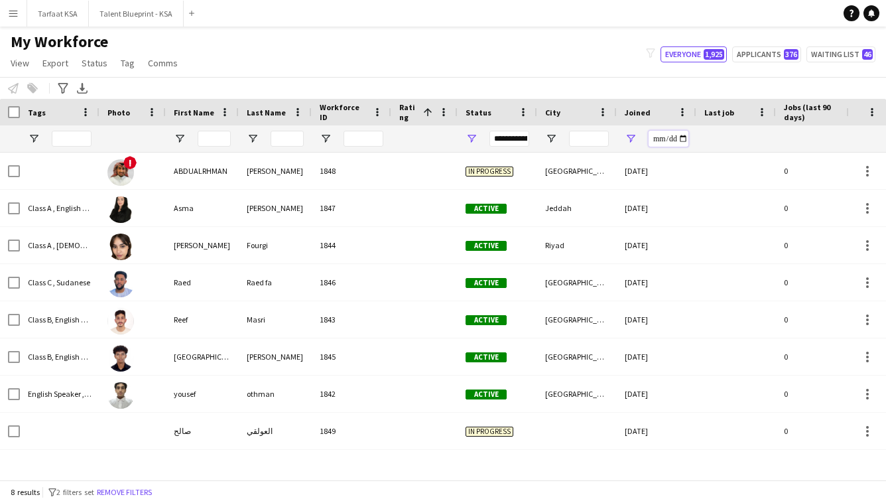
type input "**********"
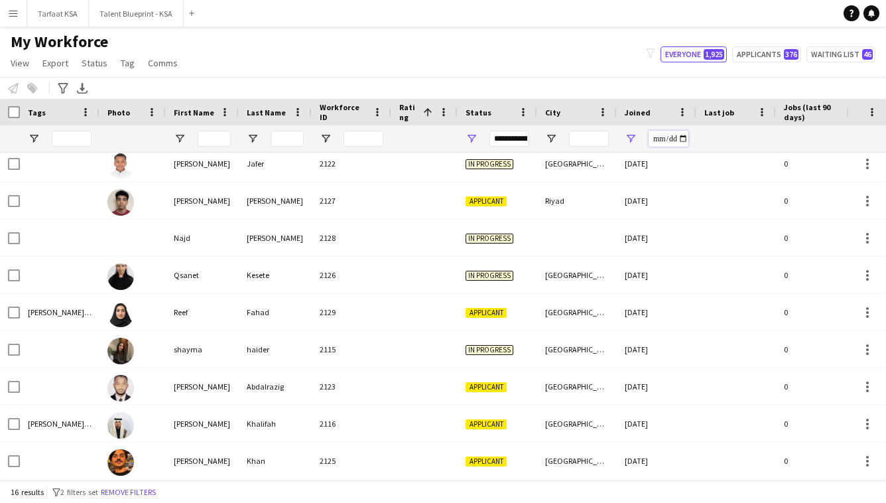
click at [659, 140] on input "**********" at bounding box center [668, 139] width 40 height 16
click at [670, 142] on input "**********" at bounding box center [668, 139] width 40 height 16
click at [677, 141] on input "**********" at bounding box center [668, 139] width 40 height 16
click at [670, 138] on input "**********" at bounding box center [668, 139] width 40 height 16
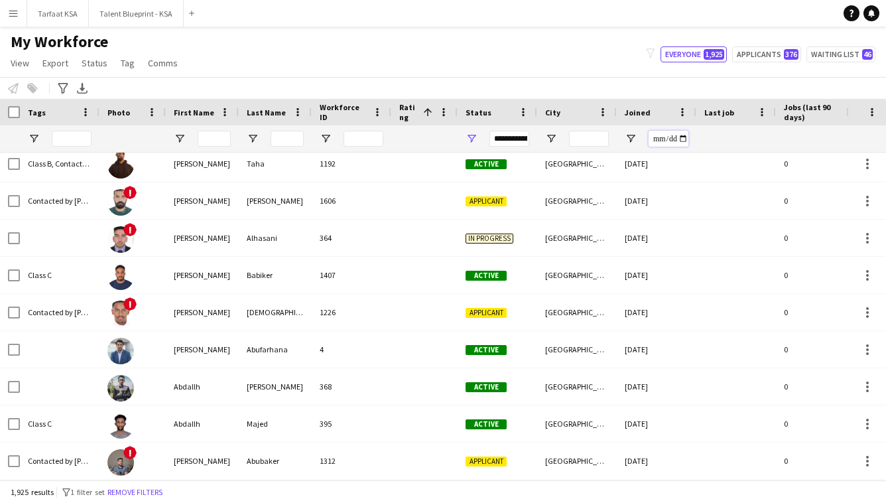
click at [670, 138] on input "Joined Filter Input" at bounding box center [668, 139] width 40 height 16
click at [658, 138] on input "Joined Filter Input" at bounding box center [668, 139] width 40 height 16
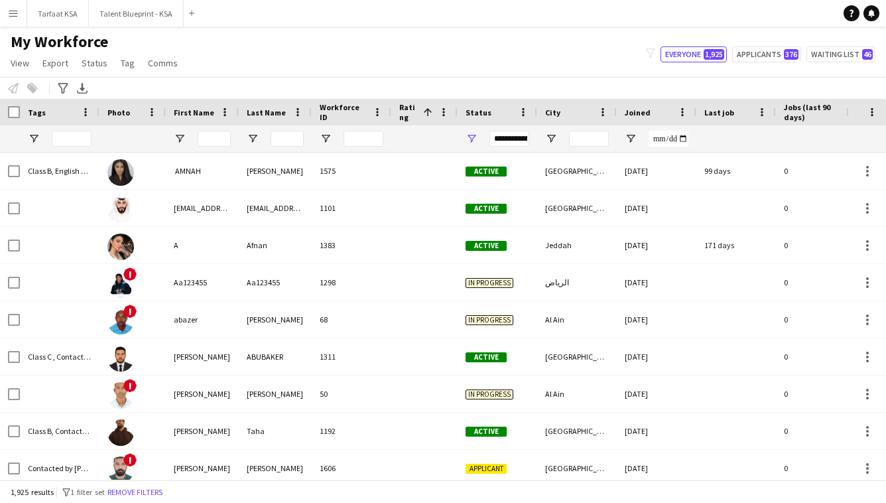
click at [548, 68] on div "My Workforce View Views Default view New view Update view Delete view Edit name…" at bounding box center [443, 54] width 886 height 45
click at [36, 139] on span "Open Filter Menu" at bounding box center [34, 139] width 12 height 12
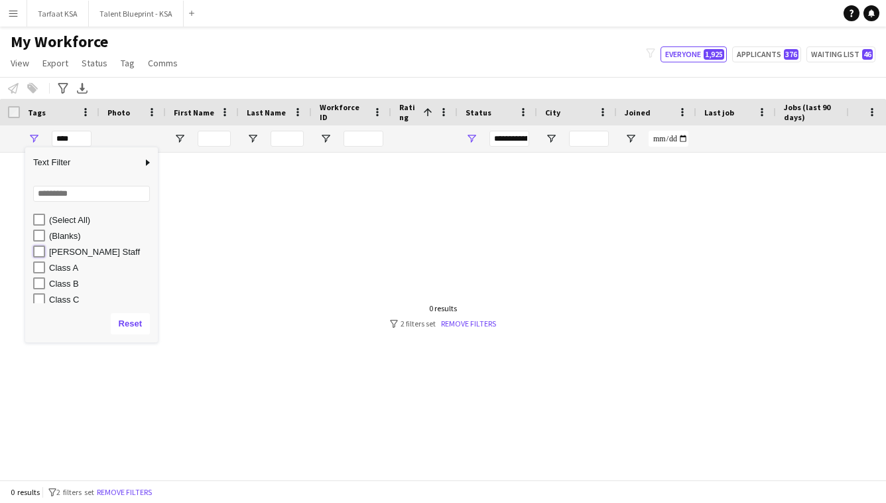
type input "**********"
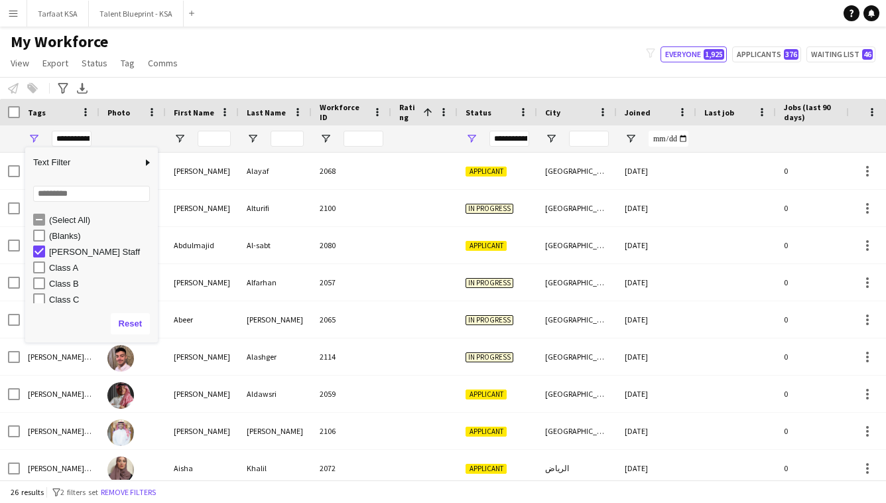
click at [172, 79] on div "Notify workforce Add to tag Select at least one crew to tag him or her. Advance…" at bounding box center [443, 88] width 886 height 22
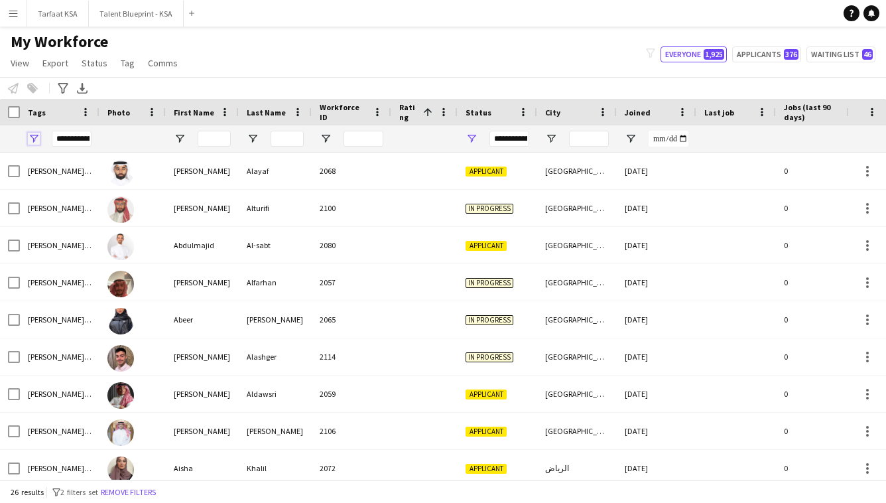
click at [34, 135] on span "Open Filter Menu" at bounding box center [34, 139] width 12 height 12
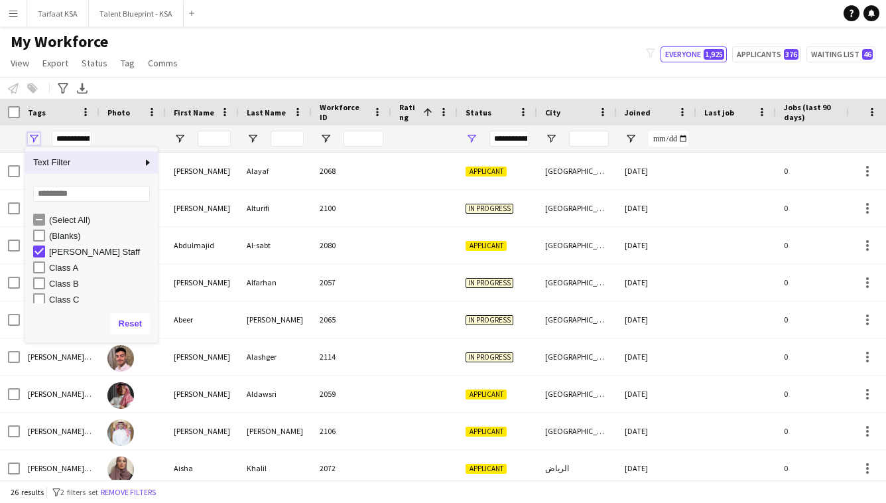
click at [34, 135] on span "Open Filter Menu" at bounding box center [34, 139] width 12 height 12
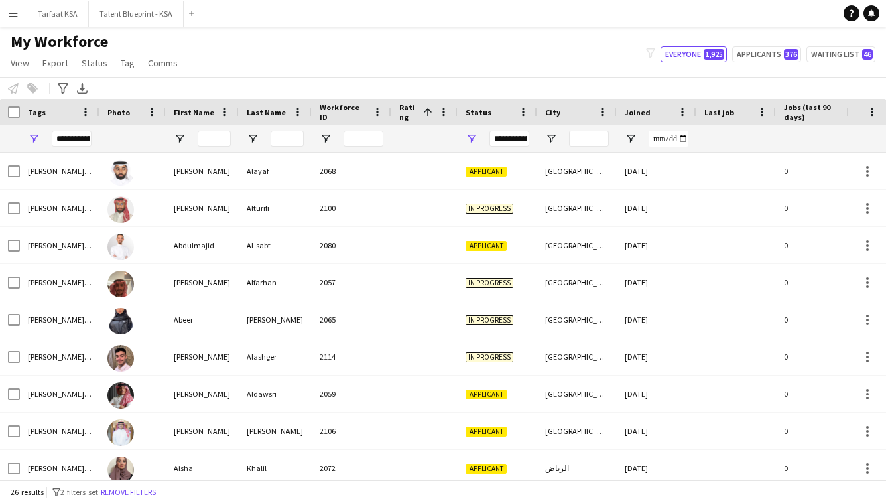
click at [42, 133] on div "**********" at bounding box center [60, 138] width 80 height 27
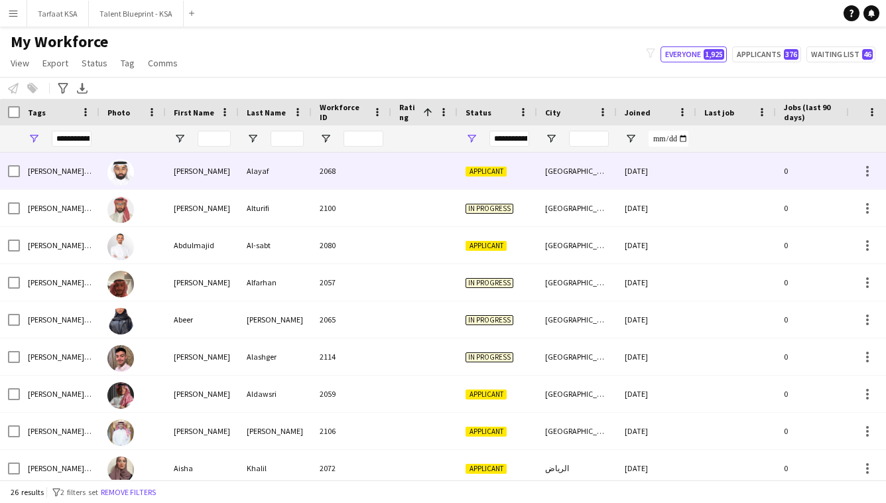
click at [356, 178] on div "2068" at bounding box center [352, 170] width 80 height 36
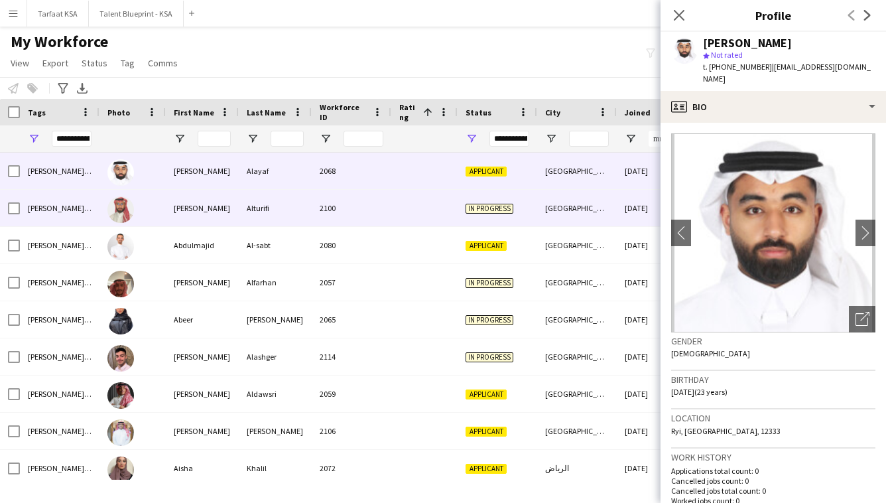
click at [357, 199] on div "2100" at bounding box center [352, 208] width 80 height 36
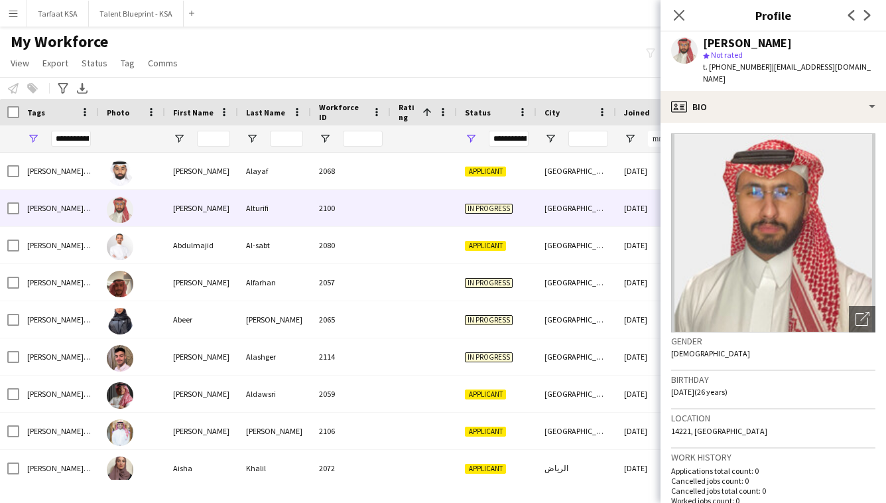
click at [514, 86] on div "Notify workforce Add to tag Select at least one crew to tag him or her. Advance…" at bounding box center [443, 88] width 886 height 22
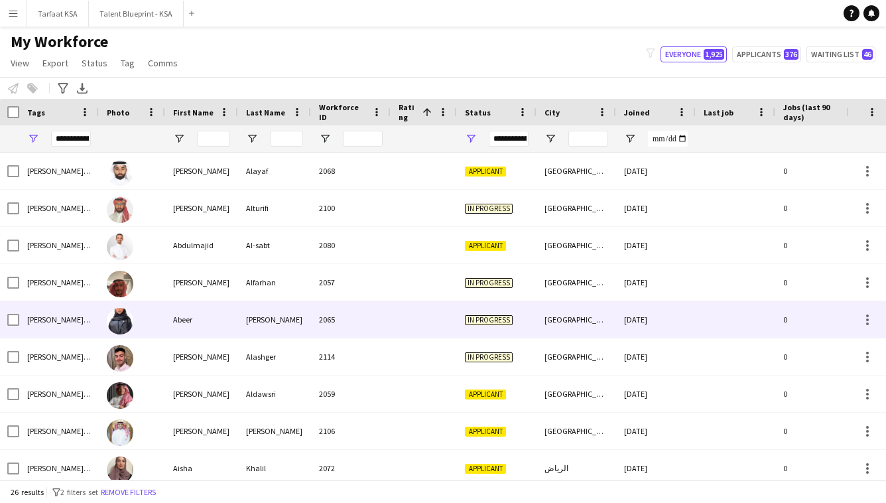
click at [397, 303] on div at bounding box center [423, 319] width 66 height 36
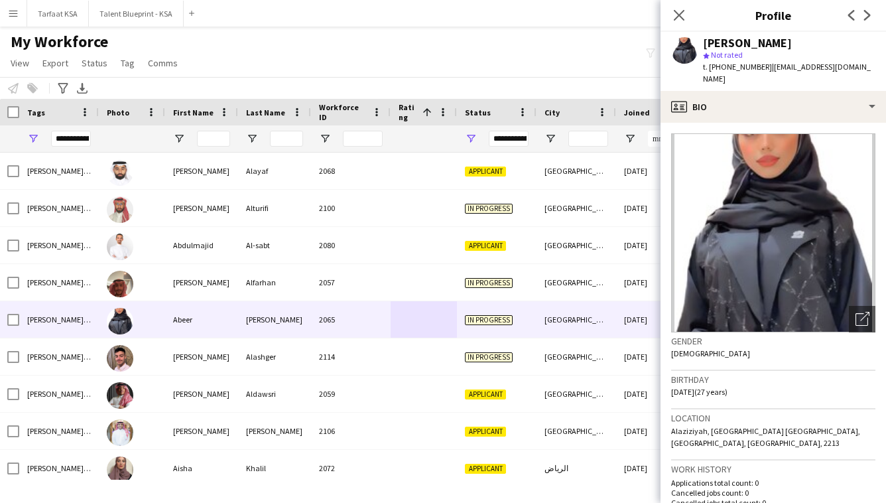
click at [491, 66] on div "My Workforce View Views Default view New view Update view Delete view Edit name…" at bounding box center [443, 54] width 886 height 45
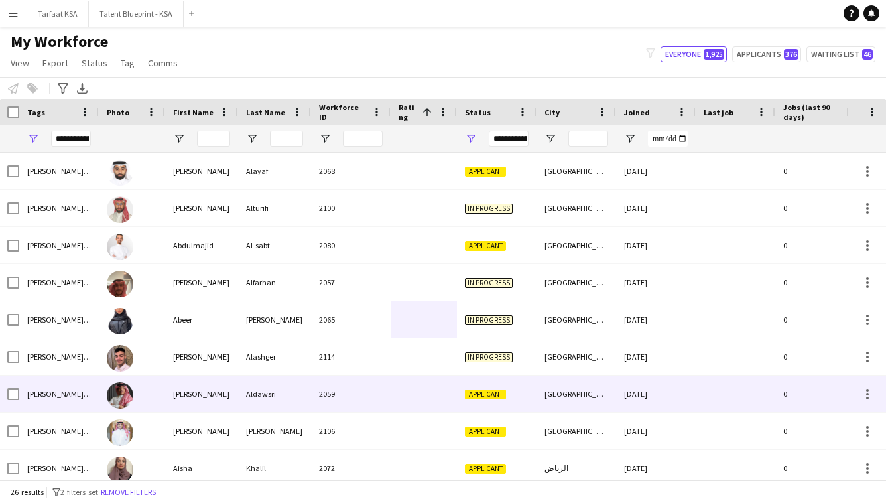
click at [316, 398] on div "2059" at bounding box center [351, 393] width 80 height 36
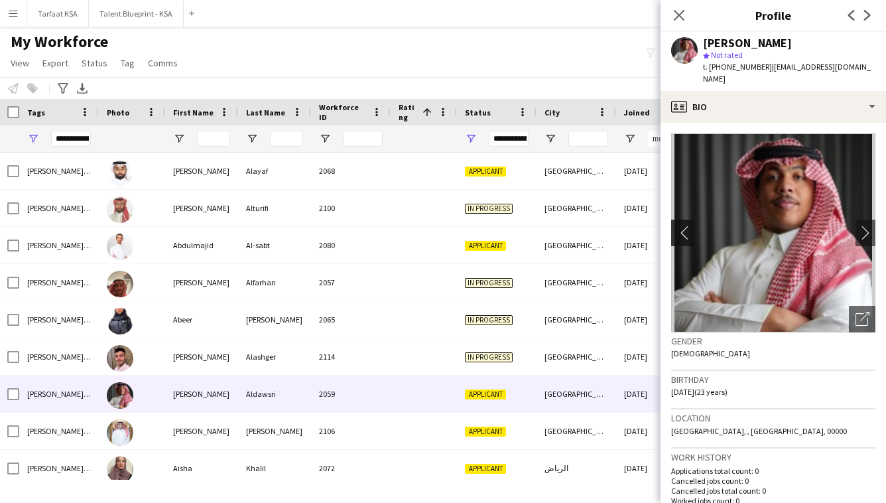
click at [690, 219] on button "chevron-left" at bounding box center [681, 232] width 27 height 27
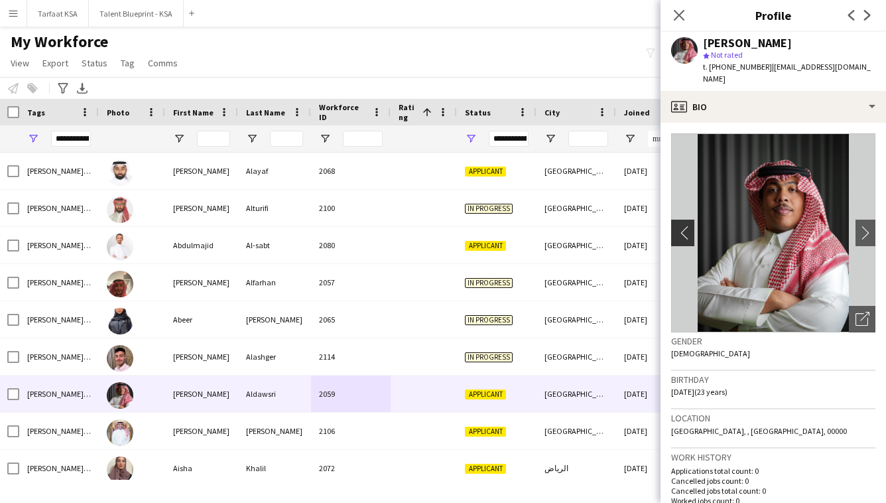
click at [689, 225] on app-icon "chevron-left" at bounding box center [681, 232] width 21 height 14
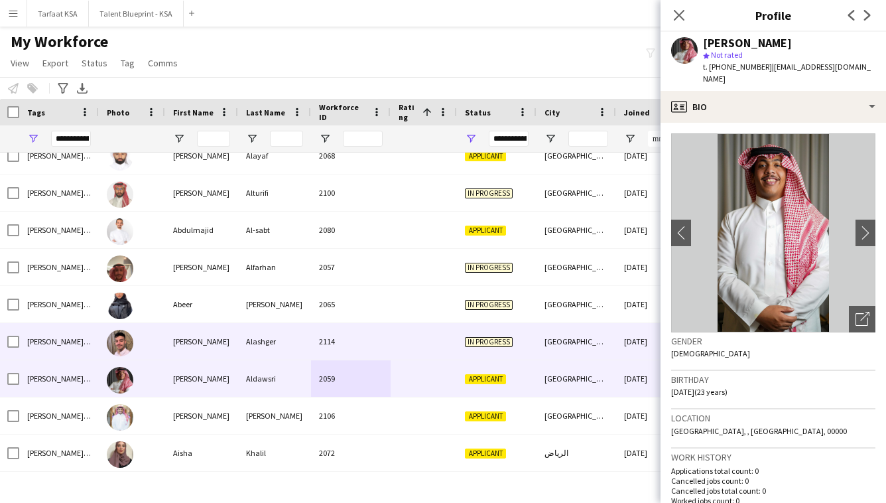
scroll to position [186, 0]
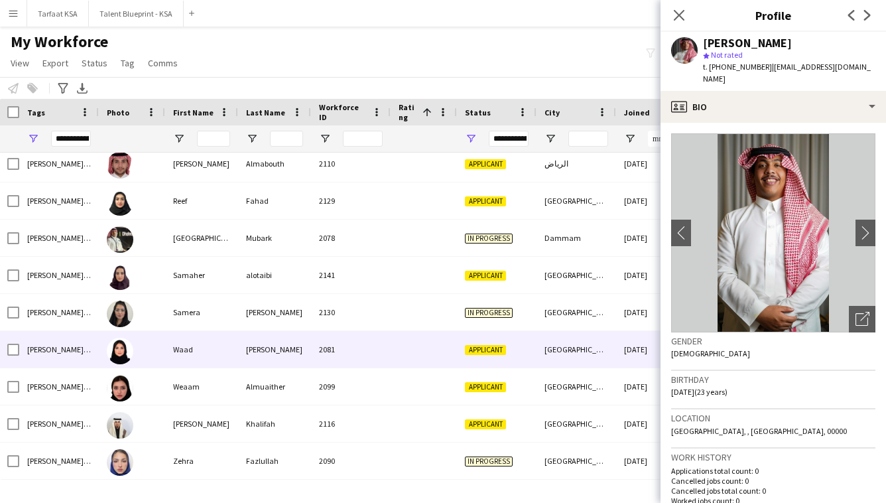
click at [429, 335] on div at bounding box center [423, 349] width 66 height 36
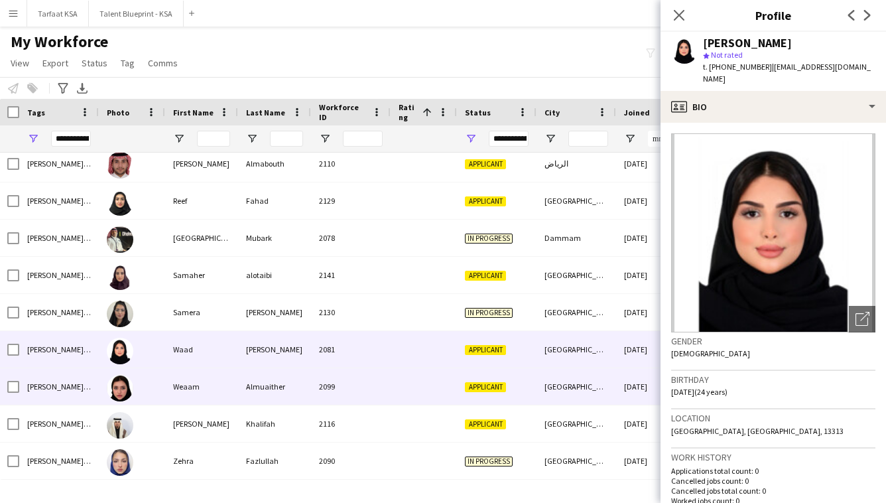
click at [420, 369] on div at bounding box center [423, 386] width 66 height 36
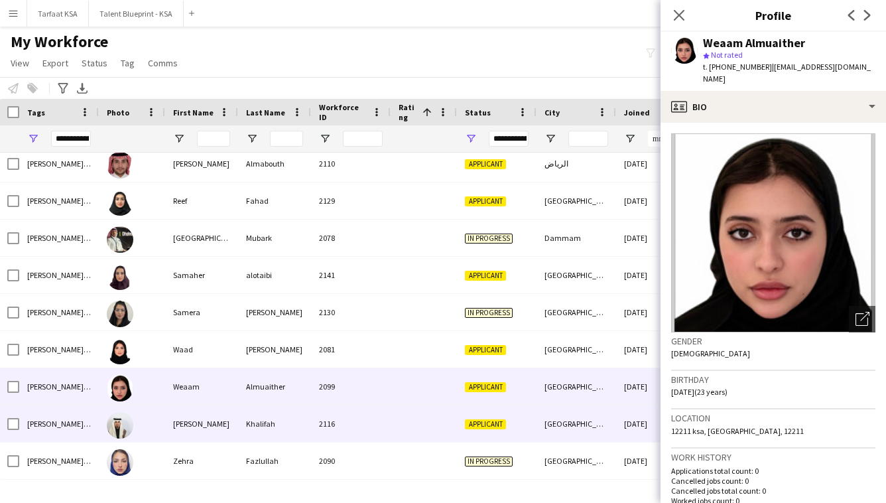
click at [425, 409] on div at bounding box center [423, 423] width 66 height 36
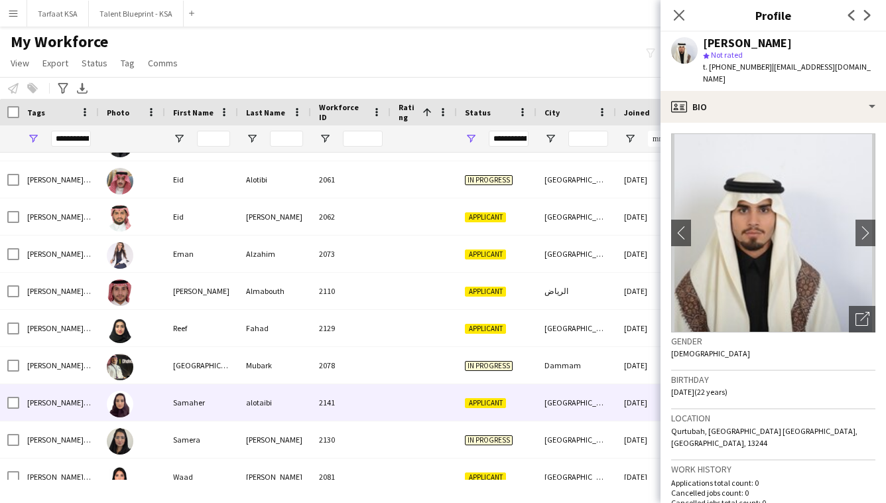
click at [426, 402] on div at bounding box center [423, 402] width 66 height 36
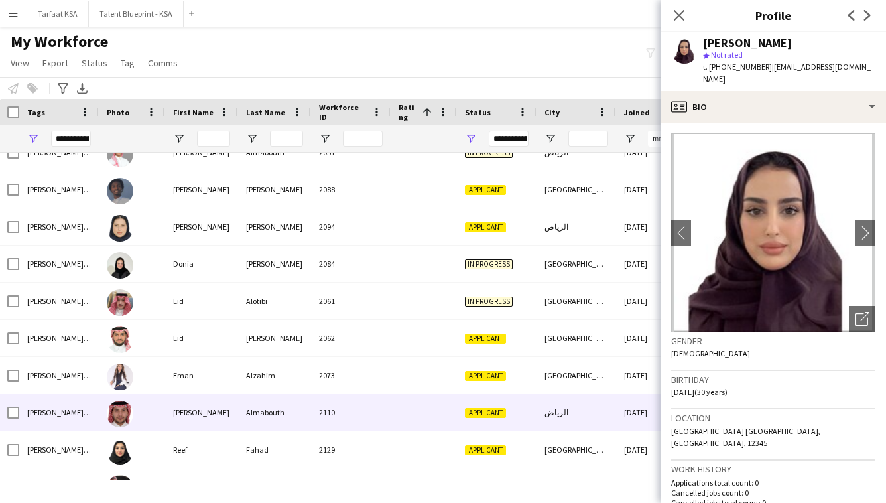
click at [418, 422] on div at bounding box center [423, 412] width 66 height 36
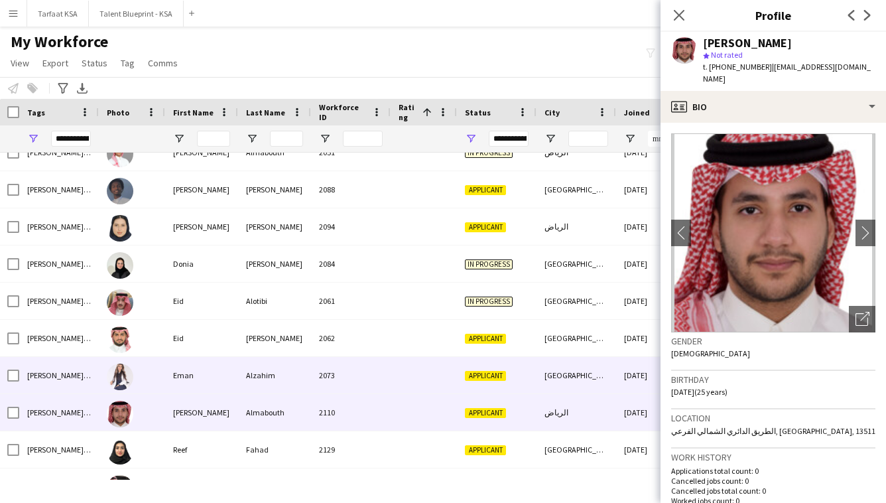
click at [457, 375] on div "Applicant" at bounding box center [497, 375] width 80 height 36
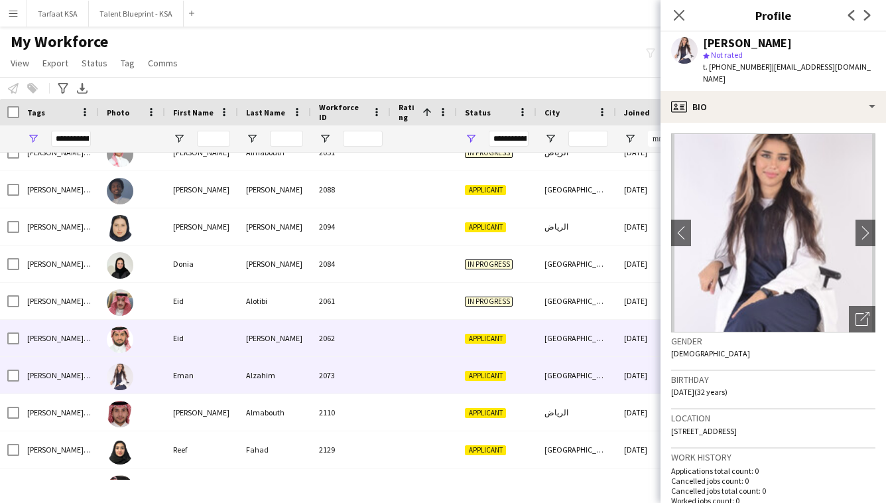
click at [447, 345] on div at bounding box center [423, 338] width 66 height 36
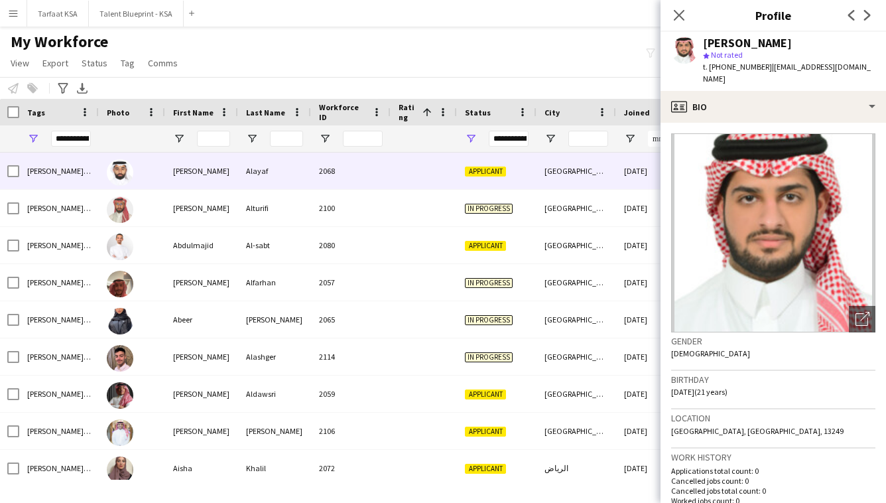
click at [449, 172] on div at bounding box center [423, 170] width 66 height 36
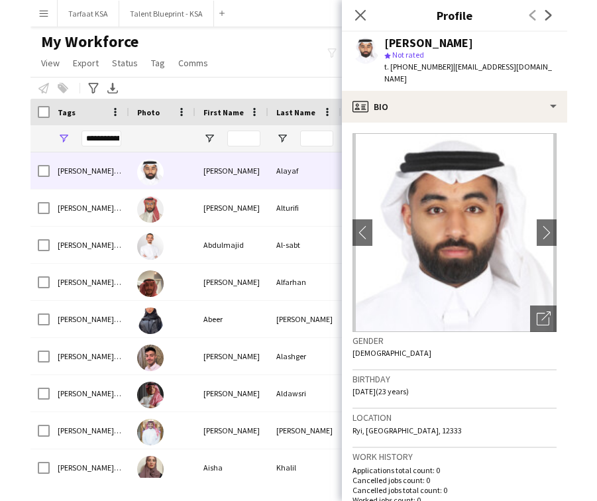
scroll to position [21, 0]
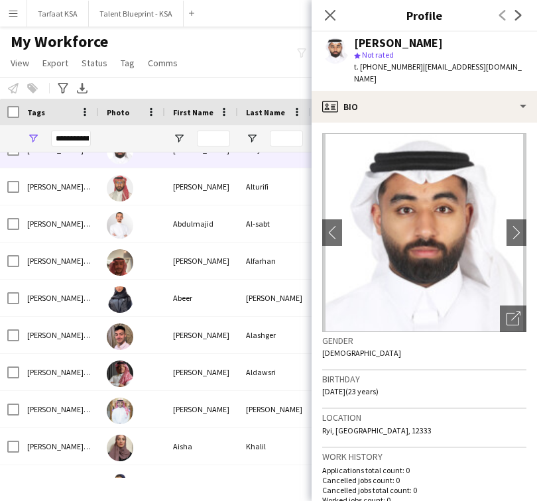
click at [196, 77] on div "Notify workforce Add to tag Select at least one crew to tag him or her. Advance…" at bounding box center [268, 88] width 537 height 22
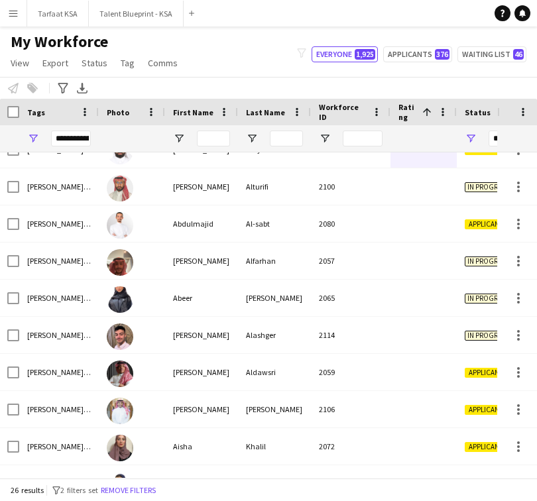
click at [533, 90] on div "Notify workforce Add to tag Select at least one crew to tag him or her. Advance…" at bounding box center [268, 88] width 537 height 22
drag, startPoint x: 536, startPoint y: 88, endPoint x: 550, endPoint y: 91, distance: 14.5
click at [537, 91] on html "Menu Boards Boards Boards All jobs Status Workforce Workforce My Workforce Recr…" at bounding box center [268, 250] width 537 height 501
click at [524, 82] on div "Notify workforce Add to tag Select at least one crew to tag him or her. Advance…" at bounding box center [268, 88] width 537 height 22
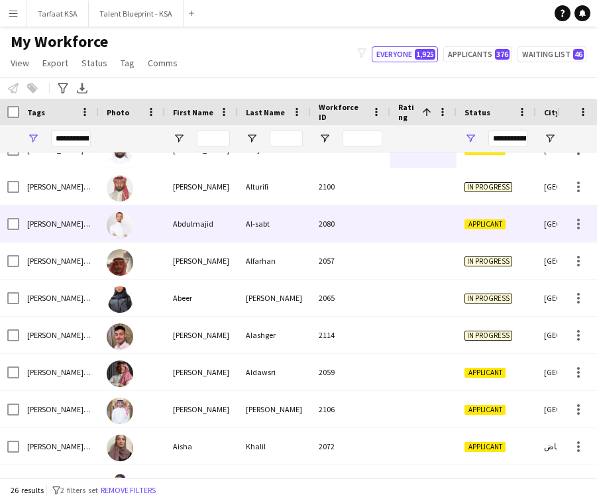
scroll to position [0, 0]
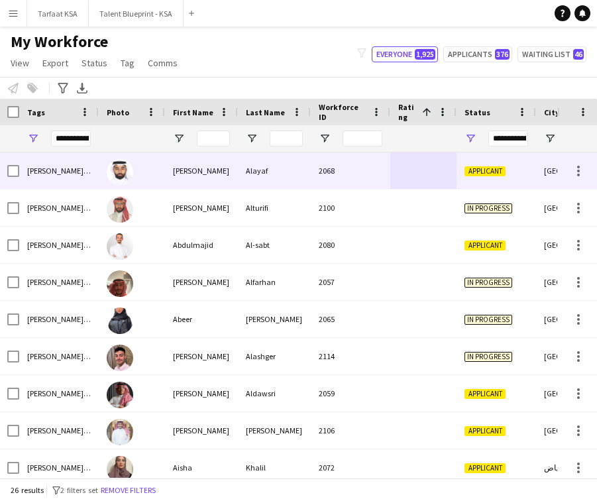
click at [404, 167] on div at bounding box center [423, 170] width 66 height 36
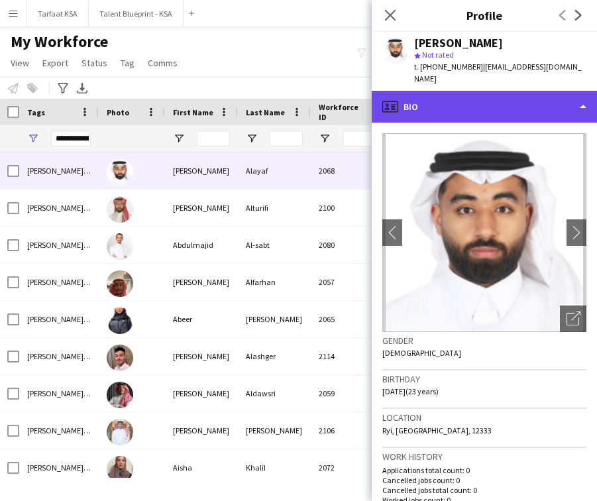
click at [503, 99] on div "profile Bio" at bounding box center [484, 107] width 225 height 32
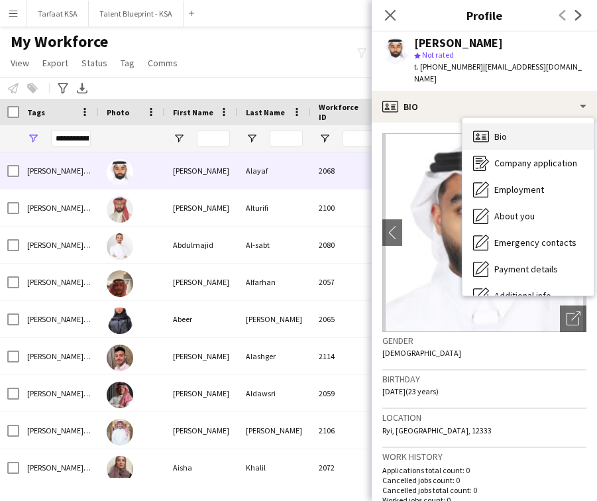
click at [499, 131] on span "Bio" at bounding box center [501, 137] width 13 height 12
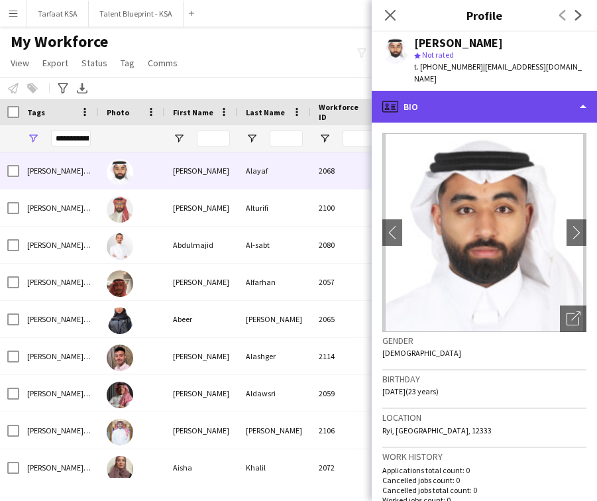
click at [504, 104] on div "profile Bio" at bounding box center [484, 107] width 225 height 32
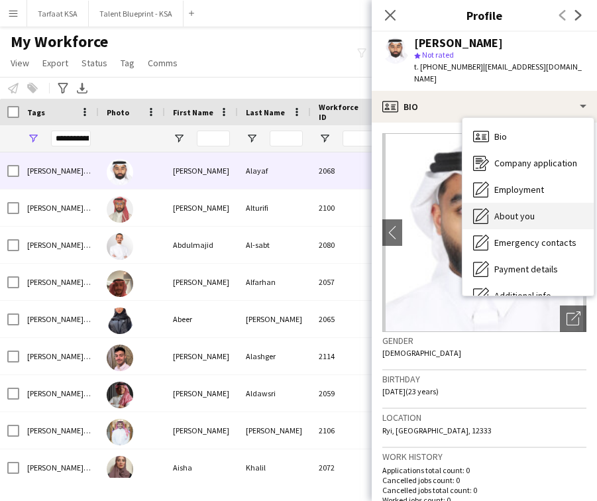
click at [528, 203] on div "About you About you" at bounding box center [528, 216] width 131 height 27
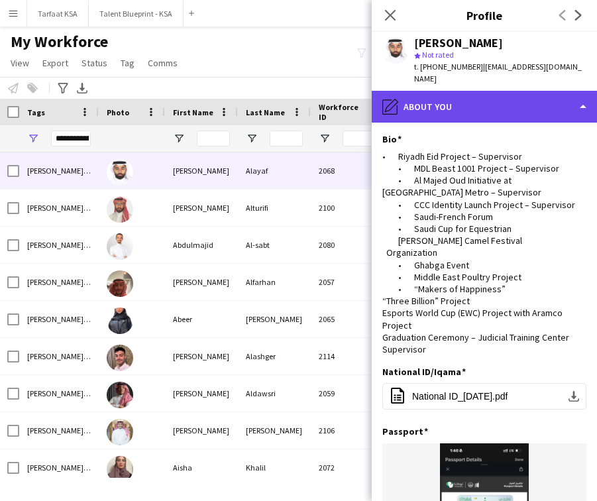
click at [524, 97] on div "pencil4 About you" at bounding box center [484, 107] width 225 height 32
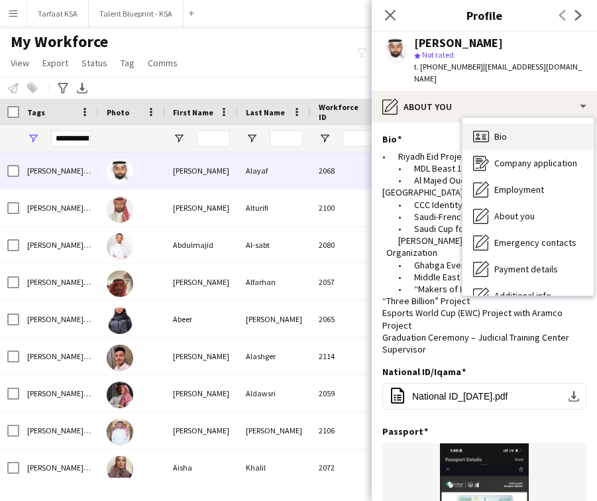
click at [520, 124] on div "Bio Bio" at bounding box center [528, 136] width 131 height 27
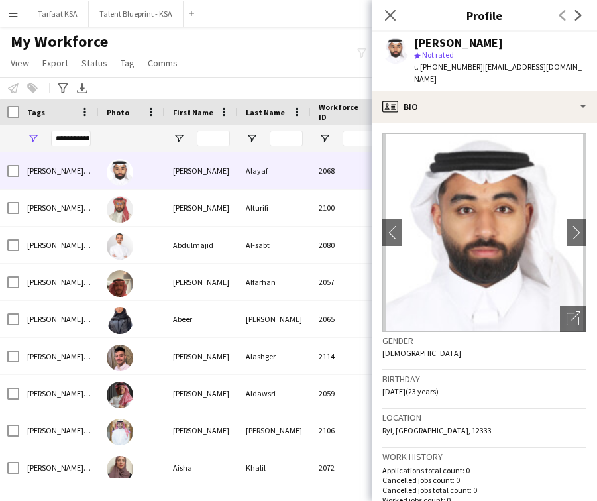
click at [368, 77] on div "Notify workforce Add to tag Select at least one crew to tag him or her. Advance…" at bounding box center [298, 88] width 597 height 22
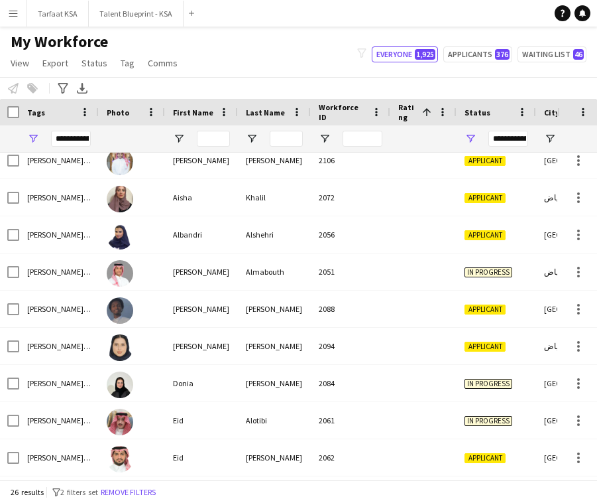
scroll to position [508, 0]
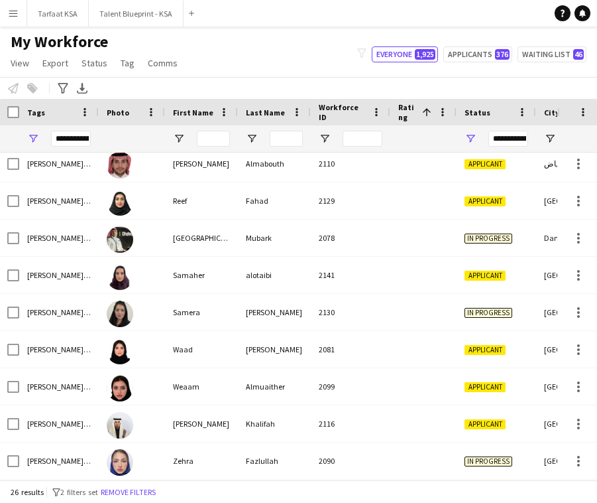
click at [597, 89] on html "Menu Boards Boards Boards All jobs Status Workforce Workforce My Workforce Recr…" at bounding box center [298, 251] width 597 height 503
click at [428, 80] on div "Notify workforce Add to tag Select at least one crew to tag him or her. Advance…" at bounding box center [298, 88] width 597 height 22
